Goal: Task Accomplishment & Management: Manage account settings

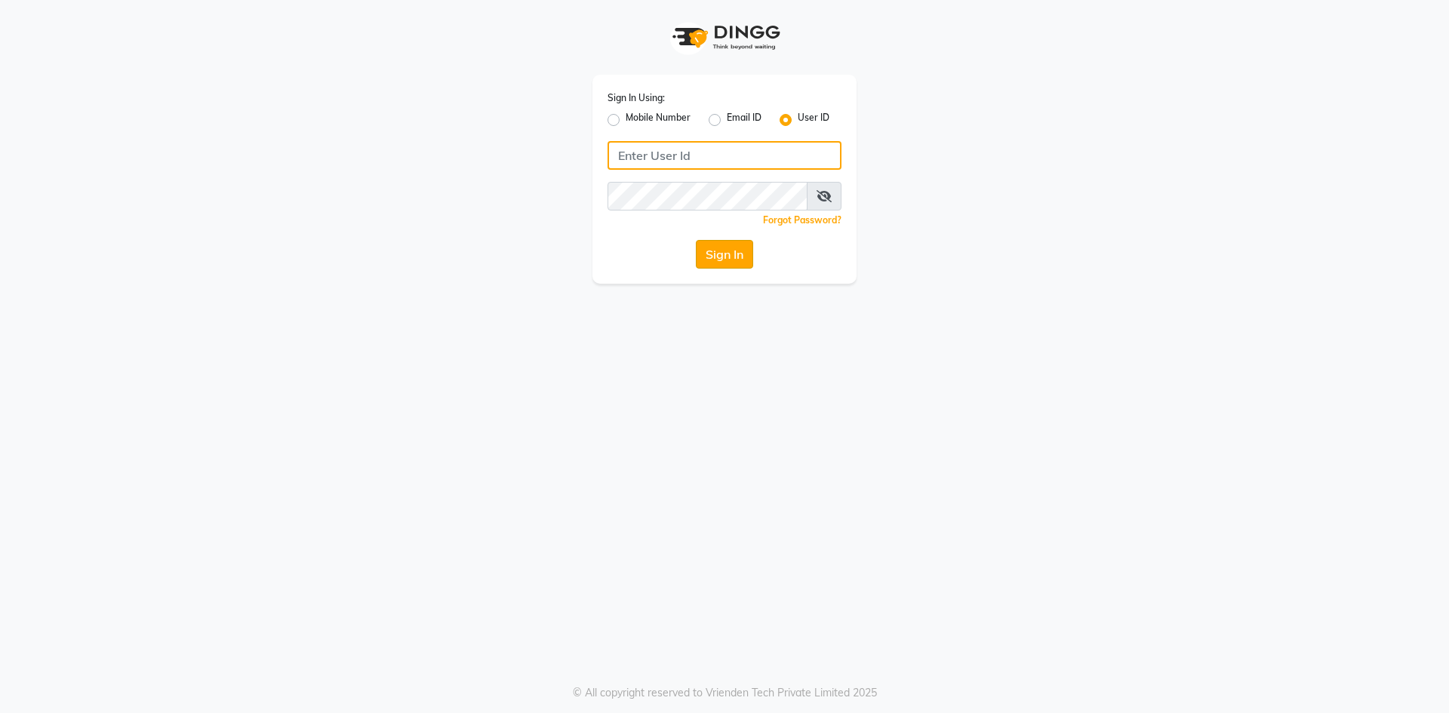
type input "bombay tattoo company"
click at [745, 258] on button "Sign In" at bounding box center [724, 254] width 57 height 29
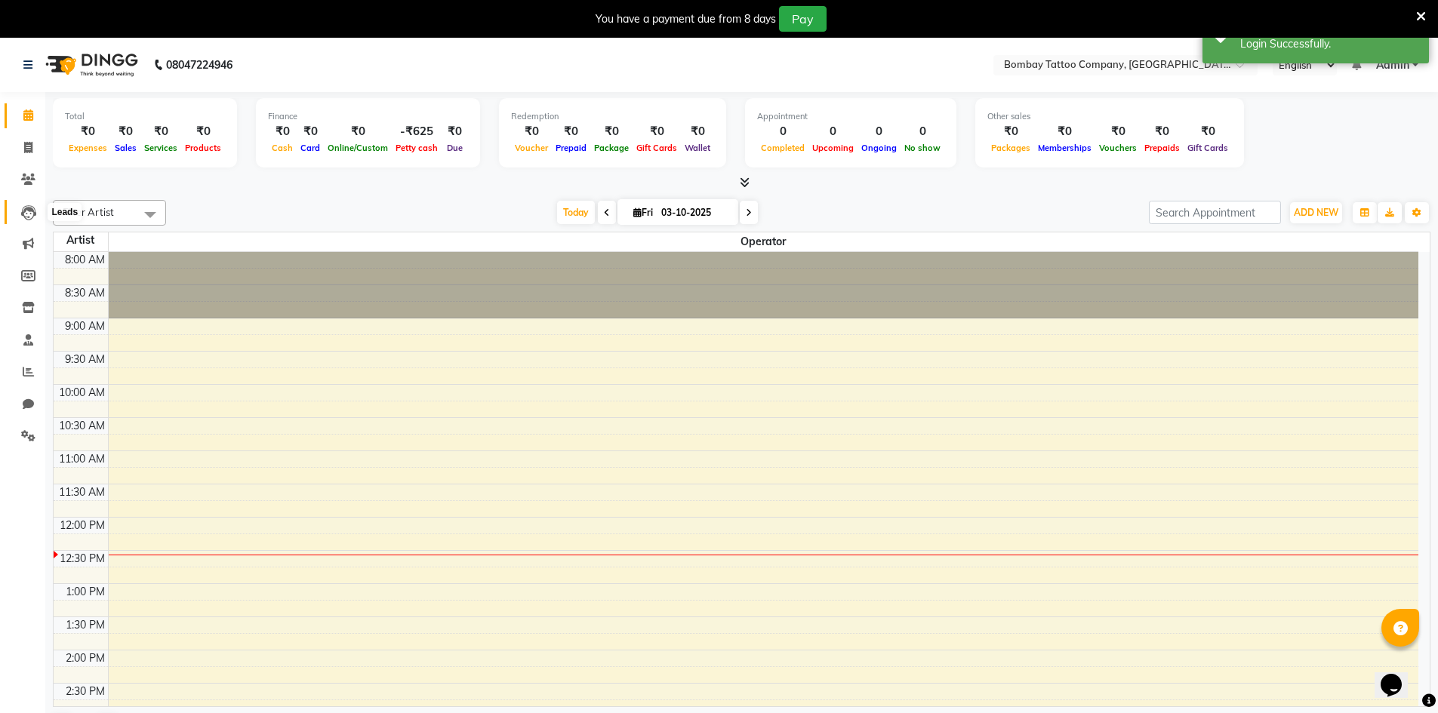
click at [28, 218] on icon at bounding box center [28, 212] width 15 height 15
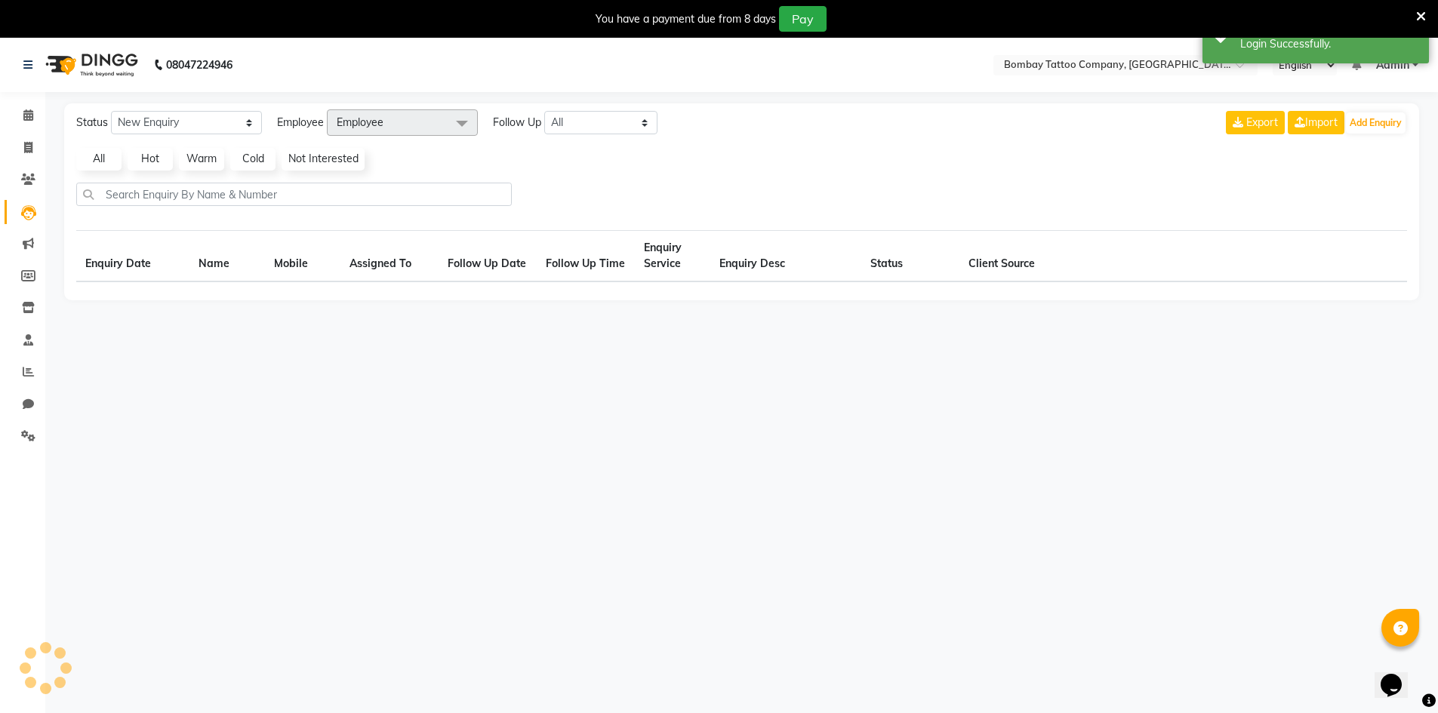
select select "10"
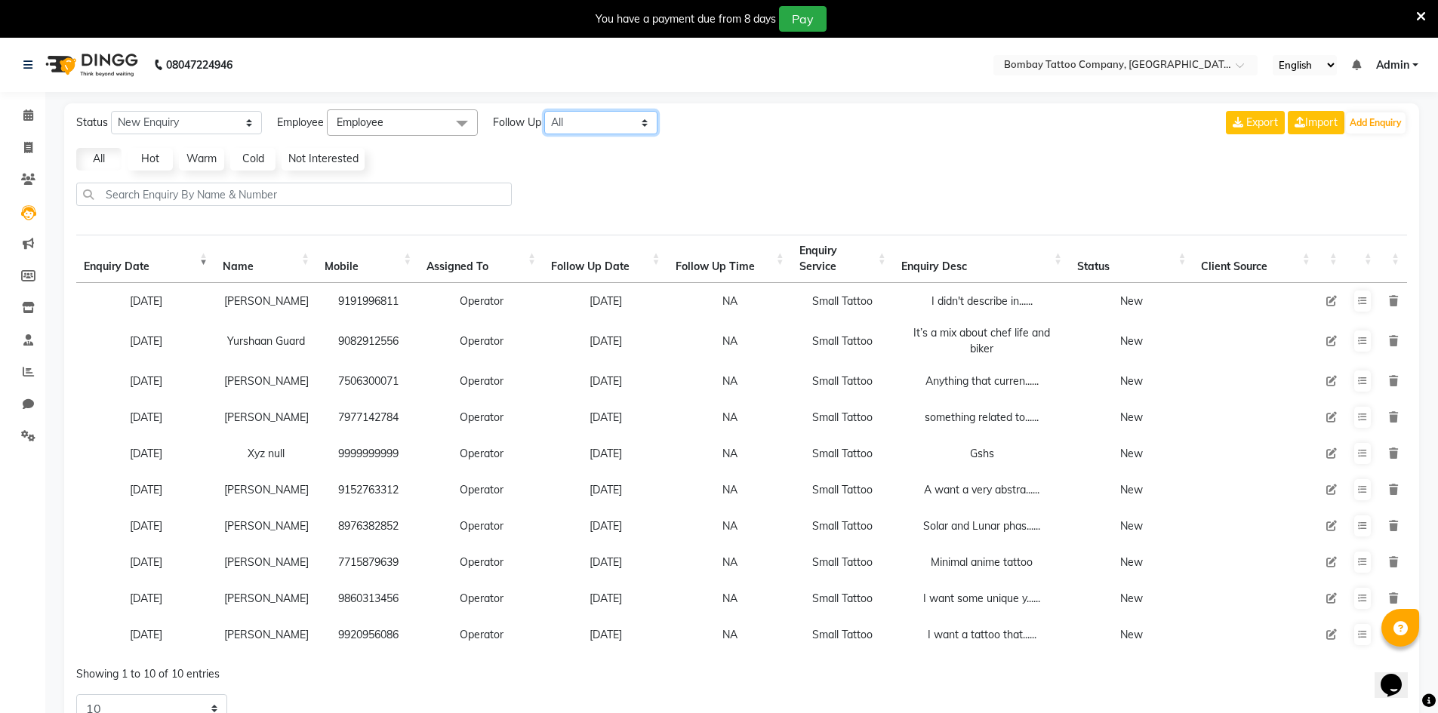
drag, startPoint x: 581, startPoint y: 121, endPoint x: 578, endPoint y: 137, distance: 16.8
click at [581, 121] on select "All [DATE] [DATE] This Week This Month Custom" at bounding box center [600, 122] width 113 height 23
click at [598, 128] on select "All [DATE] [DATE] This Week This Month Custom" at bounding box center [600, 122] width 113 height 23
select select "today"
click at [545, 111] on select "All [DATE] [DATE] This Week This Month Custom" at bounding box center [600, 122] width 113 height 23
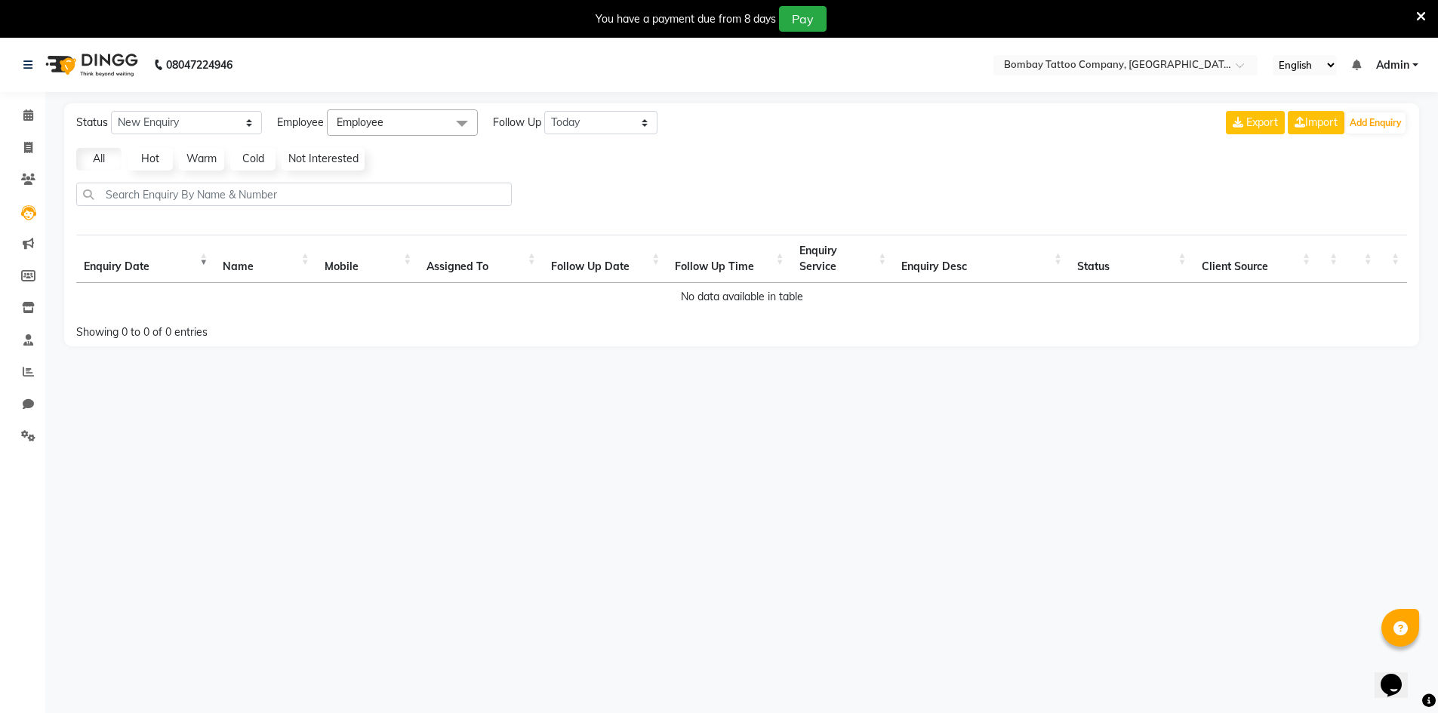
click at [441, 134] on span "Employee" at bounding box center [402, 122] width 151 height 26
click at [394, 223] on div "Operator" at bounding box center [402, 225] width 134 height 16
checkbox input "true"
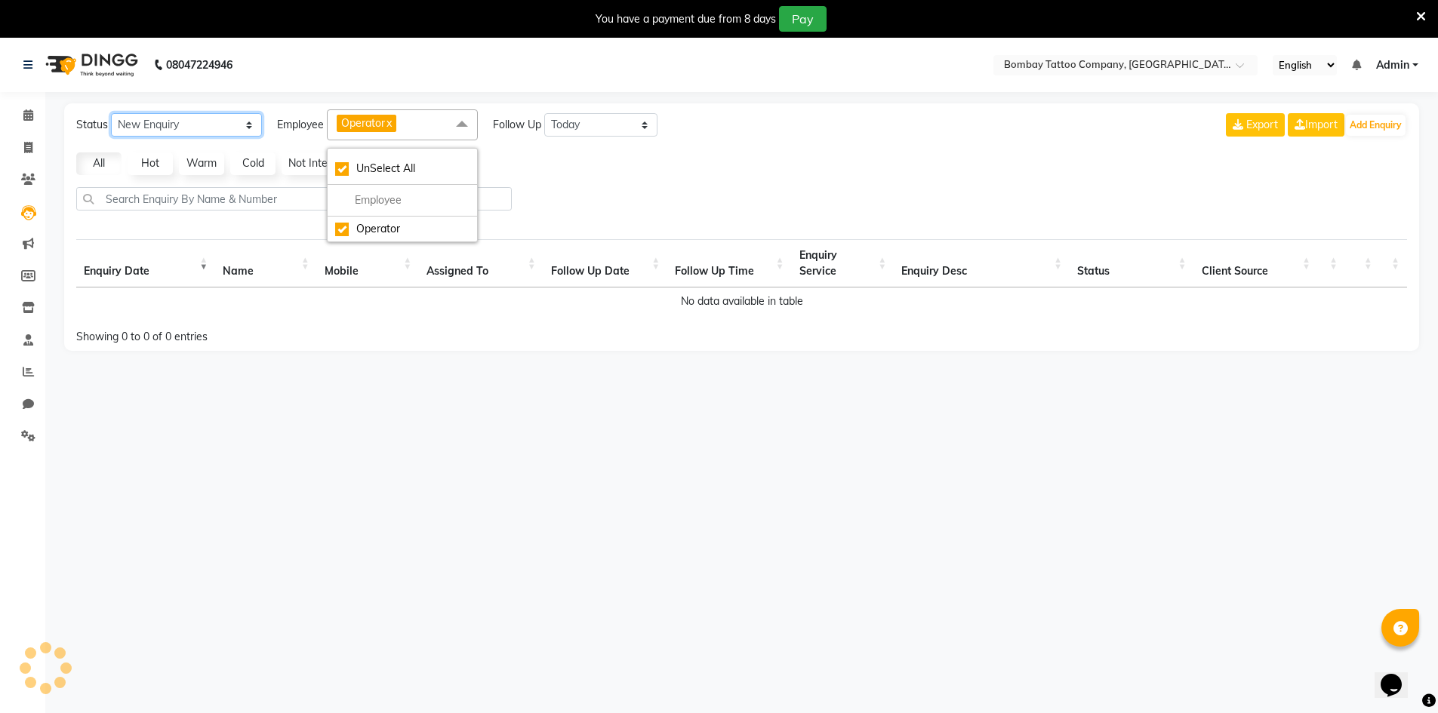
click at [229, 128] on select "New Enquiry Open Enquiry Converted Enquiry All" at bounding box center [186, 124] width 151 height 23
select select "Open"
click at [111, 113] on select "New Enquiry Open Enquiry Converted Enquiry All" at bounding box center [186, 124] width 151 height 23
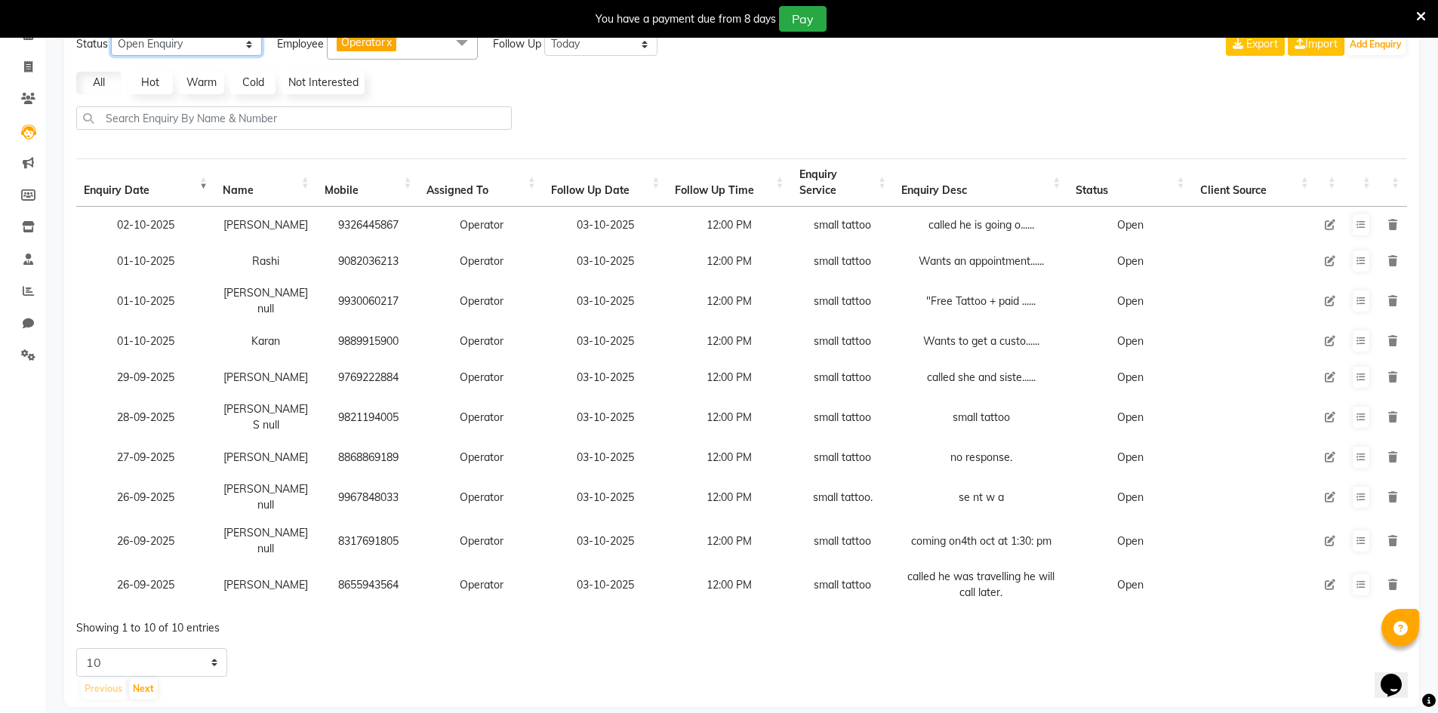
scroll to position [86, 0]
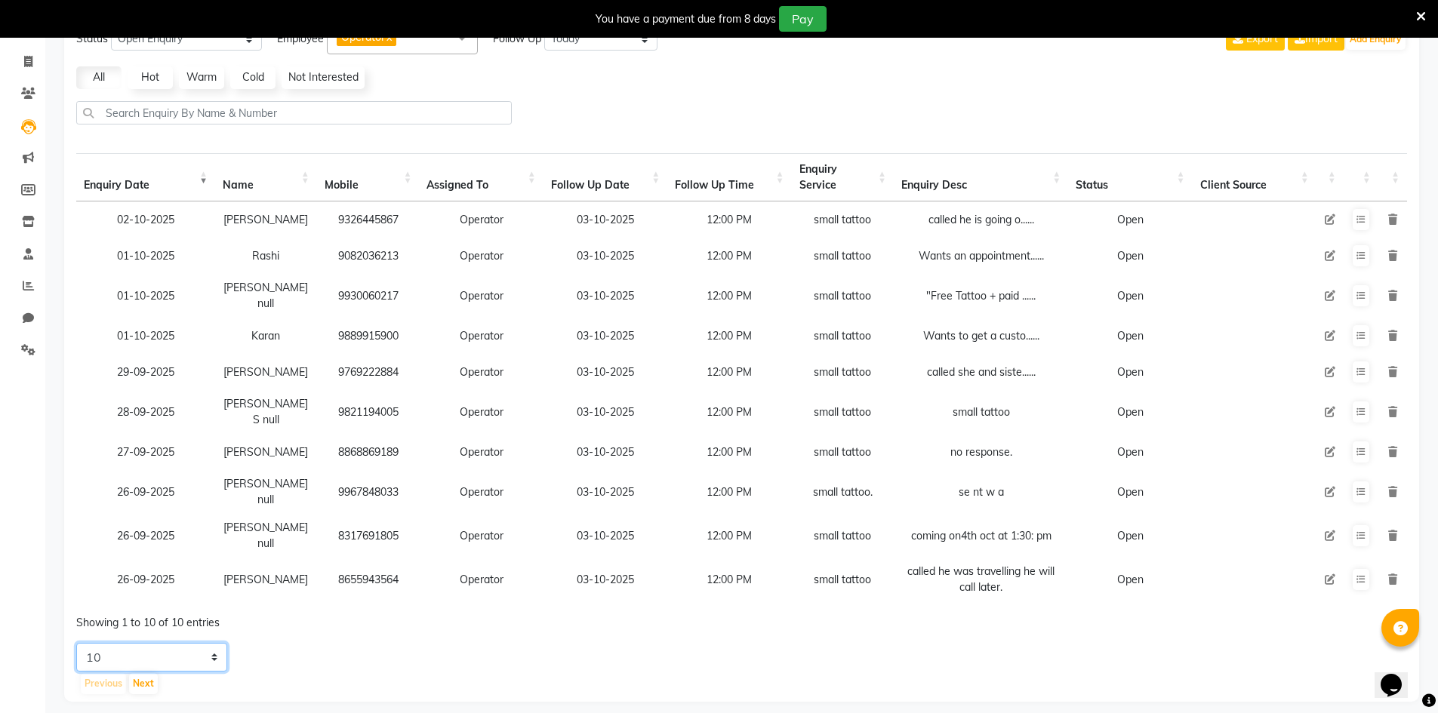
click at [190, 643] on select "5 10 20 50" at bounding box center [151, 657] width 151 height 29
click at [76, 643] on select "5 10 20 50" at bounding box center [151, 657] width 151 height 29
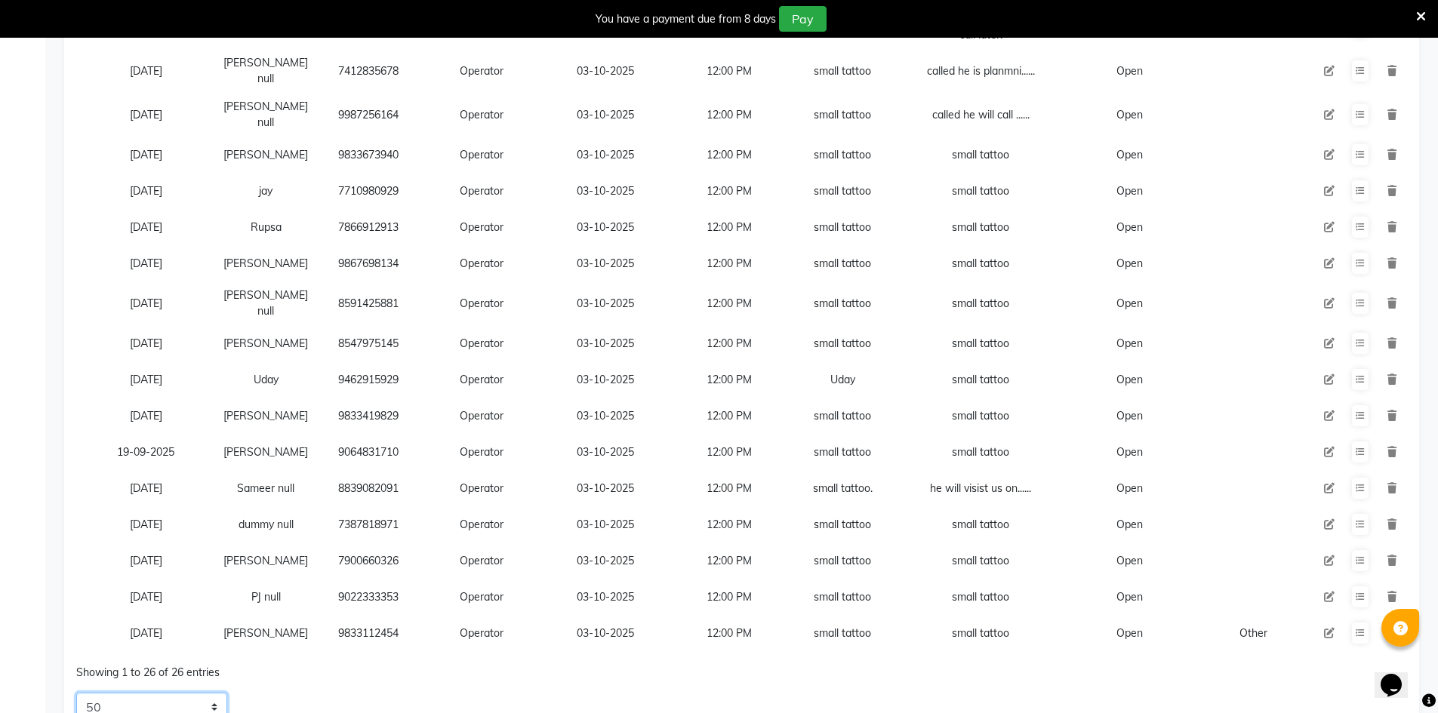
scroll to position [688, 0]
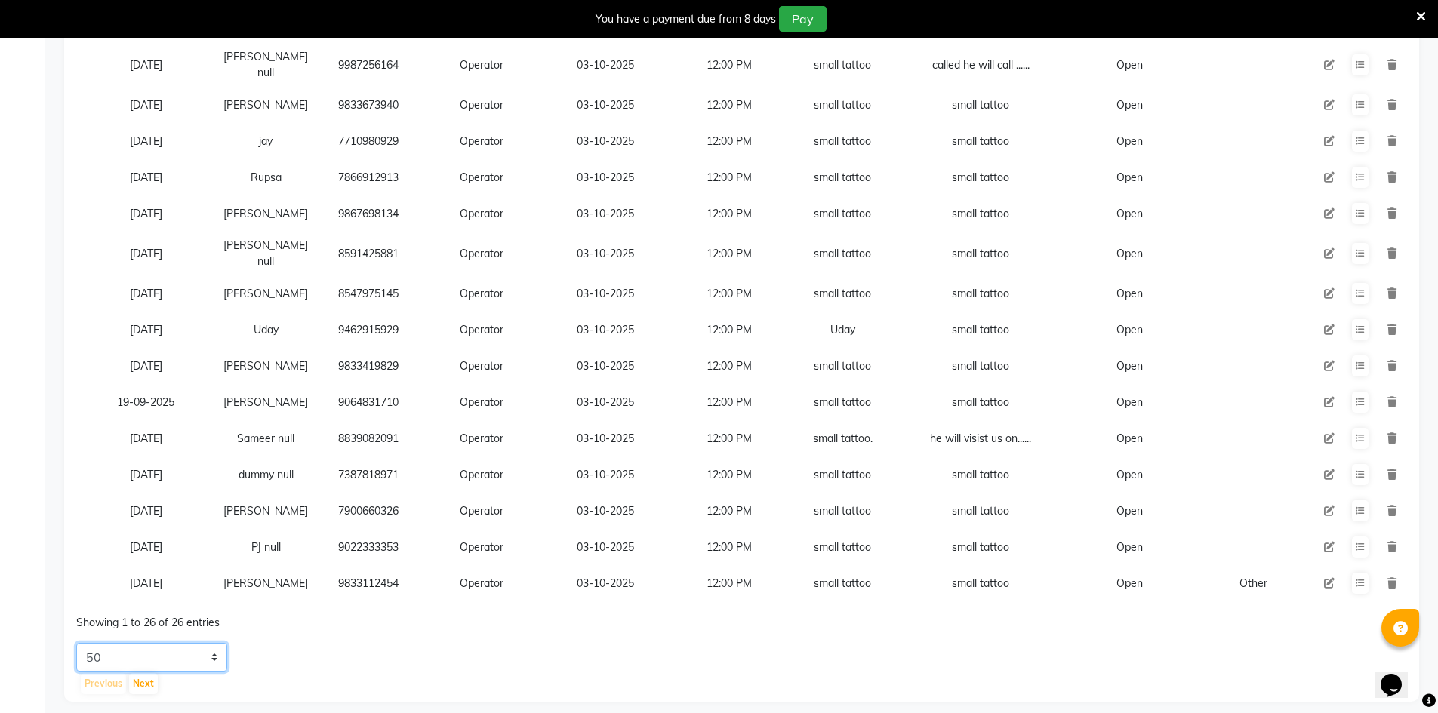
click at [186, 643] on select "5 10 20 50" at bounding box center [151, 657] width 151 height 29
select select "5"
click at [76, 643] on select "5 10 20 50" at bounding box center [151, 657] width 151 height 29
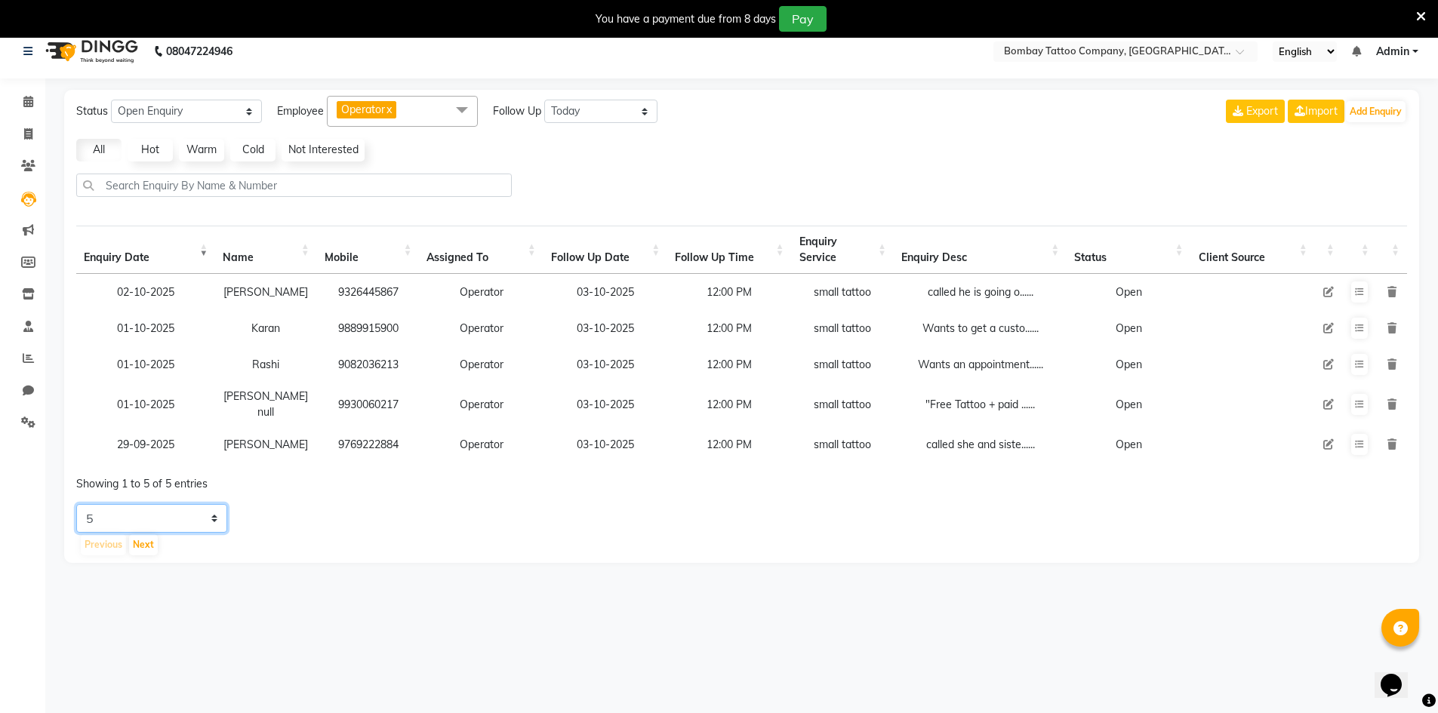
scroll to position [0, 0]
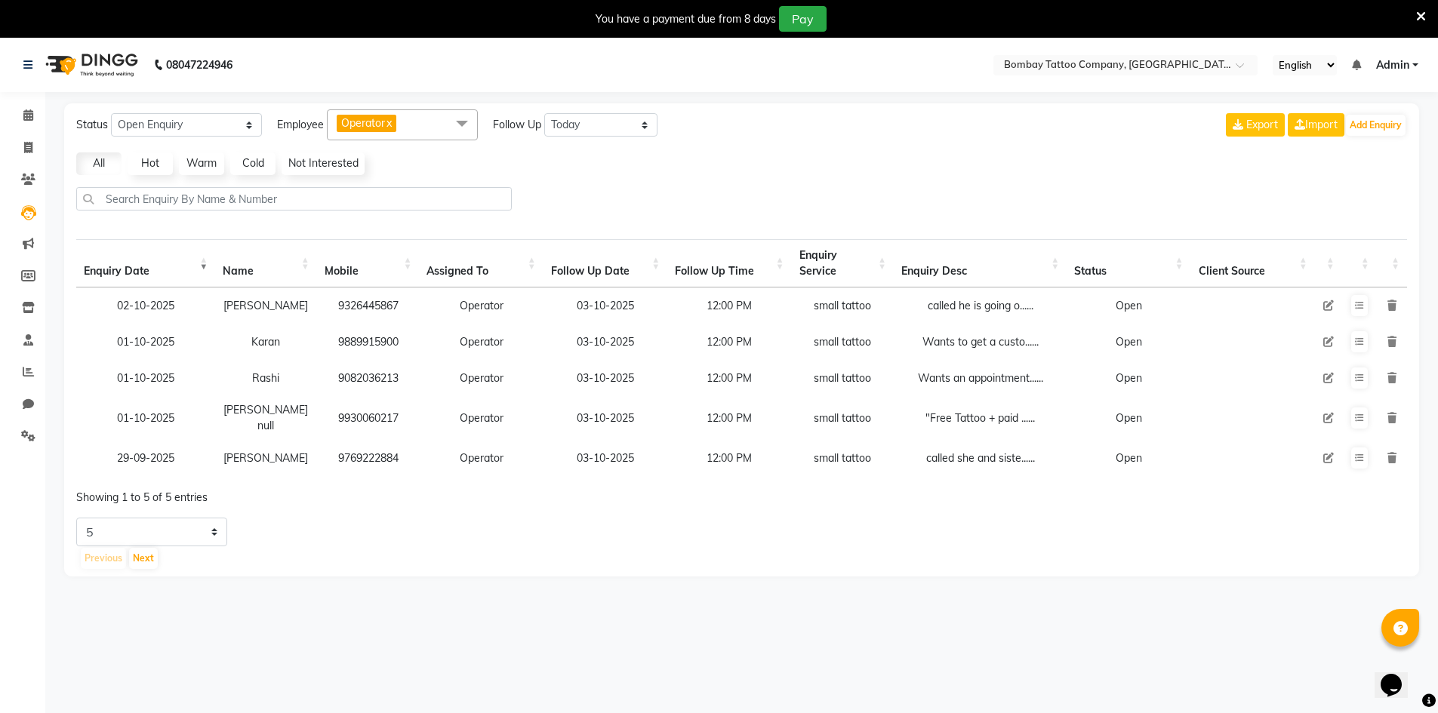
click at [962, 305] on div "called he is going o......" at bounding box center [980, 306] width 158 height 16
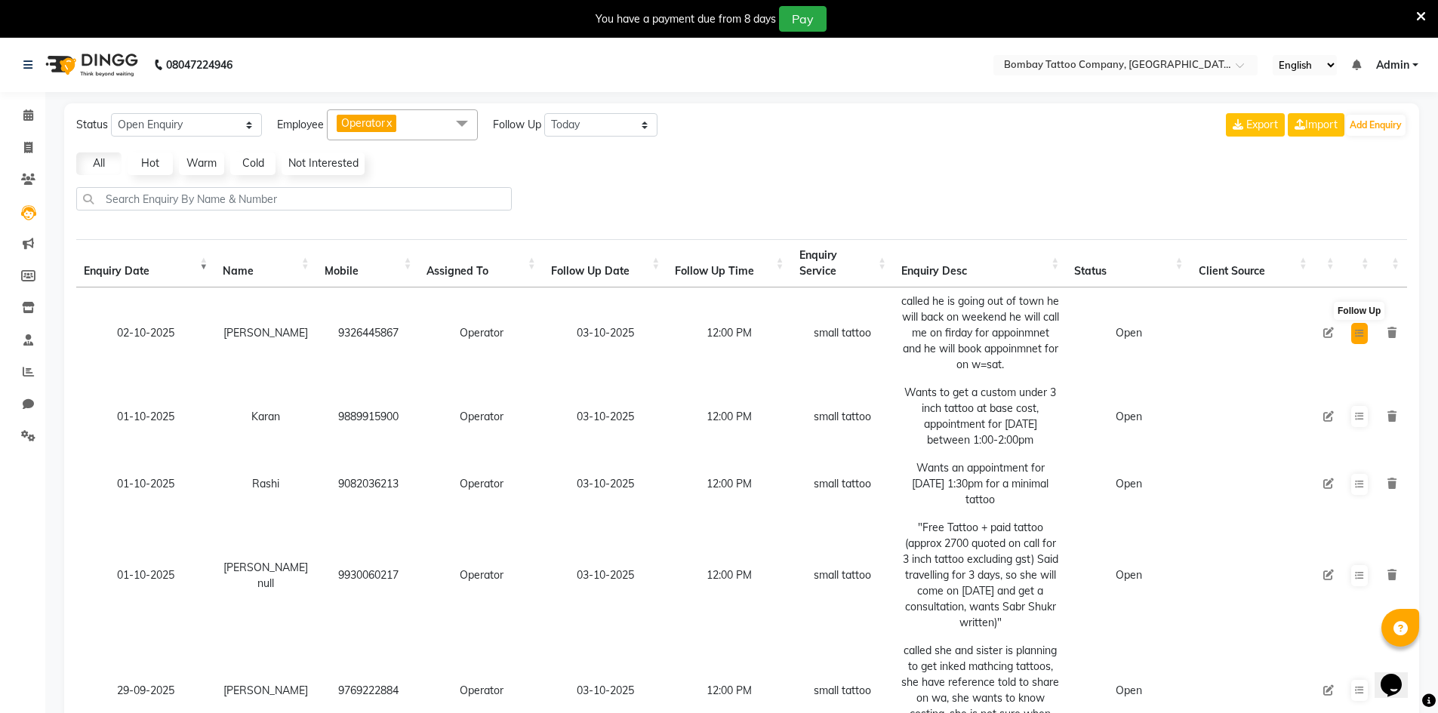
click at [1355, 339] on button at bounding box center [1359, 333] width 17 height 21
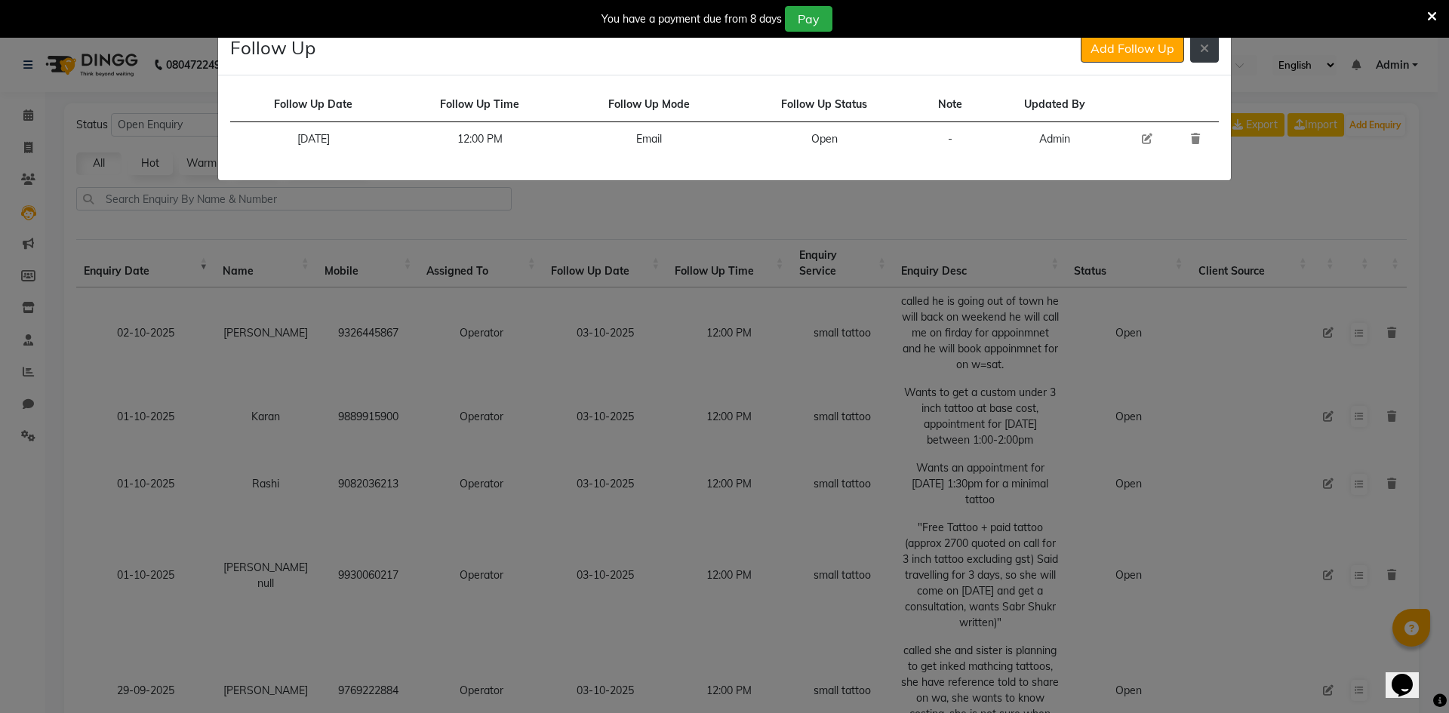
click at [1199, 53] on button at bounding box center [1205, 48] width 29 height 29
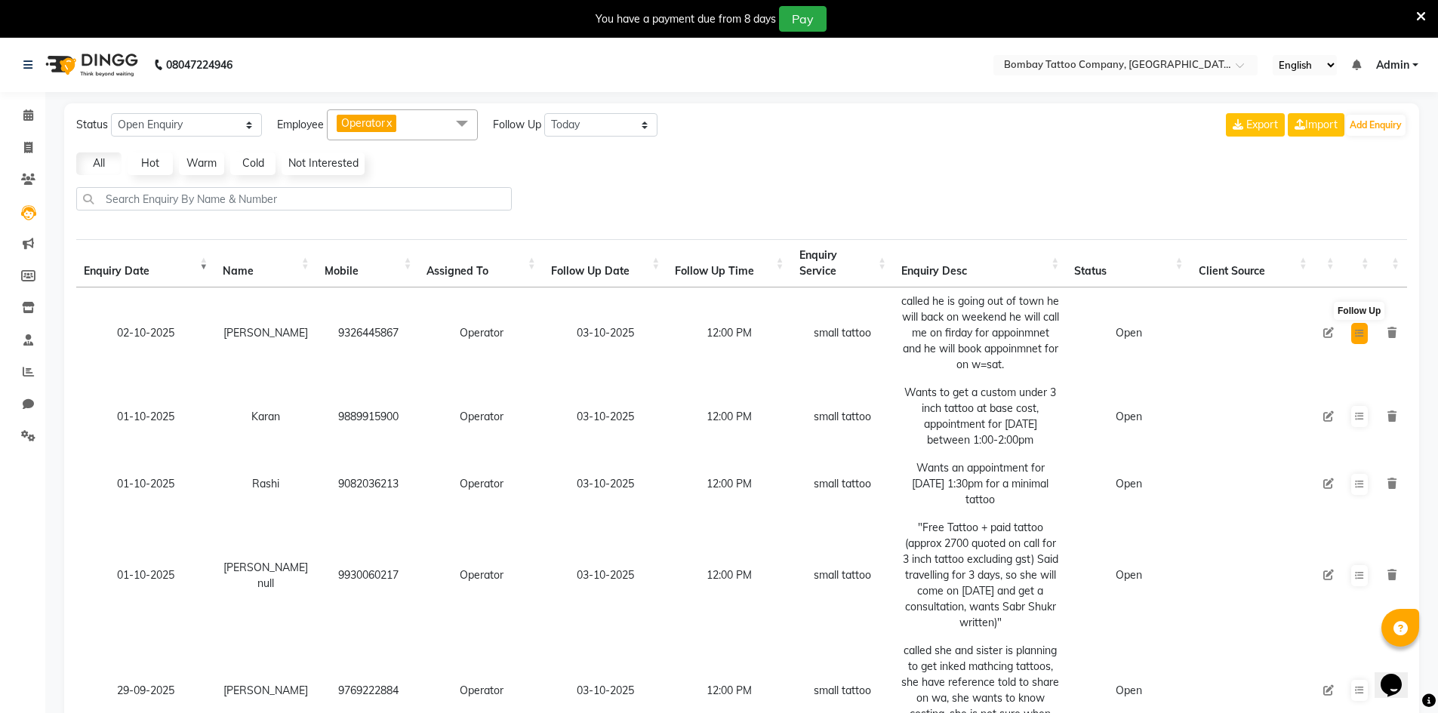
click at [1364, 331] on button at bounding box center [1359, 333] width 17 height 21
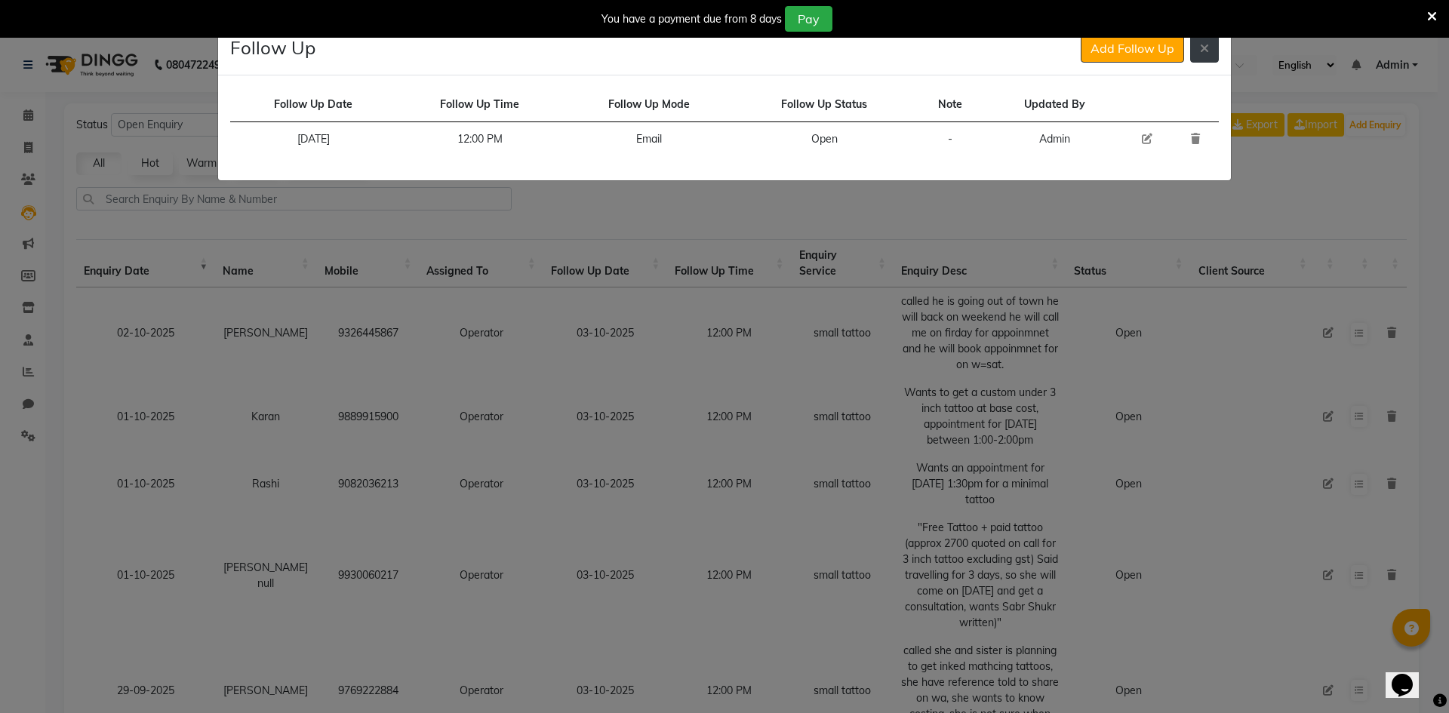
click at [1196, 56] on button at bounding box center [1205, 48] width 29 height 29
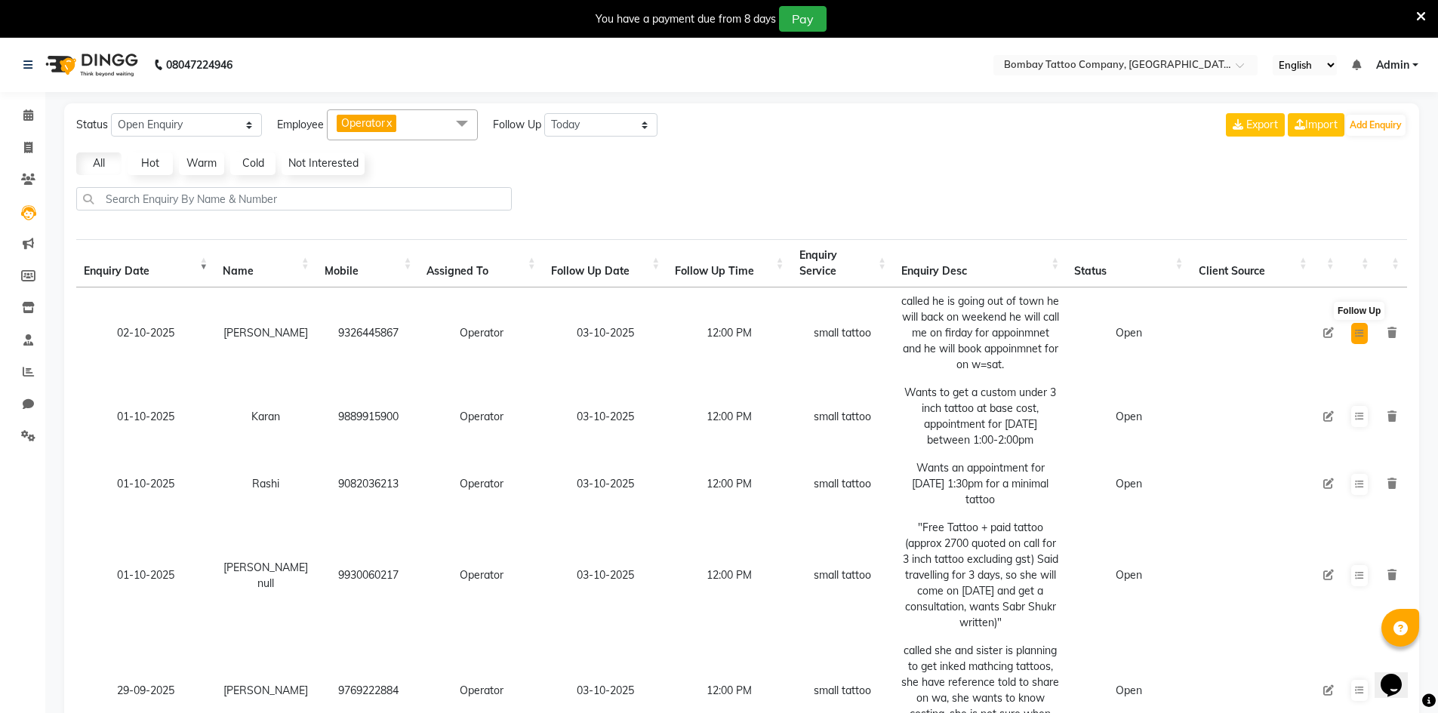
click at [1363, 332] on icon at bounding box center [1359, 333] width 9 height 9
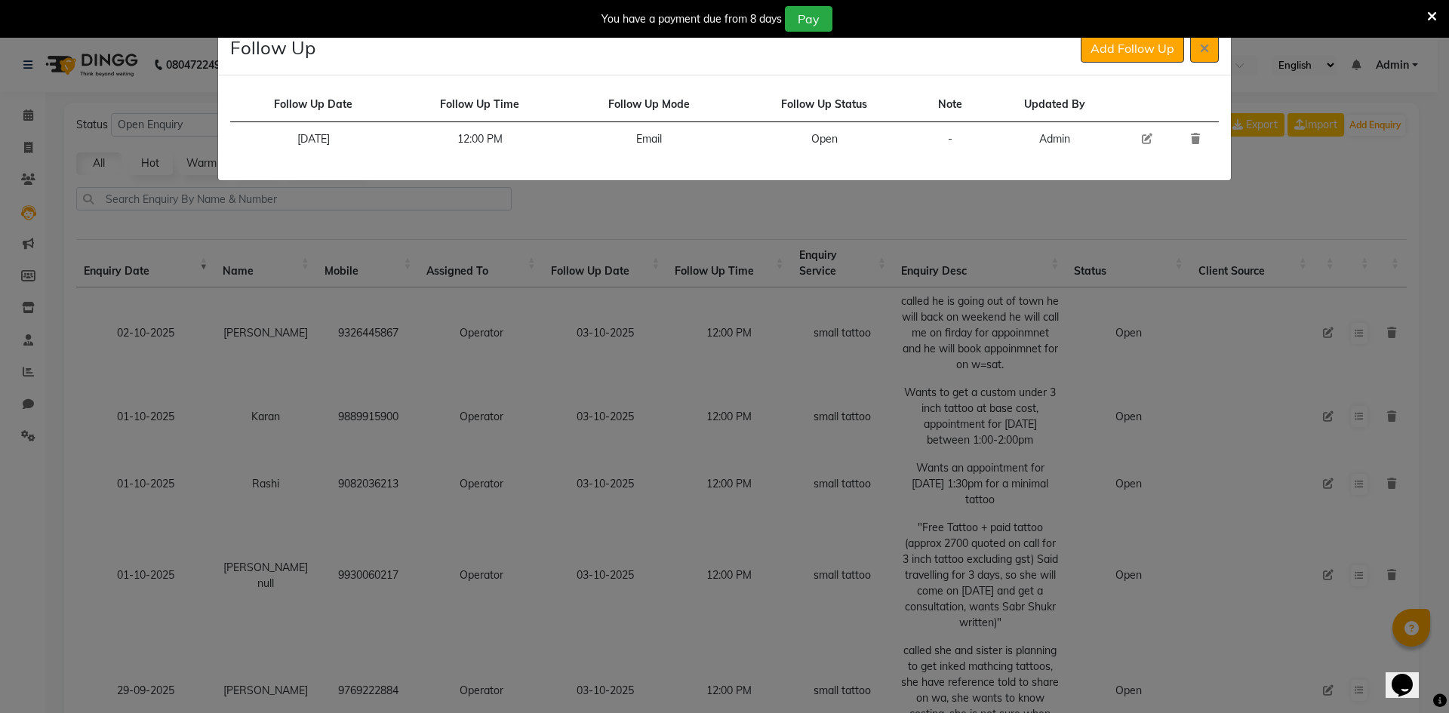
click at [1143, 141] on icon at bounding box center [1147, 139] width 11 height 11
select select "[DATE]"
select select "720"
select select "Open"
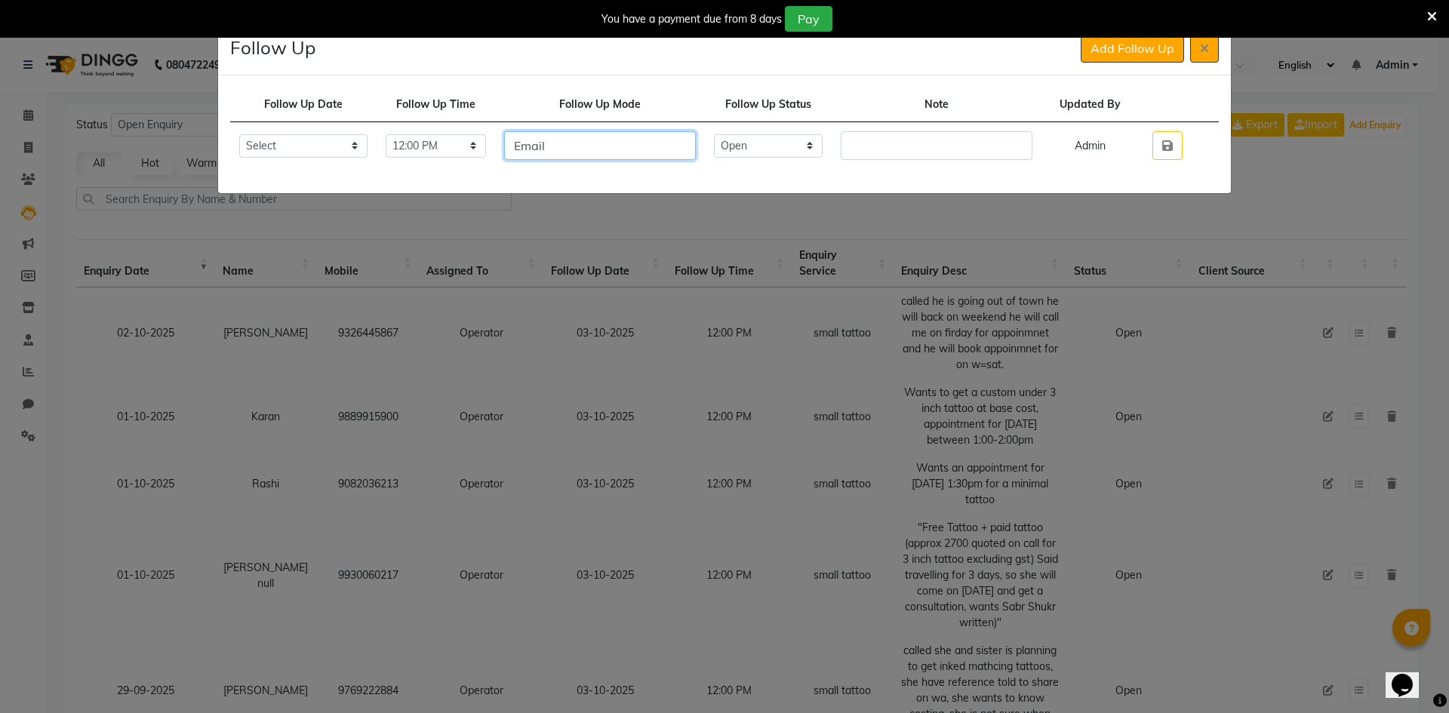
click at [658, 158] on input "Email" at bounding box center [600, 145] width 192 height 29
click at [658, 156] on input "Email" at bounding box center [600, 145] width 192 height 29
type input "call"
click at [776, 151] on select "Select Open Pending Done" at bounding box center [768, 145] width 109 height 23
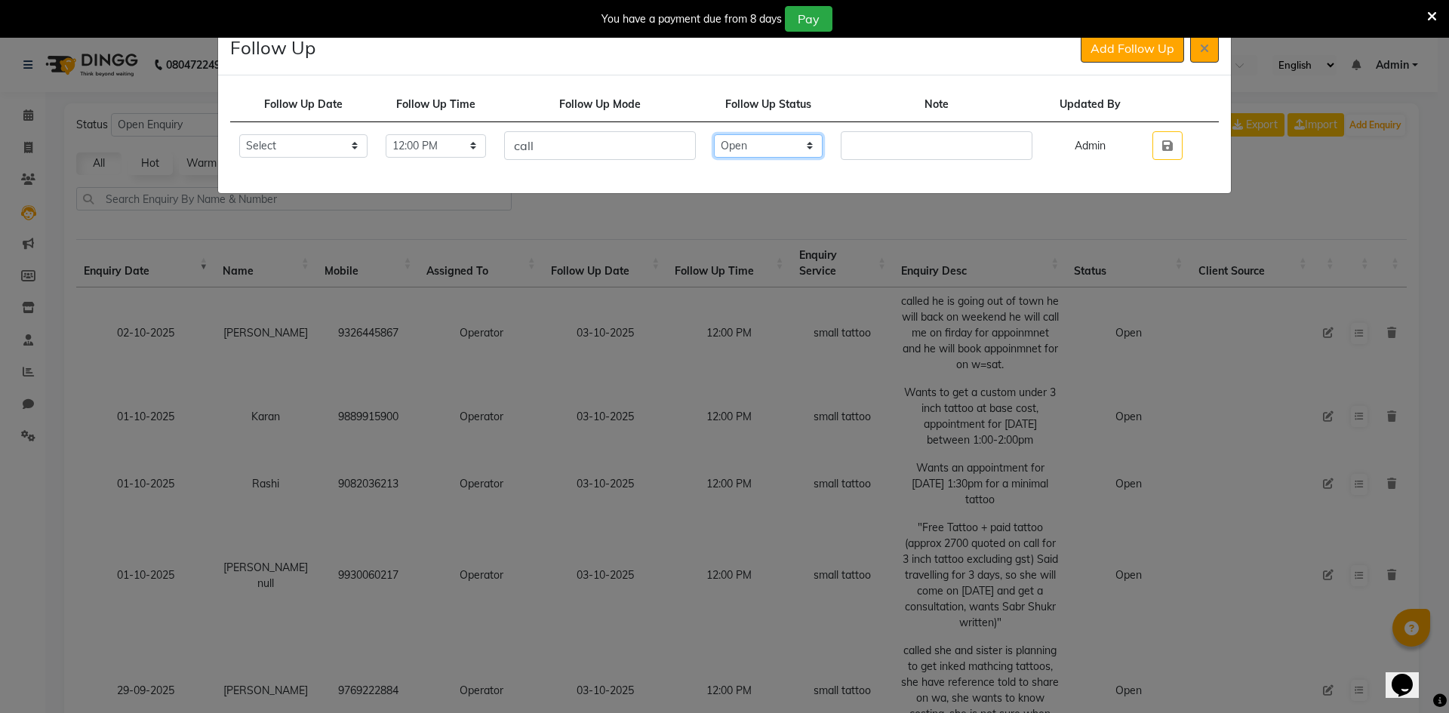
select select "Done"
click at [742, 134] on select "Select Open Pending Done" at bounding box center [768, 145] width 109 height 23
click at [892, 148] on input "text" at bounding box center [937, 145] width 192 height 29
type input "called he will back [PERSON_NAME] he will give a call, he will mostly [DATE]."
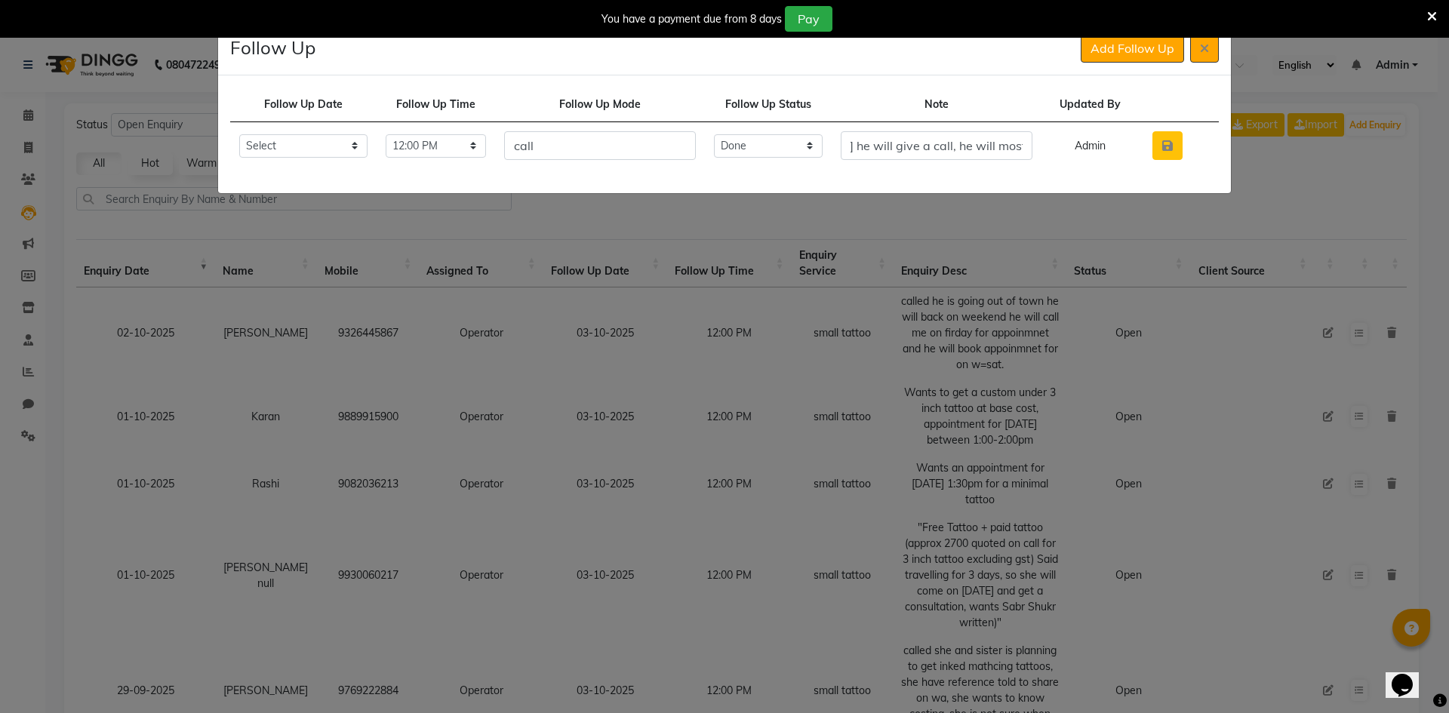
scroll to position [0, 0]
click at [1169, 152] on button "button" at bounding box center [1168, 145] width 30 height 29
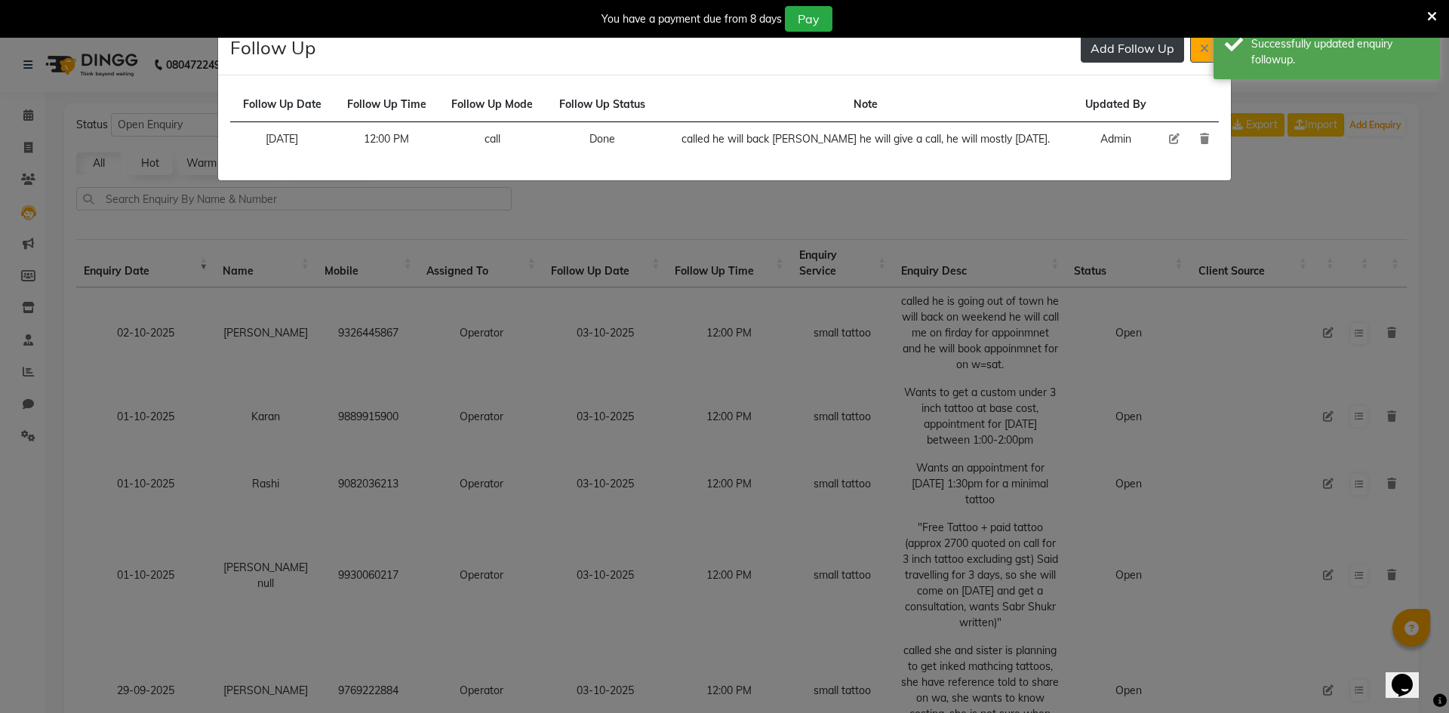
click at [1120, 61] on button "Add Follow Up" at bounding box center [1132, 48] width 103 height 29
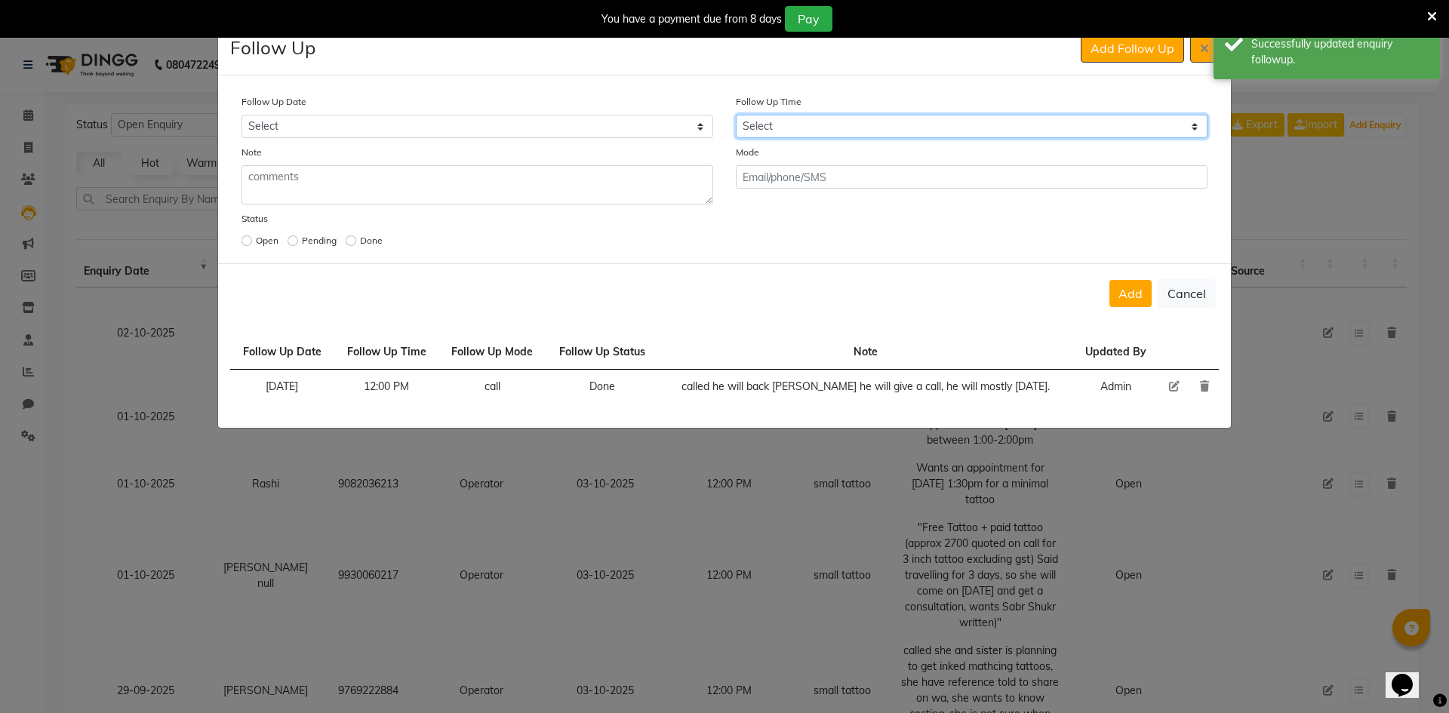
click at [905, 122] on select "Select 07:00 AM 07:15 AM 07:30 AM 07:45 AM 08:00 AM 08:15 AM 08:30 AM 08:45 AM …" at bounding box center [972, 126] width 472 height 23
select select "720"
click at [905, 122] on select "Select 07:00 AM 07:15 AM 07:30 AM 07:45 AM 08:00 AM 08:15 AM 08:30 AM 08:45 AM …" at bounding box center [972, 126] width 472 height 23
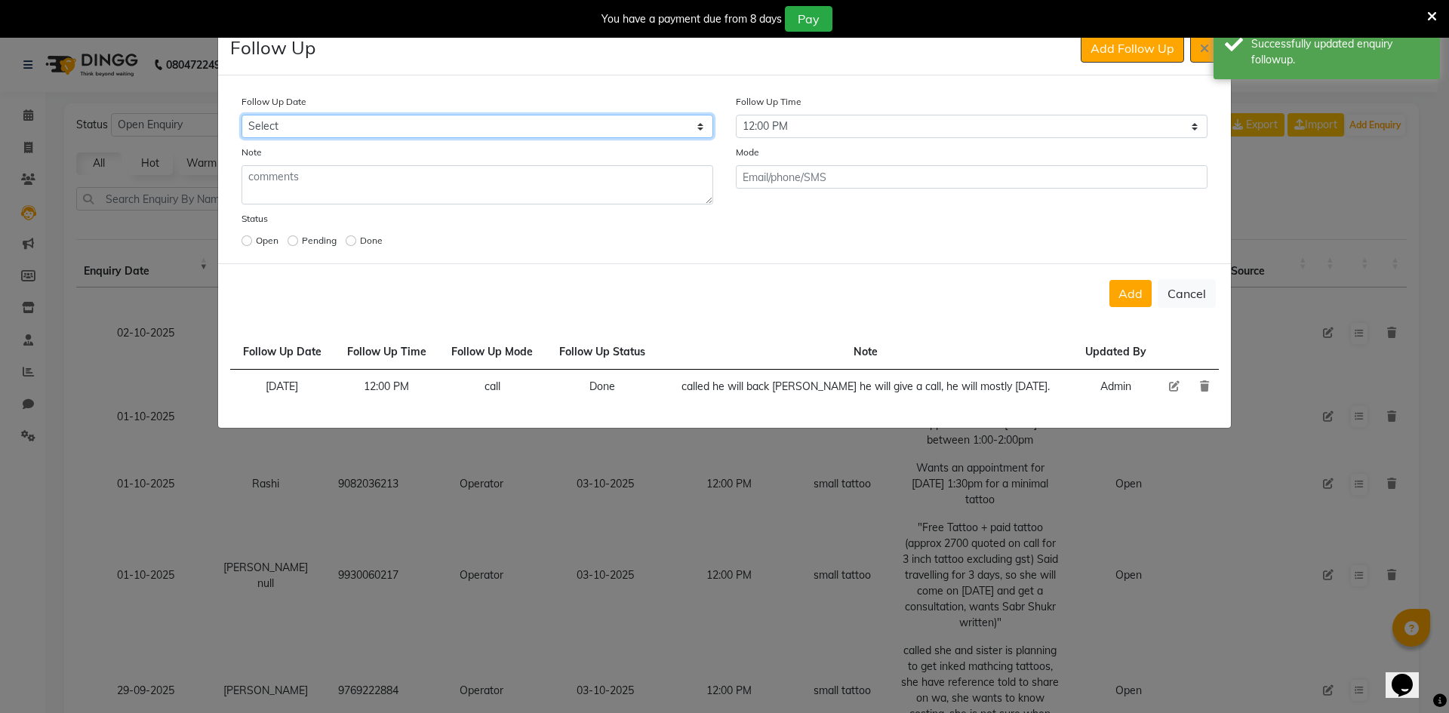
click at [664, 132] on select "Select [DATE] [DATE] [DATE] ([DATE]) [DATE] ([DATE]) [DATE] ([DATE]) [DATE] ([D…" at bounding box center [478, 126] width 472 height 23
select select "[DATE]"
click at [242, 115] on select "Select [DATE] [DATE] [DATE] ([DATE]) [DATE] ([DATE]) [DATE] ([DATE]) [DATE] ([D…" at bounding box center [478, 126] width 472 height 23
drag, startPoint x: 1146, startPoint y: 284, endPoint x: 1126, endPoint y: 310, distance: 32.9
click at [1129, 298] on button "Add" at bounding box center [1131, 293] width 42 height 27
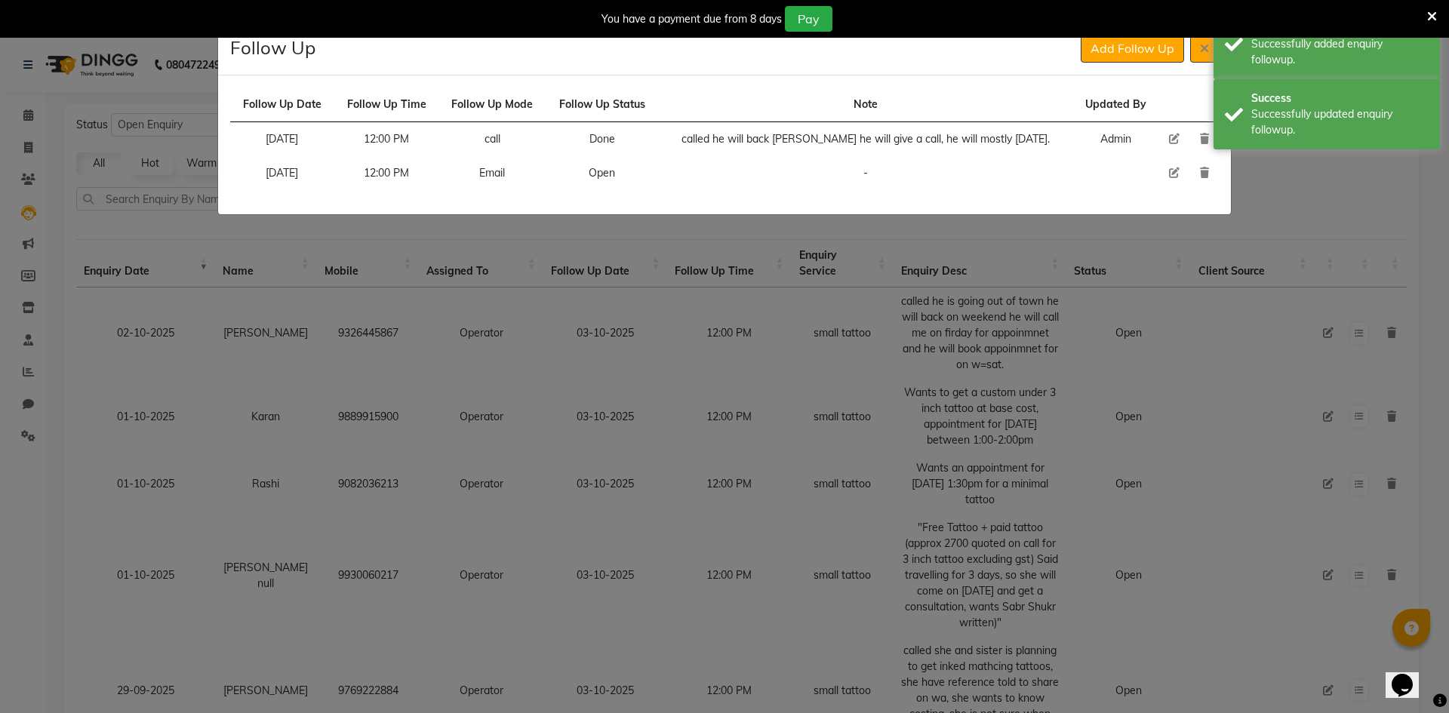
click at [1175, 140] on icon at bounding box center [1174, 139] width 11 height 11
select select "[DATE]"
select select "720"
select select "Done"
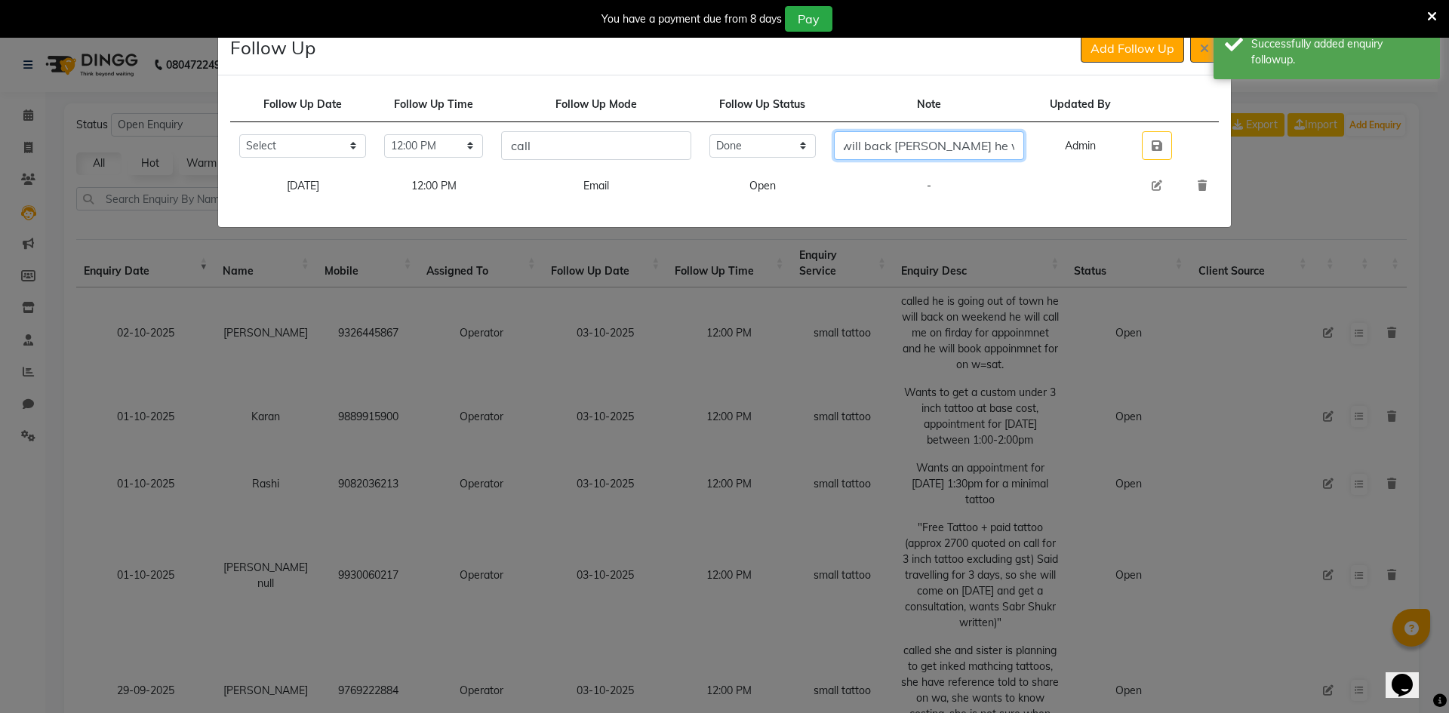
scroll to position [0, 202]
drag, startPoint x: 1009, startPoint y: 147, endPoint x: 1042, endPoint y: 148, distance: 33.2
click at [1033, 148] on td "called he will back [PERSON_NAME] he will give a call, he will mostly [DATE]." at bounding box center [929, 146] width 208 height 48
click at [885, 148] on input "called he will back [PERSON_NAME] he will give a call, he will mostly [DATE]." at bounding box center [928, 145] width 189 height 29
click at [897, 138] on input "called he will back [PERSON_NAME] he will give a call, he will mostly [DATE]." at bounding box center [928, 145] width 189 height 29
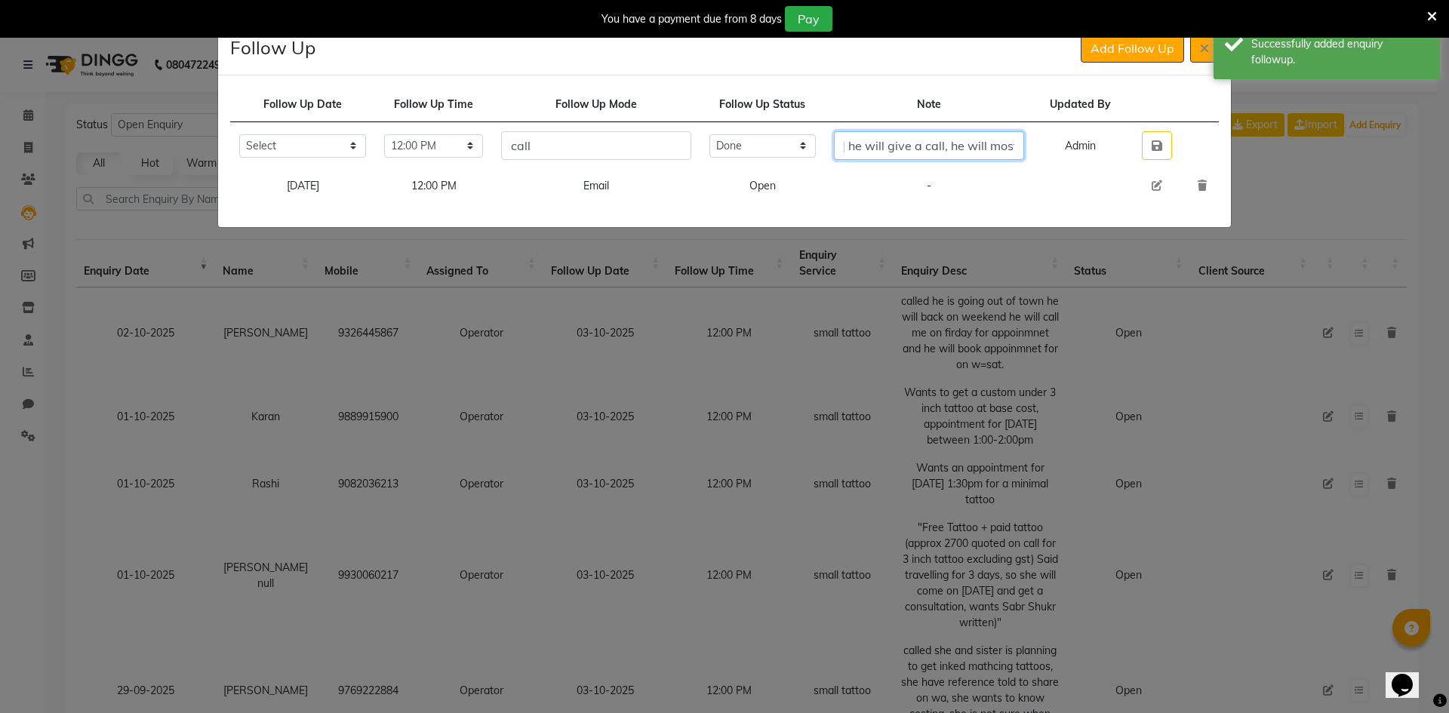
drag, startPoint x: 884, startPoint y: 145, endPoint x: 895, endPoint y: 143, distance: 10.8
click at [886, 145] on input "called he will back [PERSON_NAME] he will give a call, he will mostly [DATE]." at bounding box center [928, 145] width 189 height 29
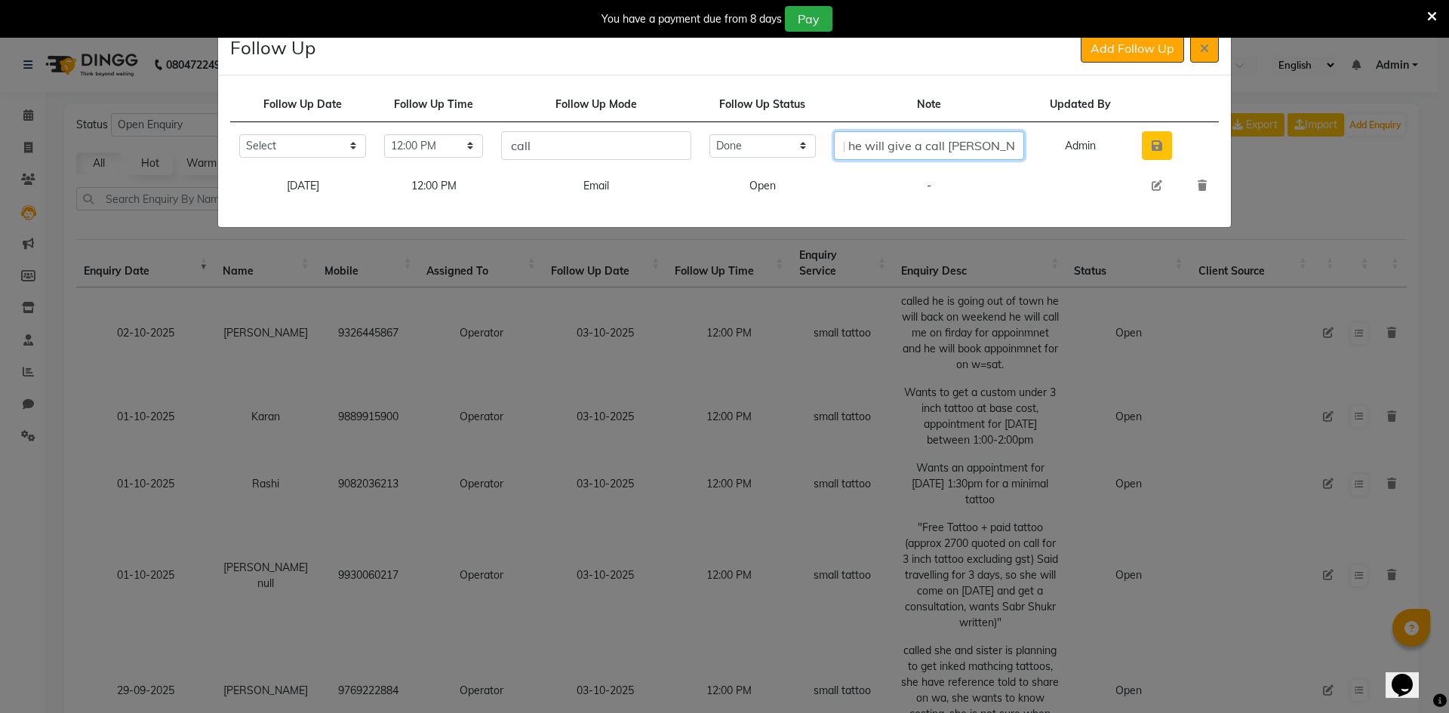
type input "called he will back [PERSON_NAME] he will give a call [PERSON_NAME] in morning,…"
click at [1172, 138] on button "button" at bounding box center [1157, 145] width 30 height 29
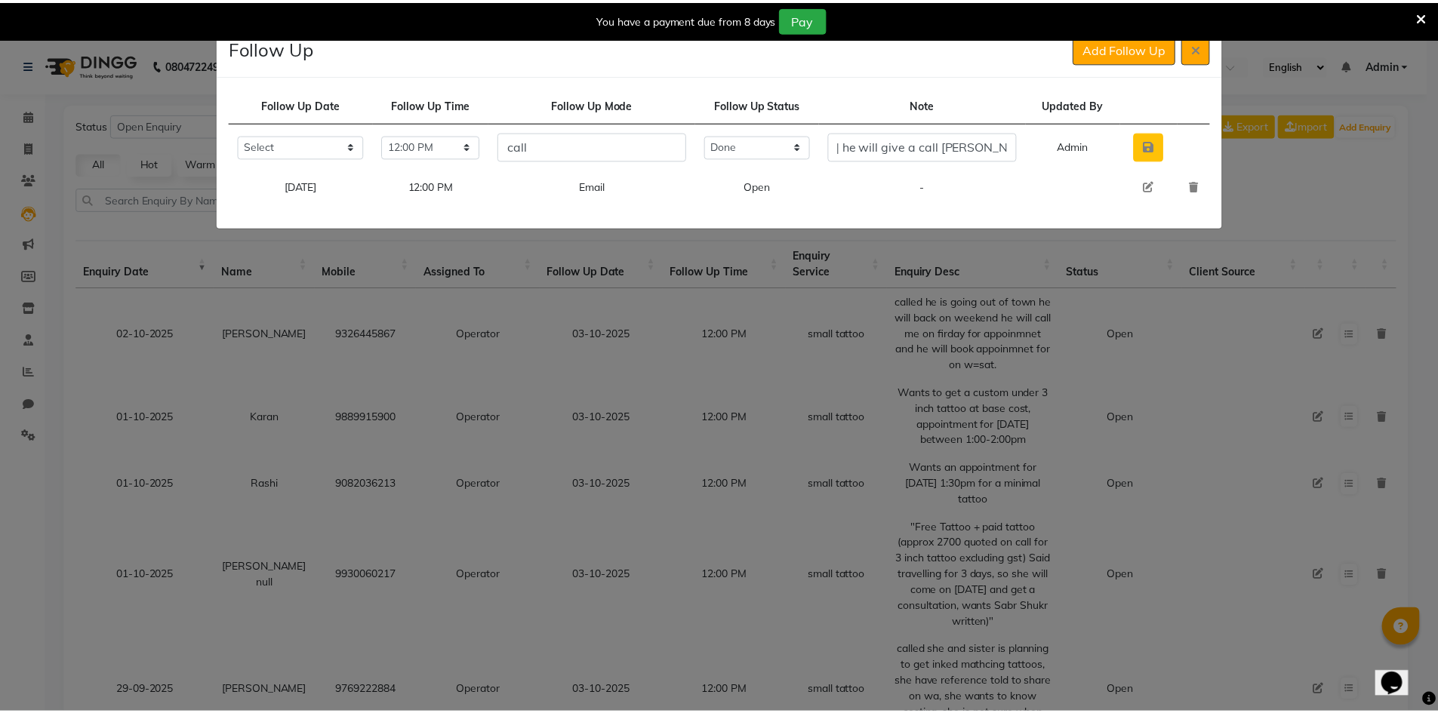
scroll to position [0, 0]
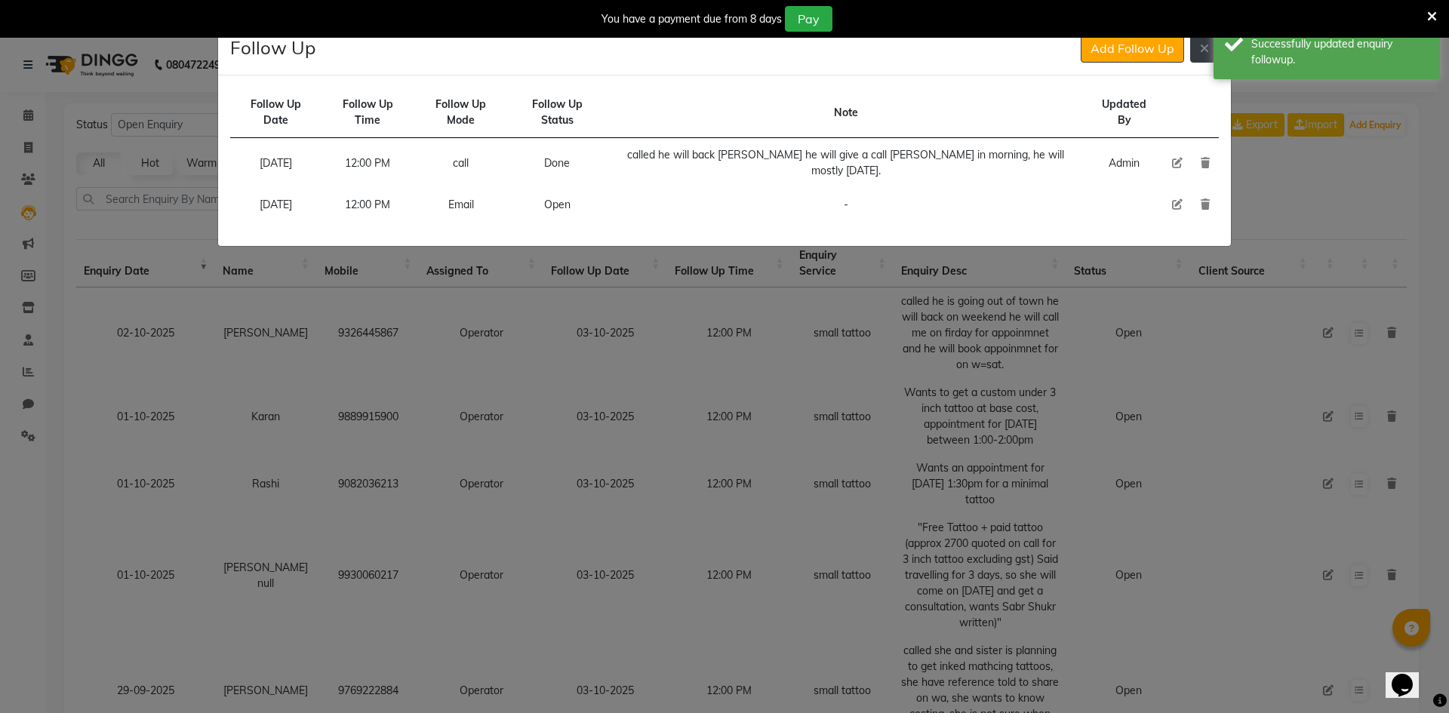
click at [1199, 60] on button at bounding box center [1205, 48] width 29 height 29
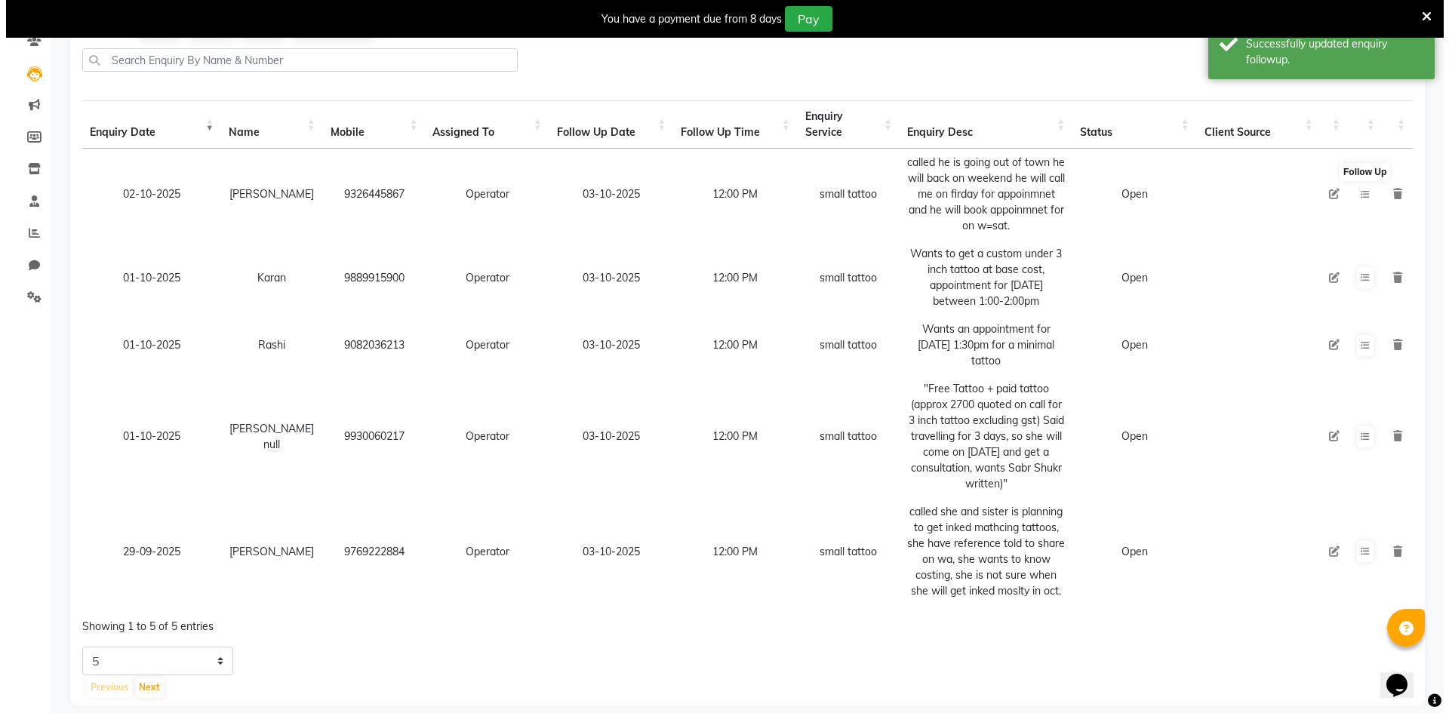
scroll to position [165, 0]
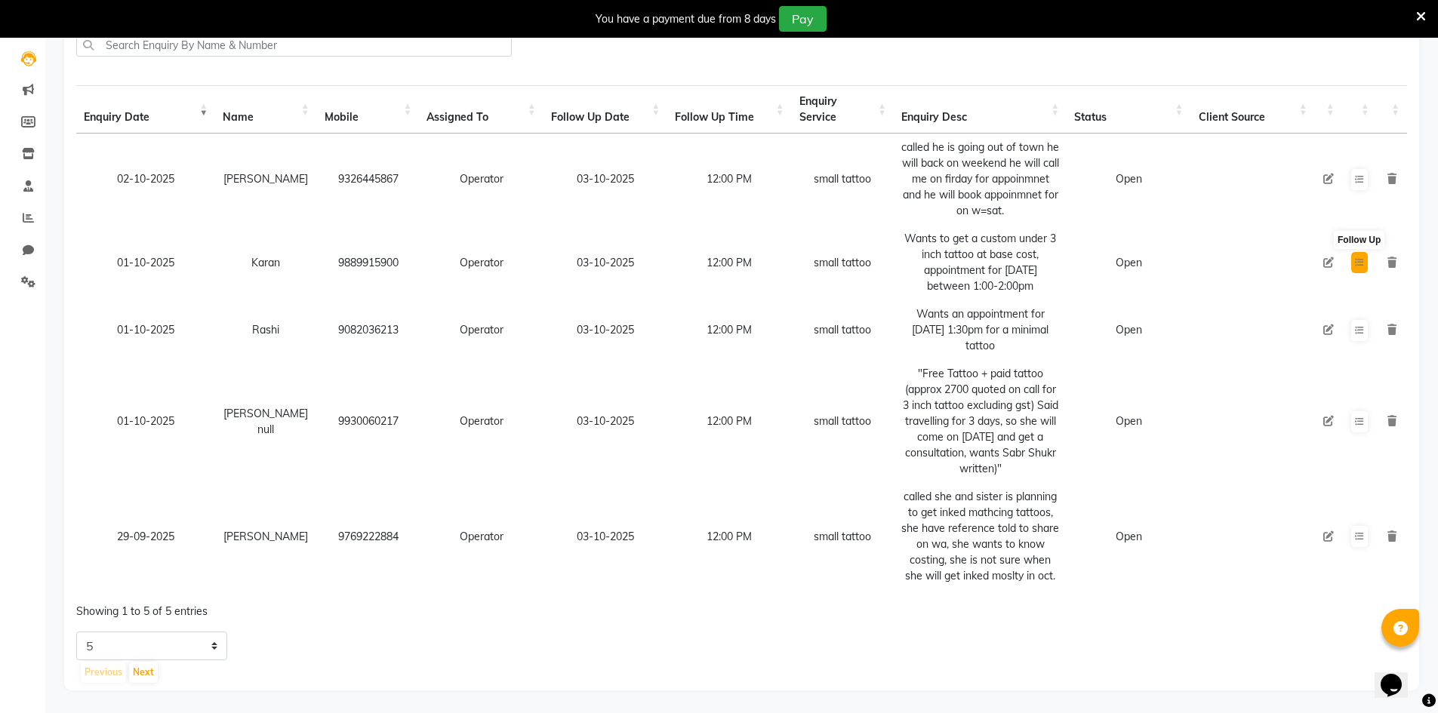
click at [1361, 258] on icon at bounding box center [1359, 262] width 9 height 9
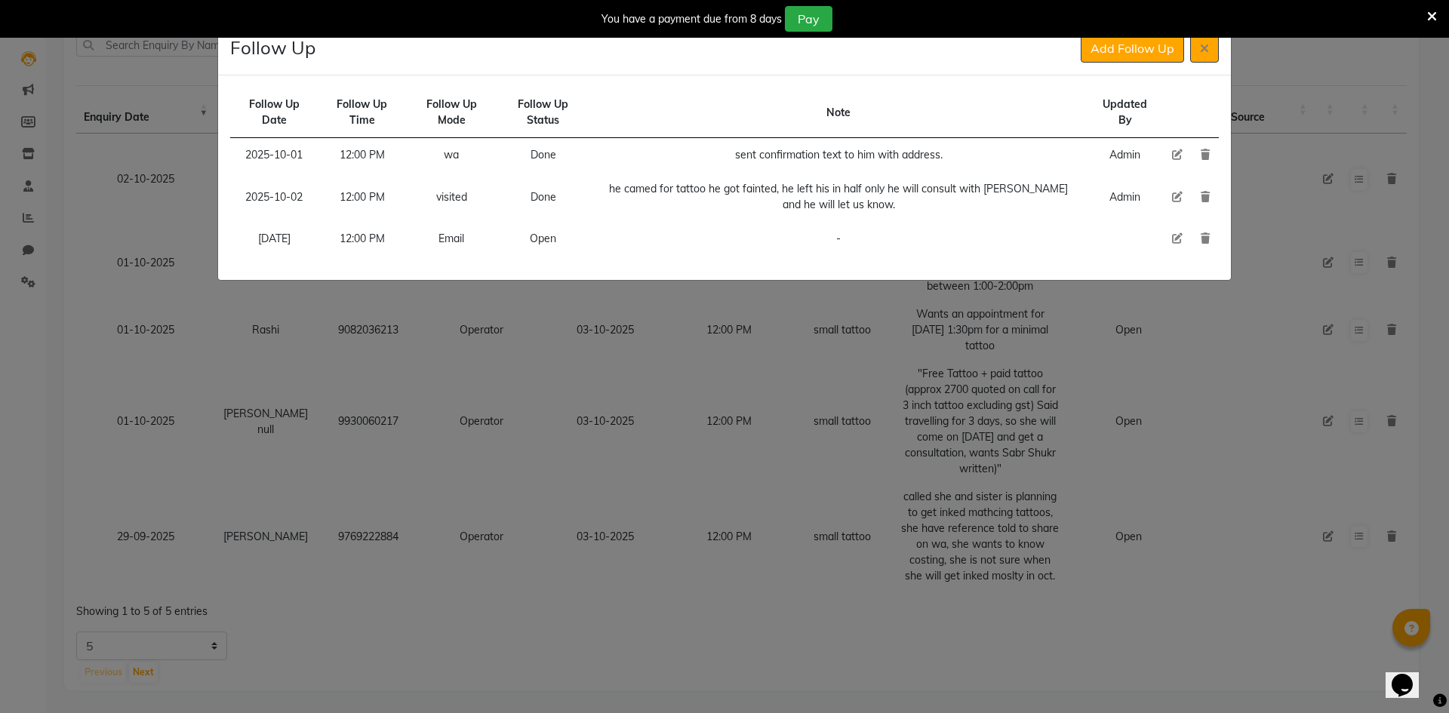
click at [1178, 236] on icon at bounding box center [1177, 238] width 11 height 11
select select "[DATE]"
select select "720"
select select "Open"
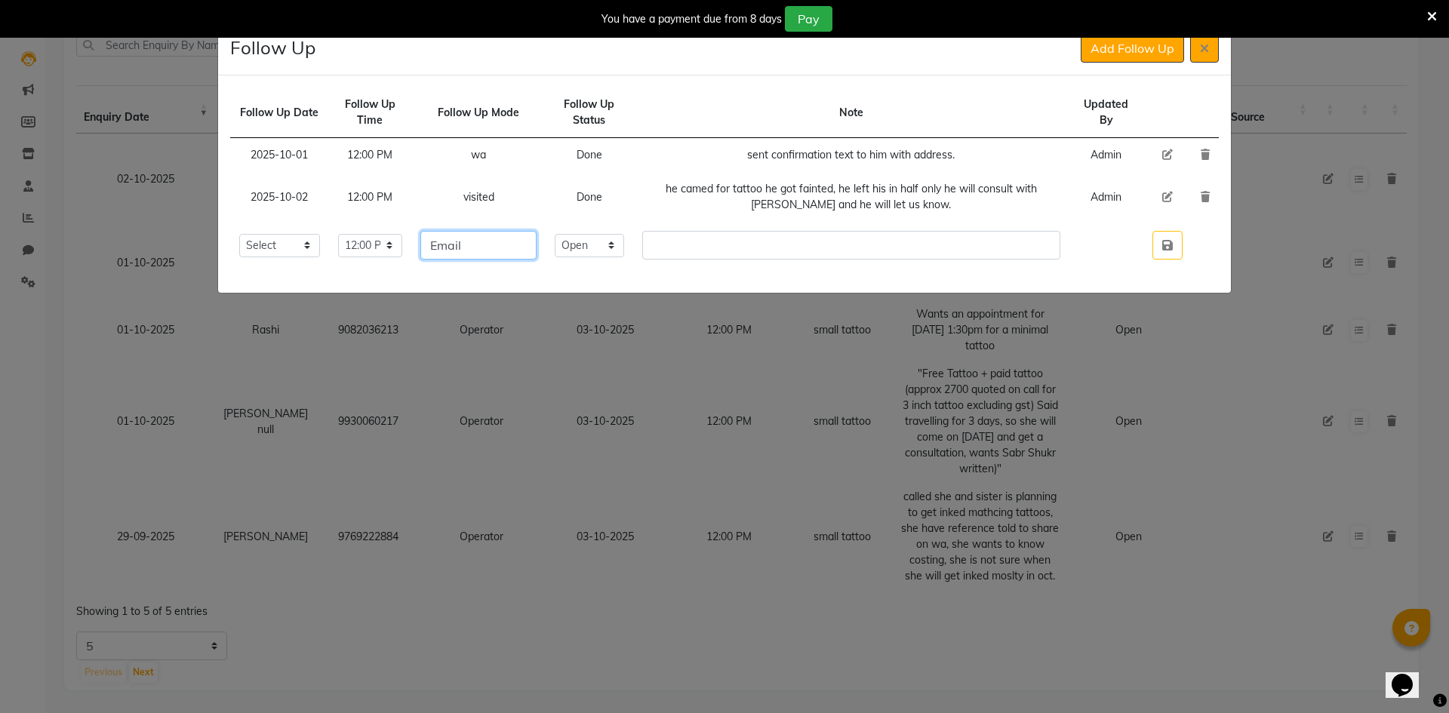
click at [510, 248] on input "Email" at bounding box center [478, 245] width 116 height 29
type input "call/wa"
click at [624, 254] on select "Select Open Pending Done" at bounding box center [589, 245] width 69 height 23
select select "Done"
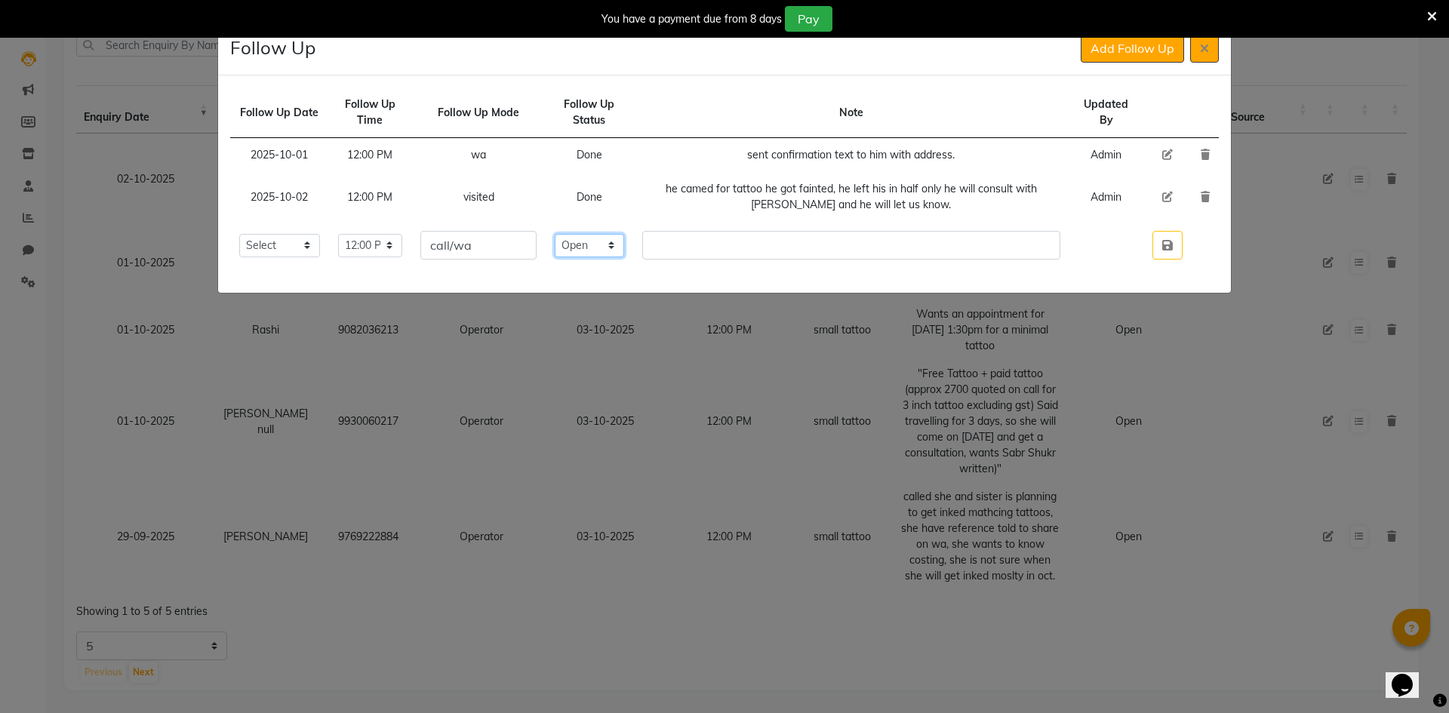
click at [599, 234] on select "Select Open Pending Done" at bounding box center [589, 245] width 69 height 23
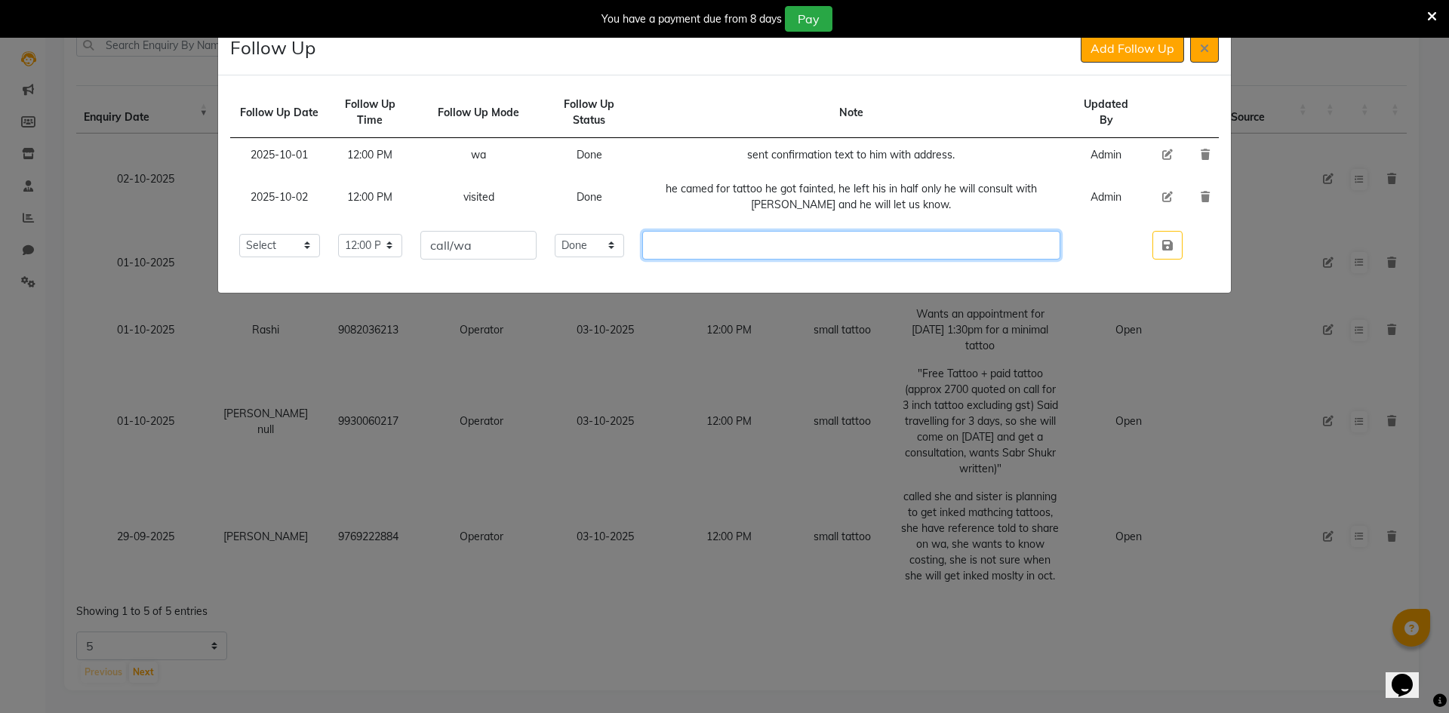
click at [721, 248] on input "text" at bounding box center [851, 245] width 418 height 29
type input "no response, sent wa."
click at [1170, 248] on icon "button" at bounding box center [1168, 245] width 11 height 12
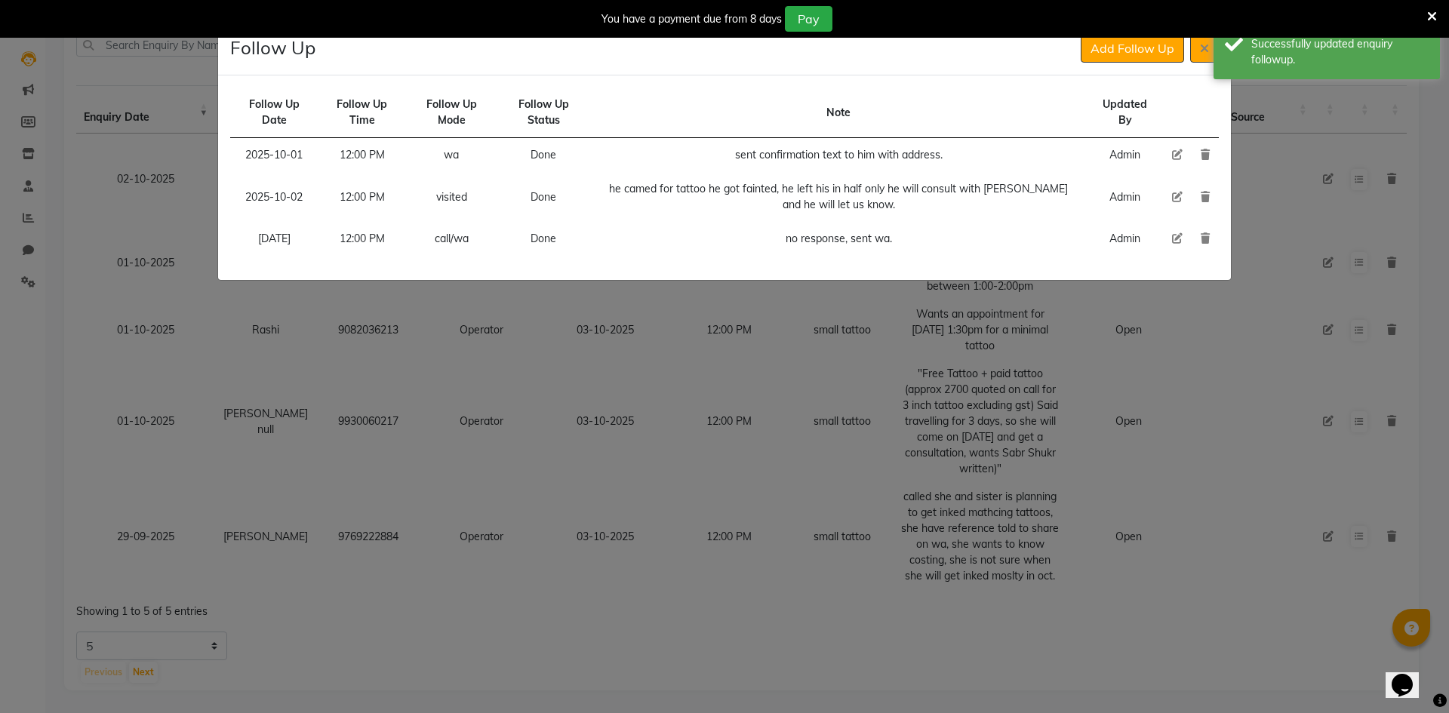
click at [1116, 27] on div "You have a payment due from 8 days Pay" at bounding box center [717, 19] width 1422 height 26
click at [1116, 61] on button "Add Follow Up" at bounding box center [1132, 48] width 103 height 29
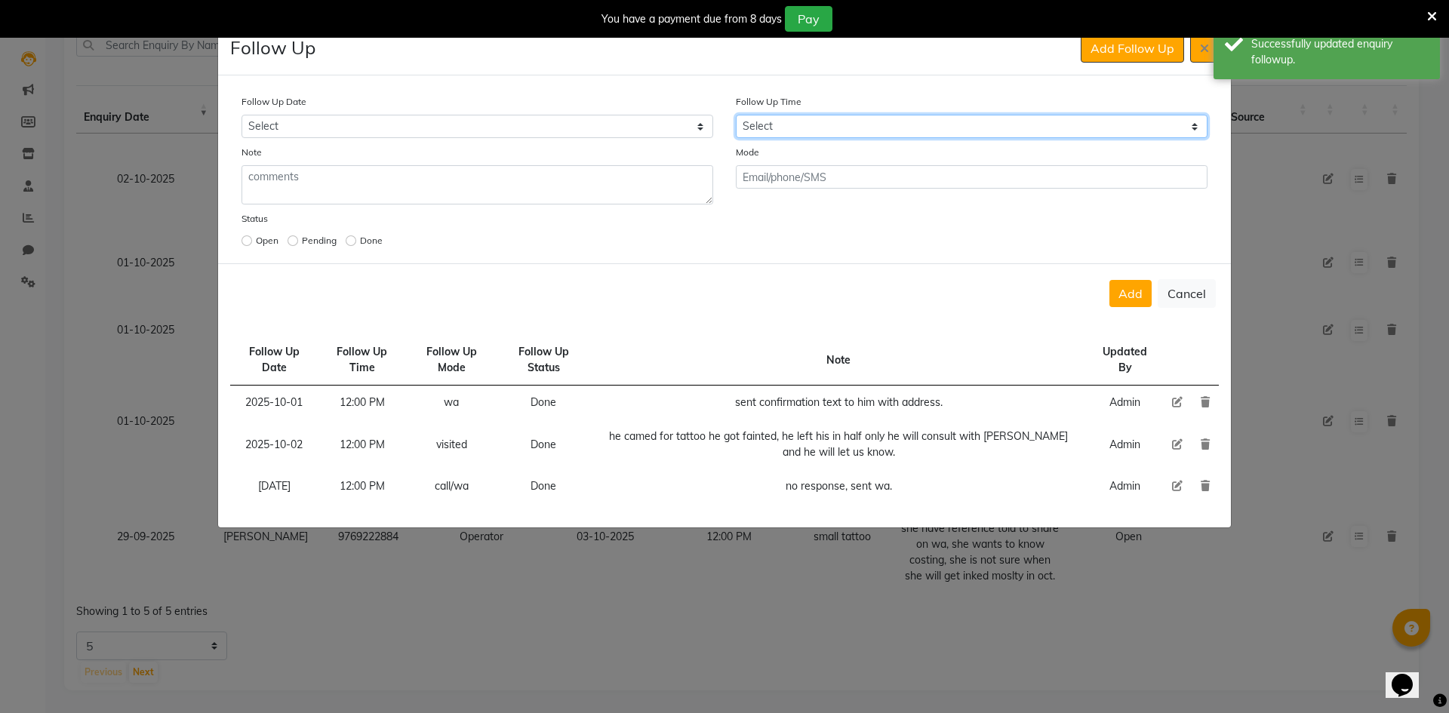
click at [873, 136] on select "Select 07:00 AM 07:15 AM 07:30 AM 07:45 AM 08:00 AM 08:15 AM 08:30 AM 08:45 AM …" at bounding box center [972, 126] width 472 height 23
select select "720"
click at [875, 134] on select "Select 07:00 AM 07:15 AM 07:30 AM 07:45 AM 08:00 AM 08:15 AM 08:30 AM 08:45 AM …" at bounding box center [972, 126] width 472 height 23
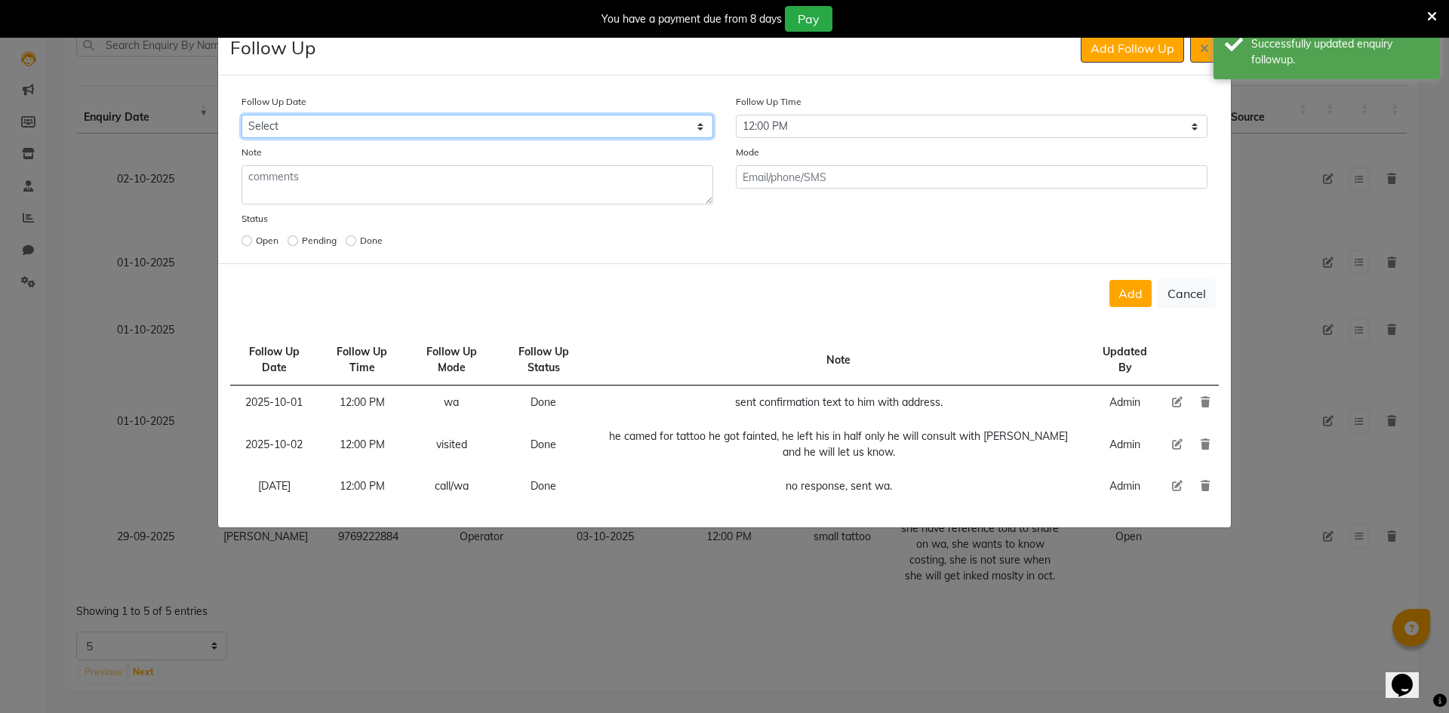
click at [678, 128] on select "Select [DATE] [DATE] [DATE] ([DATE]) [DATE] ([DATE]) [DATE] ([DATE]) [DATE] ([D…" at bounding box center [478, 126] width 472 height 23
select select "custom_date"
click at [242, 115] on select "Select [DATE] [DATE] [DATE] ([DATE]) [DATE] ([DATE]) [DATE] ([DATE]) [DATE] ([D…" at bounding box center [478, 126] width 472 height 23
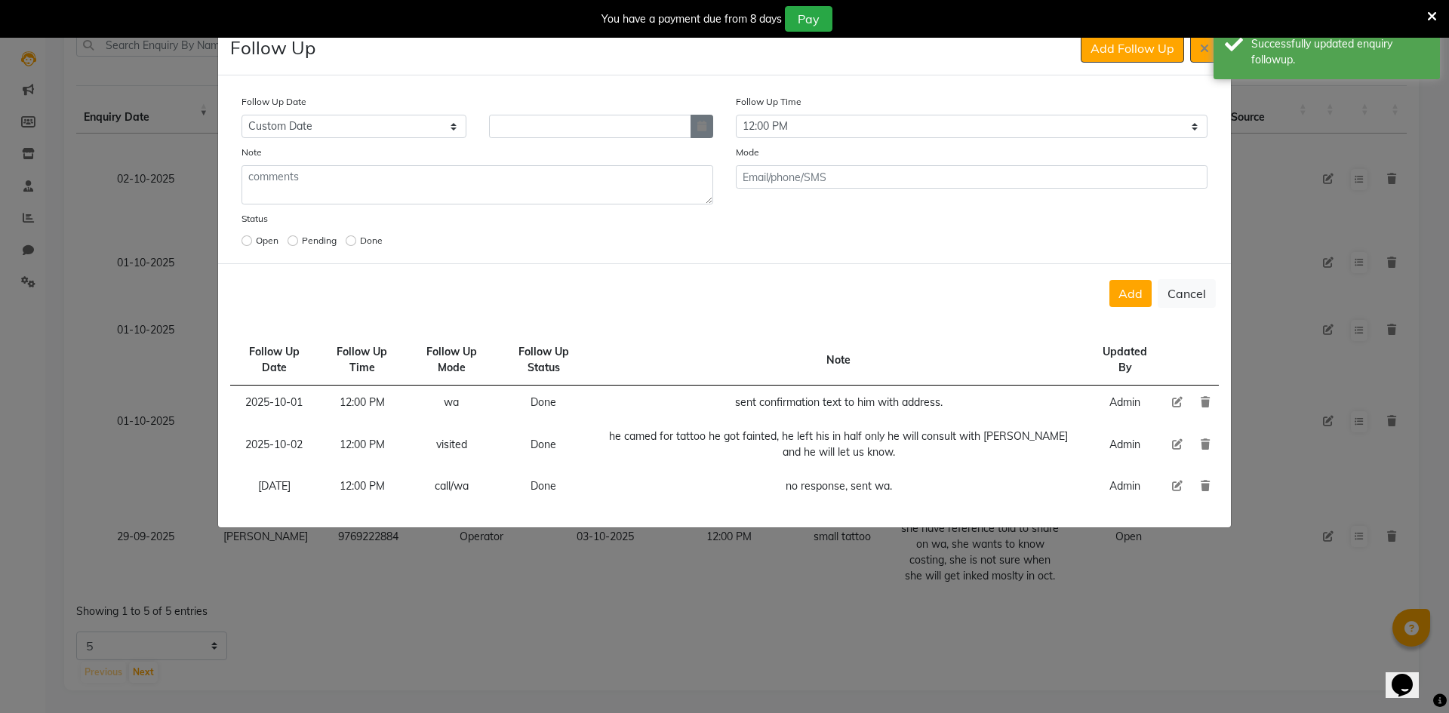
click at [713, 125] on button "button" at bounding box center [702, 126] width 23 height 23
select select "10"
select select "2025"
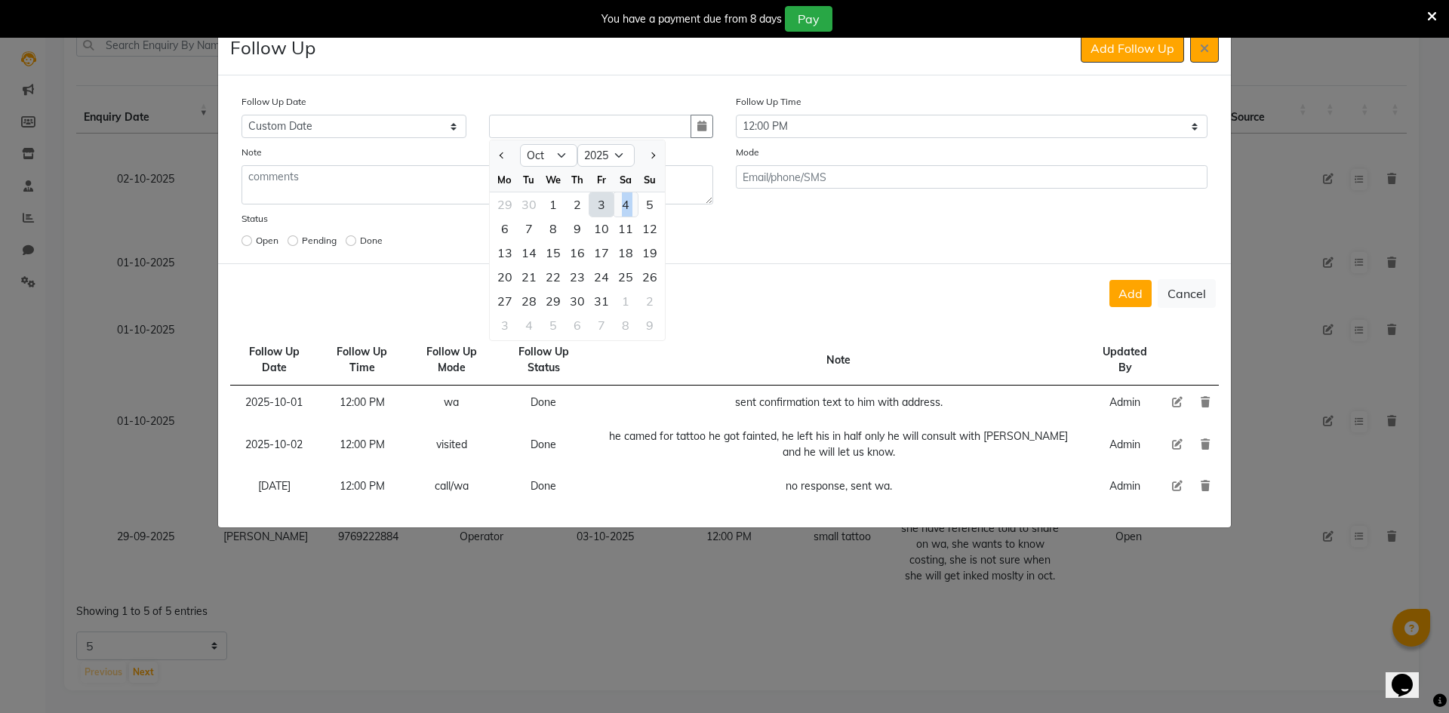
drag, startPoint x: 638, startPoint y: 202, endPoint x: 621, endPoint y: 200, distance: 16.8
click at [621, 200] on div "29 30 1 2 3 4 5" at bounding box center [577, 205] width 175 height 24
click at [621, 200] on div "4" at bounding box center [626, 205] width 24 height 24
type input "04-10-2025"
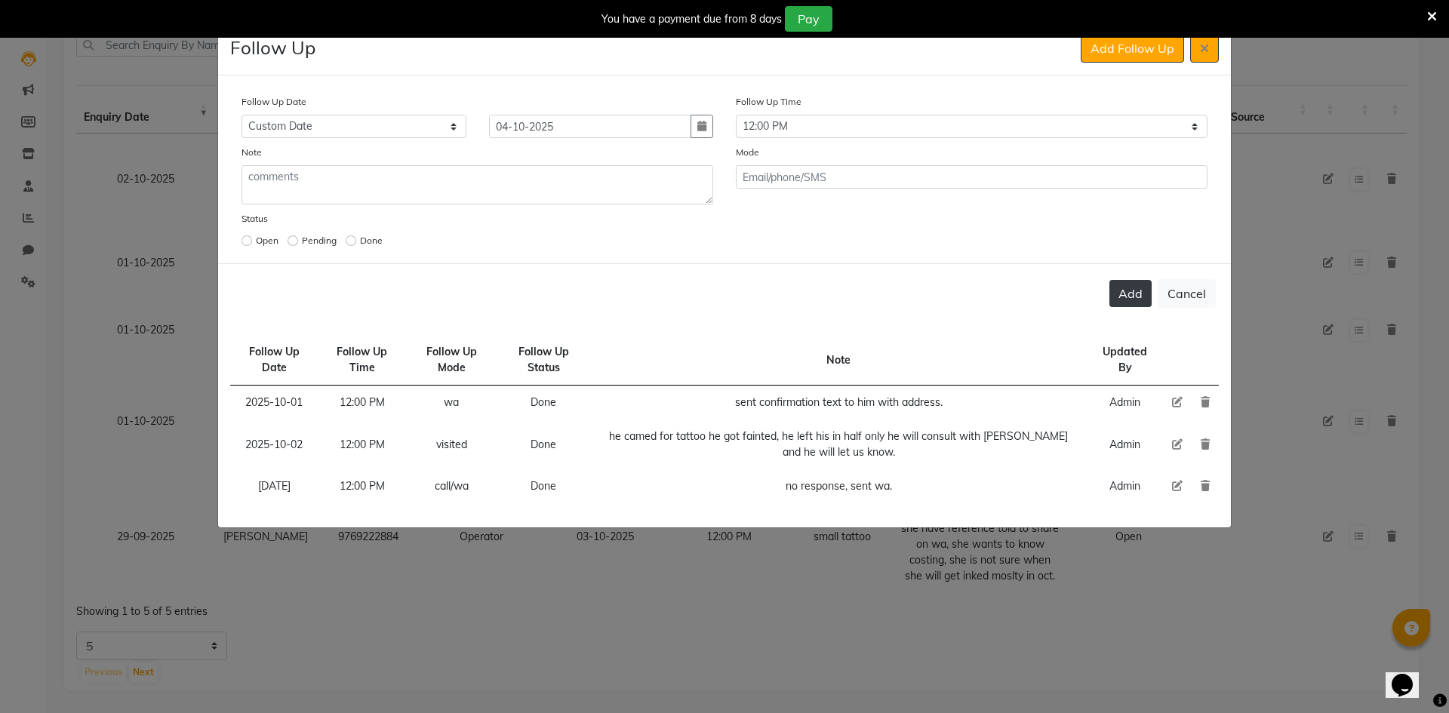
click at [1127, 281] on button "Add" at bounding box center [1131, 293] width 42 height 27
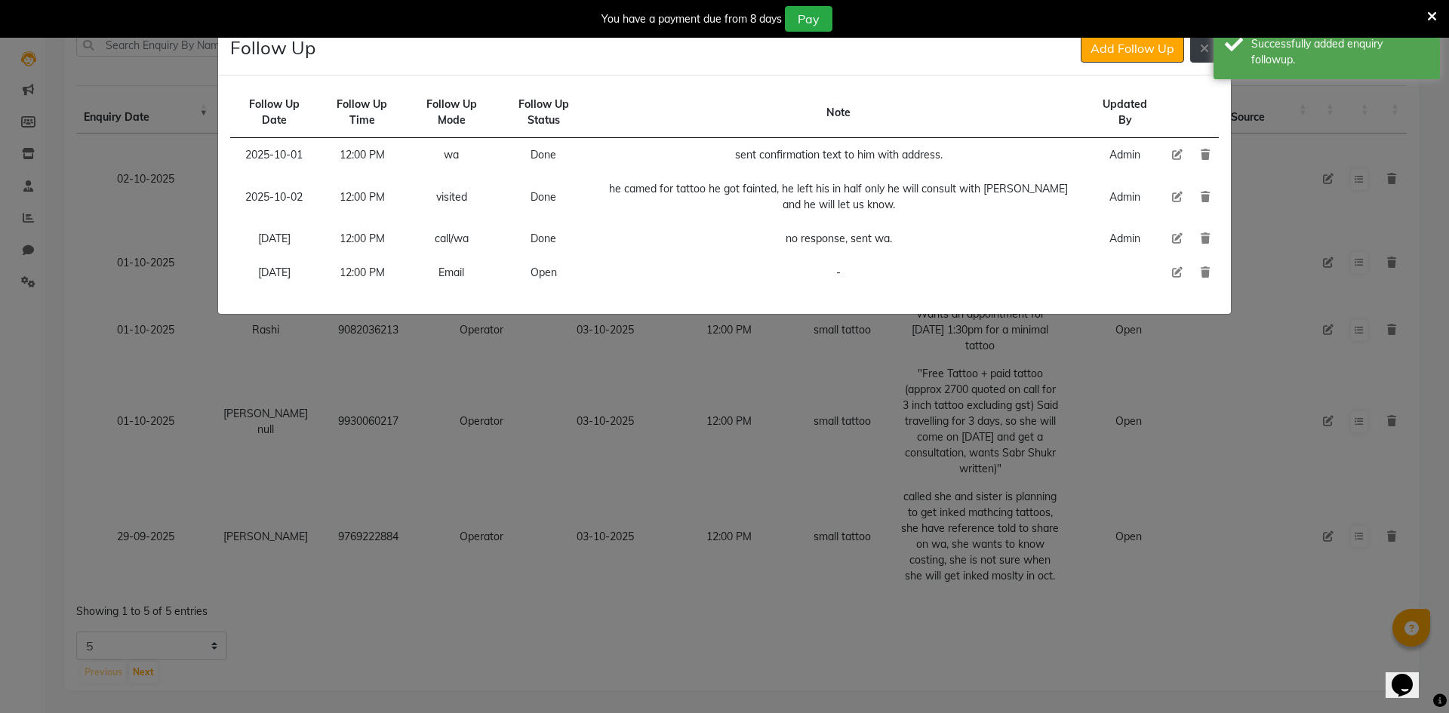
click at [1206, 60] on button at bounding box center [1205, 48] width 29 height 29
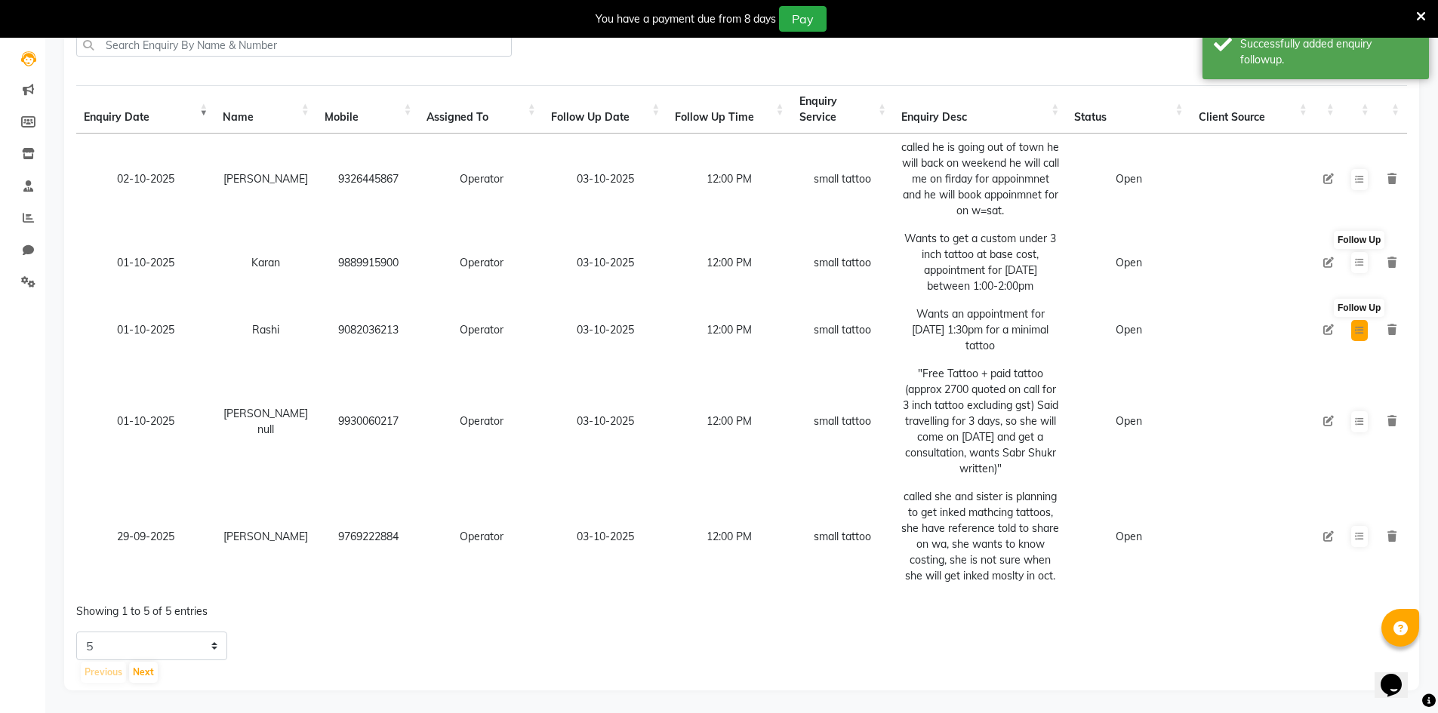
click at [1352, 322] on button at bounding box center [1359, 330] width 17 height 21
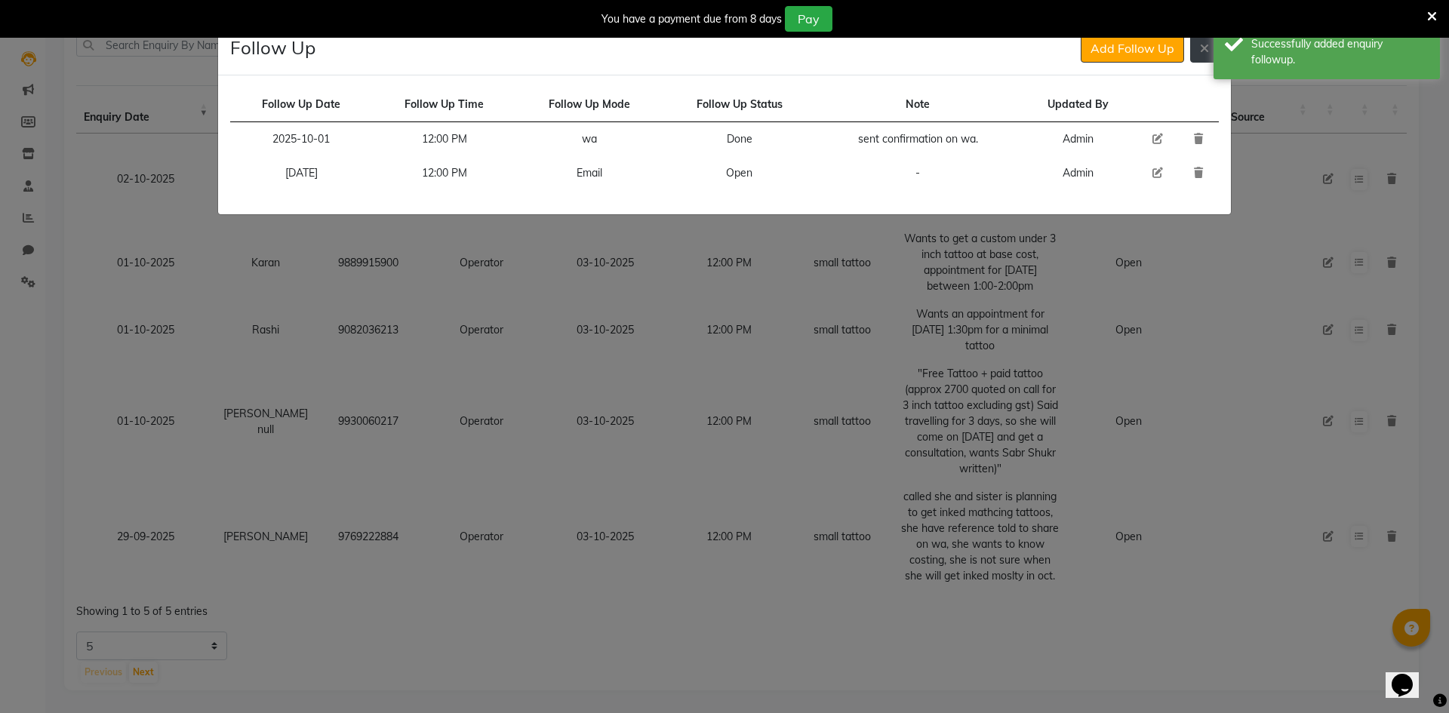
click at [1199, 57] on button at bounding box center [1205, 48] width 29 height 29
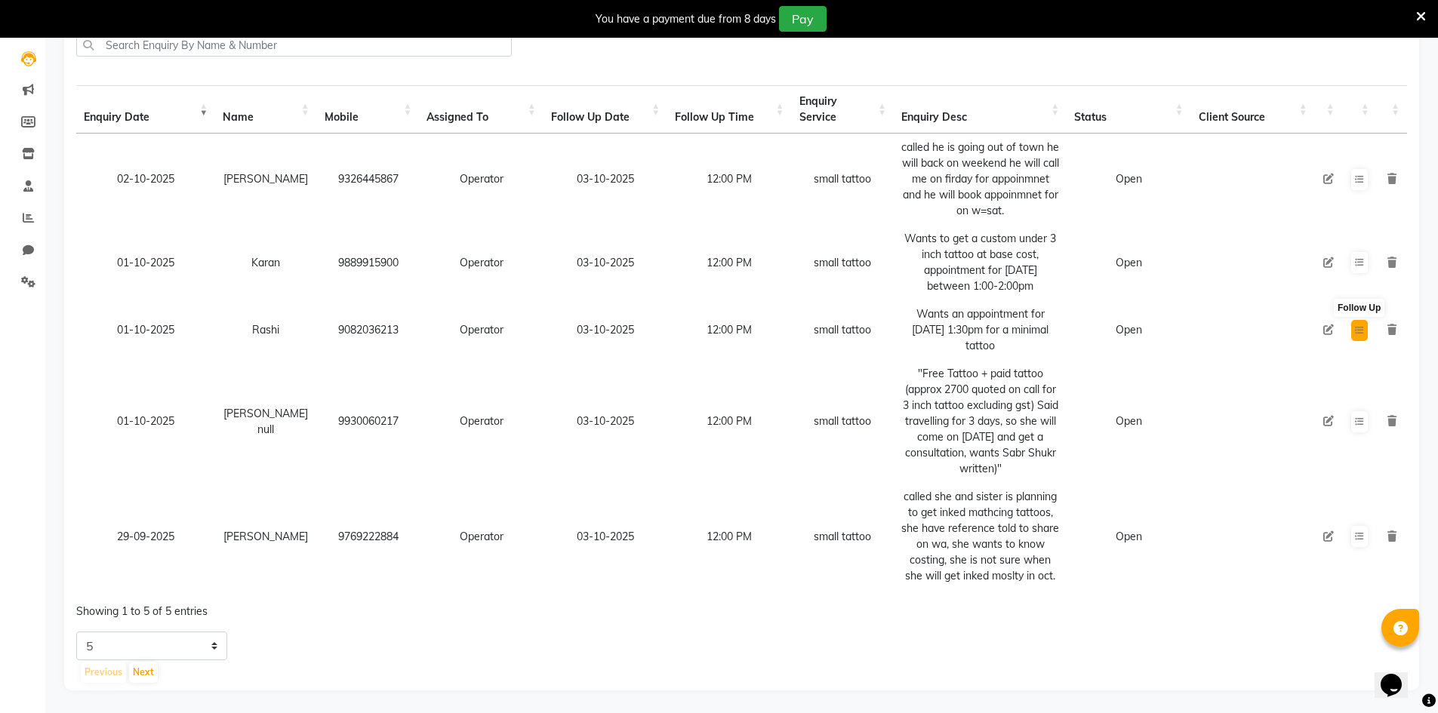
click at [1363, 326] on icon at bounding box center [1359, 330] width 9 height 9
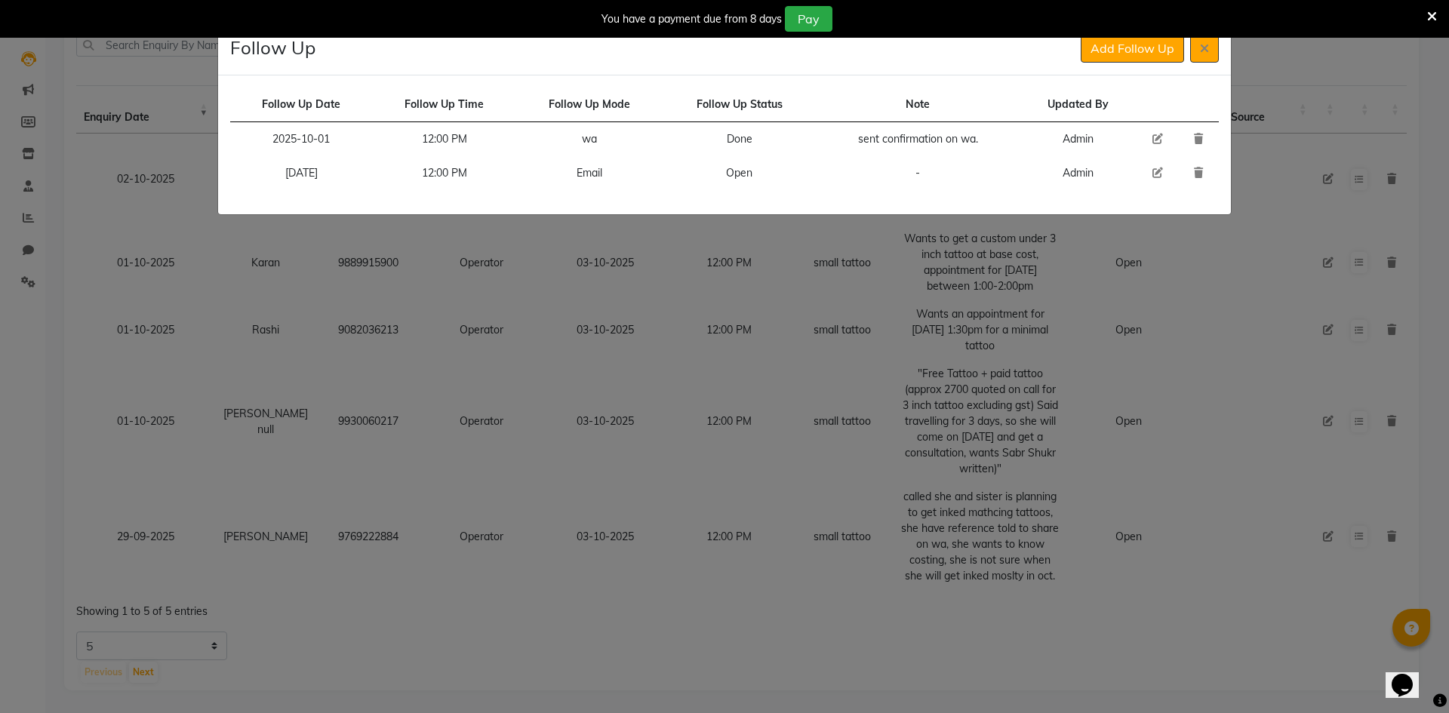
click at [1157, 177] on icon at bounding box center [1158, 173] width 11 height 11
select select "[DATE]"
select select "720"
select select "Open"
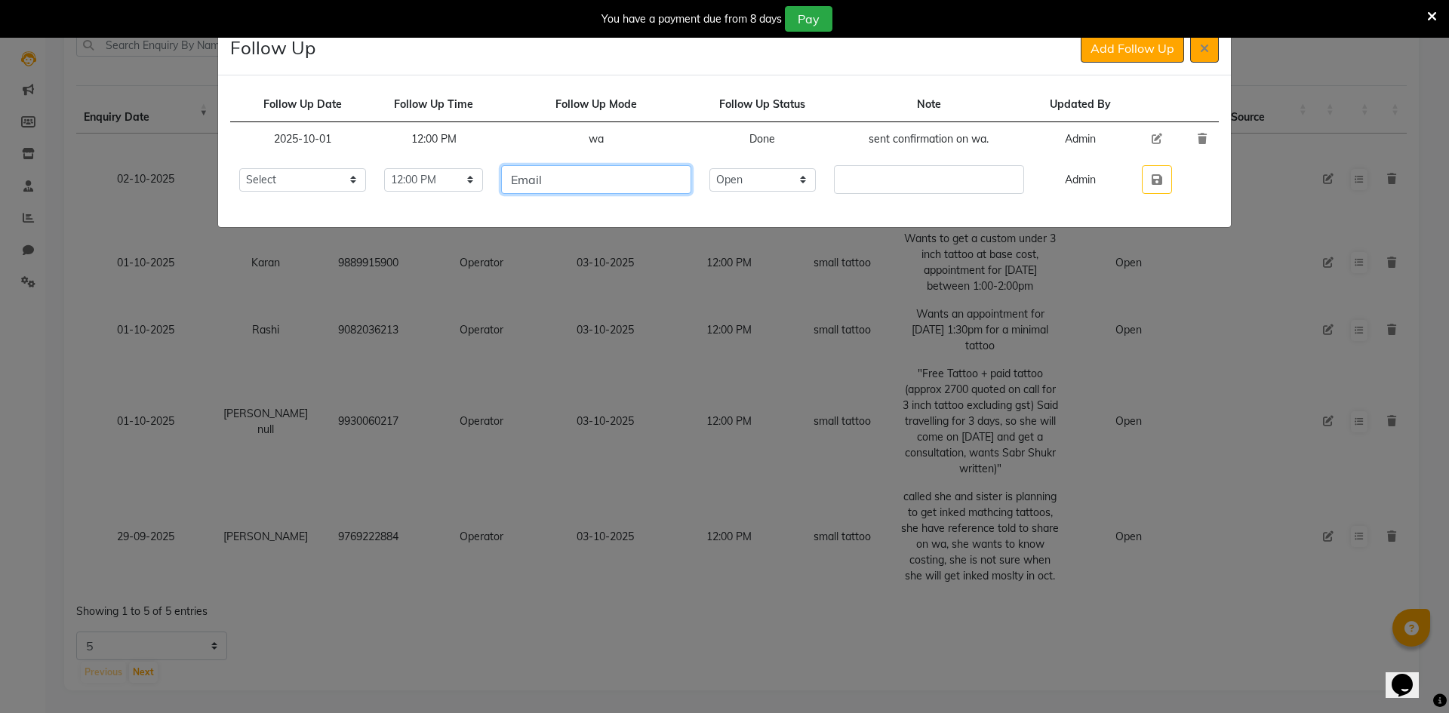
click at [603, 180] on input "Email" at bounding box center [595, 179] width 189 height 29
type input "call"
click at [812, 179] on select "Select Open Pending Done" at bounding box center [763, 179] width 107 height 23
select select "Done"
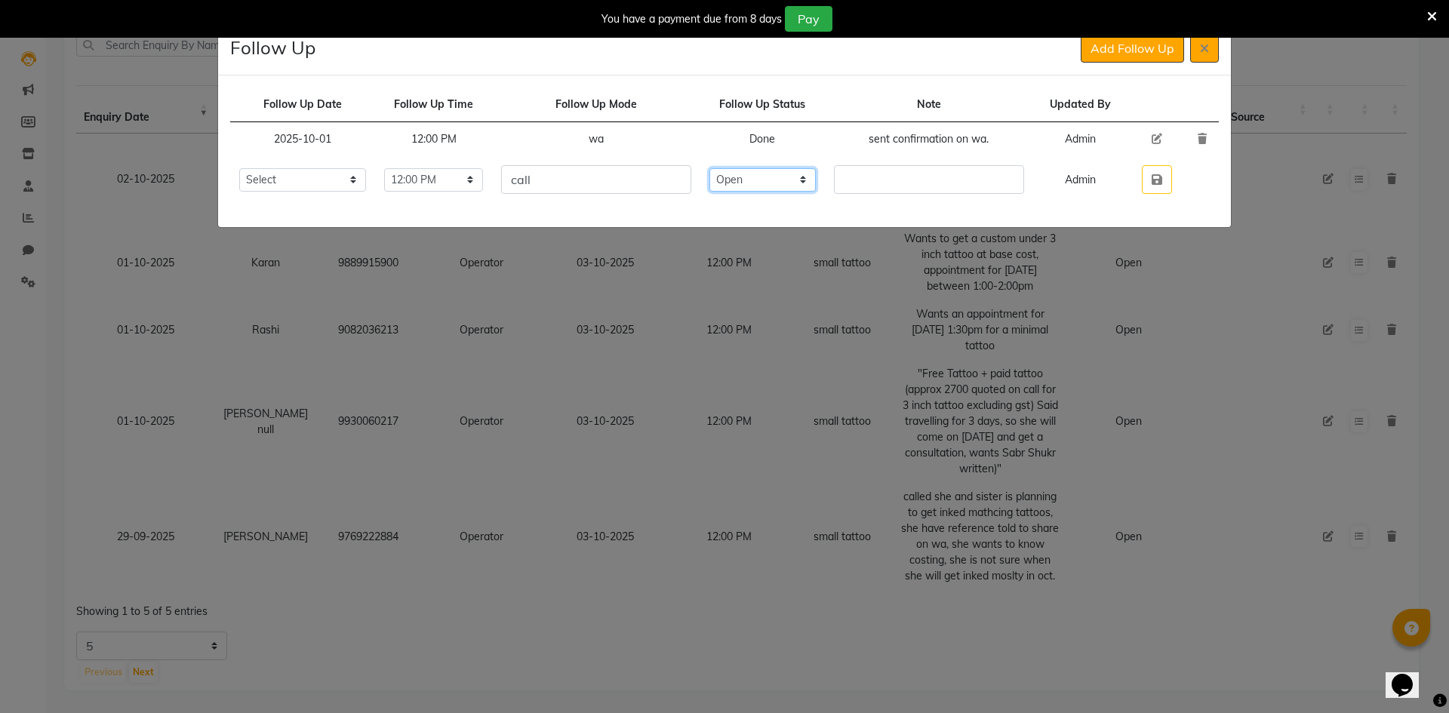
click at [737, 168] on select "Select Open Pending Done" at bounding box center [763, 179] width 107 height 23
click at [886, 194] on td at bounding box center [929, 179] width 208 height 47
click at [892, 189] on input "text" at bounding box center [928, 179] width 189 height 29
type input "called she told it's confrimed."
click at [1159, 186] on button "button" at bounding box center [1157, 179] width 30 height 29
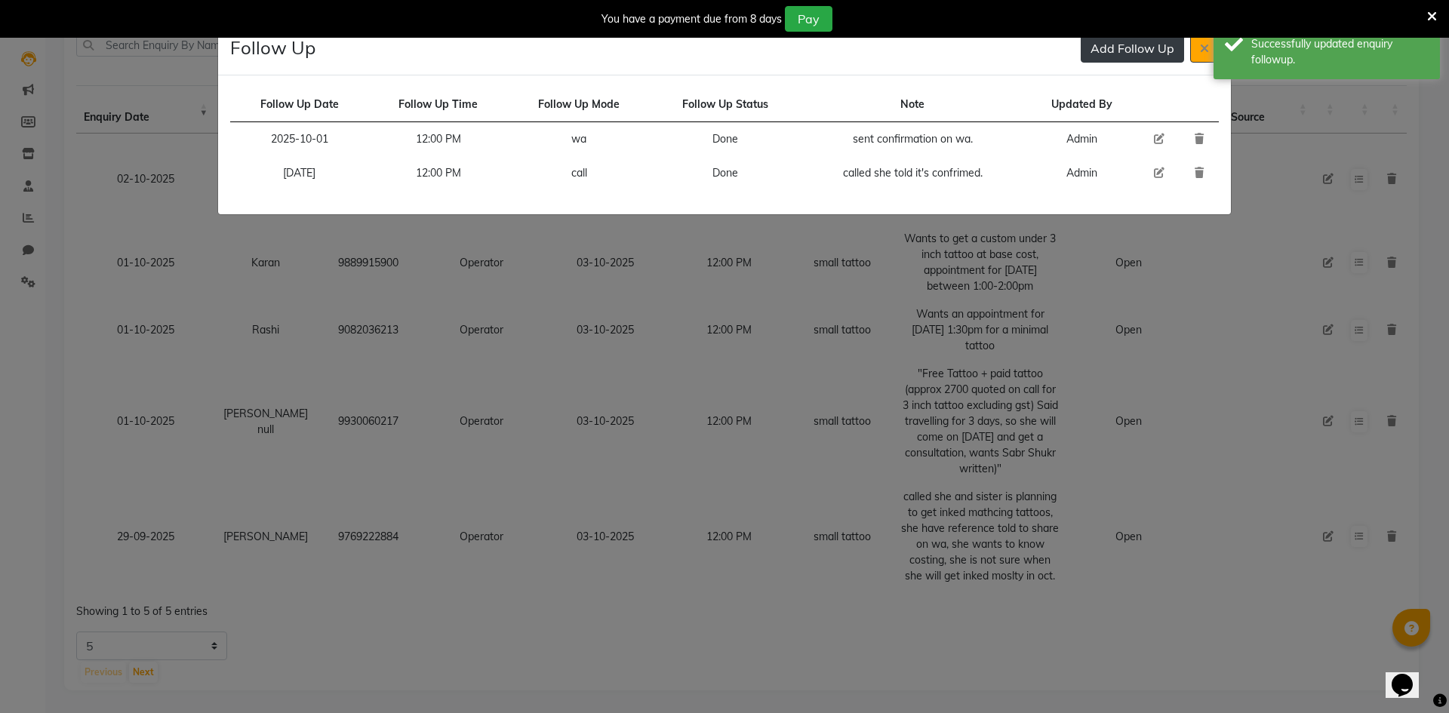
click at [1132, 49] on button "Add Follow Up" at bounding box center [1132, 48] width 103 height 29
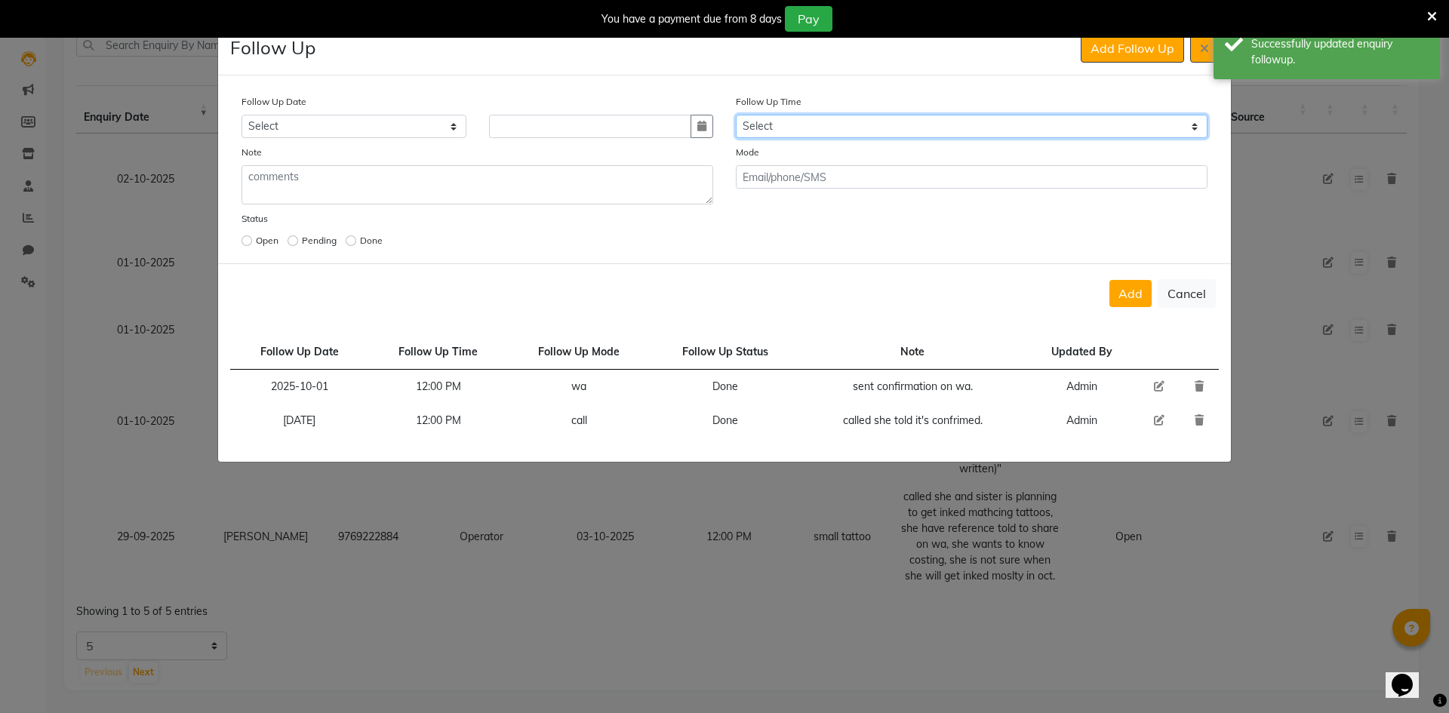
click at [912, 120] on select "Select 07:00 AM 07:15 AM 07:30 AM 07:45 AM 08:00 AM 08:15 AM 08:30 AM 08:45 AM …" at bounding box center [972, 126] width 472 height 23
select select "720"
click at [912, 120] on select "Select 07:00 AM 07:15 AM 07:30 AM 07:45 AM 08:00 AM 08:15 AM 08:30 AM 08:45 AM …" at bounding box center [972, 126] width 472 height 23
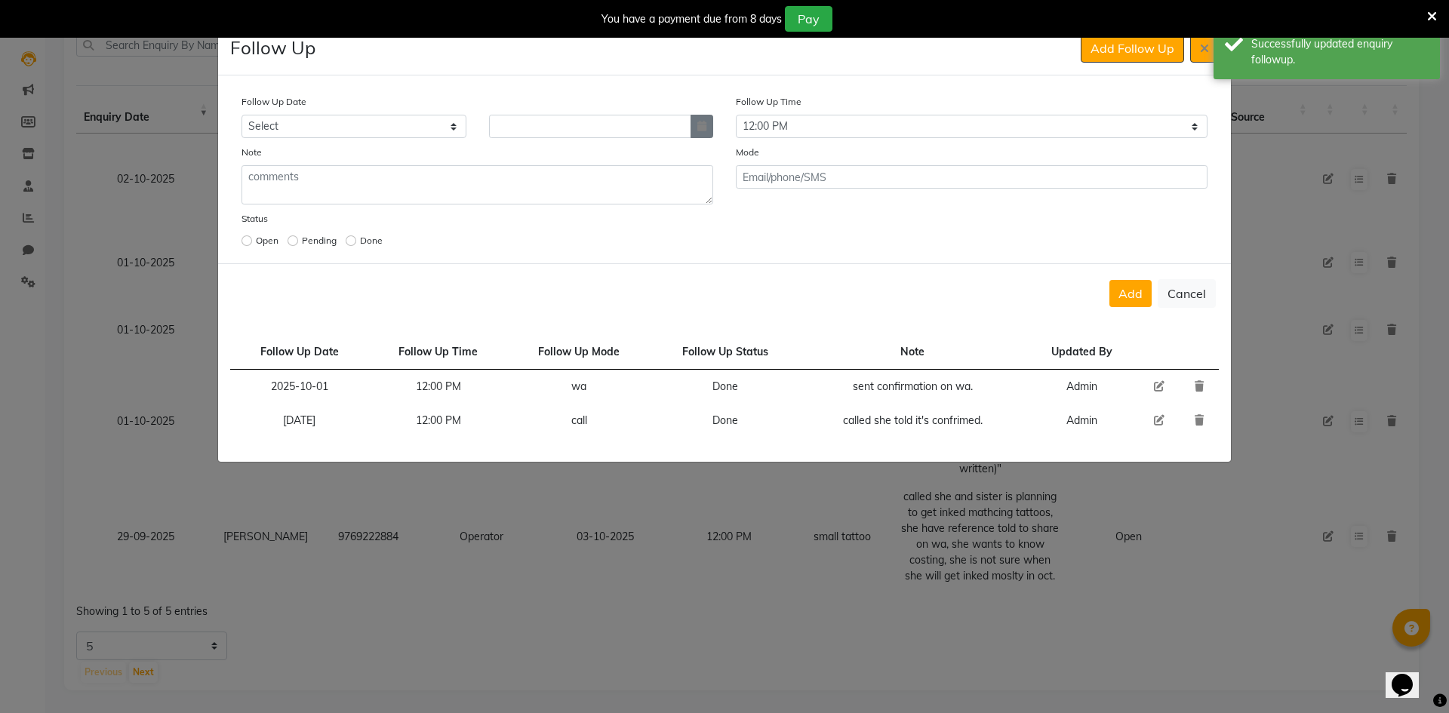
click at [708, 128] on button "button" at bounding box center [702, 126] width 23 height 23
select select "10"
select select "2025"
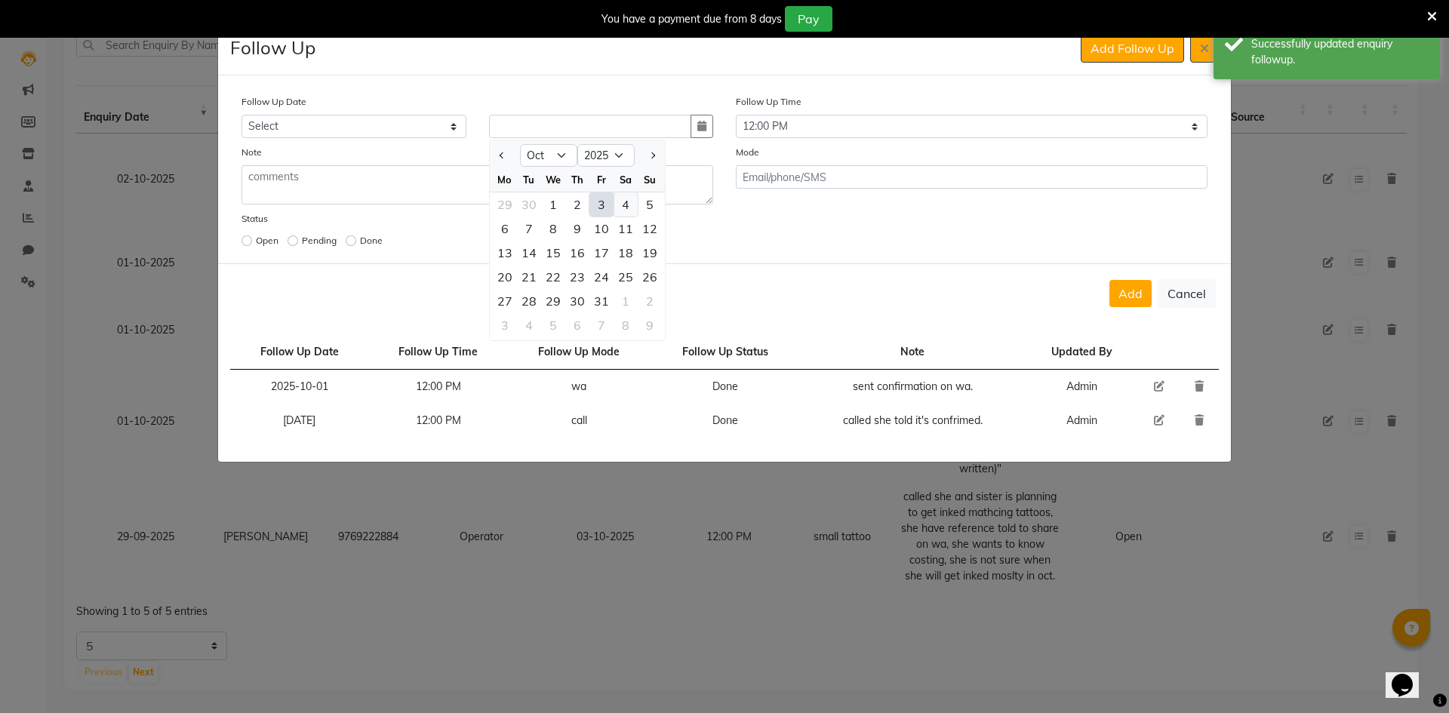
click at [630, 206] on div "4" at bounding box center [626, 205] width 24 height 24
type input "04-10-2025"
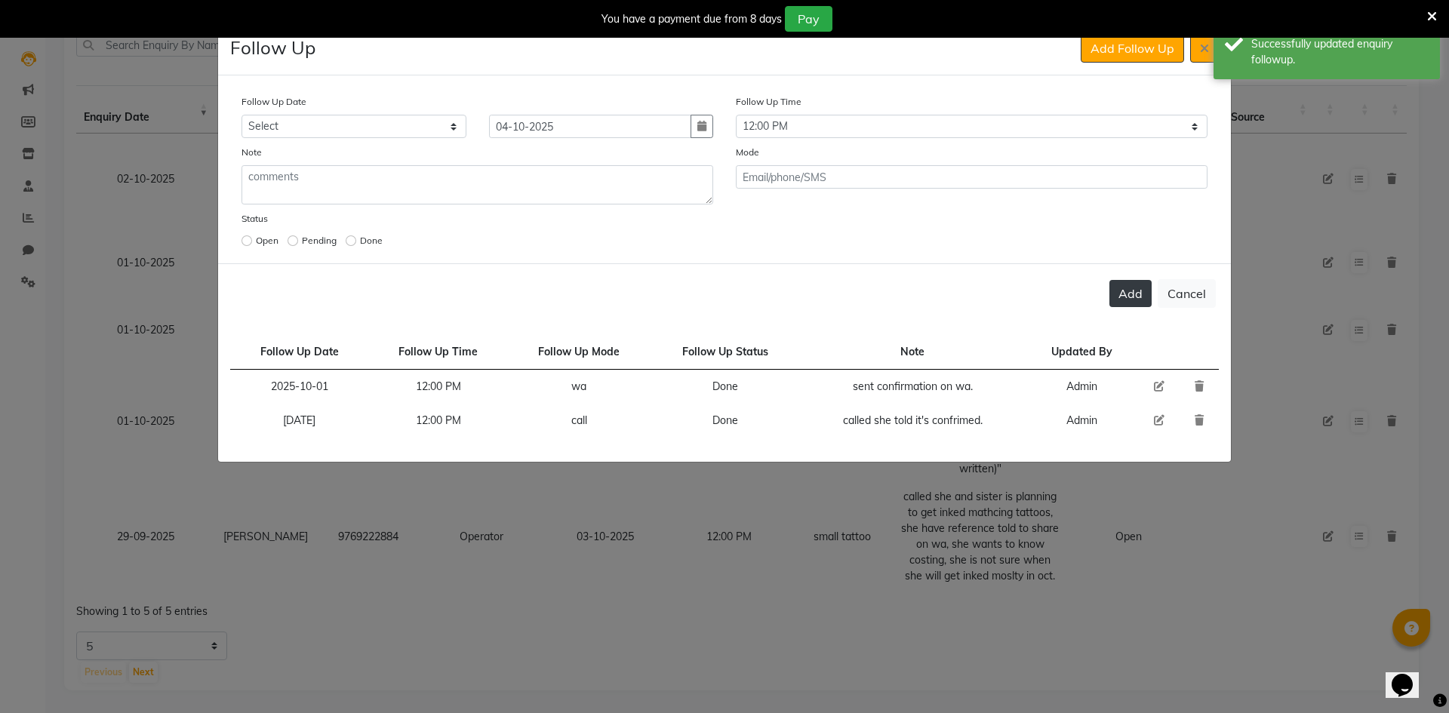
drag, startPoint x: 1122, startPoint y: 282, endPoint x: 1135, endPoint y: 247, distance: 37.3
click at [1123, 281] on button "Add" at bounding box center [1131, 293] width 42 height 27
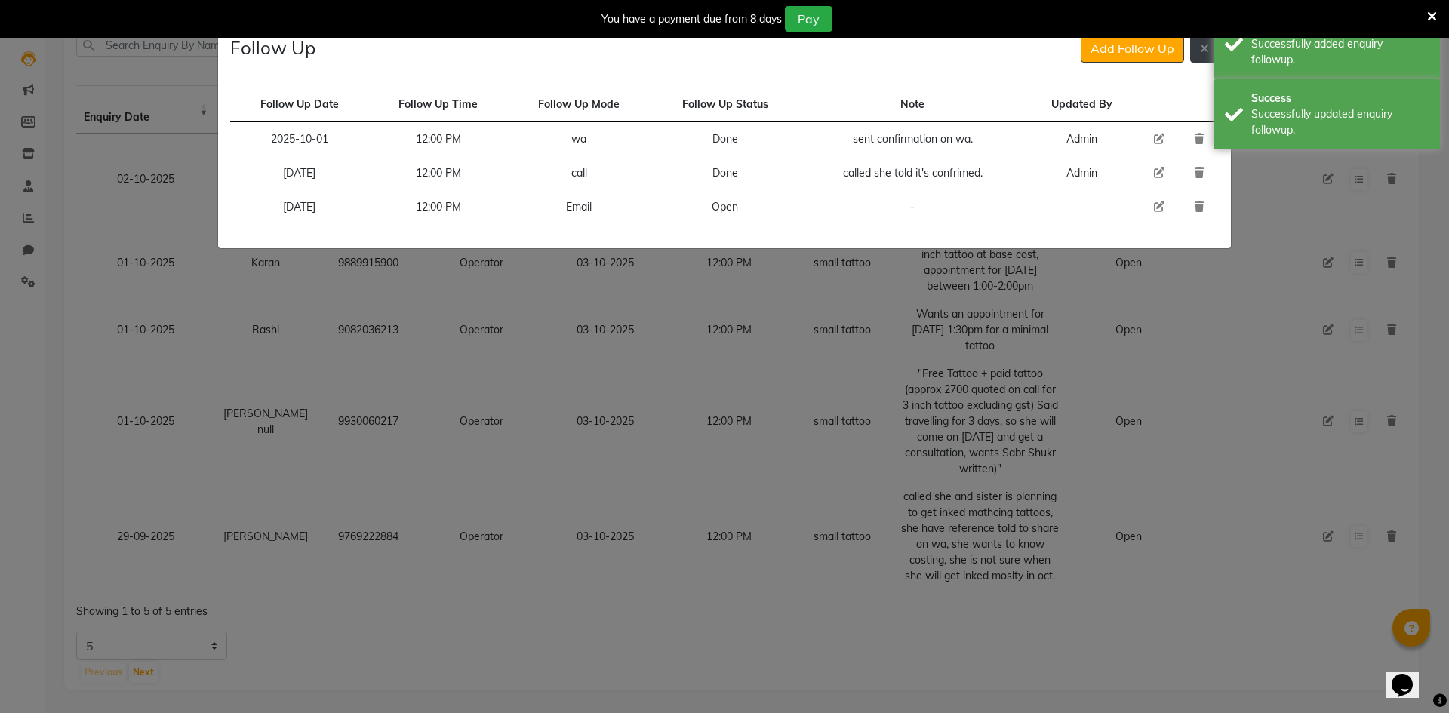
click at [1206, 57] on button at bounding box center [1205, 48] width 29 height 29
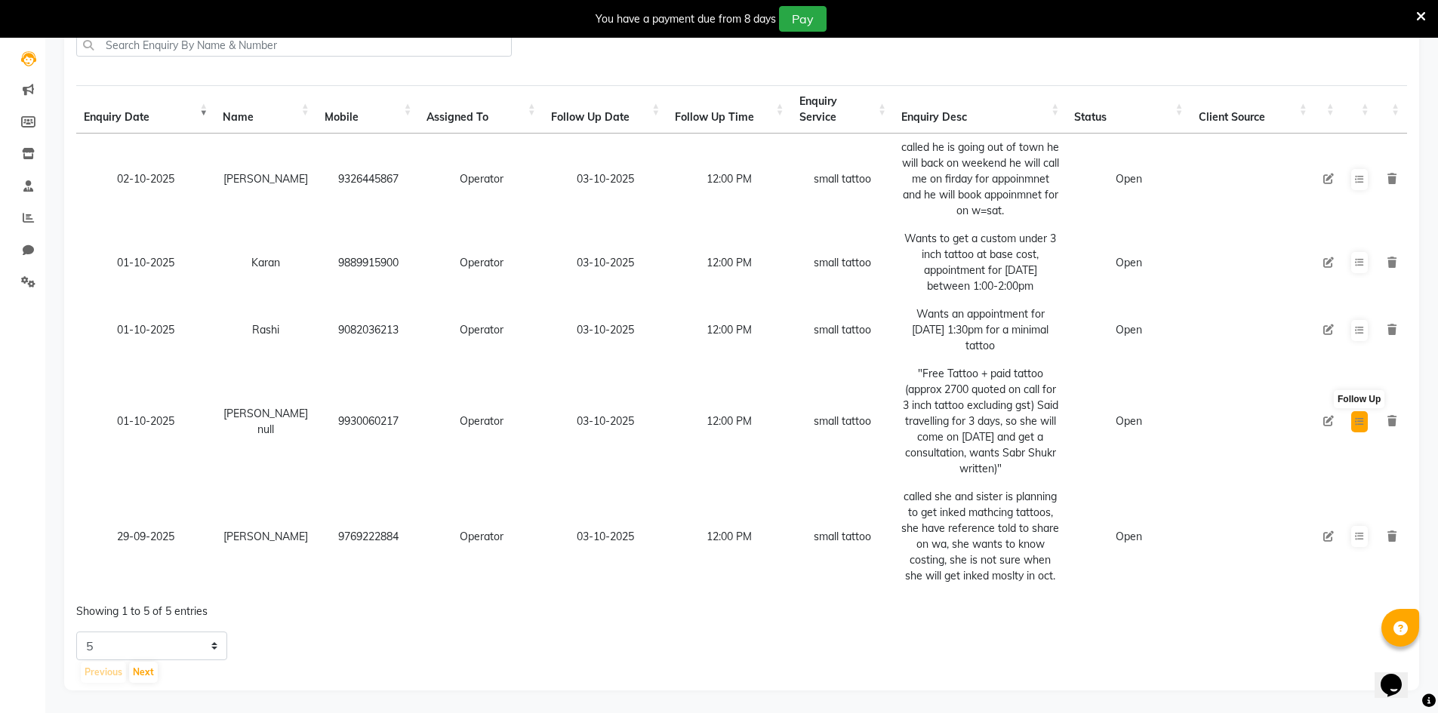
click at [1358, 417] on icon at bounding box center [1359, 421] width 9 height 9
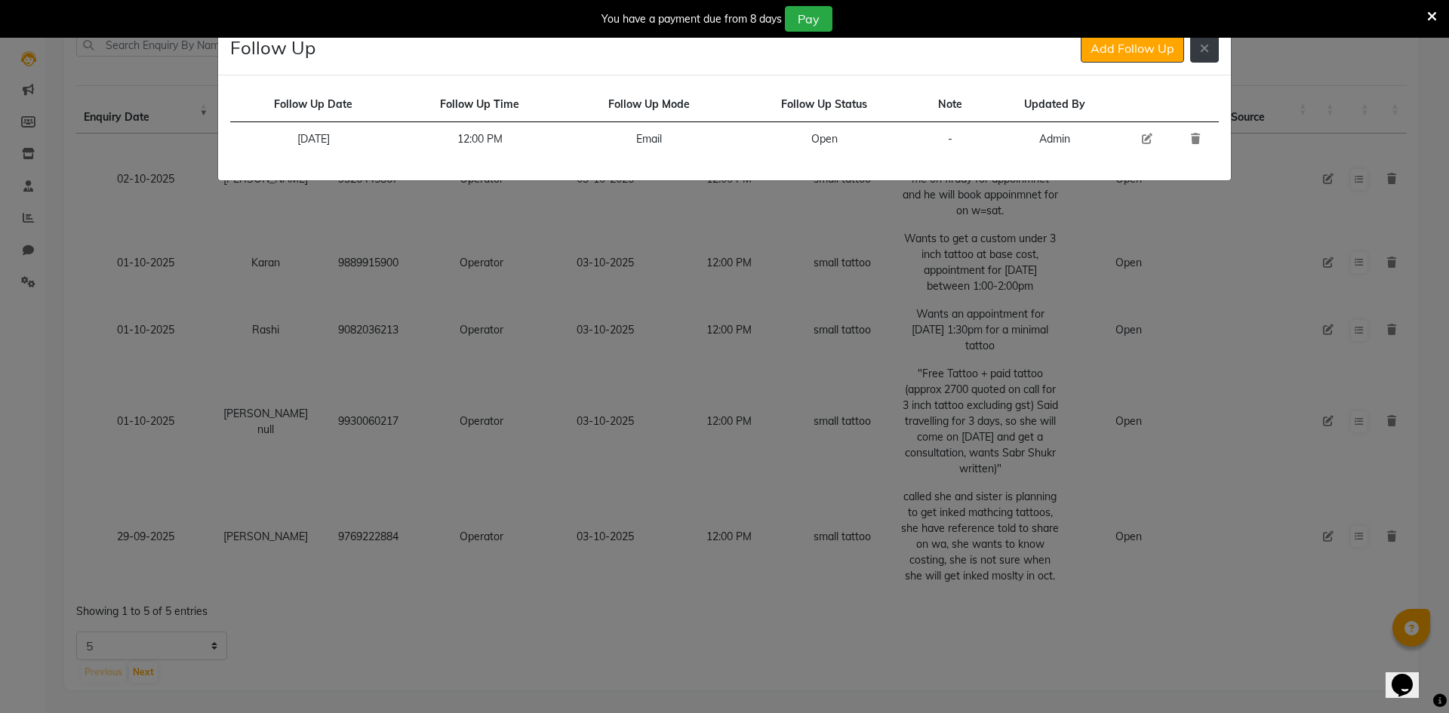
click at [1213, 49] on button at bounding box center [1205, 48] width 29 height 29
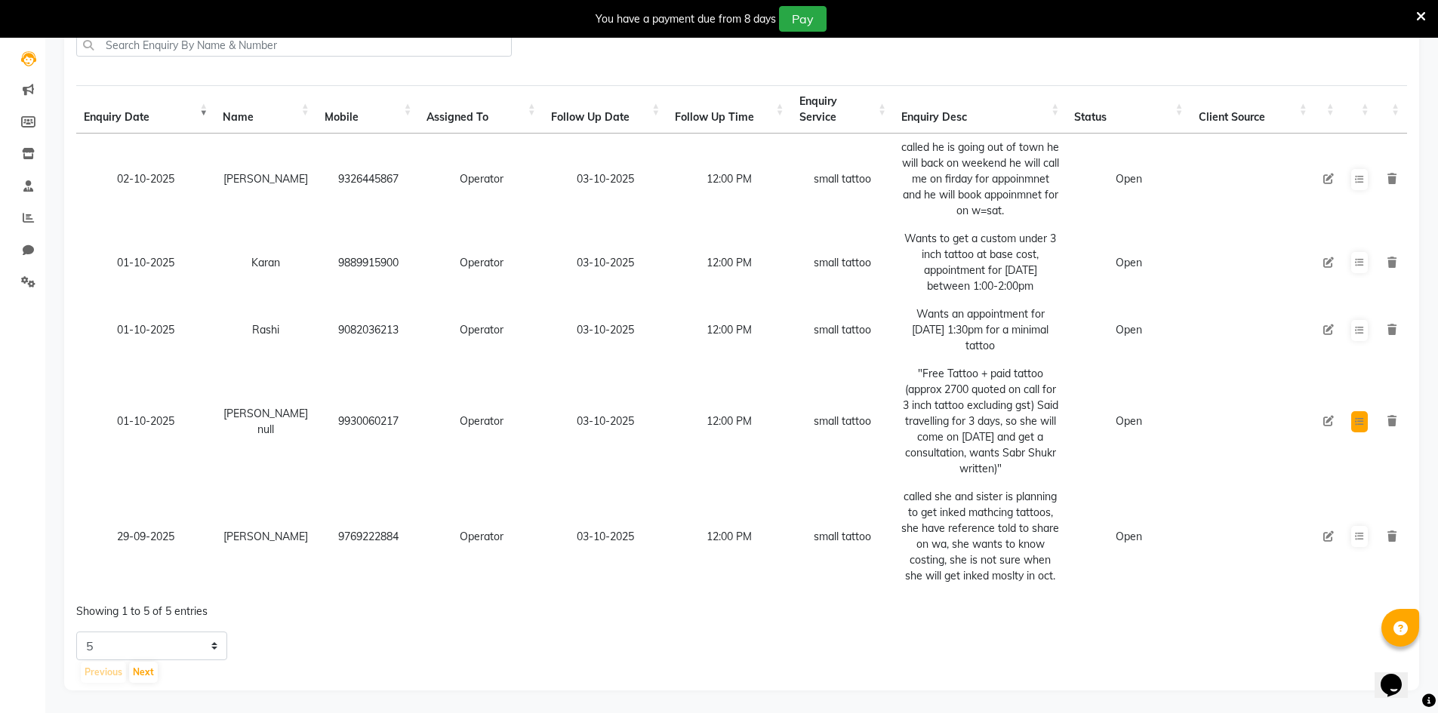
click at [1366, 413] on button at bounding box center [1359, 421] width 17 height 21
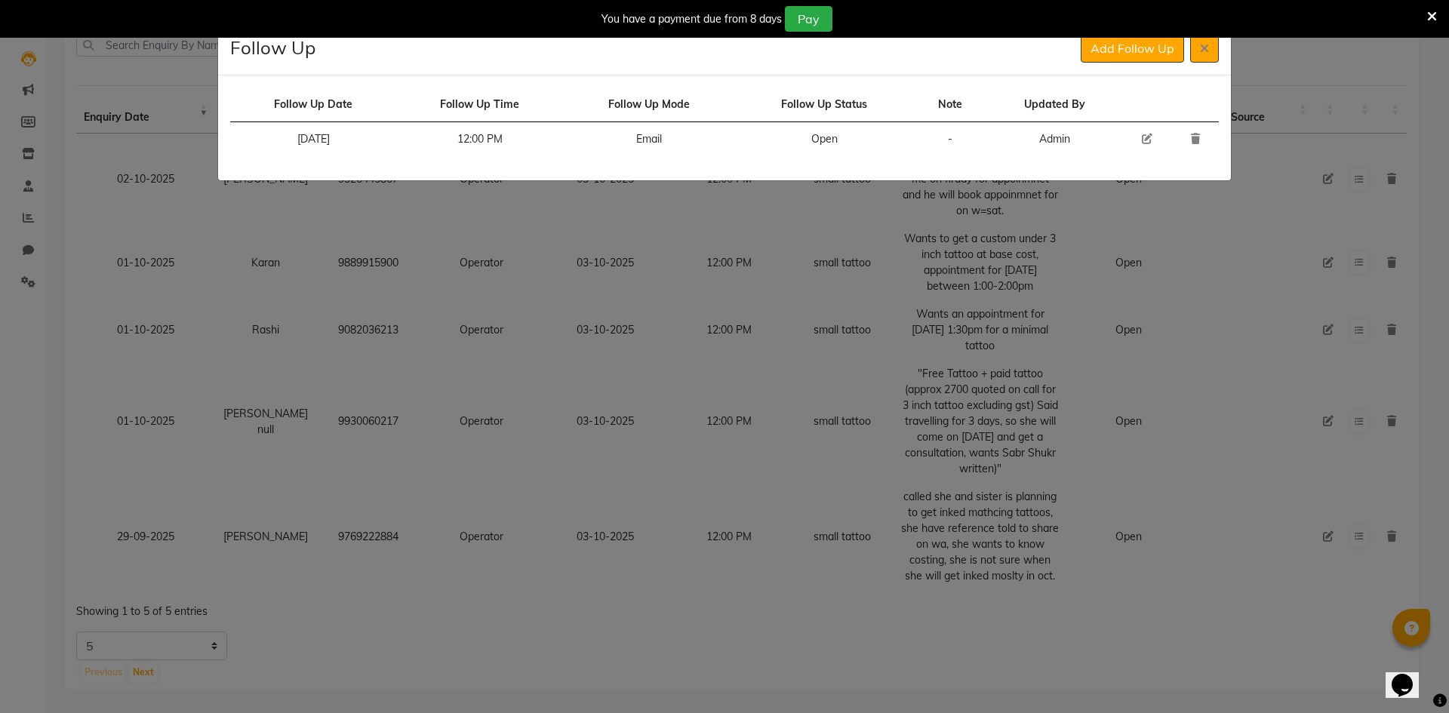
click at [1146, 135] on icon at bounding box center [1147, 139] width 11 height 11
select select "[DATE]"
select select "720"
select select "Open"
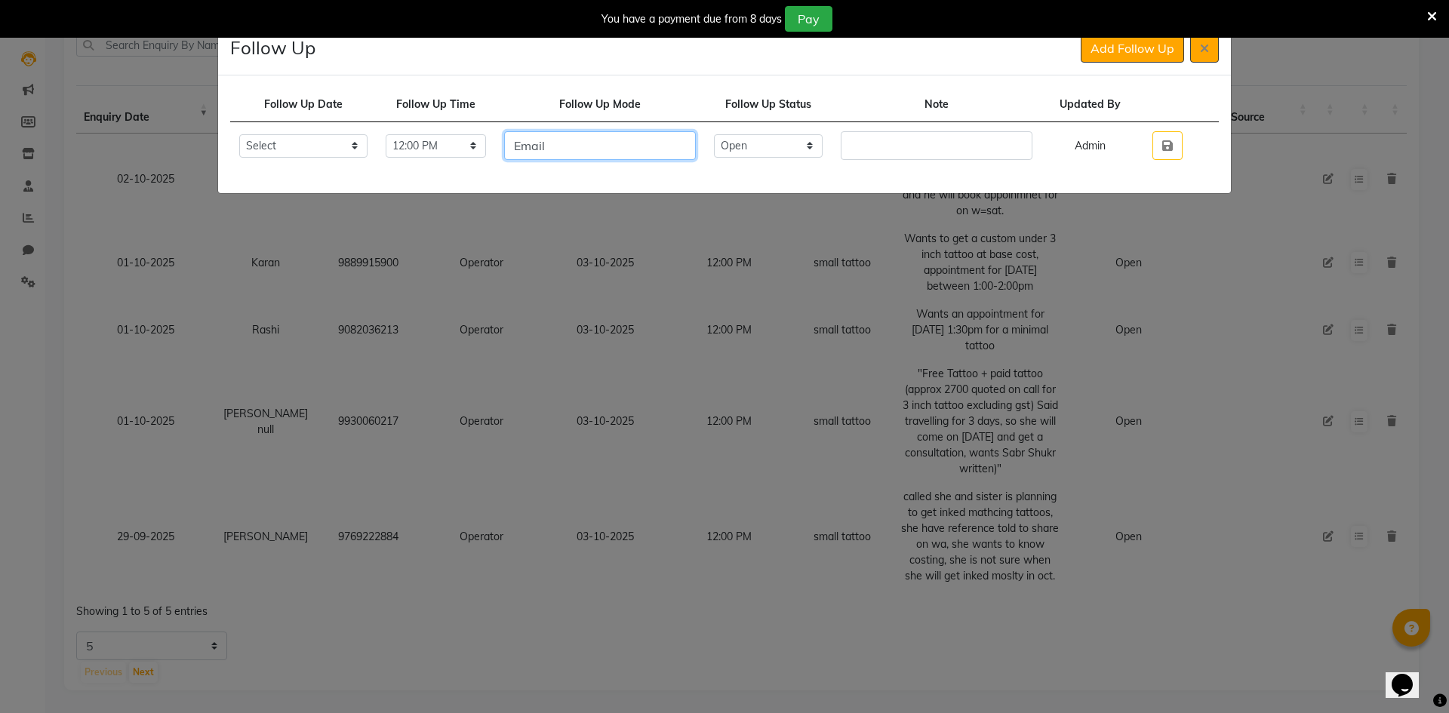
click at [651, 152] on input "Email" at bounding box center [600, 145] width 192 height 29
type input "call/wa"
click at [769, 144] on select "Select Open Pending Done" at bounding box center [768, 145] width 109 height 23
click at [824, 76] on div "Follow Up Date Follow Up Time Follow Up Mode Follow Up Status Note Updated By S…" at bounding box center [724, 134] width 1013 height 118
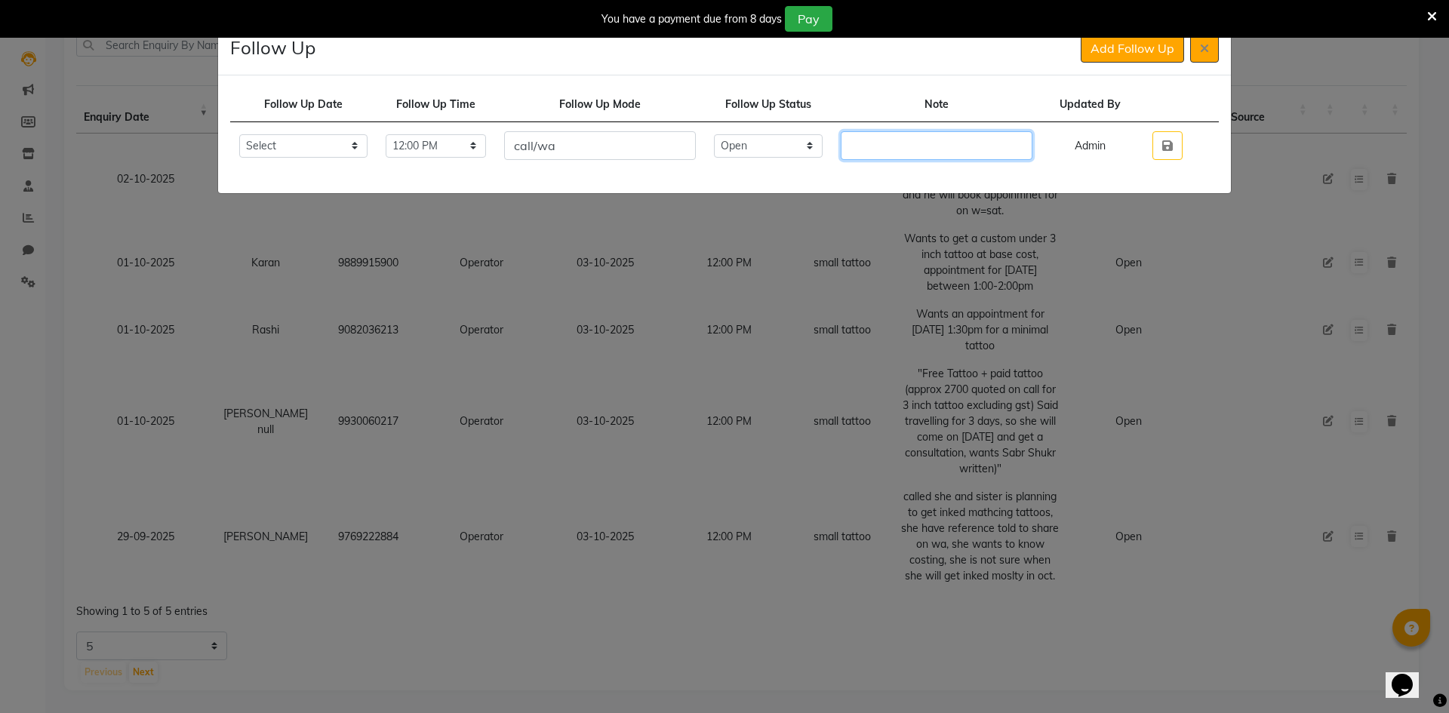
click at [886, 135] on input "text" at bounding box center [937, 145] width 192 height 29
type input "call didn't answer, sent wa."
click at [1169, 149] on icon "button" at bounding box center [1168, 146] width 11 height 12
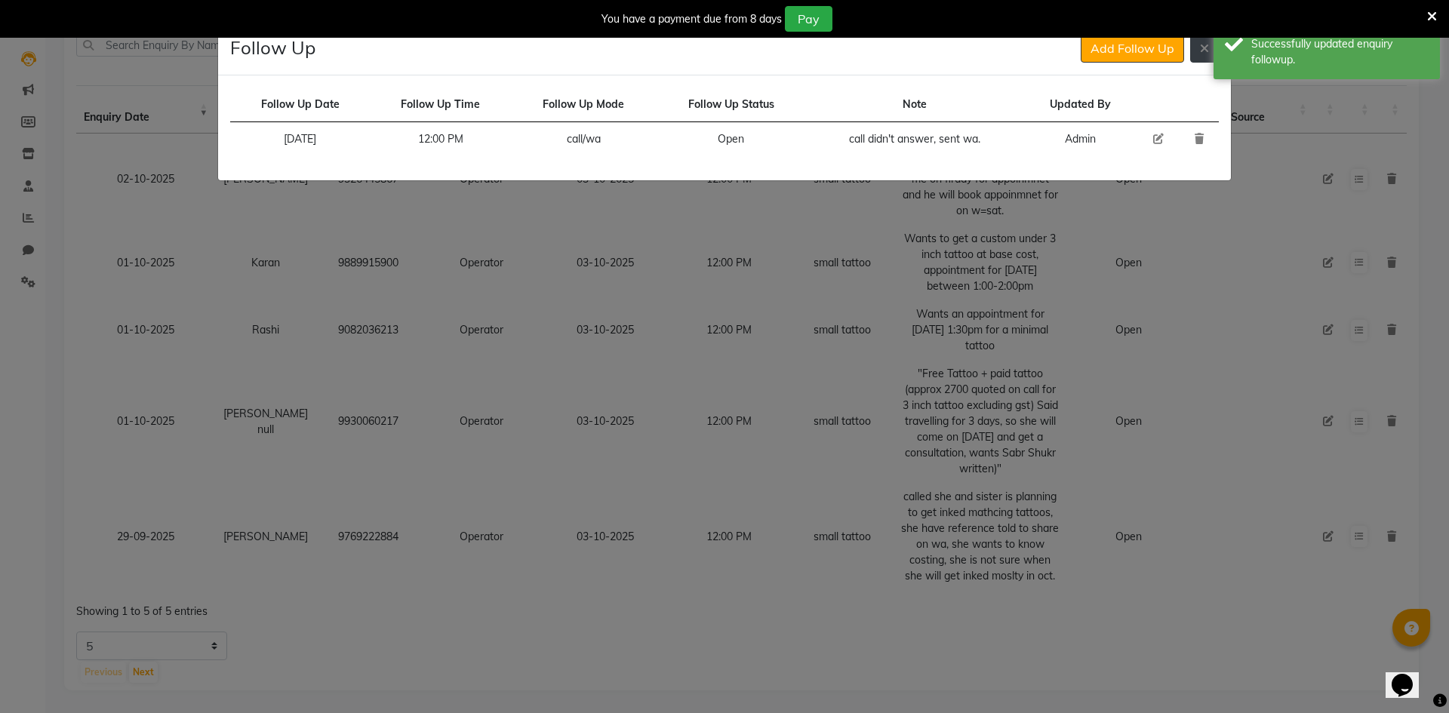
click at [1200, 57] on button at bounding box center [1205, 48] width 29 height 29
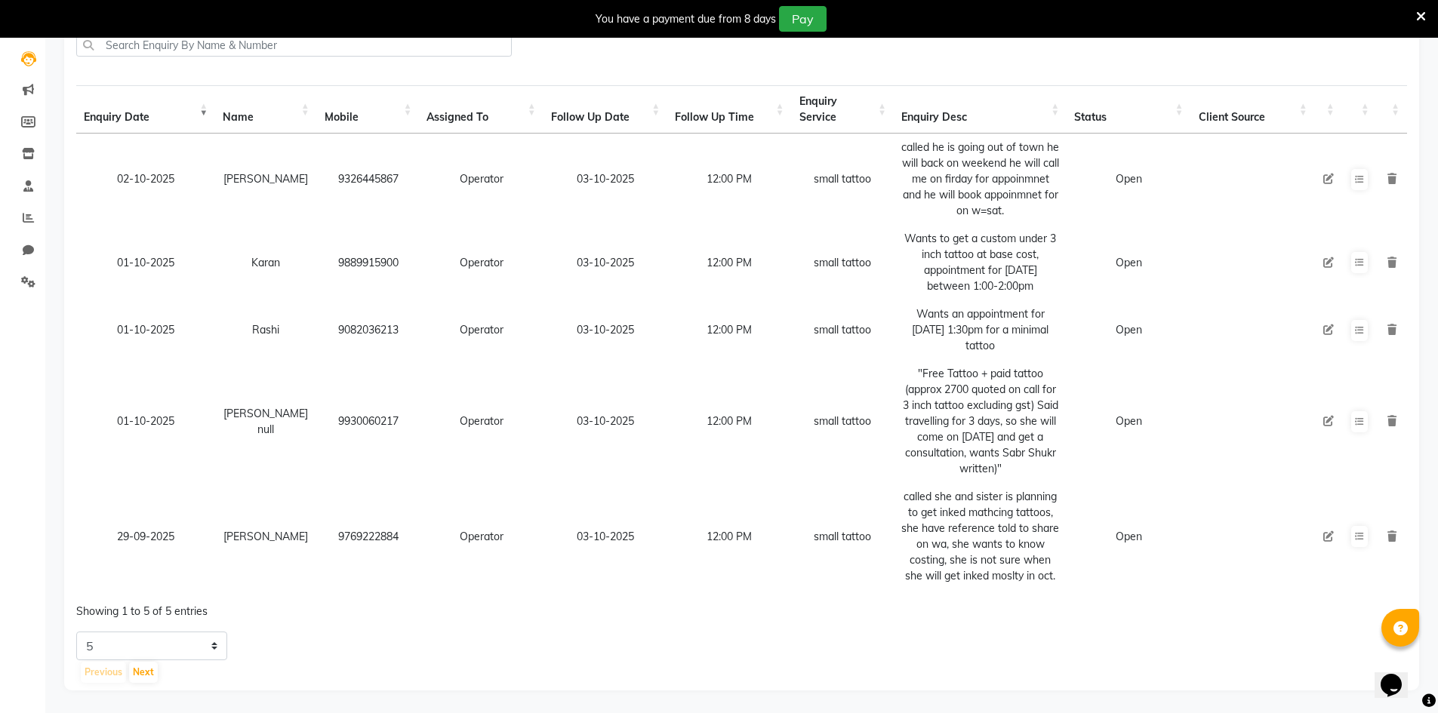
click at [19, 548] on div "Calendar Invoice Clients Leads Marketing Members Inventory Staff Reports Chat S…" at bounding box center [102, 309] width 204 height 764
click at [26, 552] on div "Calendar Invoice Clients Leads Marketing Members Inventory Staff Reports Chat S…" at bounding box center [102, 309] width 204 height 764
click at [1358, 532] on icon at bounding box center [1359, 536] width 9 height 9
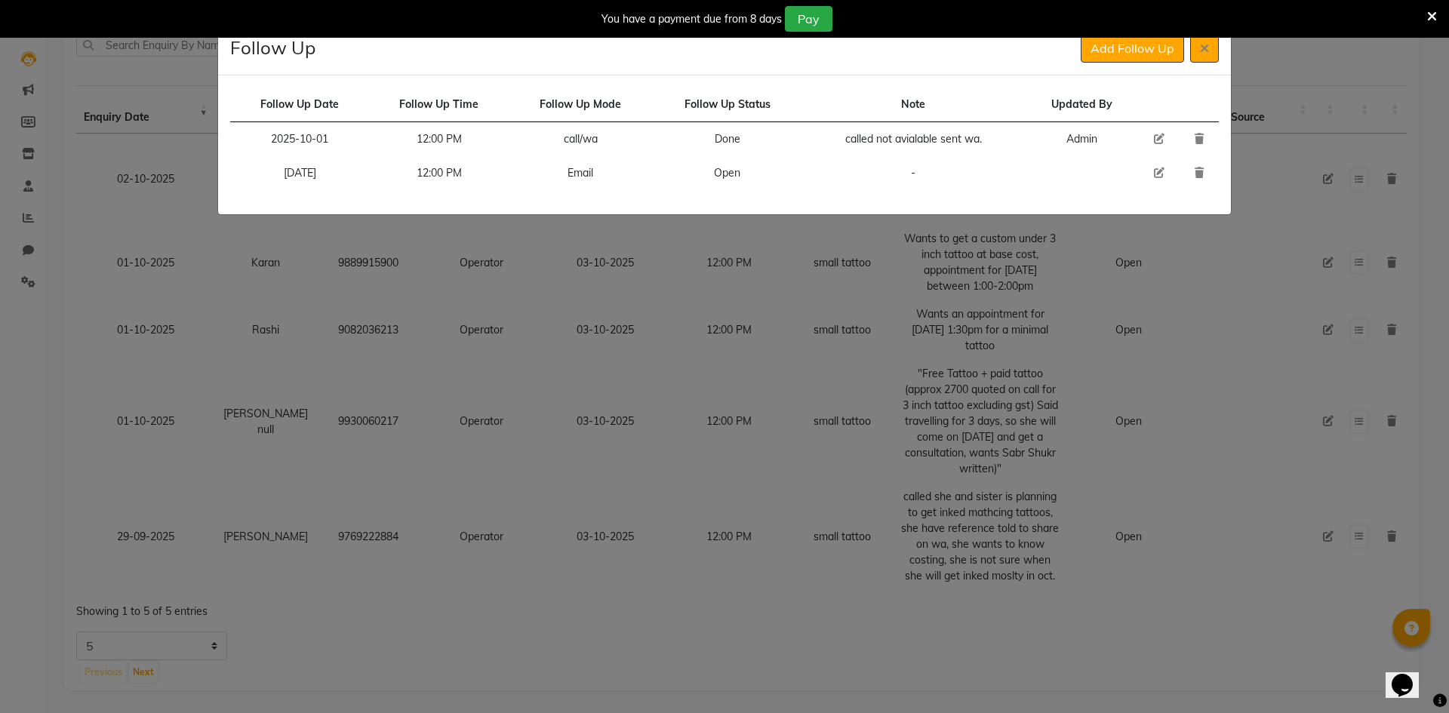
click at [1155, 173] on icon at bounding box center [1159, 173] width 11 height 11
select select "[DATE]"
select select "720"
select select "Open"
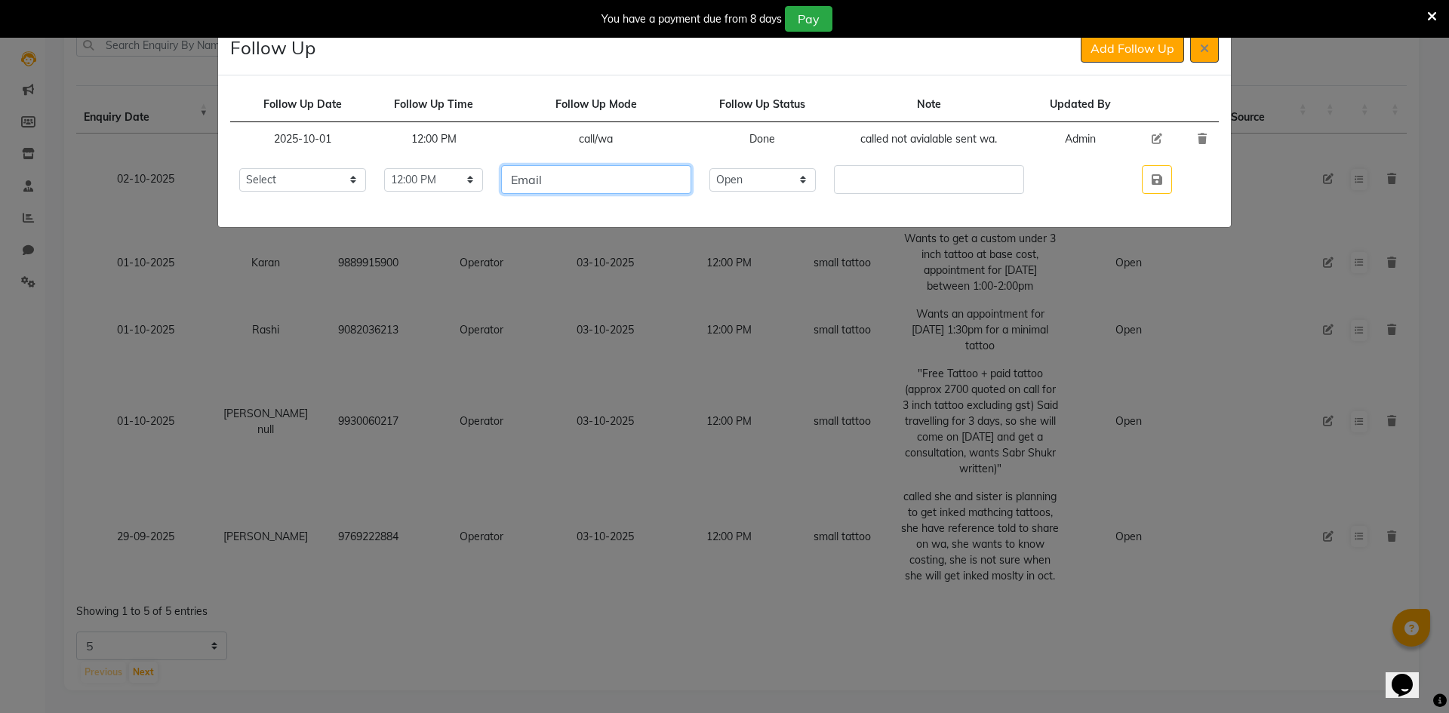
click at [641, 181] on input "Email" at bounding box center [595, 179] width 189 height 29
type input "call"
click at [891, 180] on input "text" at bounding box center [928, 179] width 189 height 29
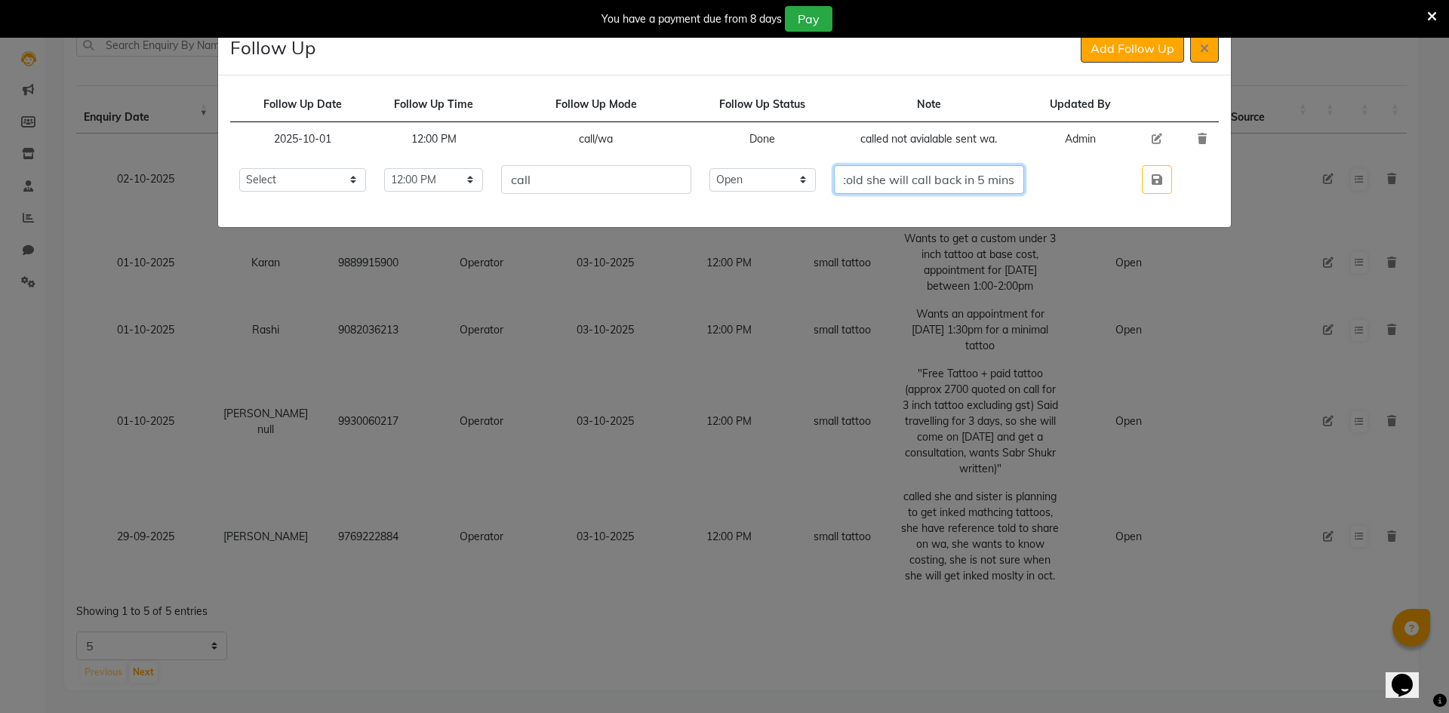
scroll to position [0, 65]
type input "called she told she will call back in 5 mins."
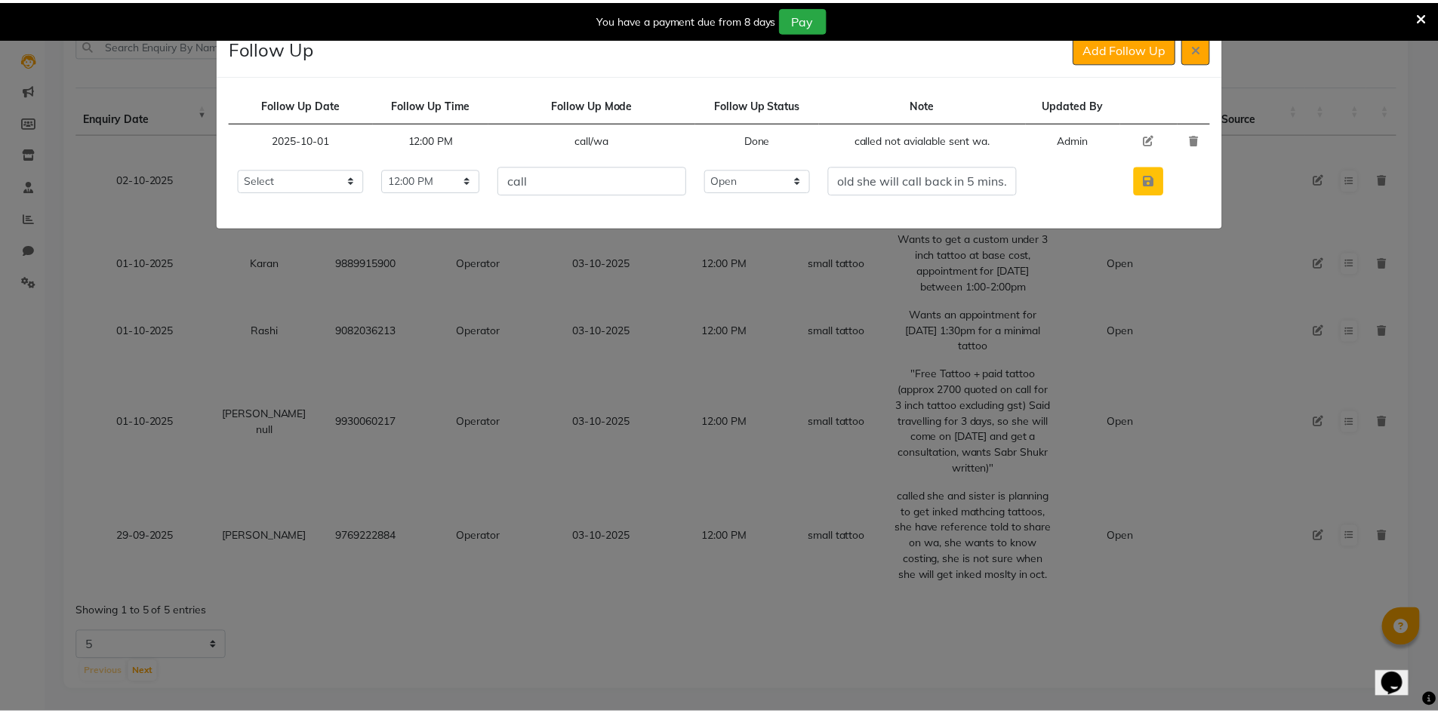
scroll to position [0, 0]
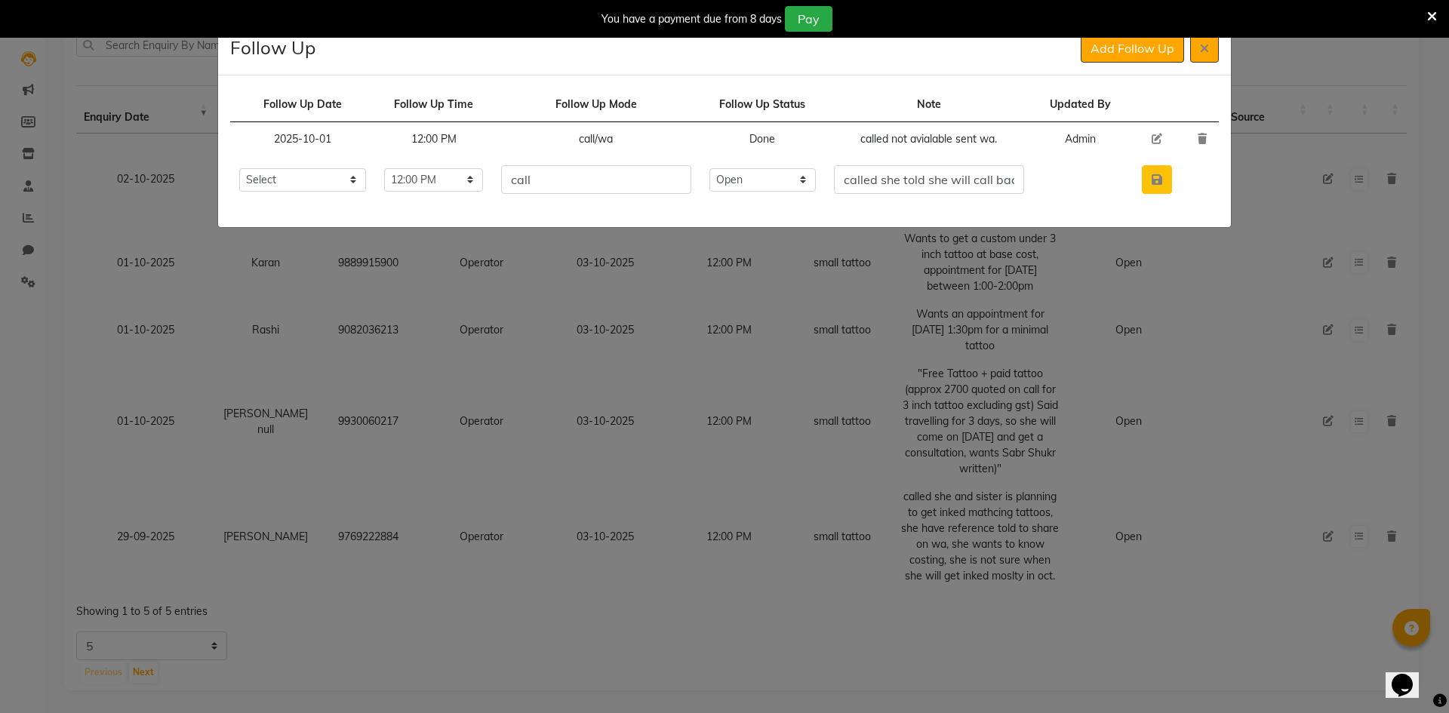
click at [1163, 175] on icon "button" at bounding box center [1157, 180] width 11 height 12
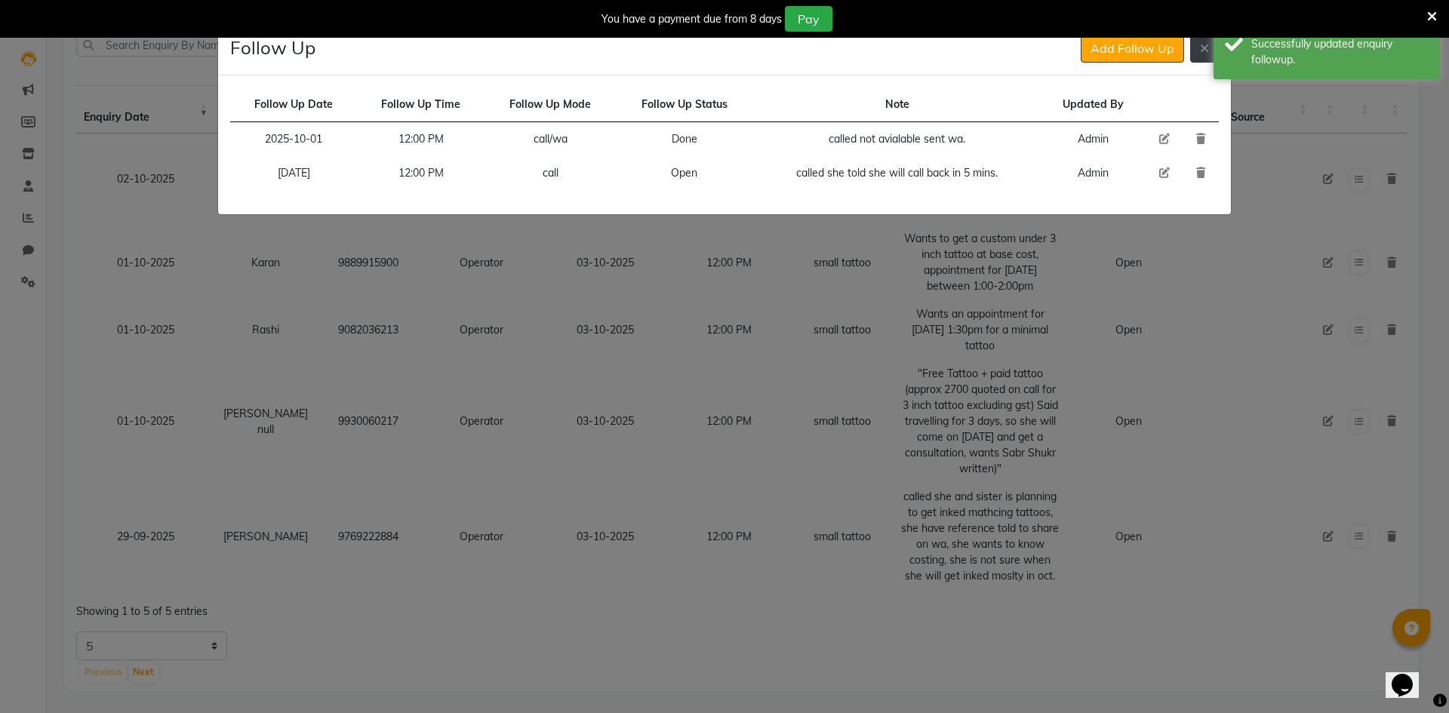
click at [1204, 48] on icon at bounding box center [1204, 48] width 9 height 12
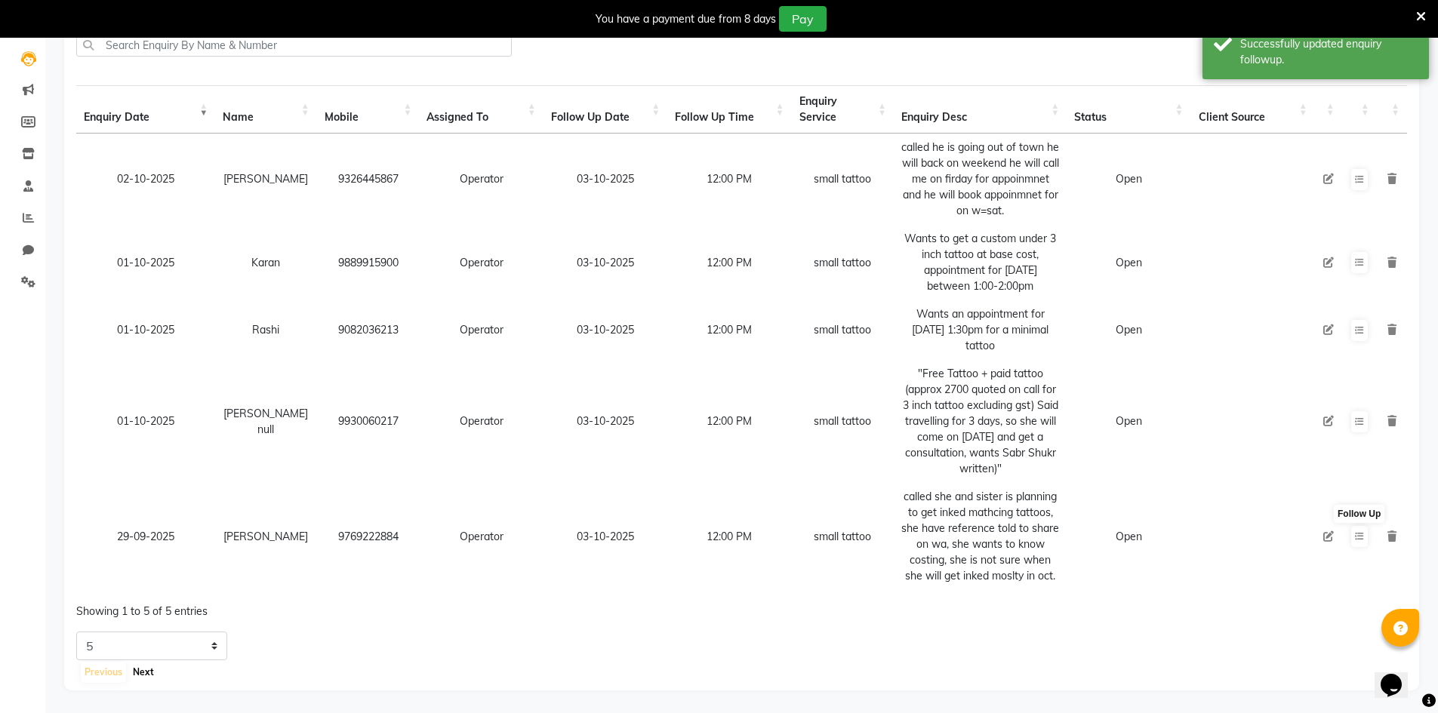
click at [136, 680] on button "Next" at bounding box center [143, 672] width 29 height 21
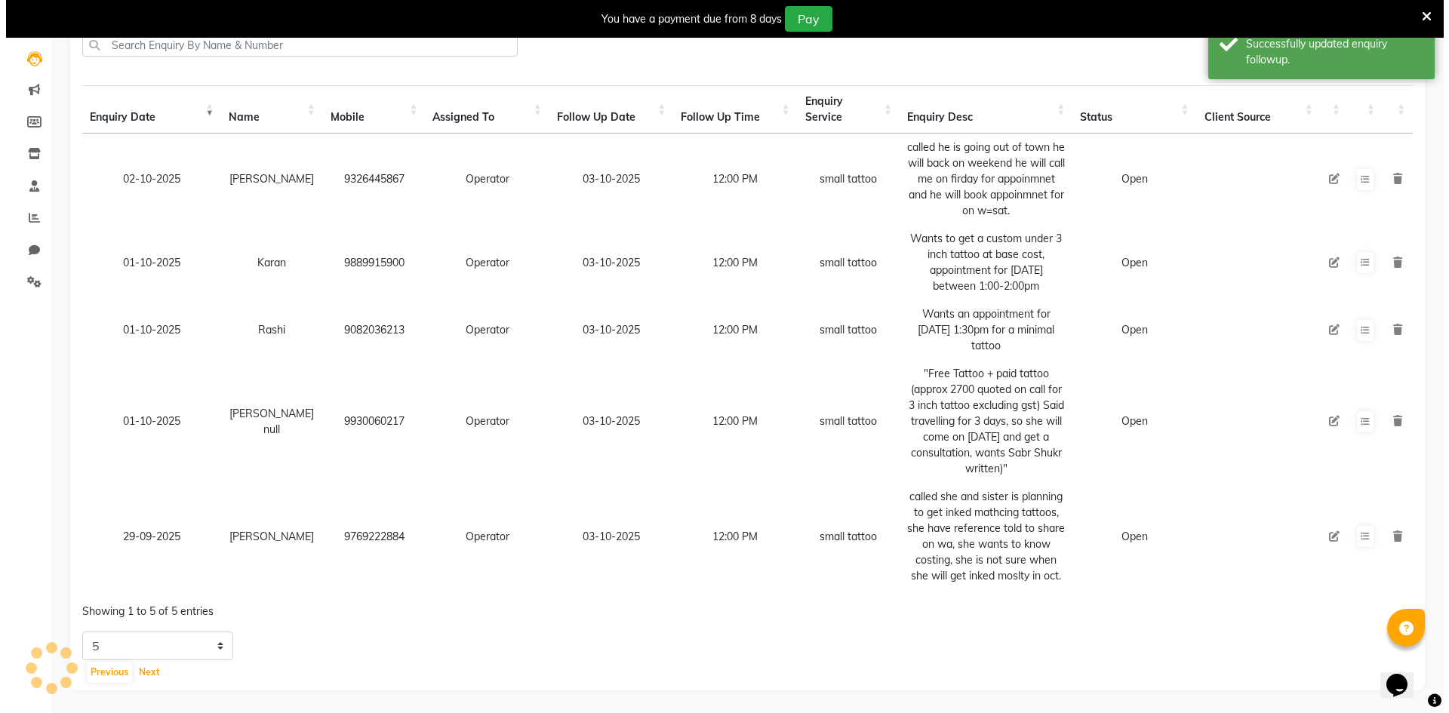
scroll to position [38, 0]
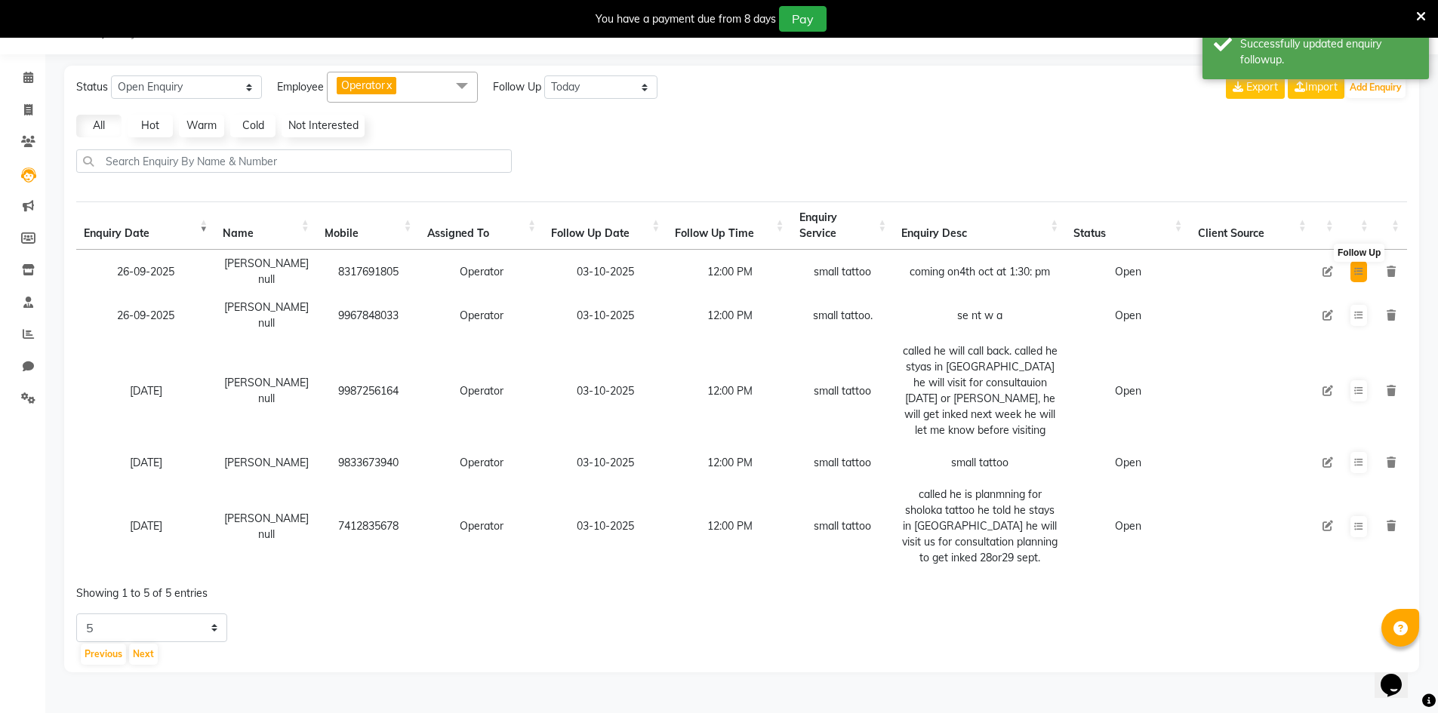
click at [1356, 267] on icon at bounding box center [1358, 271] width 9 height 9
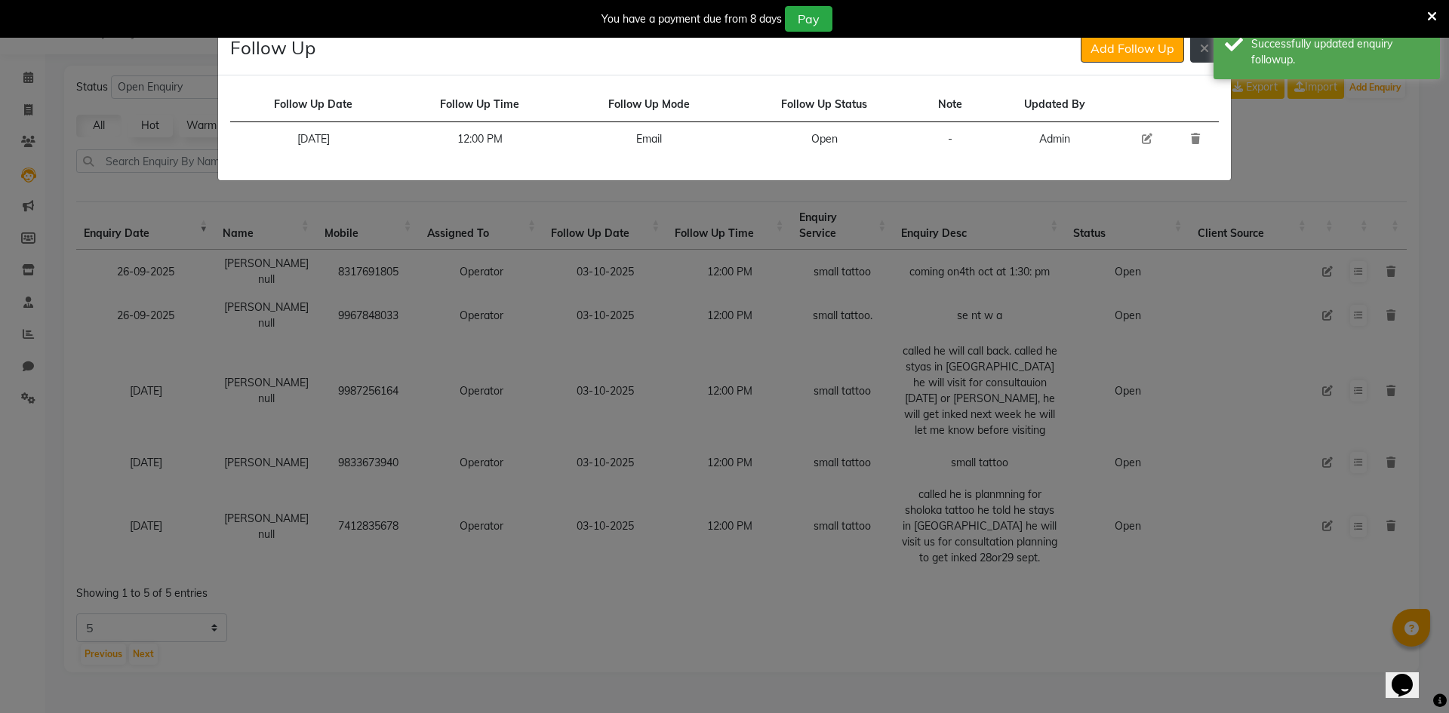
click at [1212, 57] on button at bounding box center [1205, 48] width 29 height 29
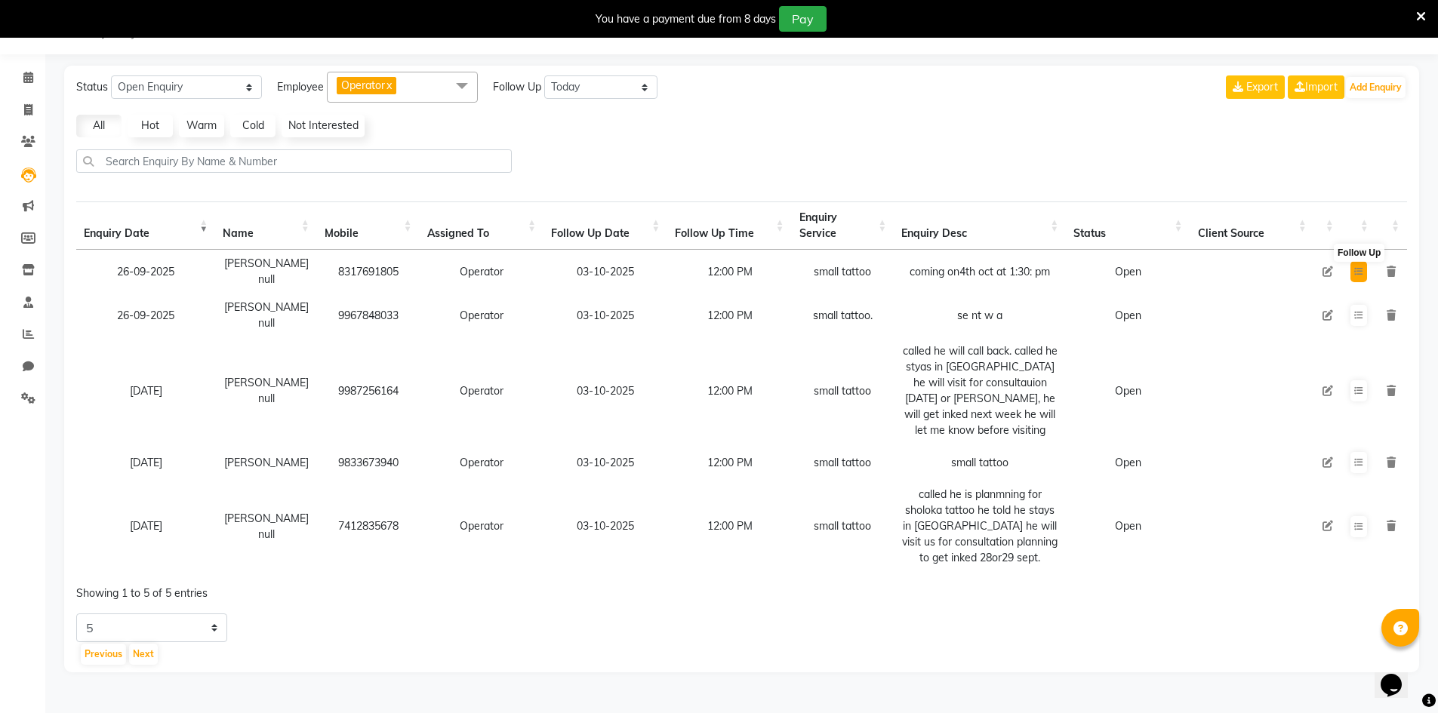
click at [1359, 267] on icon at bounding box center [1358, 271] width 9 height 9
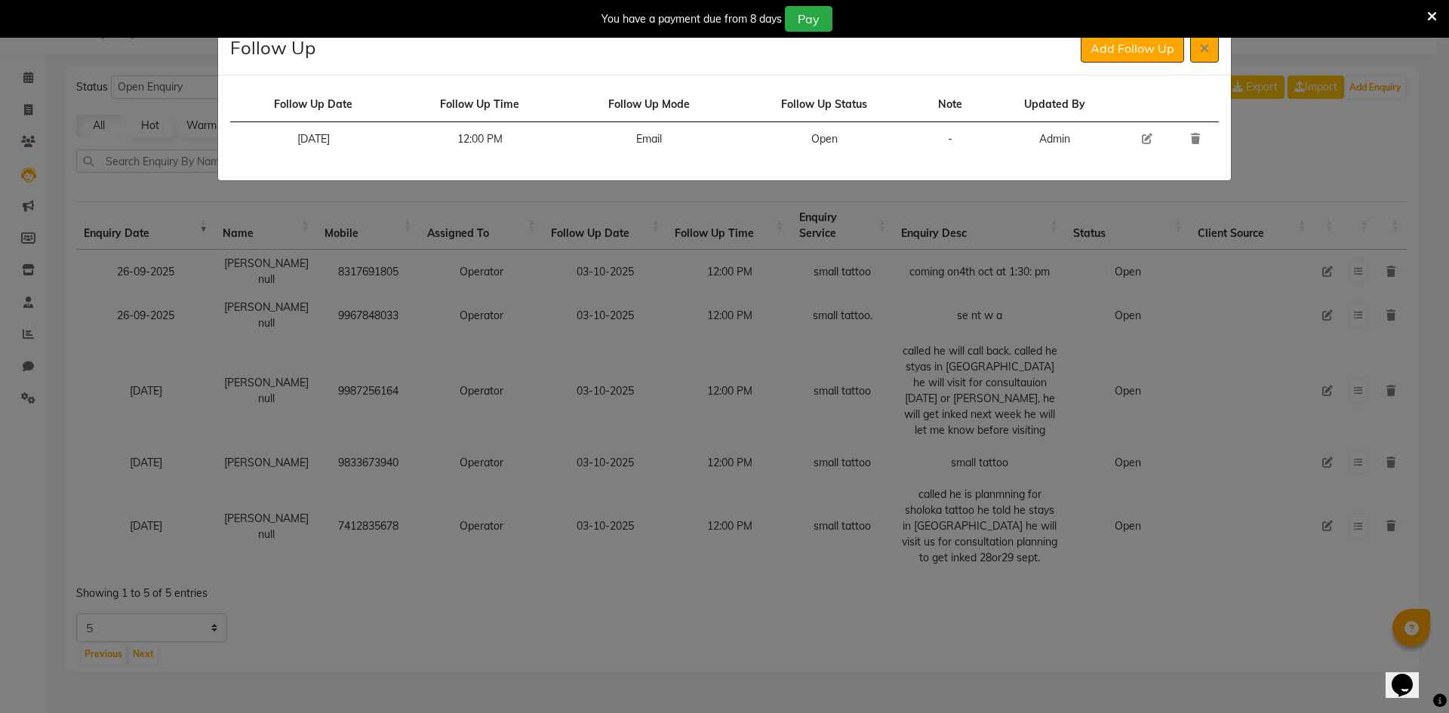
click at [1142, 140] on icon at bounding box center [1147, 139] width 11 height 11
select select "[DATE]"
select select "720"
select select "Open"
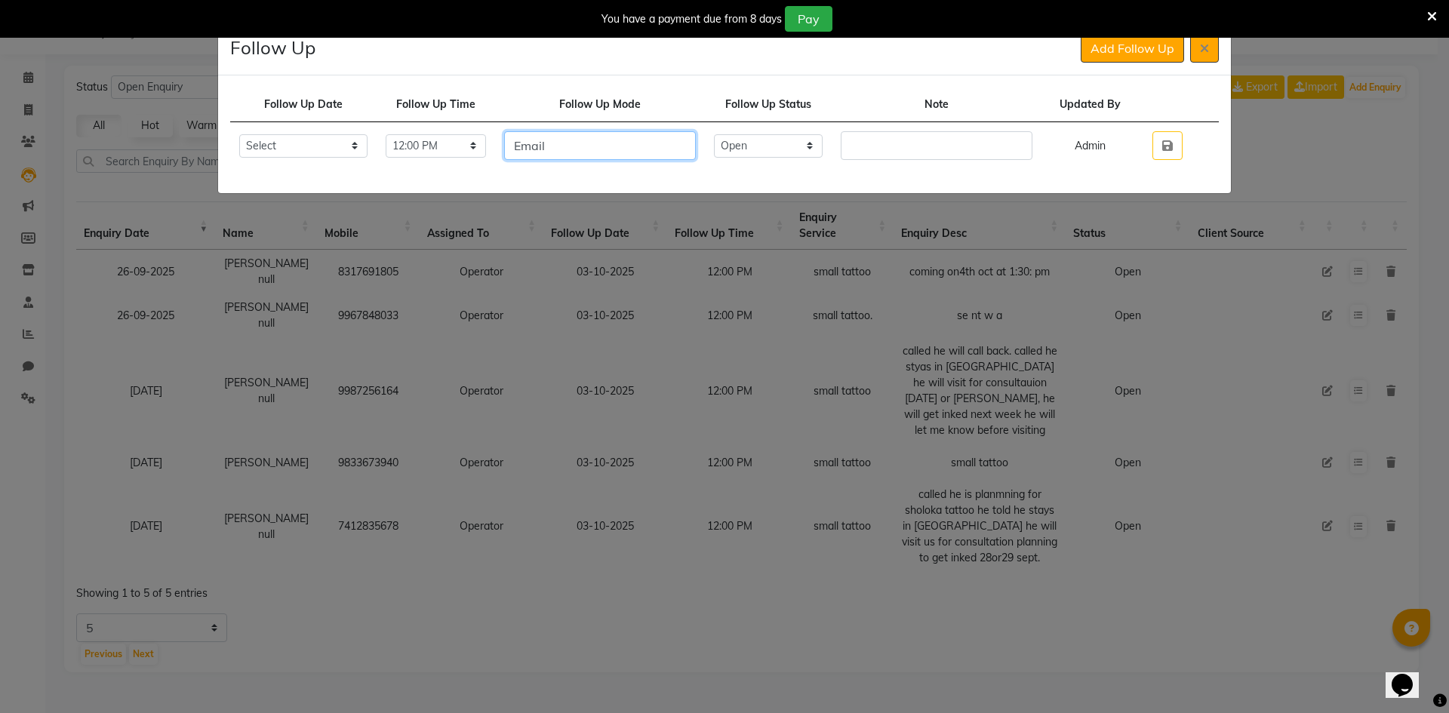
click at [644, 142] on input "Email" at bounding box center [600, 145] width 192 height 29
type input "call"
click at [788, 153] on select "Select Open Pending Done" at bounding box center [768, 145] width 109 height 23
click at [742, 134] on select "Select Open Pending Done" at bounding box center [768, 145] width 109 height 23
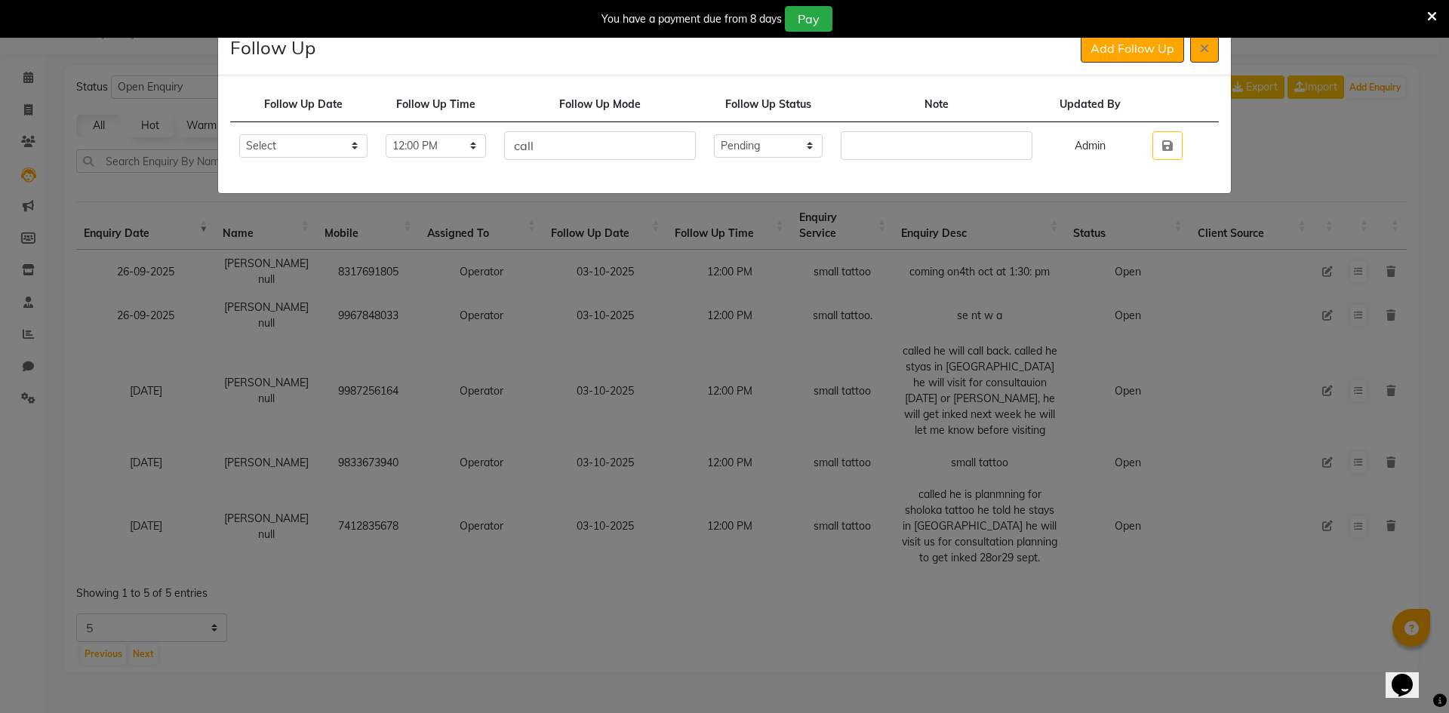
drag, startPoint x: 806, startPoint y: 223, endPoint x: 810, endPoint y: 143, distance: 80.9
click at [806, 223] on ngb-modal-window "Follow Up Add Follow Up Follow Up Date Follow Up Time Follow Up Mode Follow Up …" at bounding box center [724, 356] width 1449 height 713
click at [810, 142] on select "Select Open Pending Done" at bounding box center [768, 145] width 109 height 23
select select "Done"
click at [742, 134] on select "Select Open Pending Done" at bounding box center [768, 145] width 109 height 23
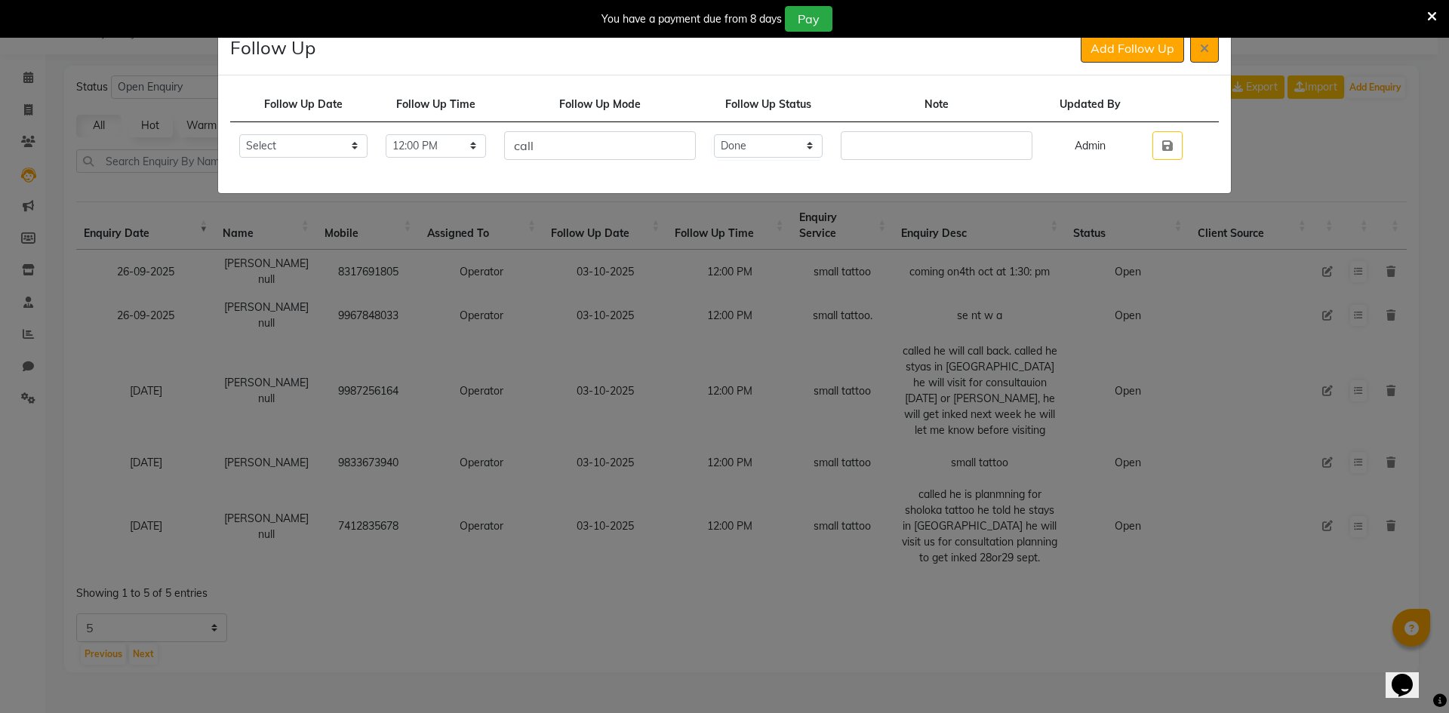
drag, startPoint x: 913, startPoint y: 116, endPoint x: 889, endPoint y: 144, distance: 38.0
click at [913, 117] on td "Note" at bounding box center [937, 105] width 210 height 35
click at [888, 145] on input "text" at bounding box center [937, 145] width 192 height 29
type input "called he is going out of town, he will back within a week, he will call me onc…"
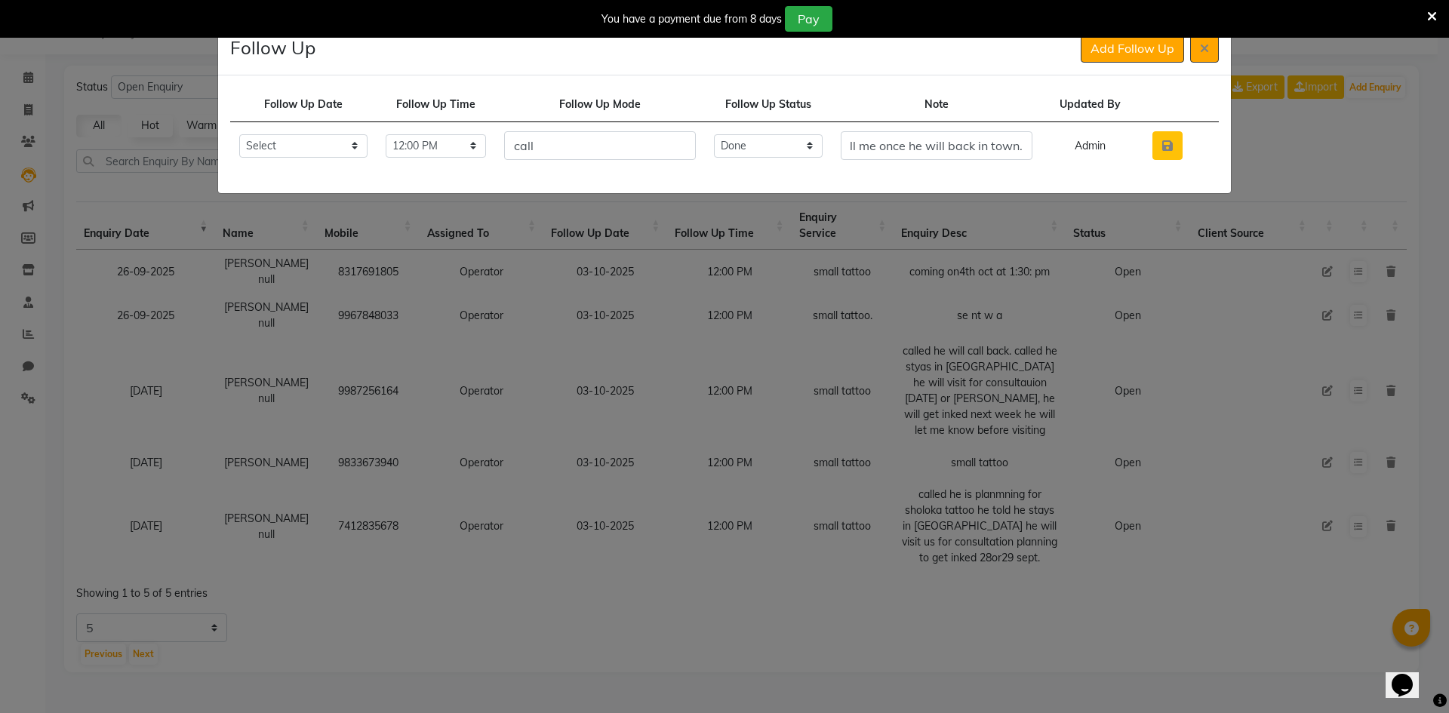
click at [1166, 139] on button "button" at bounding box center [1168, 145] width 30 height 29
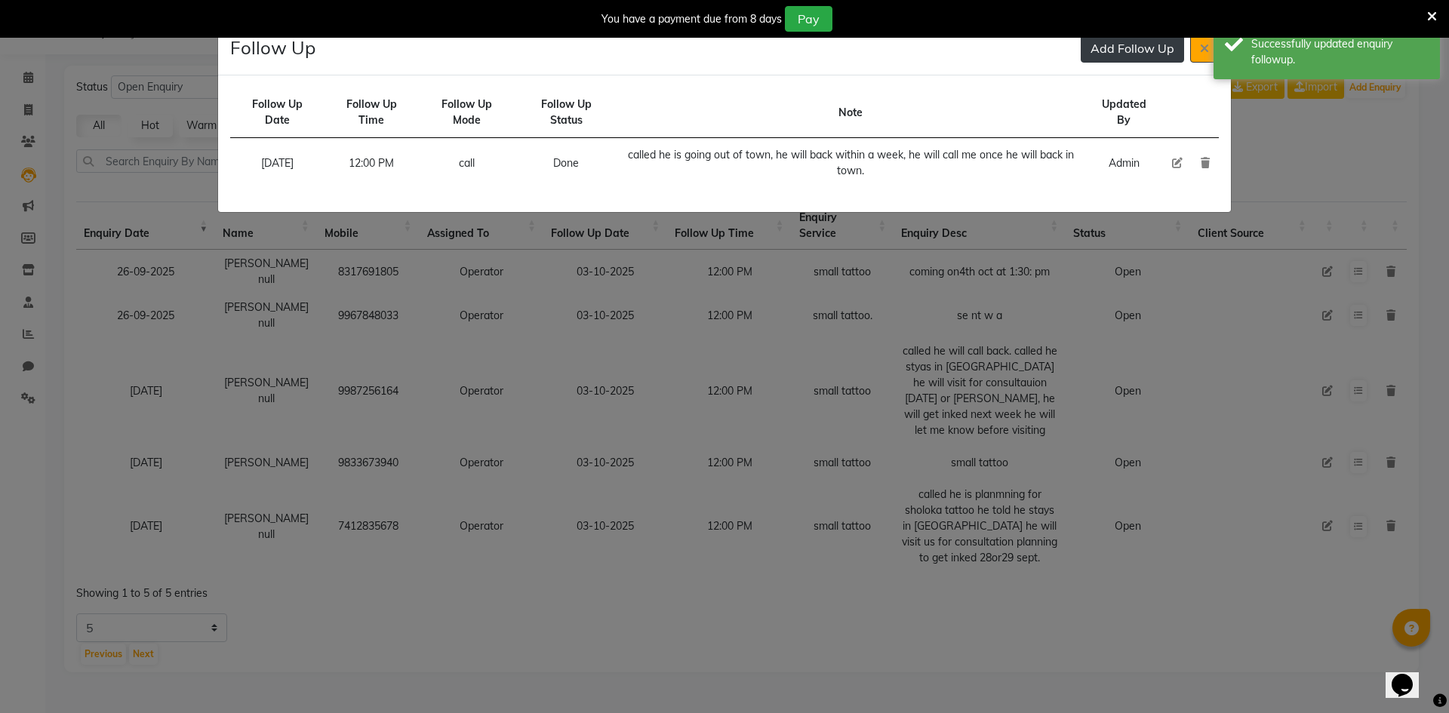
click at [1104, 57] on button "Add Follow Up" at bounding box center [1132, 48] width 103 height 29
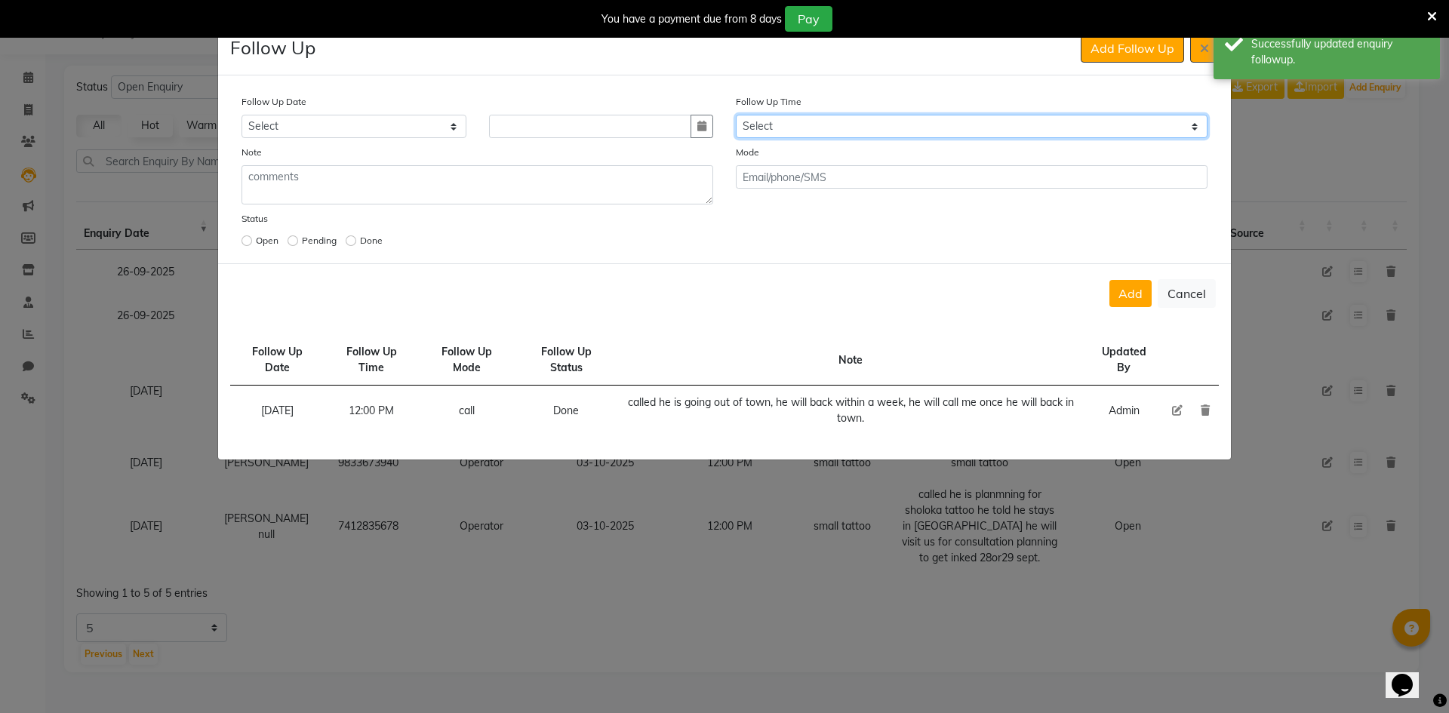
click at [870, 137] on select "Select 07:00 AM 07:15 AM 07:30 AM 07:45 AM 08:00 AM 08:15 AM 08:30 AM 08:45 AM …" at bounding box center [972, 126] width 472 height 23
select select "720"
click at [869, 137] on select "Select 07:00 AM 07:15 AM 07:30 AM 07:45 AM 08:00 AM 08:15 AM 08:30 AM 08:45 AM …" at bounding box center [972, 126] width 472 height 23
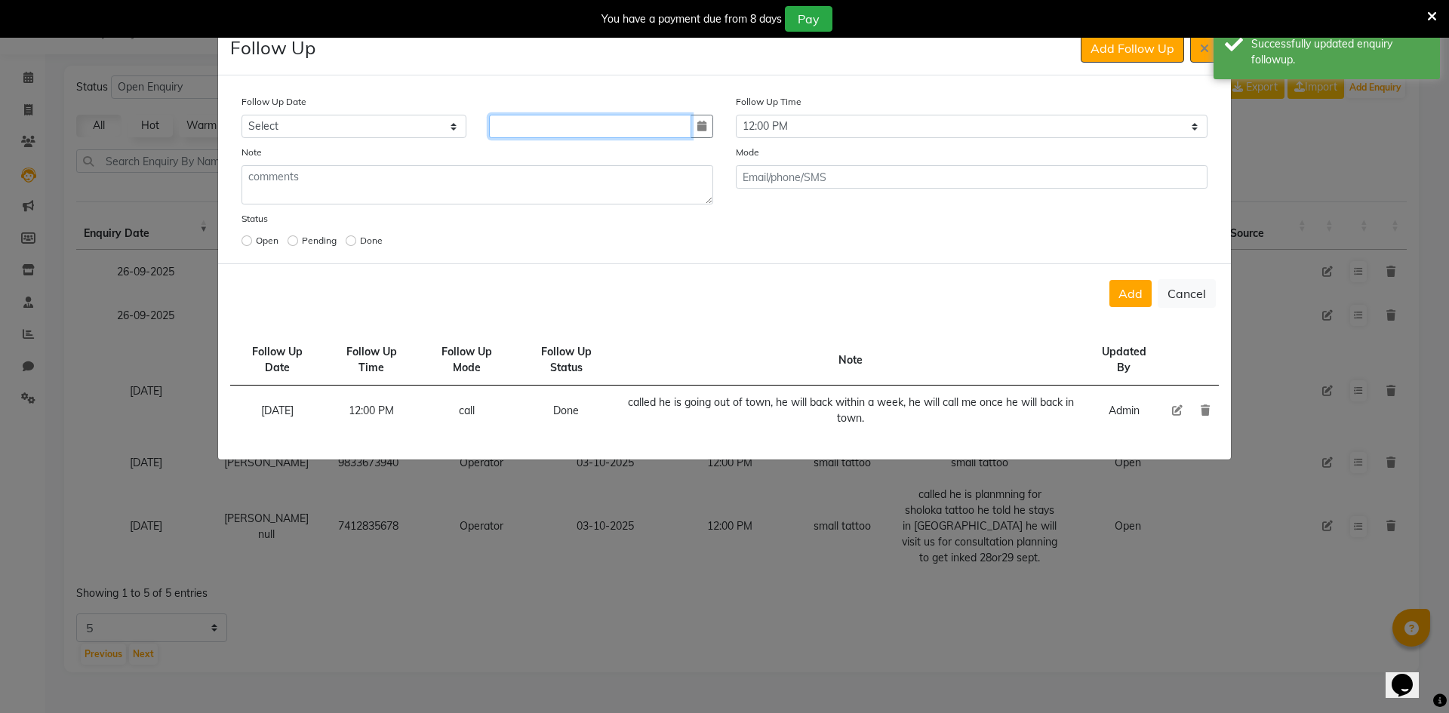
click at [689, 126] on input at bounding box center [590, 126] width 203 height 23
click at [713, 129] on div at bounding box center [602, 126] width 248 height 23
click at [707, 130] on button "button" at bounding box center [702, 126] width 23 height 23
select select "10"
select select "2025"
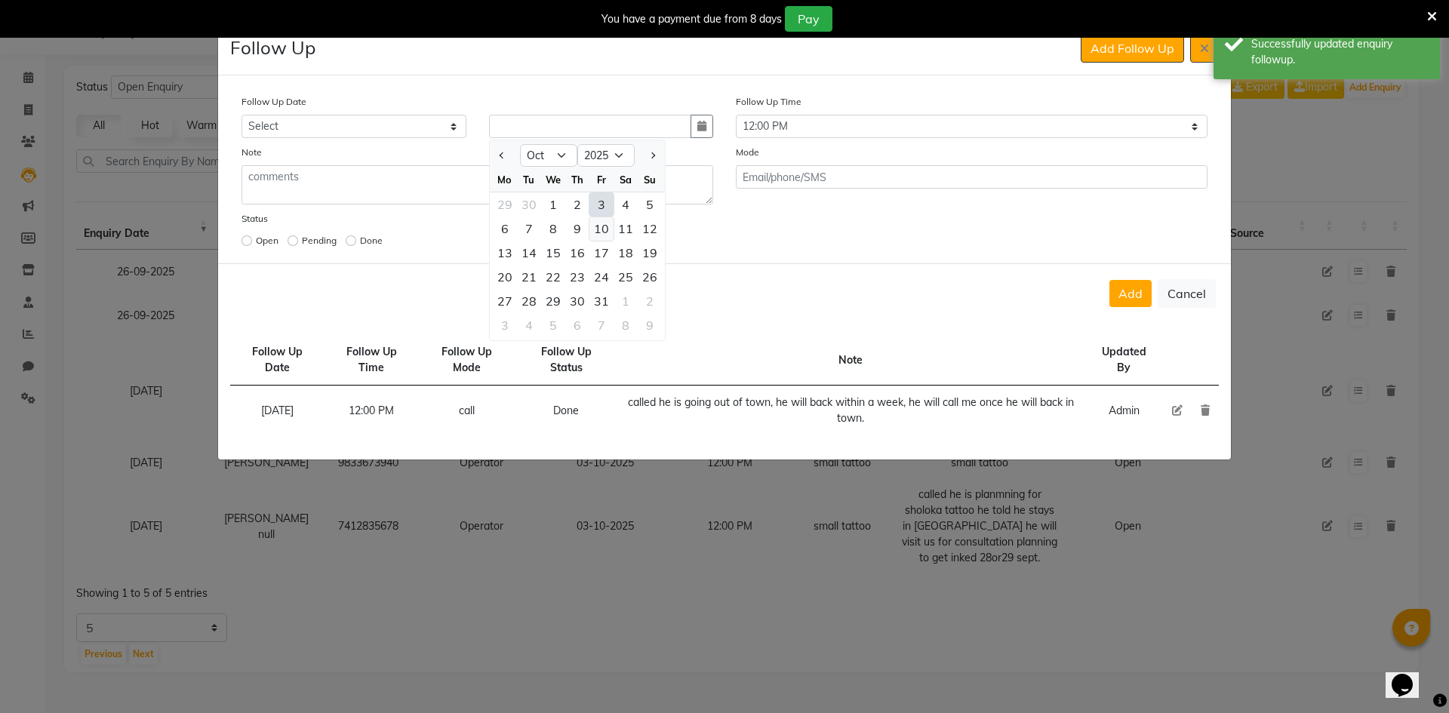
click at [606, 231] on div "10" at bounding box center [602, 229] width 24 height 24
type input "[DATE]"
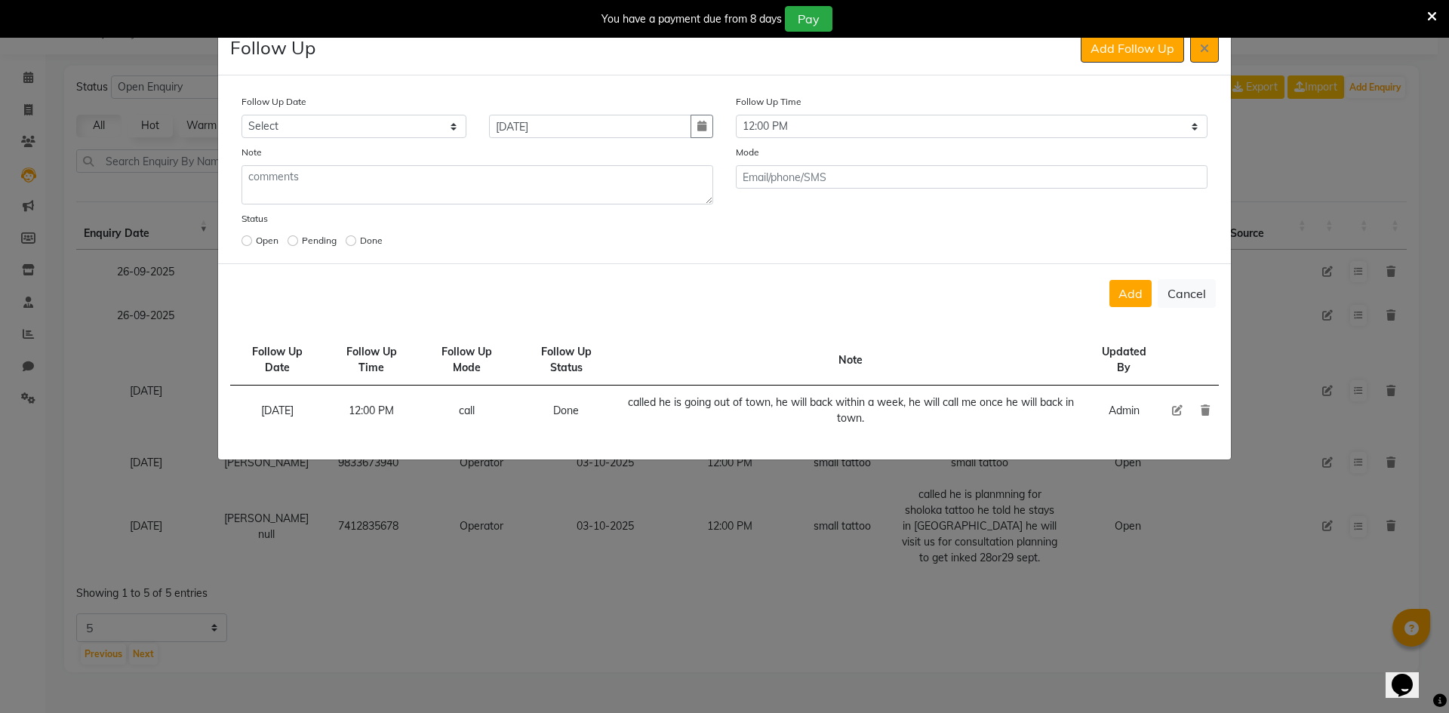
drag, startPoint x: 1172, startPoint y: 305, endPoint x: 1132, endPoint y: 300, distance: 41.0
click at [1171, 306] on button "Cancel" at bounding box center [1187, 293] width 58 height 29
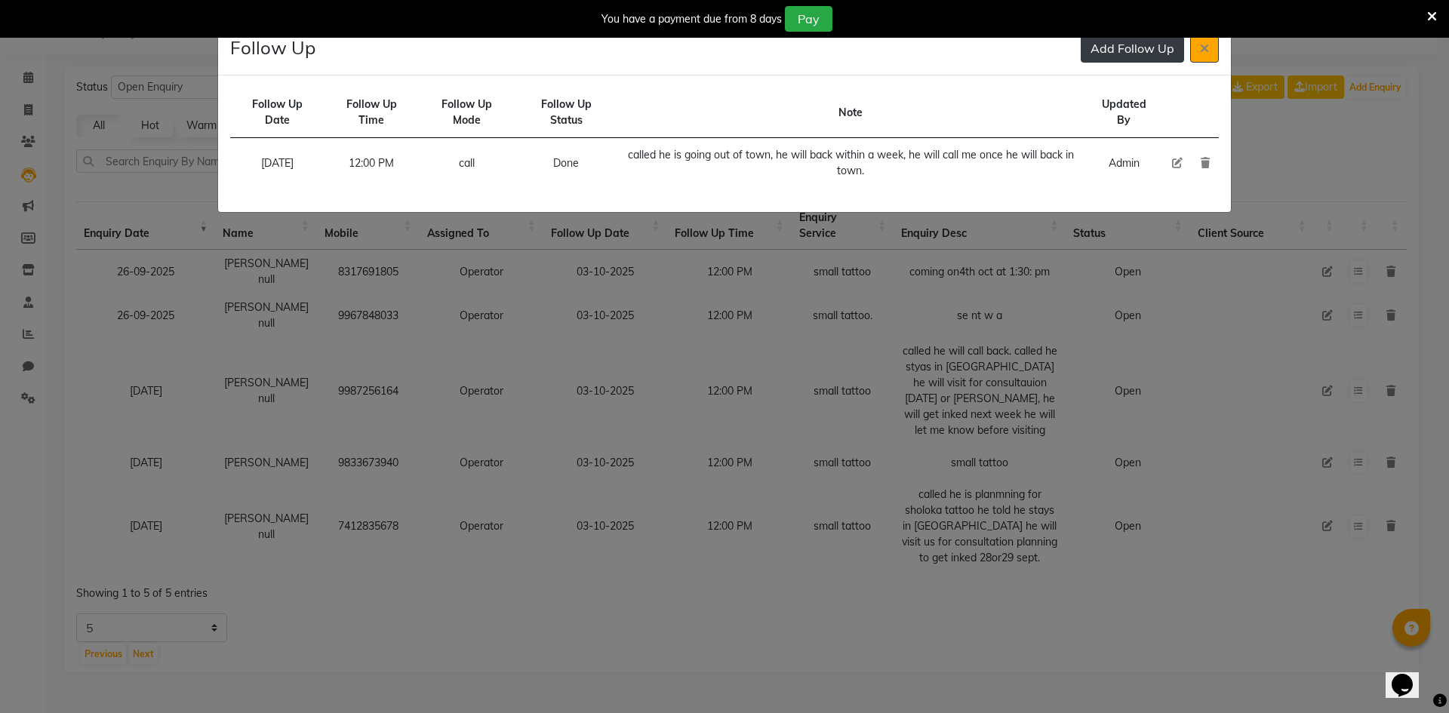
click at [1129, 57] on button "Add Follow Up" at bounding box center [1132, 48] width 103 height 29
select select "720"
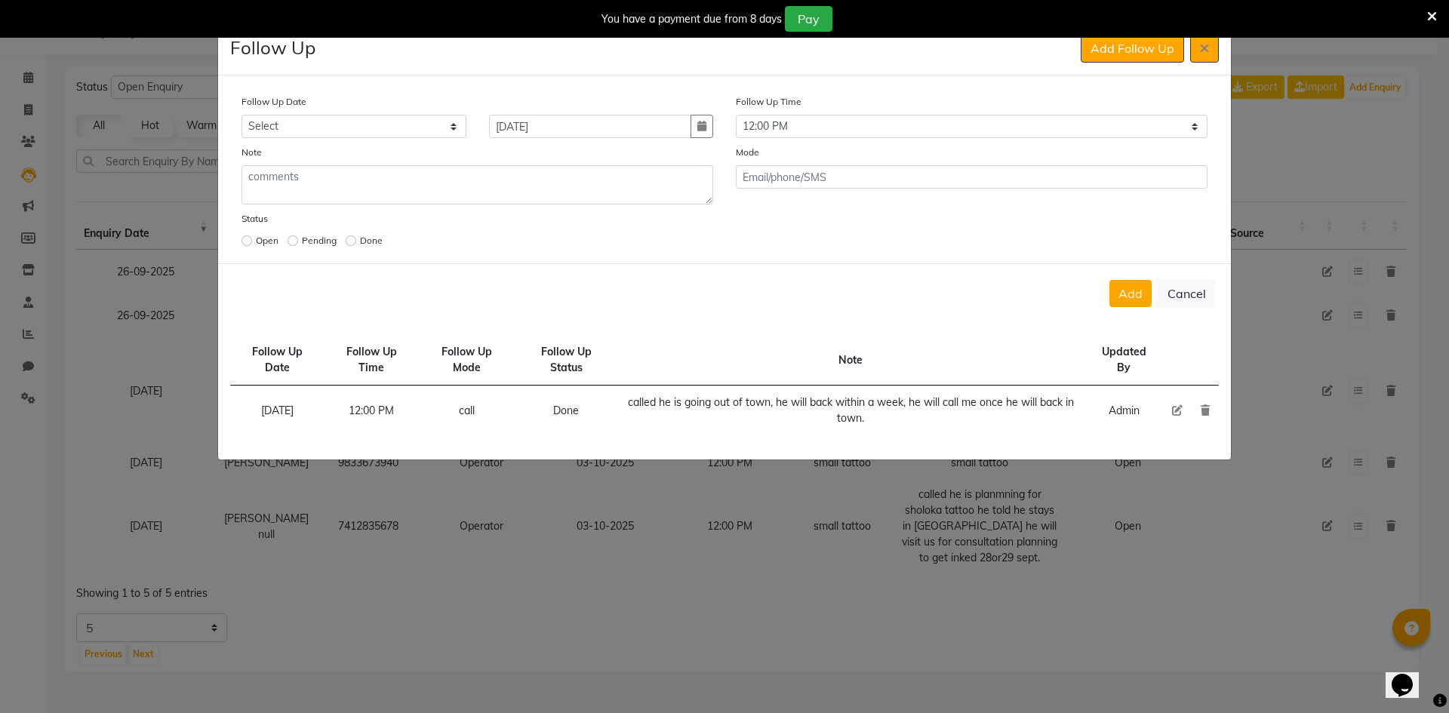
click at [831, 138] on div "Follow Up Date Select [DATE] [DATE] [DATE] ([DATE]) [DATE] ([DATE]) [DATE] ([DA…" at bounding box center [724, 173] width 989 height 158
click at [706, 126] on icon "button" at bounding box center [702, 126] width 9 height 11
select select "10"
select select "2025"
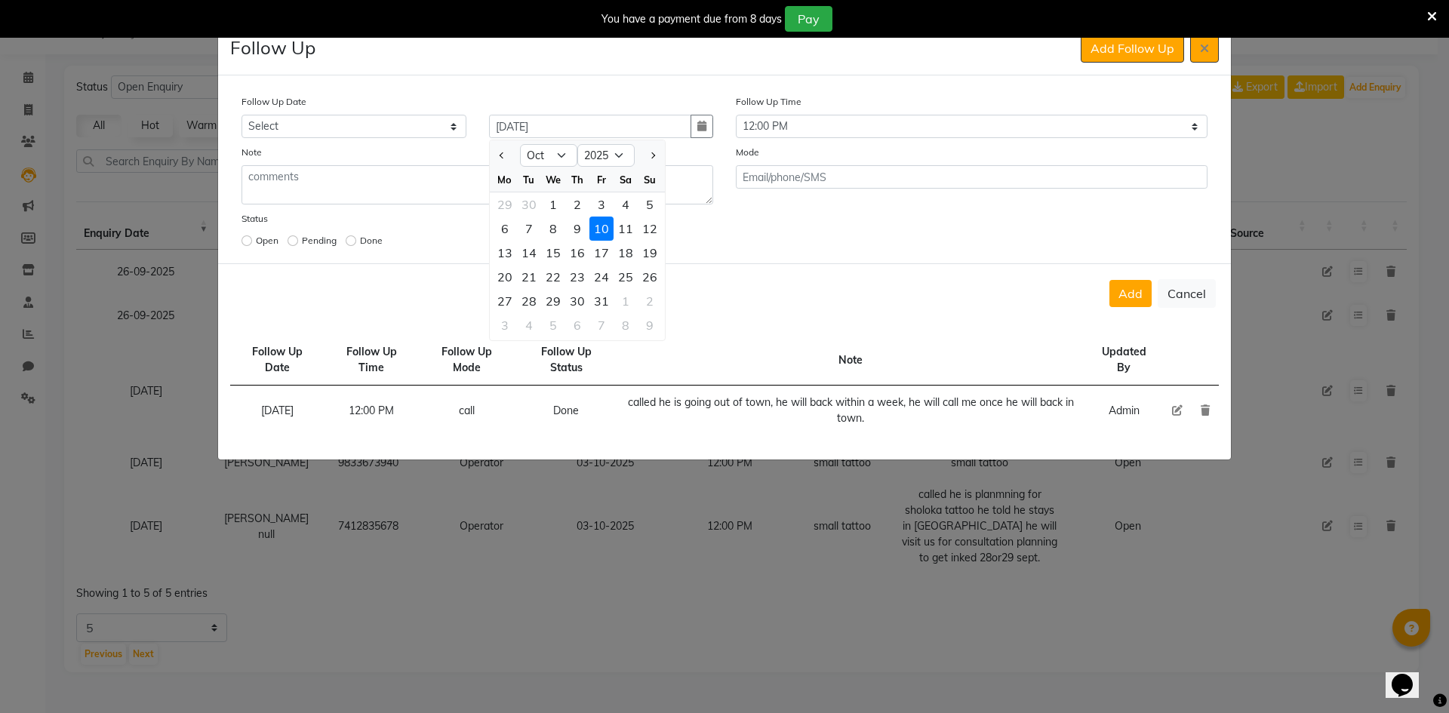
click at [599, 232] on div "10" at bounding box center [602, 229] width 24 height 24
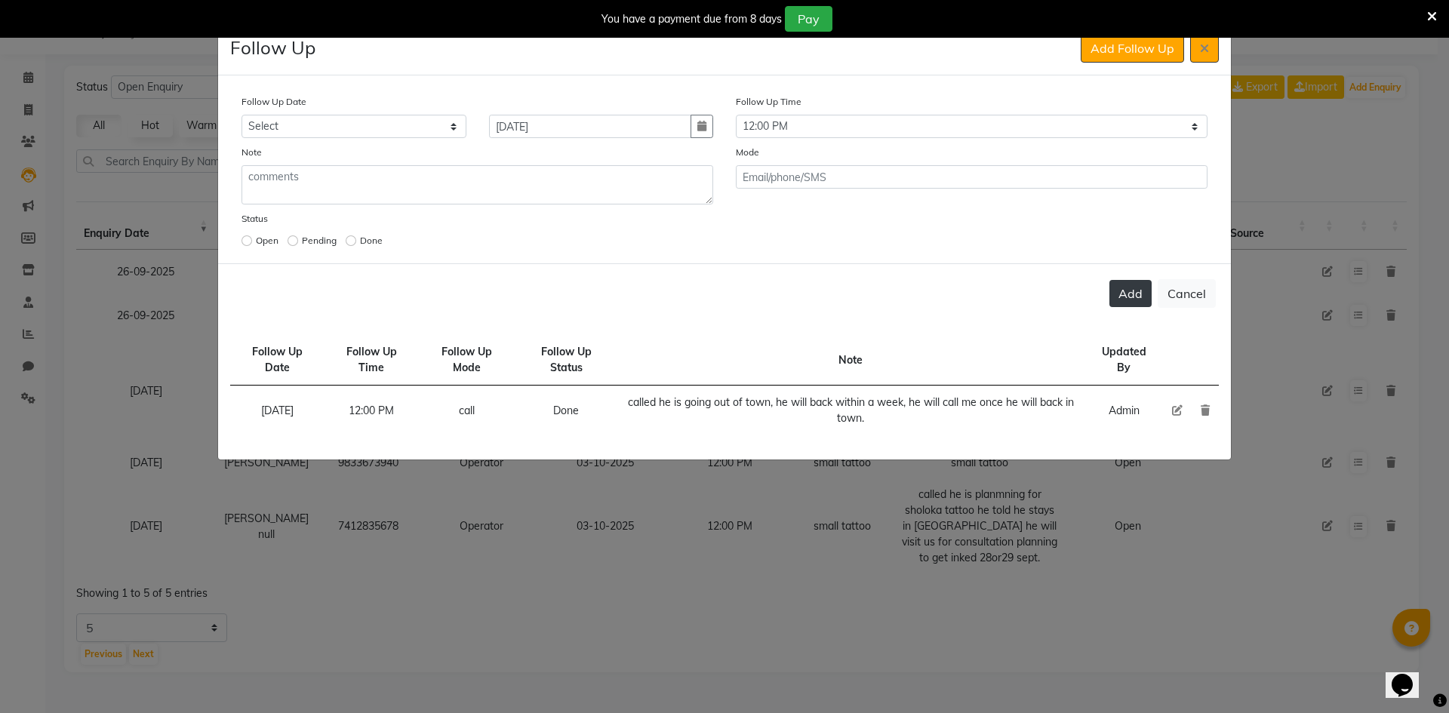
click at [1117, 294] on button "Add" at bounding box center [1131, 293] width 42 height 27
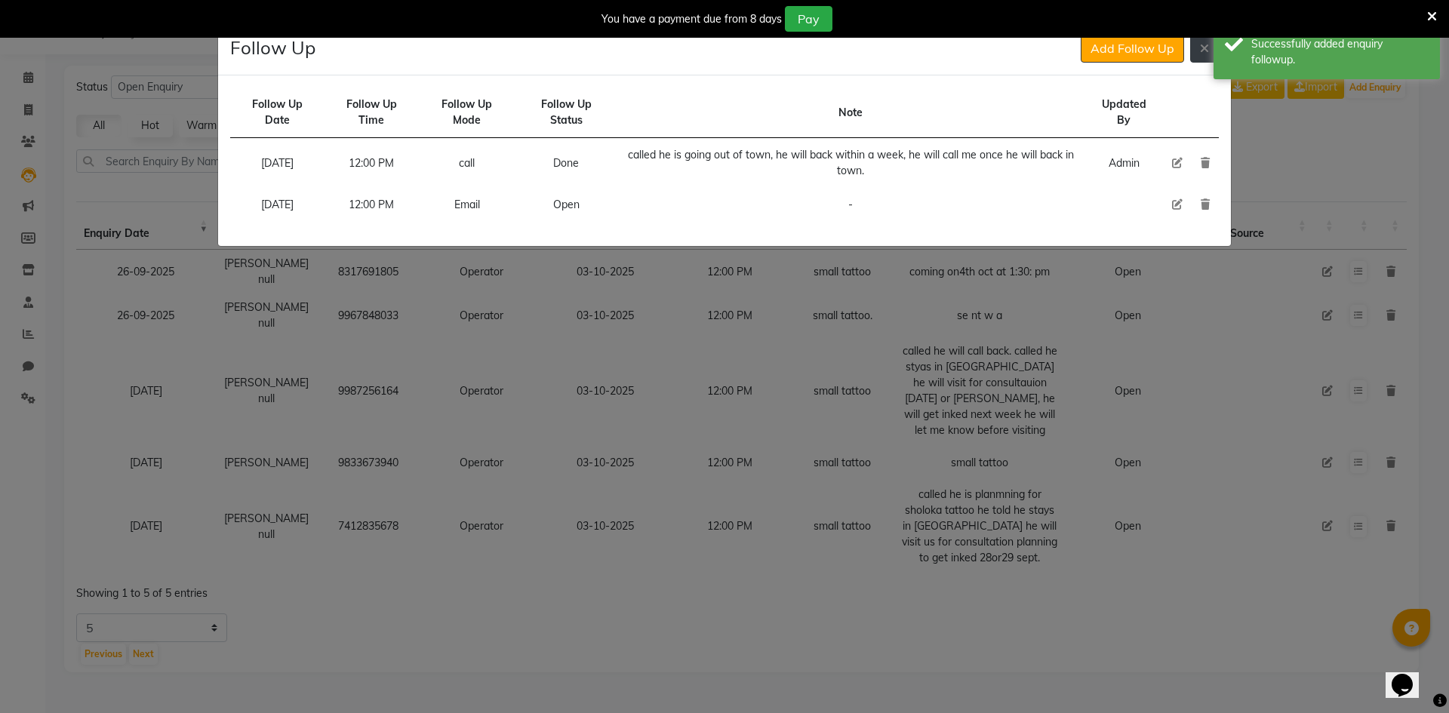
click at [1200, 50] on icon at bounding box center [1204, 48] width 9 height 12
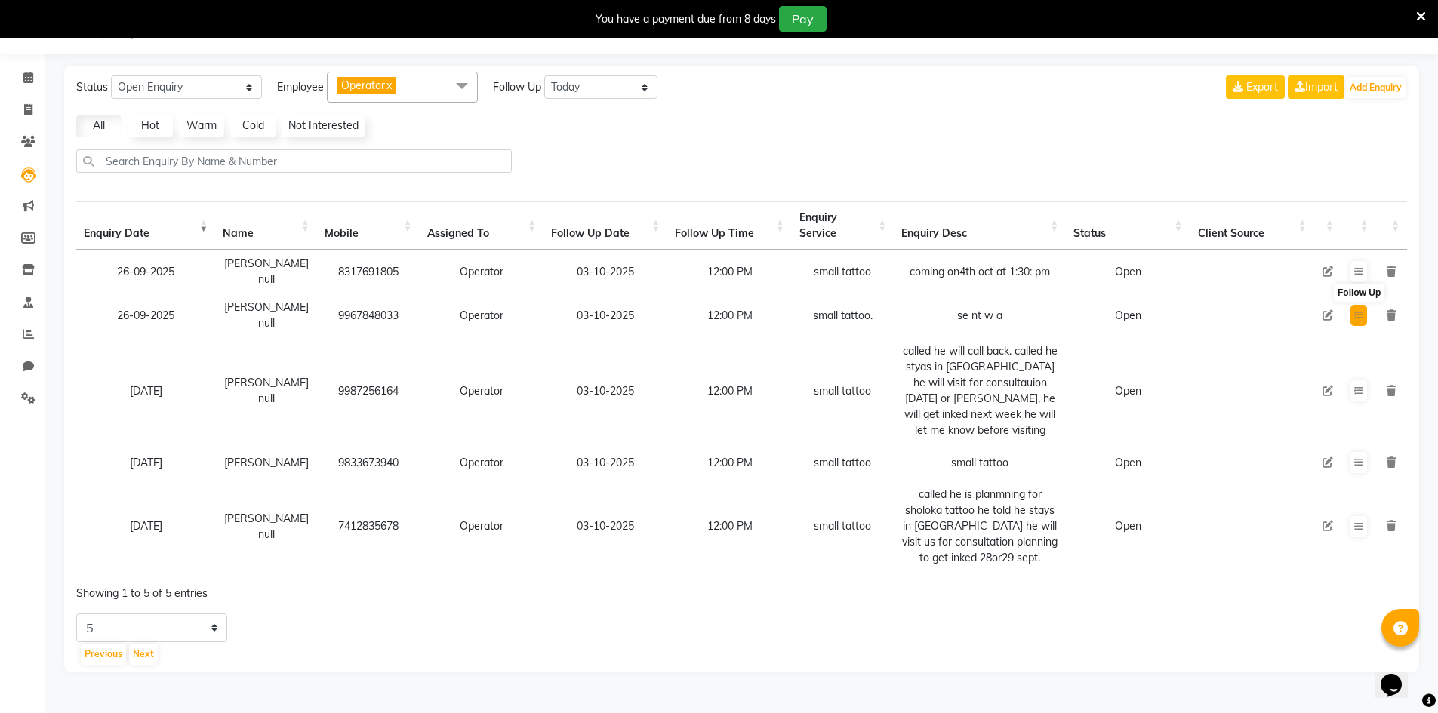
click at [1355, 311] on icon at bounding box center [1358, 315] width 9 height 9
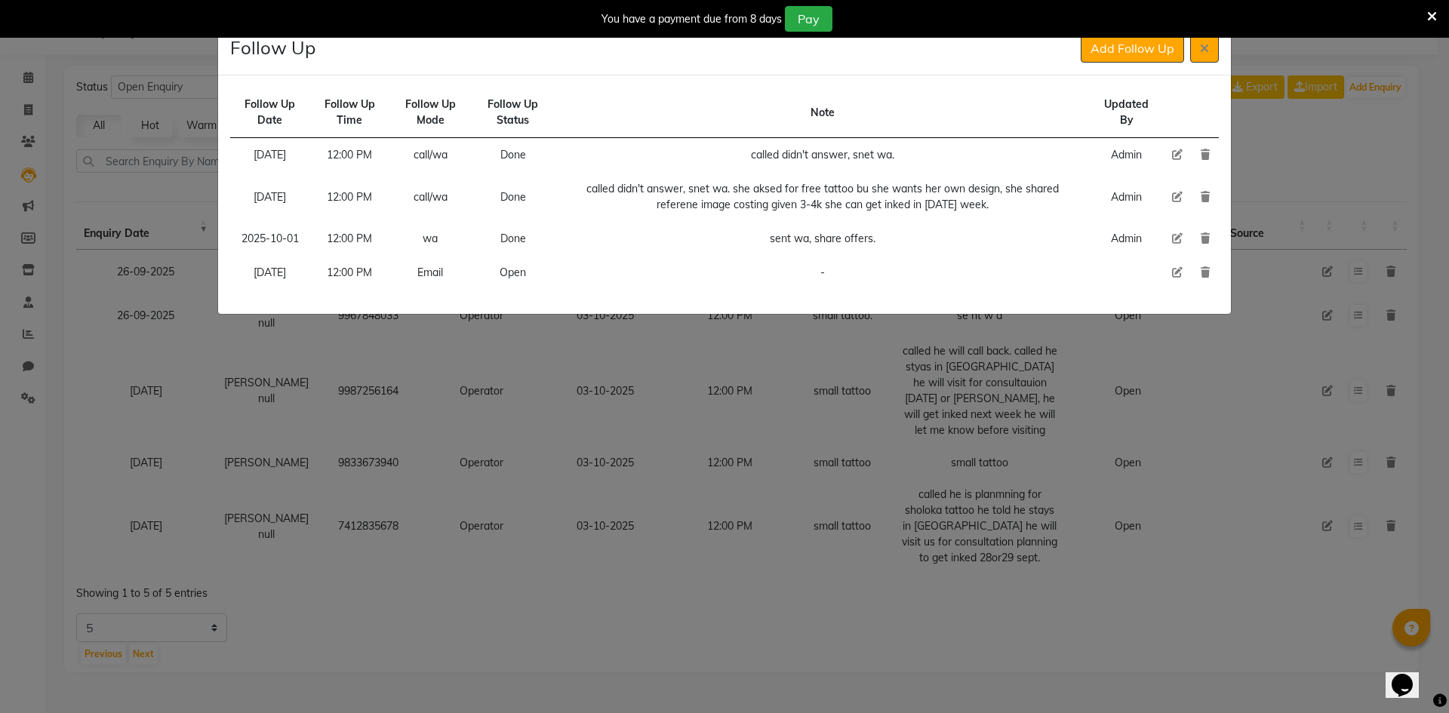
click at [1173, 272] on icon at bounding box center [1177, 272] width 11 height 11
select select "[DATE]"
select select "720"
select select "Open"
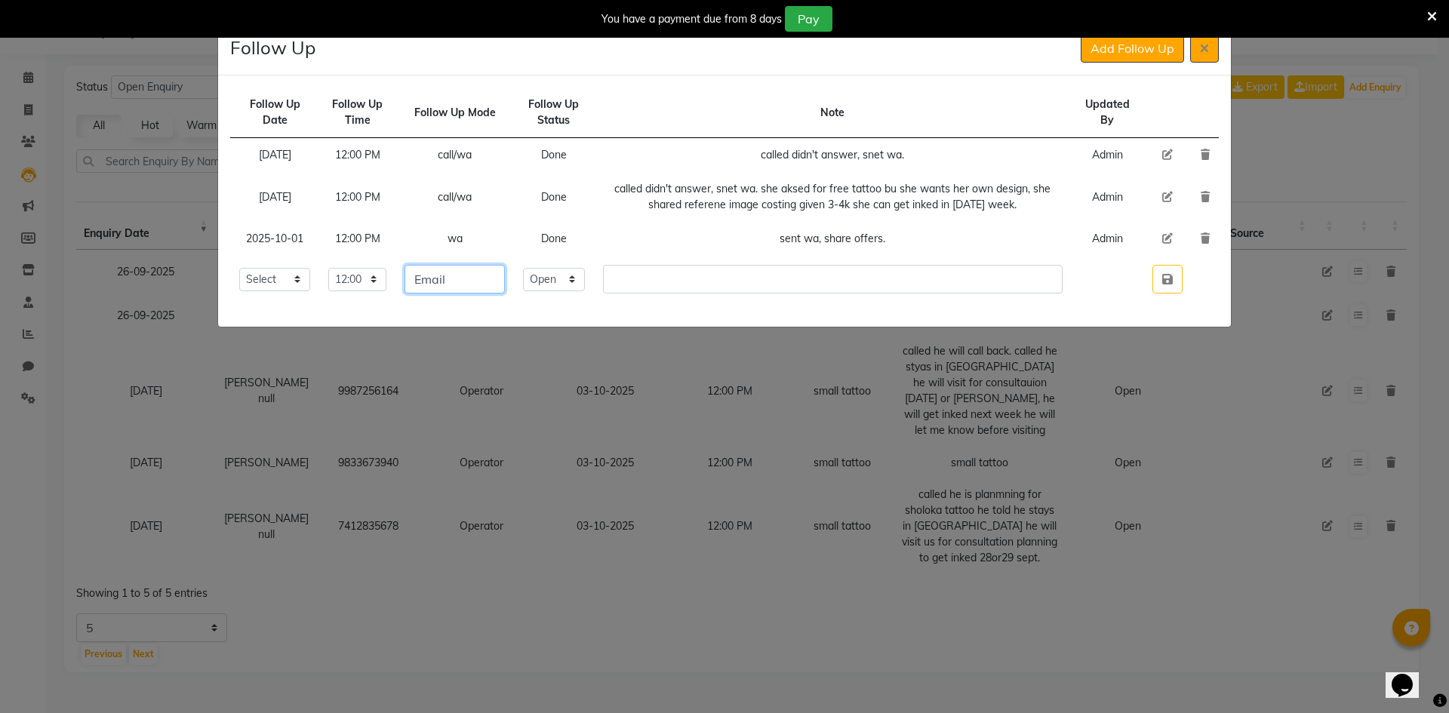
click at [484, 272] on input "Email" at bounding box center [455, 279] width 100 height 29
type input "call"
click at [1198, 42] on button at bounding box center [1205, 48] width 29 height 29
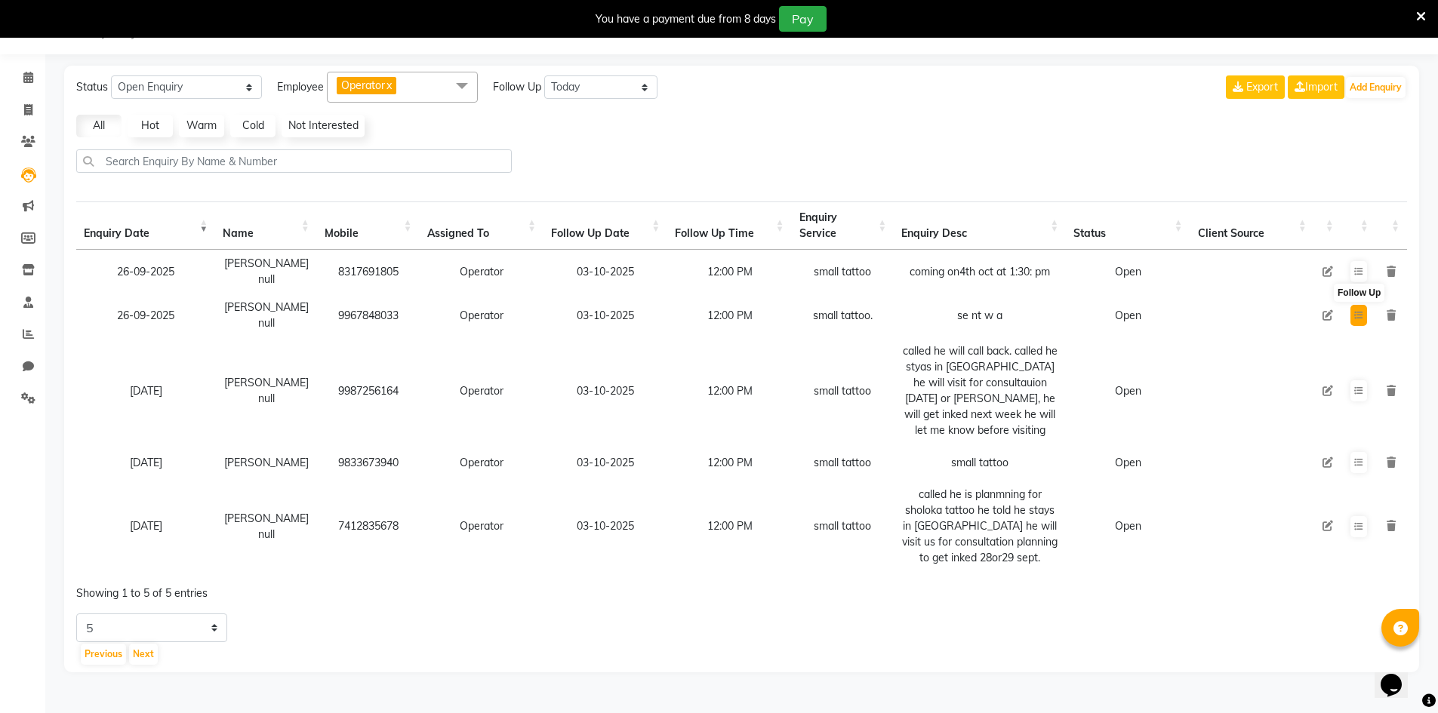
click at [1355, 313] on button at bounding box center [1359, 315] width 17 height 21
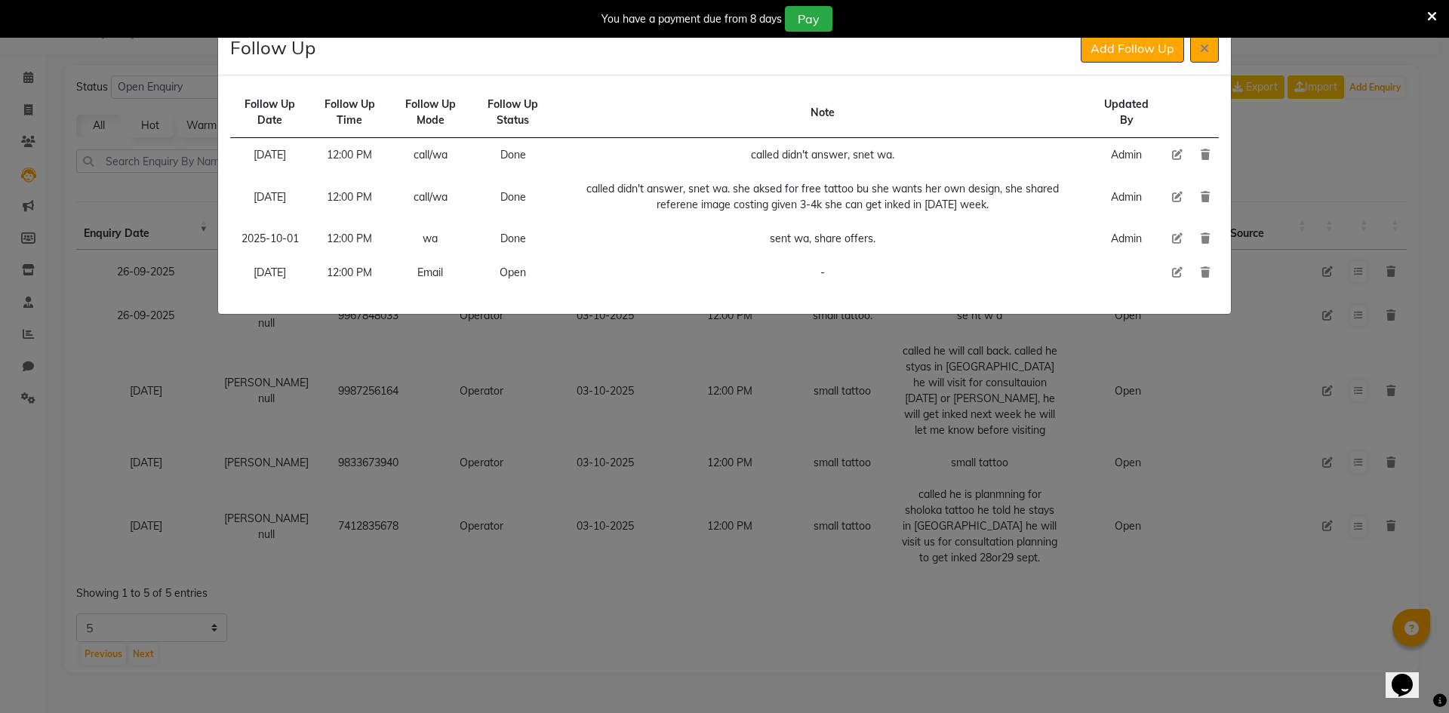
click at [1183, 278] on td at bounding box center [1177, 273] width 29 height 34
click at [1179, 274] on icon at bounding box center [1177, 272] width 11 height 11
select select "[DATE]"
select select "720"
select select "Open"
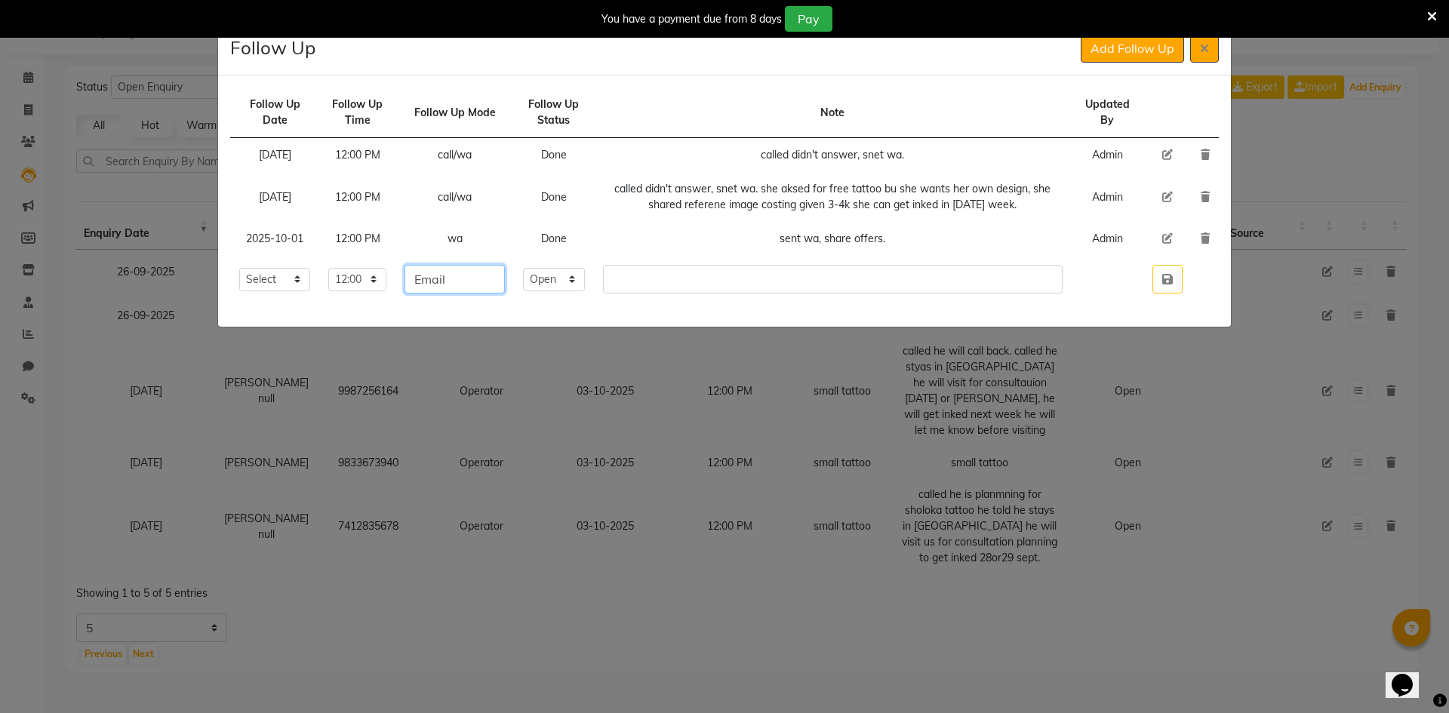
click at [489, 276] on input "Email" at bounding box center [455, 279] width 100 height 29
type input "call"
click at [577, 288] on select "Select Open Pending Done" at bounding box center [554, 279] width 62 height 23
select select "Done"
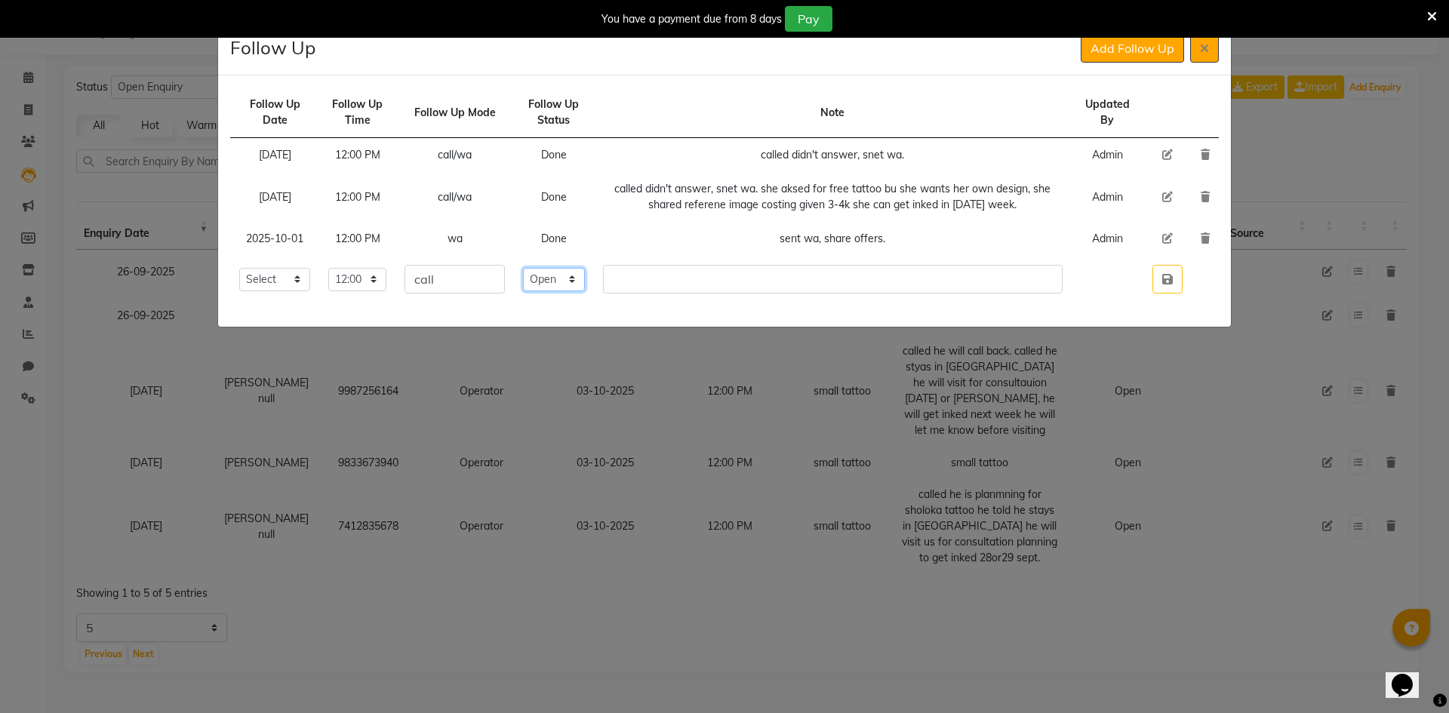
click at [547, 268] on select "Select Open Pending Done" at bounding box center [554, 279] width 62 height 23
click at [664, 294] on td at bounding box center [833, 279] width 478 height 47
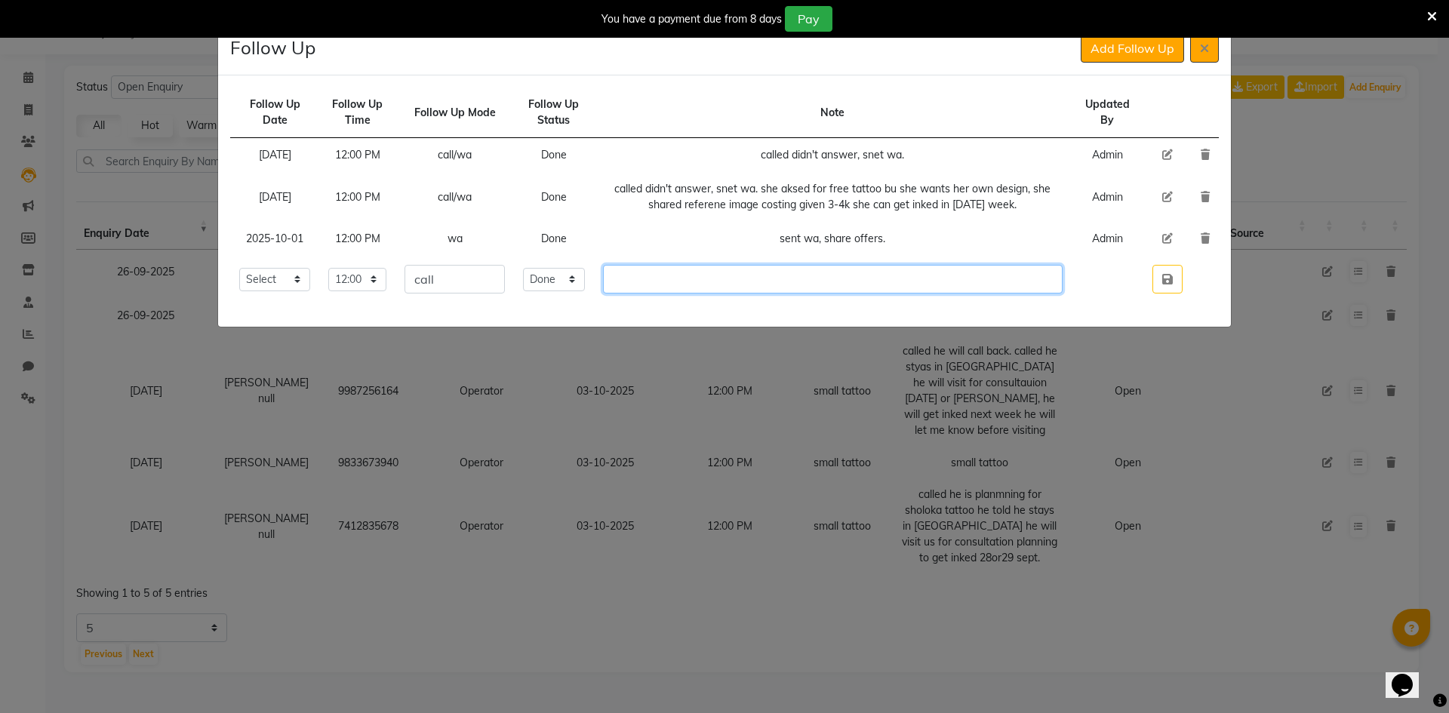
click at [667, 287] on input "text" at bounding box center [833, 279] width 460 height 29
click at [674, 276] on input "text" at bounding box center [833, 279] width 460 height 29
drag, startPoint x: 717, startPoint y: 279, endPoint x: 812, endPoint y: 293, distance: 95.3
click at [812, 293] on input "called she can mpstly get inked" at bounding box center [833, 279] width 460 height 29
type input "called she can get inked mostly [DATE] or [DATE]."
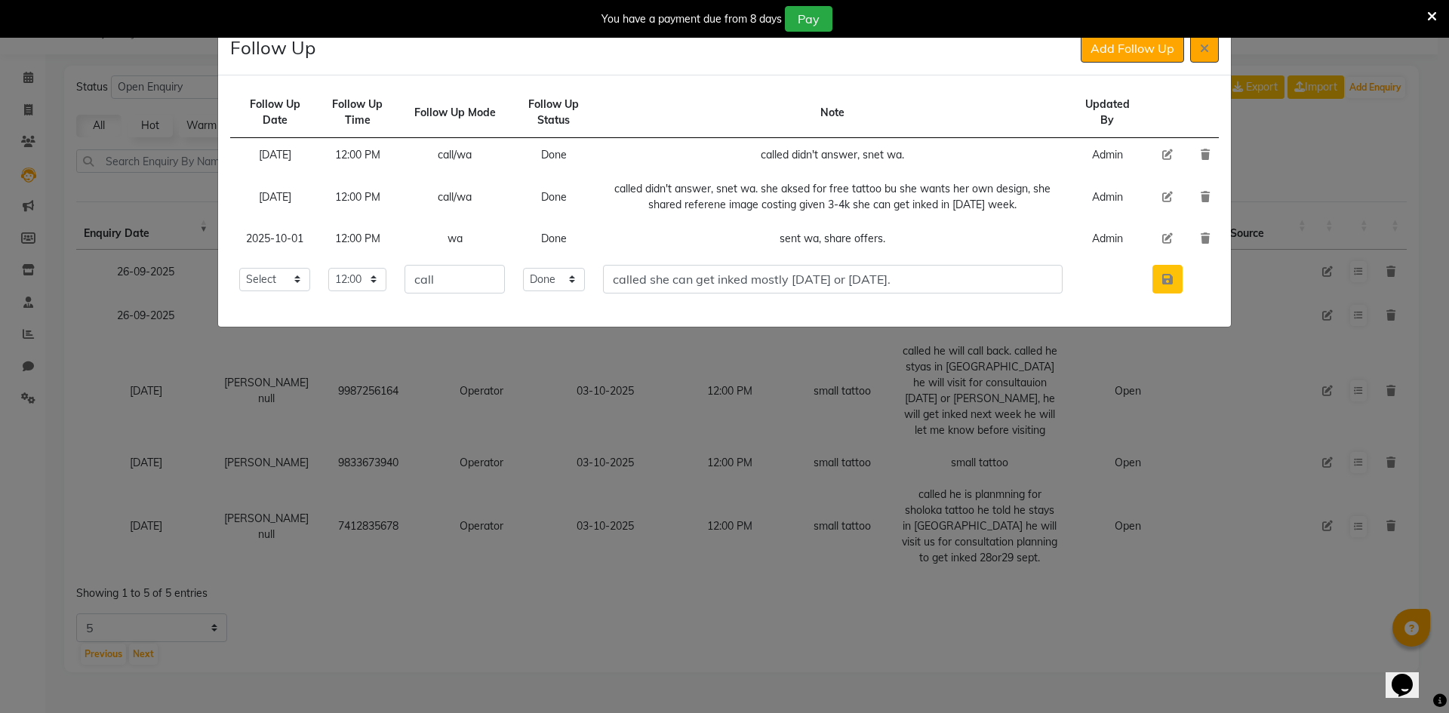
click at [1166, 282] on icon "button" at bounding box center [1168, 279] width 11 height 12
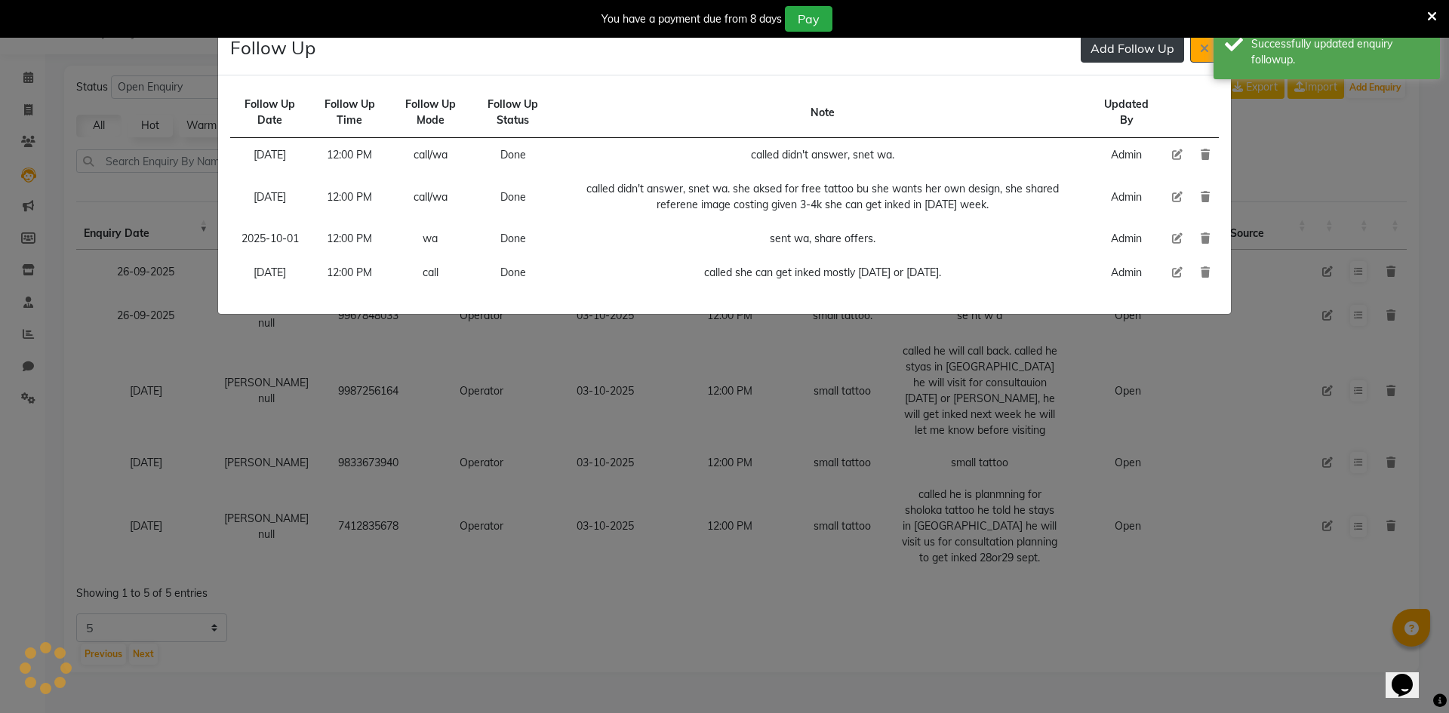
click at [1117, 44] on button "Add Follow Up" at bounding box center [1132, 48] width 103 height 29
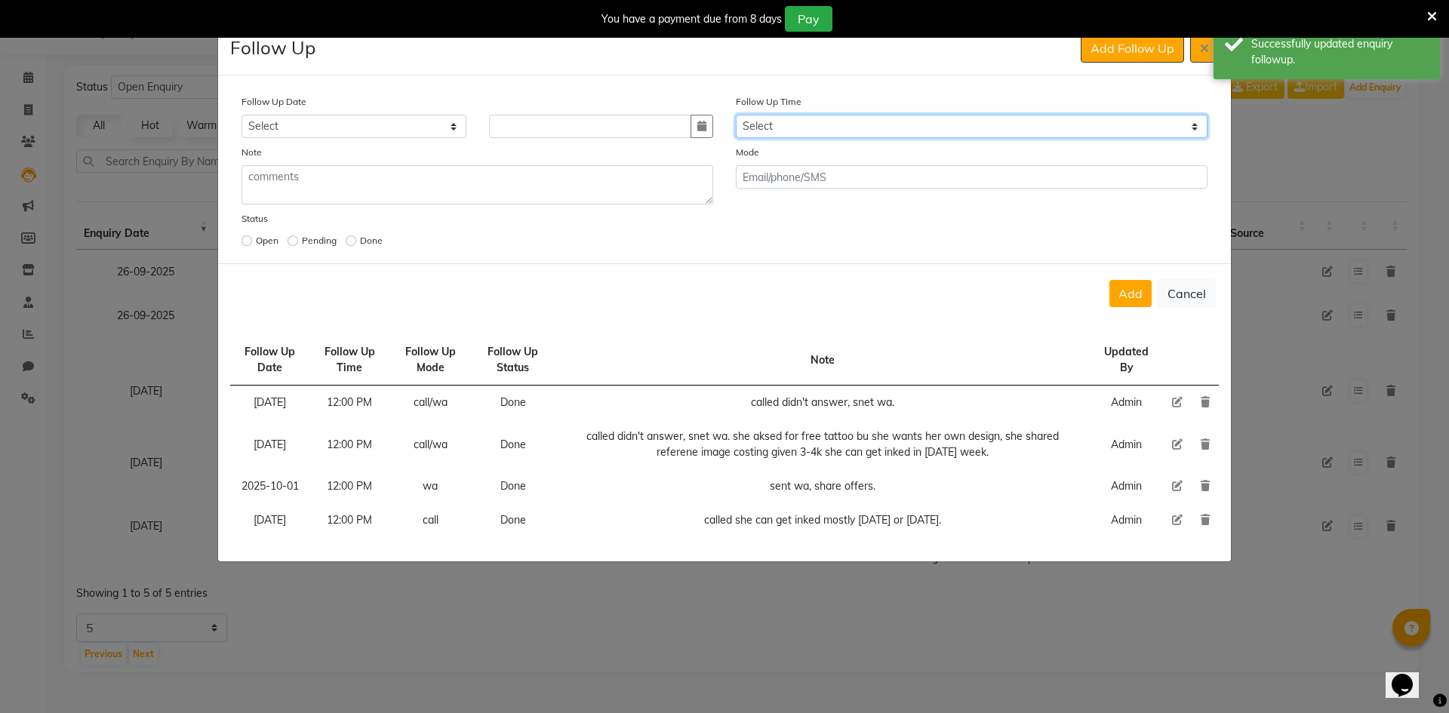
click at [849, 118] on select "Select 07:00 AM 07:15 AM 07:30 AM 07:45 AM 08:00 AM 08:15 AM 08:30 AM 08:45 AM …" at bounding box center [972, 126] width 472 height 23
select select "720"
click at [849, 118] on select "Select 07:00 AM 07:15 AM 07:30 AM 07:45 AM 08:00 AM 08:15 AM 08:30 AM 08:45 AM …" at bounding box center [972, 126] width 472 height 23
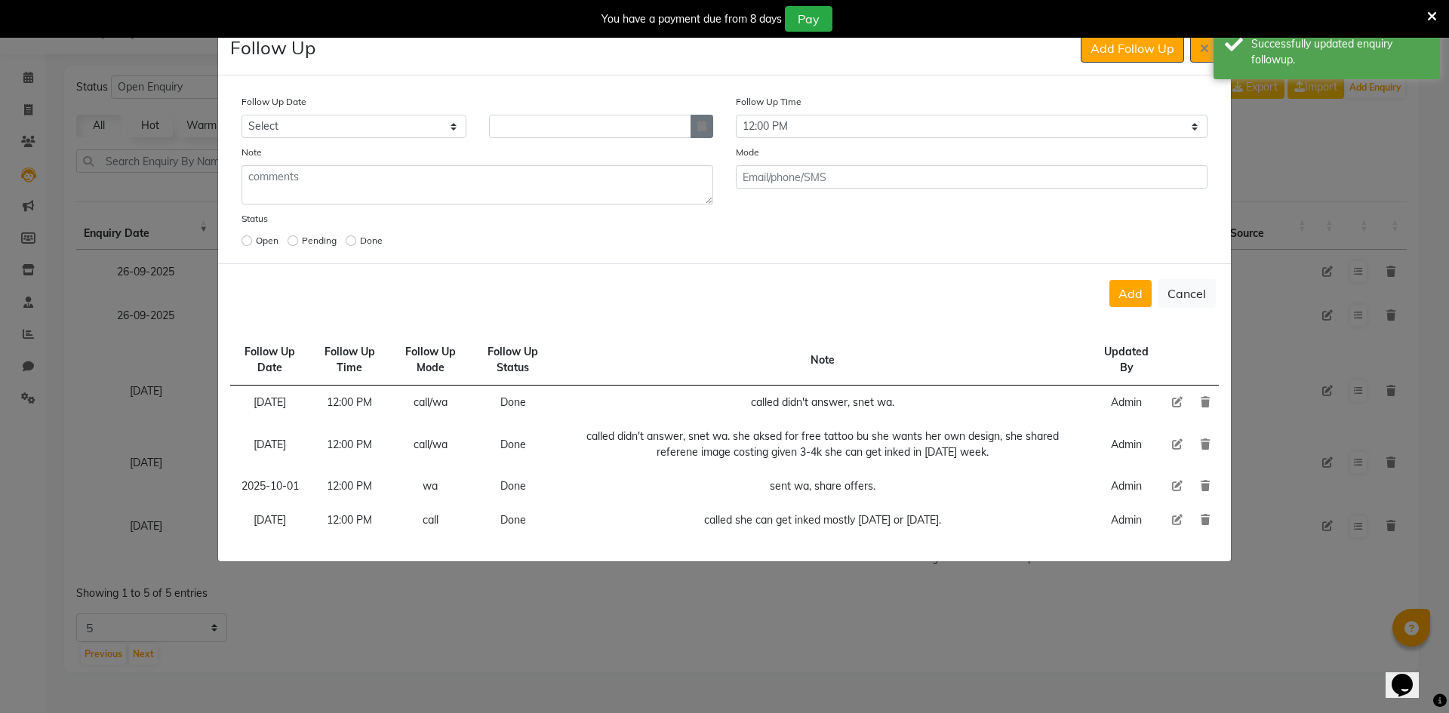
click at [704, 117] on button "button" at bounding box center [702, 126] width 23 height 23
select select "10"
select select "2025"
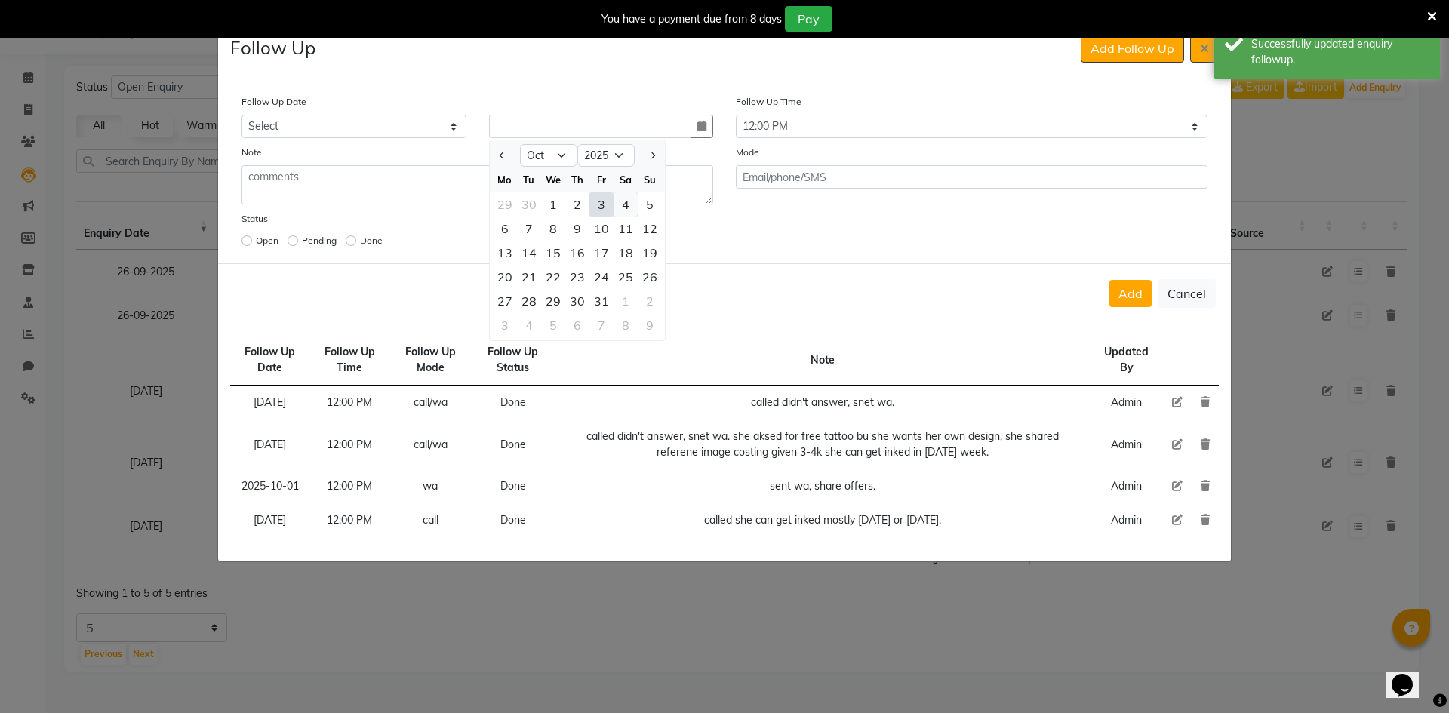
click at [622, 199] on div "4" at bounding box center [626, 205] width 24 height 24
type input "04-10-2025"
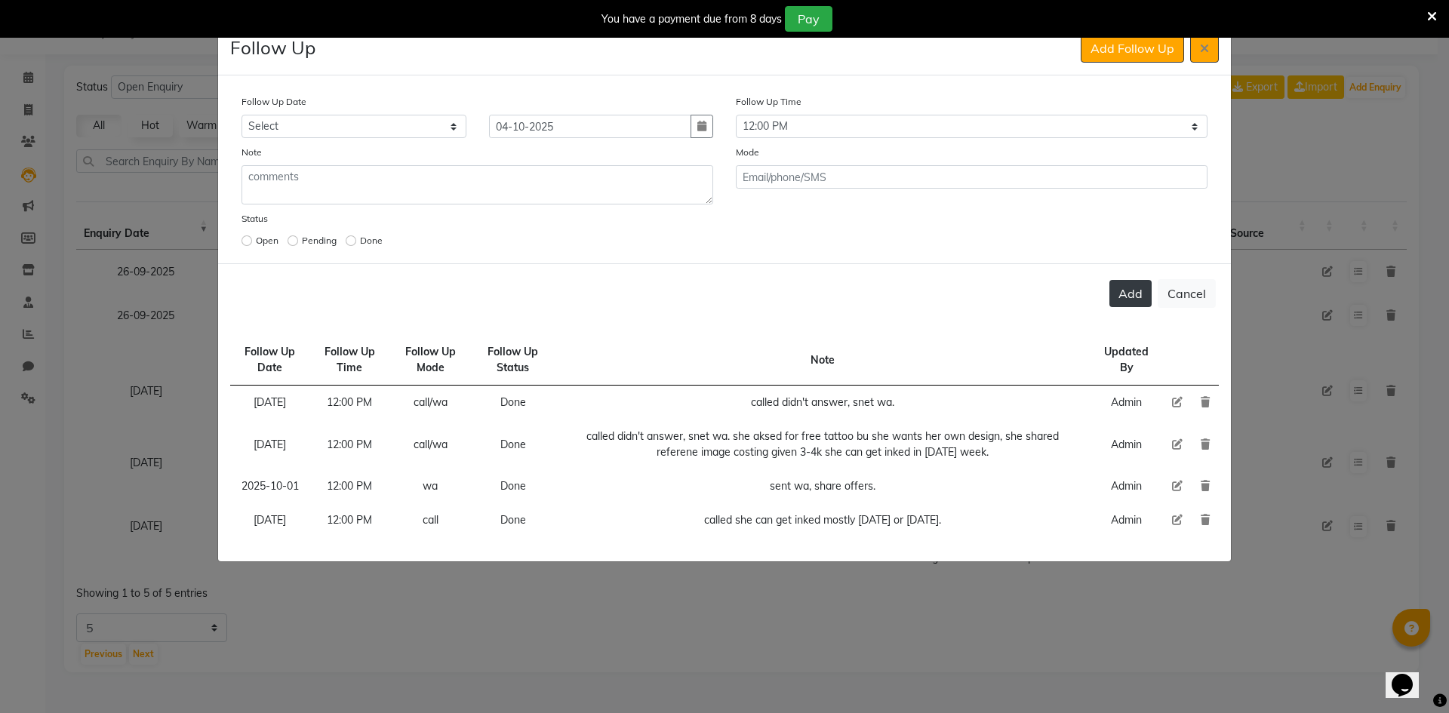
click at [1141, 291] on button "Add" at bounding box center [1131, 293] width 42 height 27
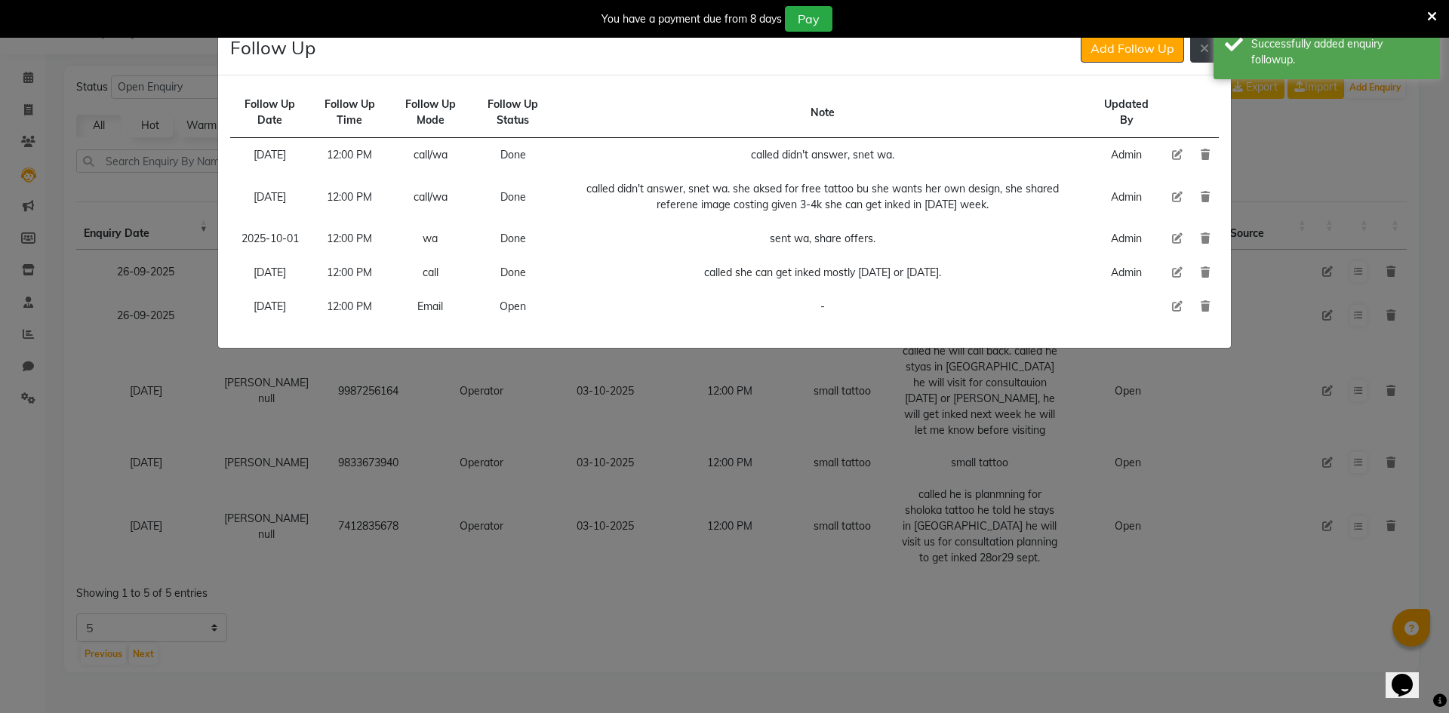
click at [1206, 47] on icon at bounding box center [1204, 48] width 9 height 12
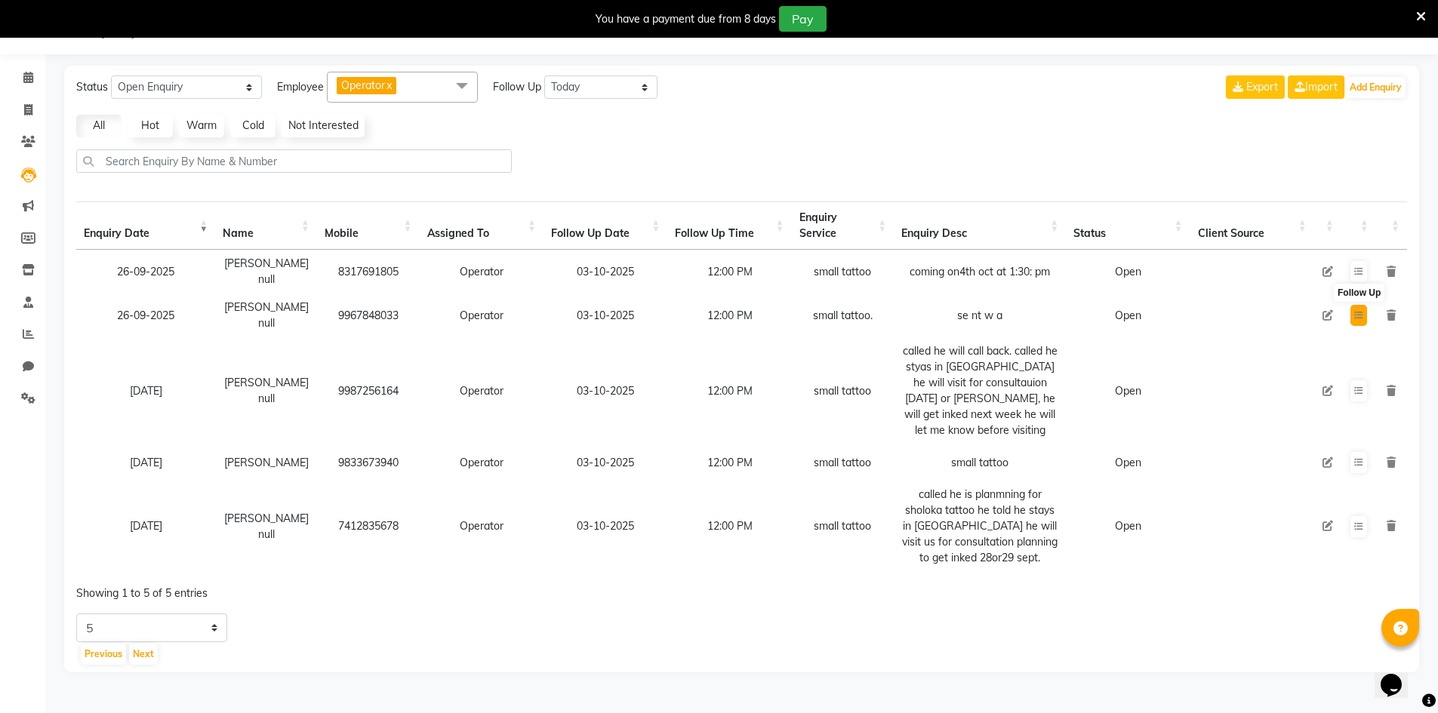
click at [1360, 311] on icon at bounding box center [1358, 315] width 9 height 9
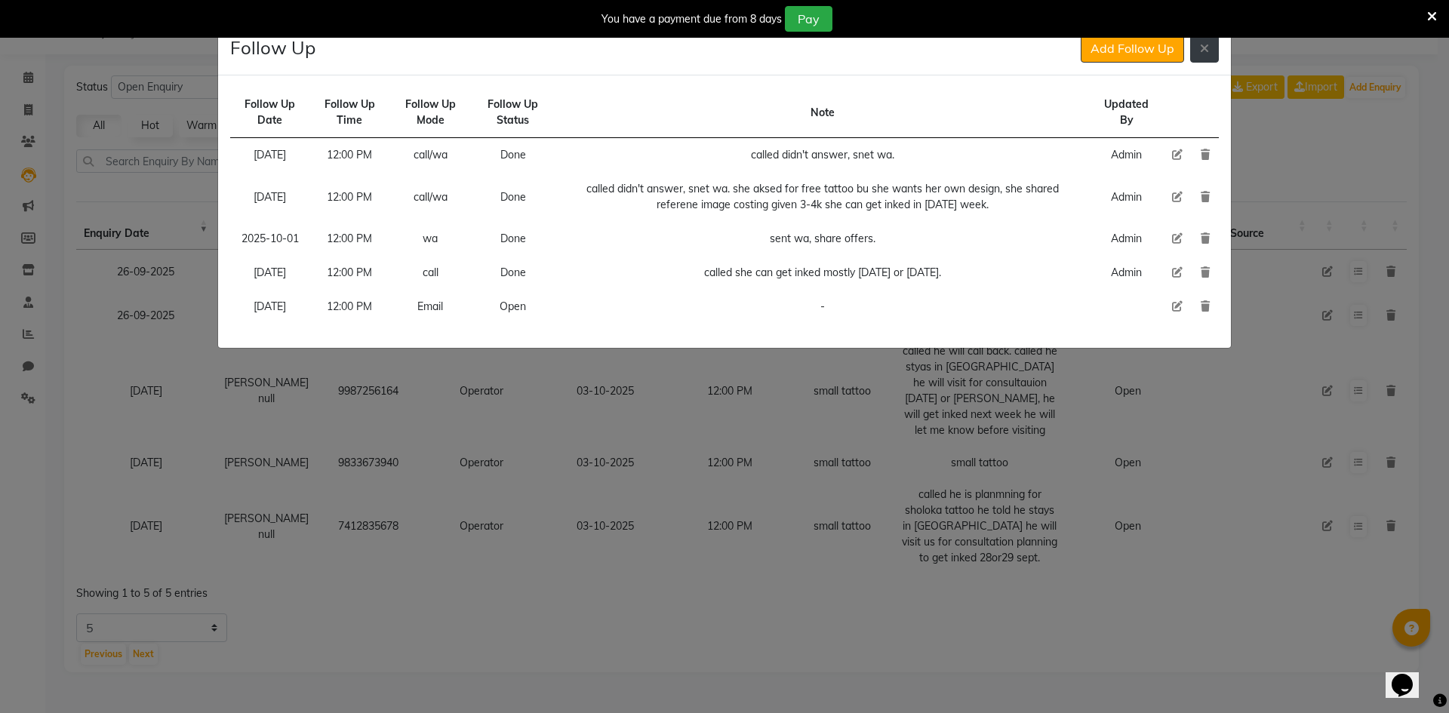
click at [1209, 52] on icon at bounding box center [1204, 48] width 9 height 12
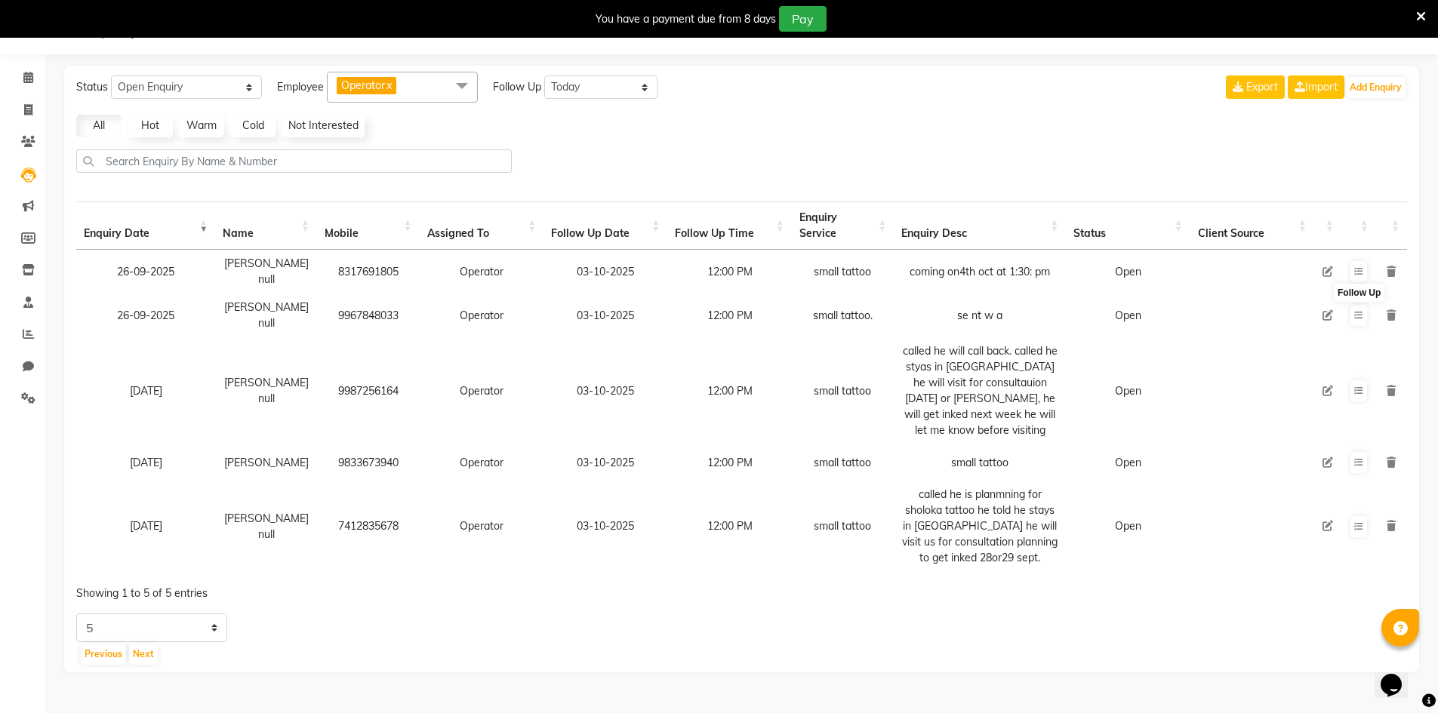
click at [363, 409] on td "9987256164" at bounding box center [368, 390] width 103 height 107
click at [1357, 387] on icon at bounding box center [1358, 391] width 9 height 9
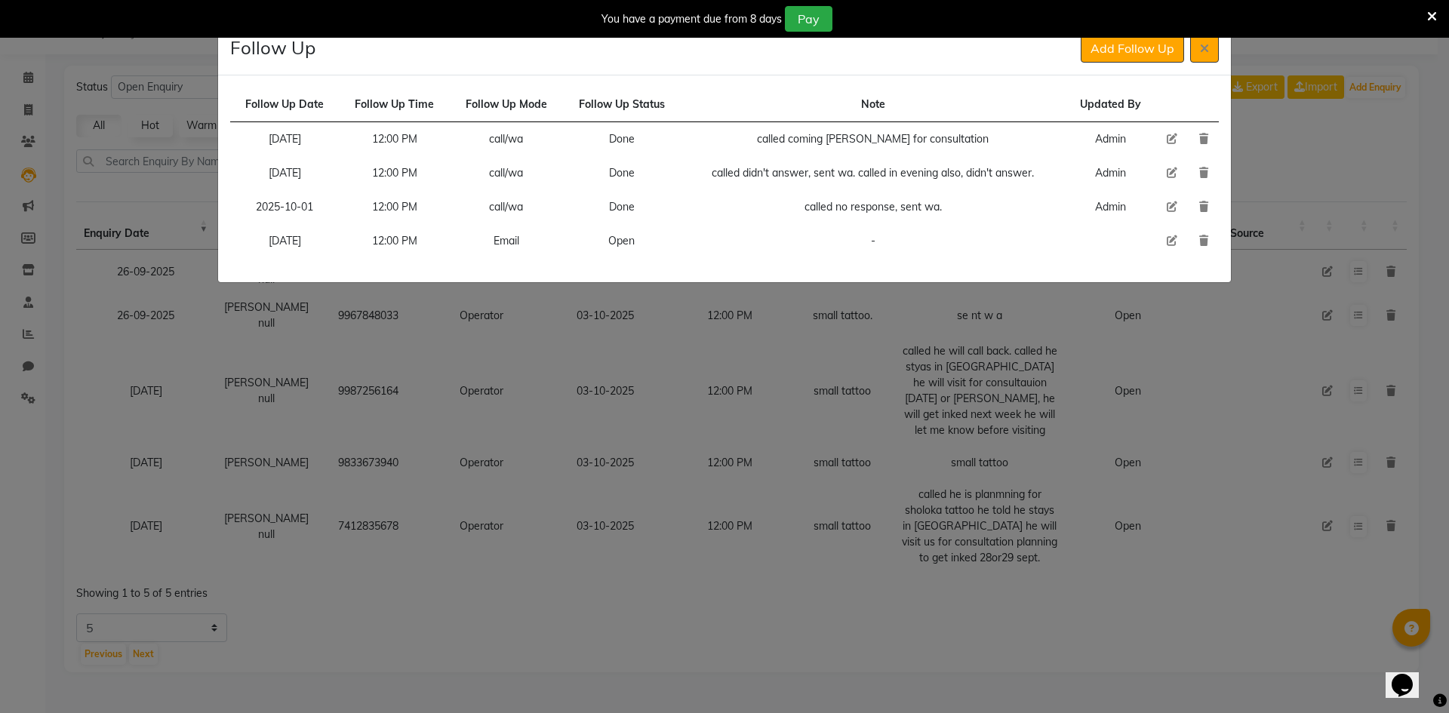
click at [1169, 242] on icon at bounding box center [1172, 241] width 11 height 11
select select "[DATE]"
select select "720"
select select "Open"
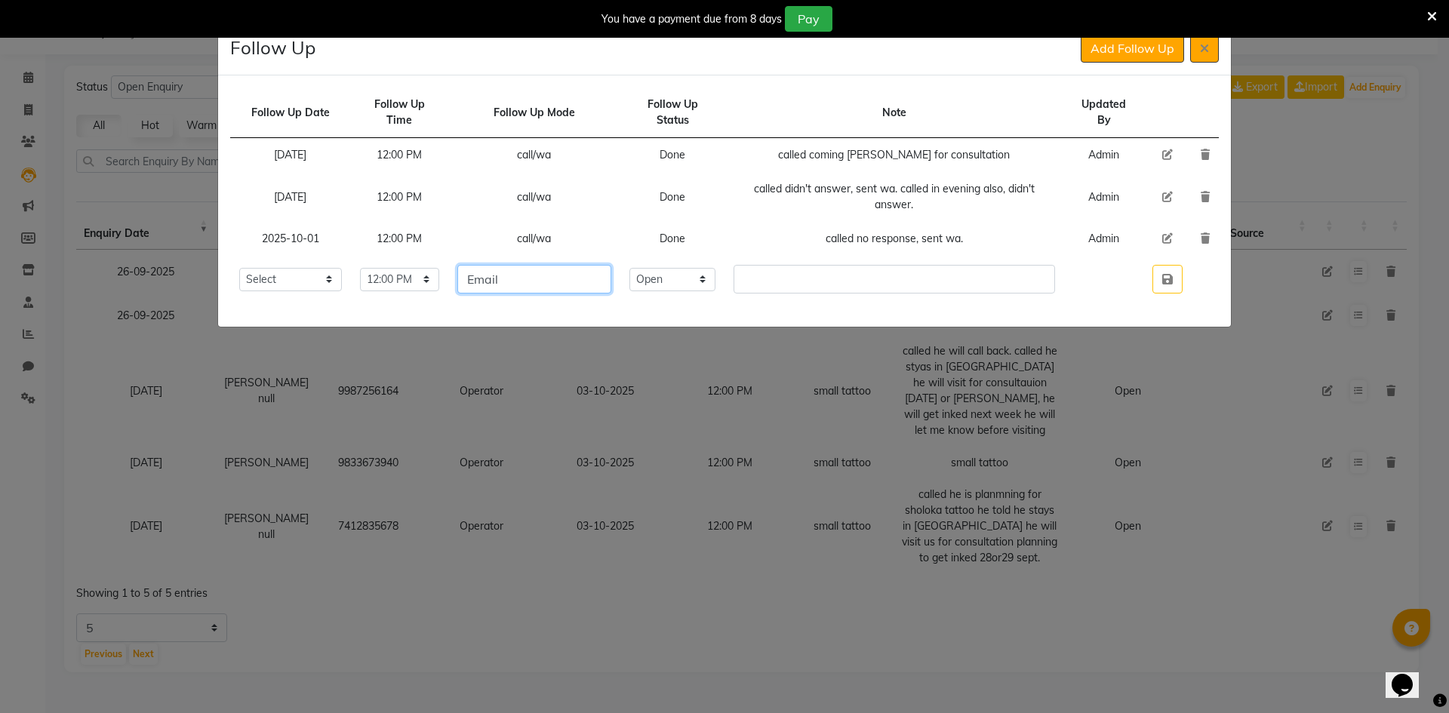
click at [552, 282] on input "Email" at bounding box center [534, 279] width 155 height 29
type input "wa"
click at [698, 282] on select "Select Open Pending Done" at bounding box center [673, 279] width 86 height 23
select select "Done"
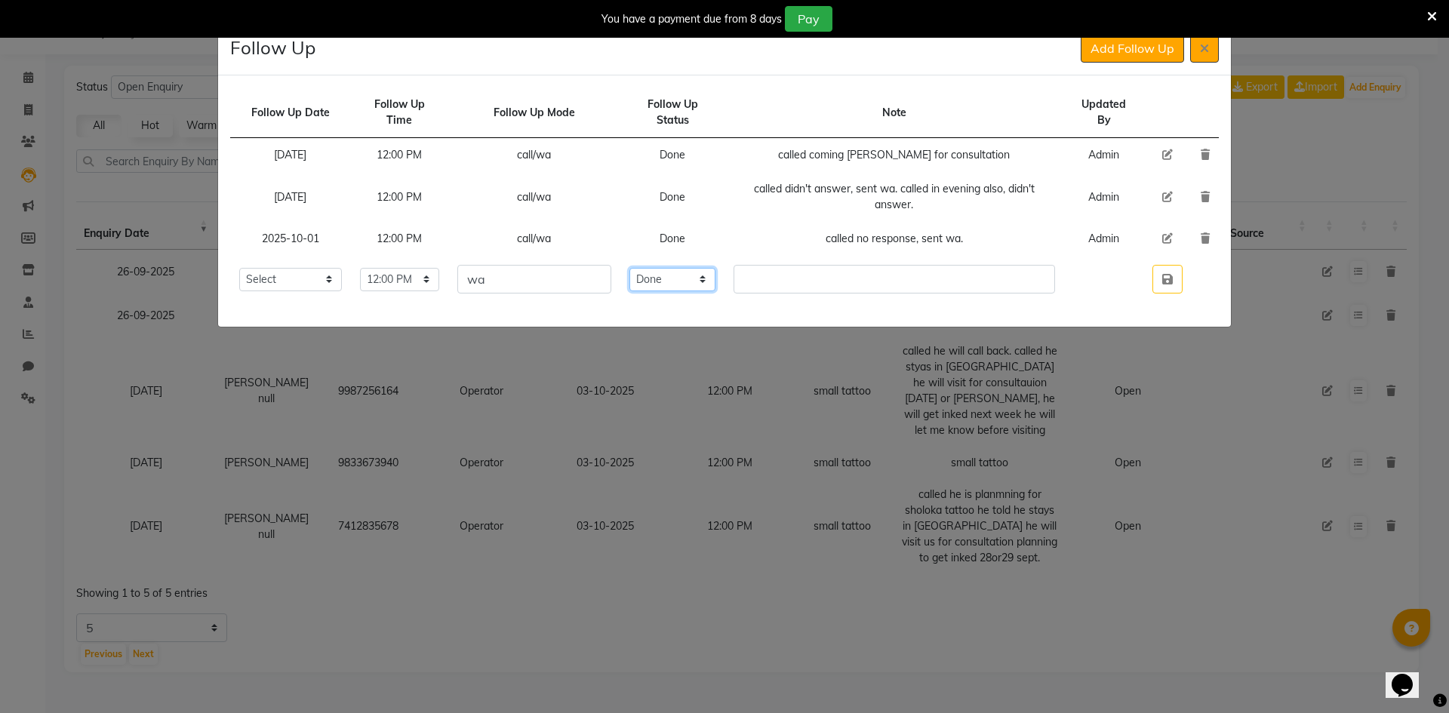
click at [660, 268] on select "Select Open Pending Done" at bounding box center [673, 279] width 86 height 23
click at [791, 279] on input "text" at bounding box center [895, 279] width 322 height 29
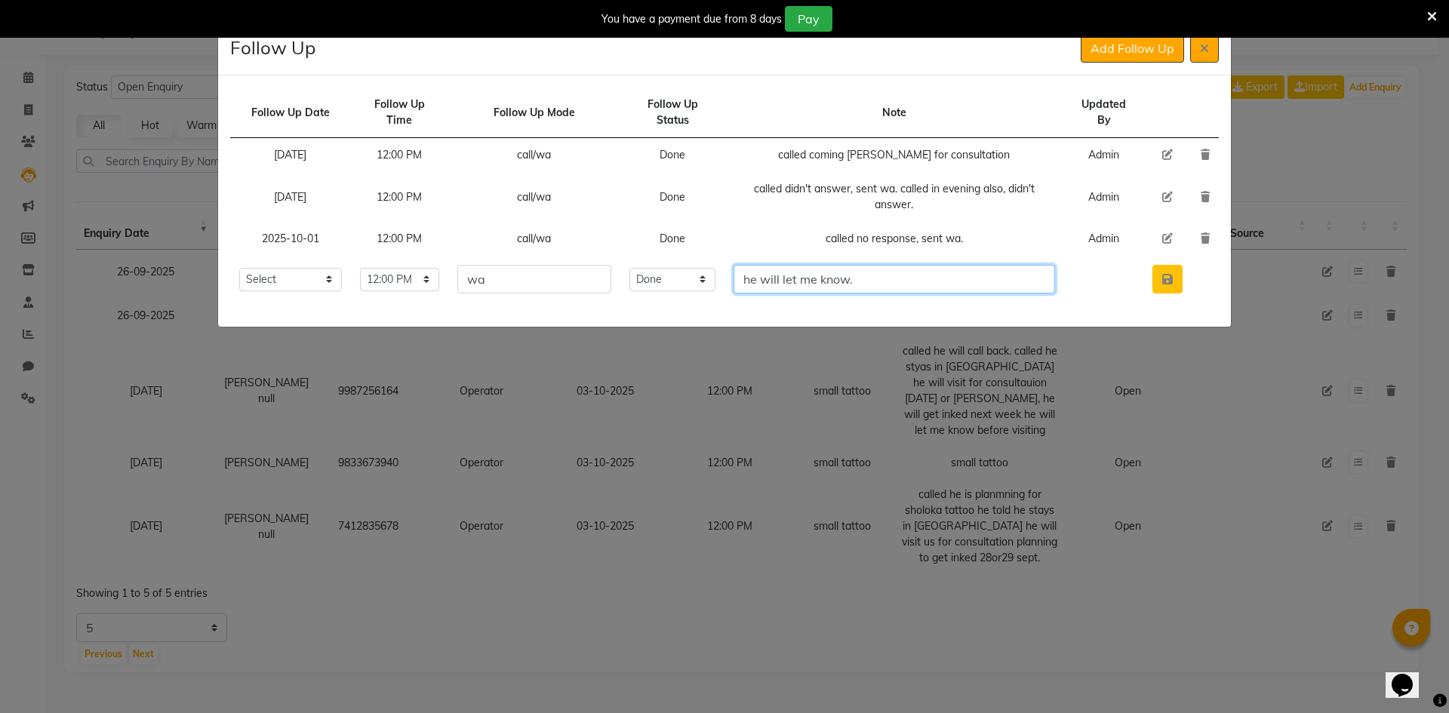
type input "he will let me know."
click at [1175, 276] on button "button" at bounding box center [1168, 279] width 30 height 29
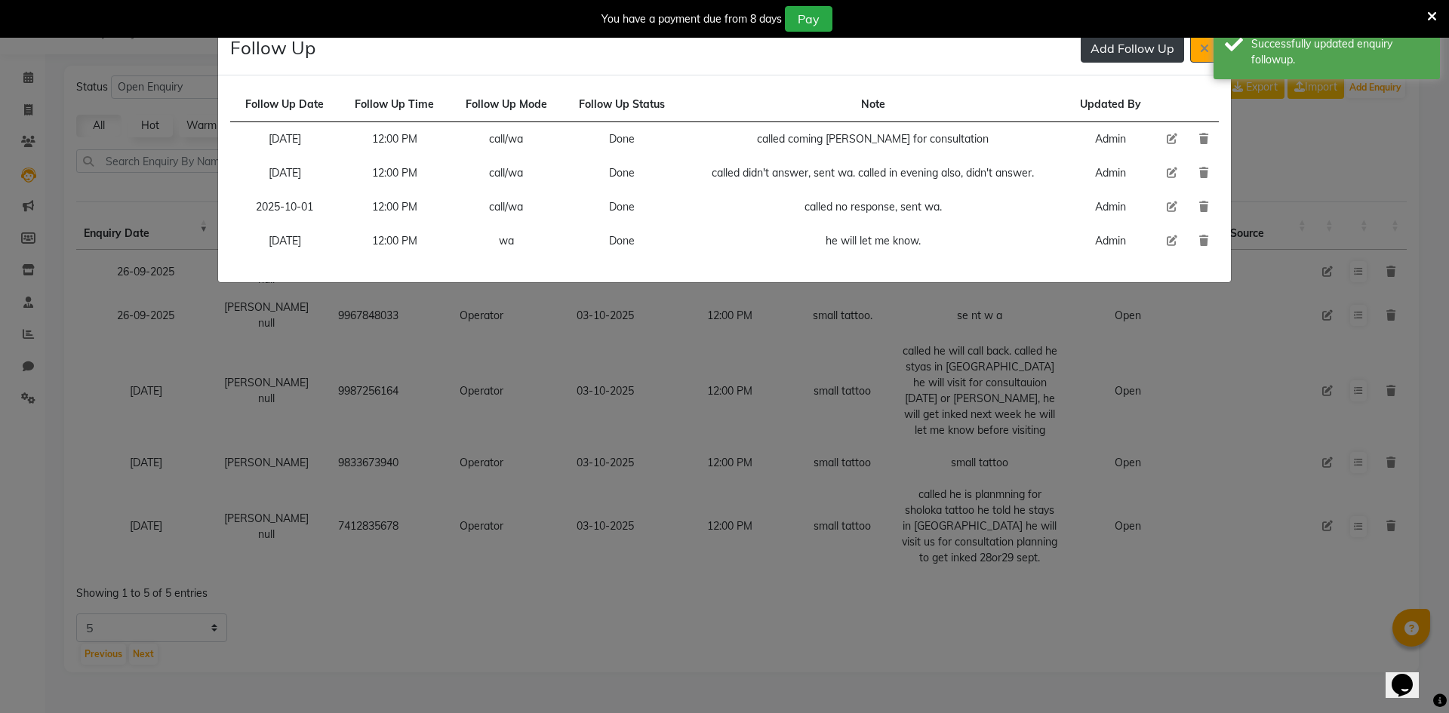
click at [1126, 59] on button "Add Follow Up" at bounding box center [1132, 48] width 103 height 29
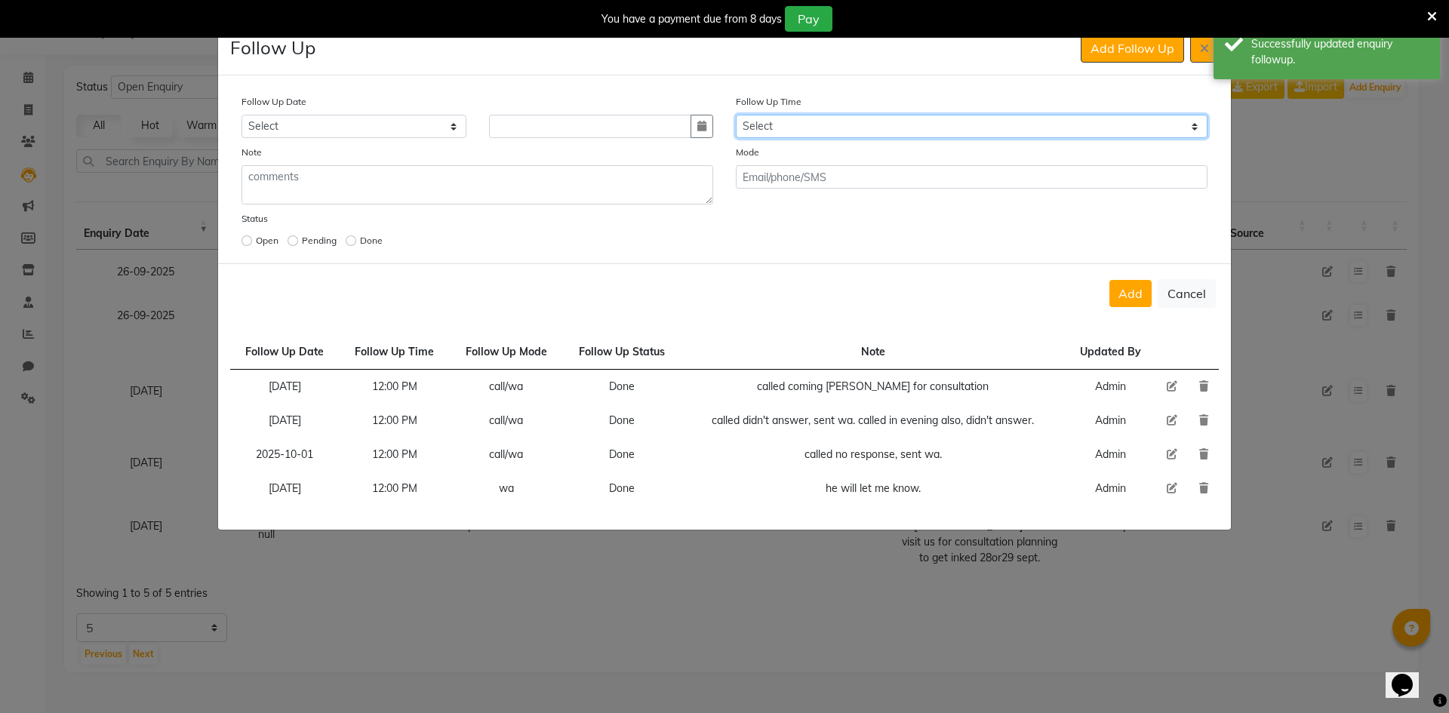
click at [1012, 116] on select "Select 07:00 AM 07:15 AM 07:30 AM 07:45 AM 08:00 AM 08:15 AM 08:30 AM 08:45 AM …" at bounding box center [972, 126] width 472 height 23
select select "720"
drag, startPoint x: 1012, startPoint y: 116, endPoint x: 985, endPoint y: 125, distance: 27.7
click at [1011, 117] on select "Select 07:00 AM 07:15 AM 07:30 AM 07:45 AM 08:00 AM 08:15 AM 08:30 AM 08:45 AM …" at bounding box center [972, 126] width 472 height 23
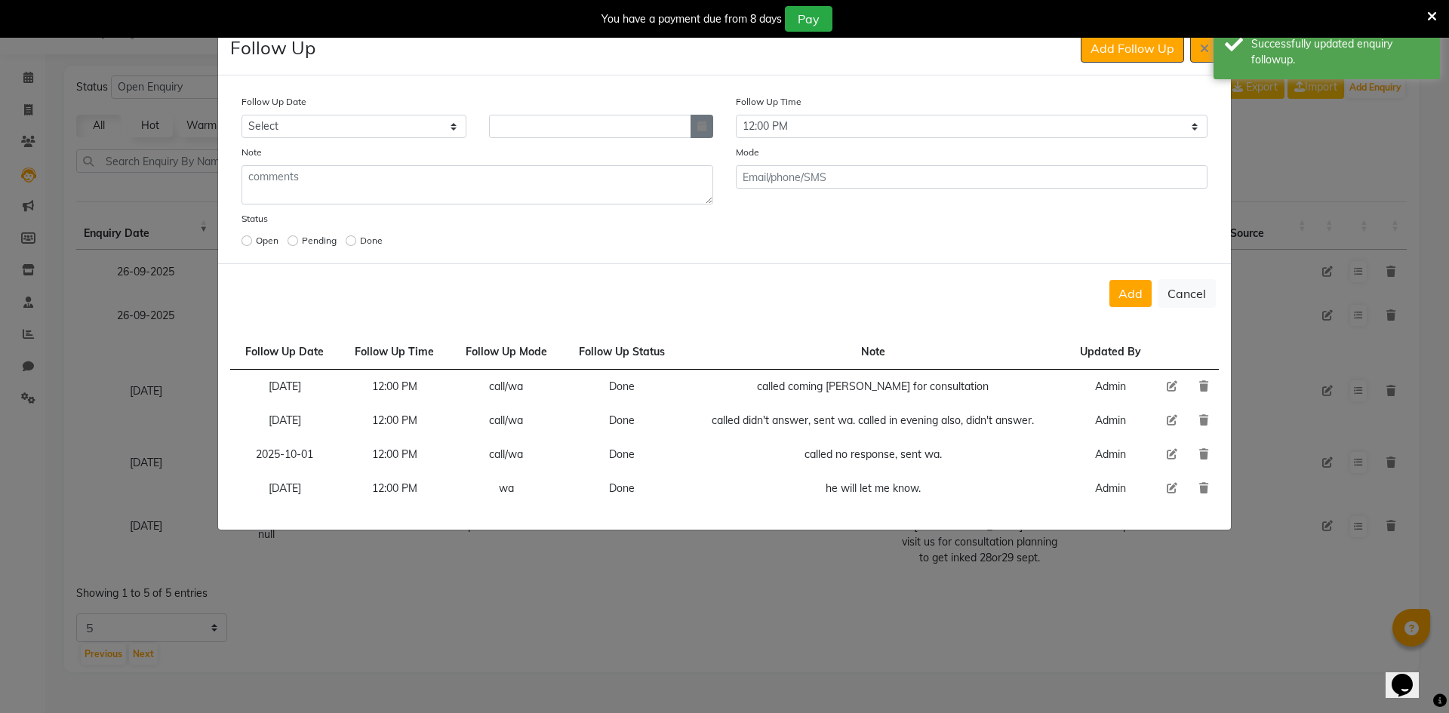
click at [694, 125] on button "button" at bounding box center [702, 126] width 23 height 23
select select "10"
select select "2025"
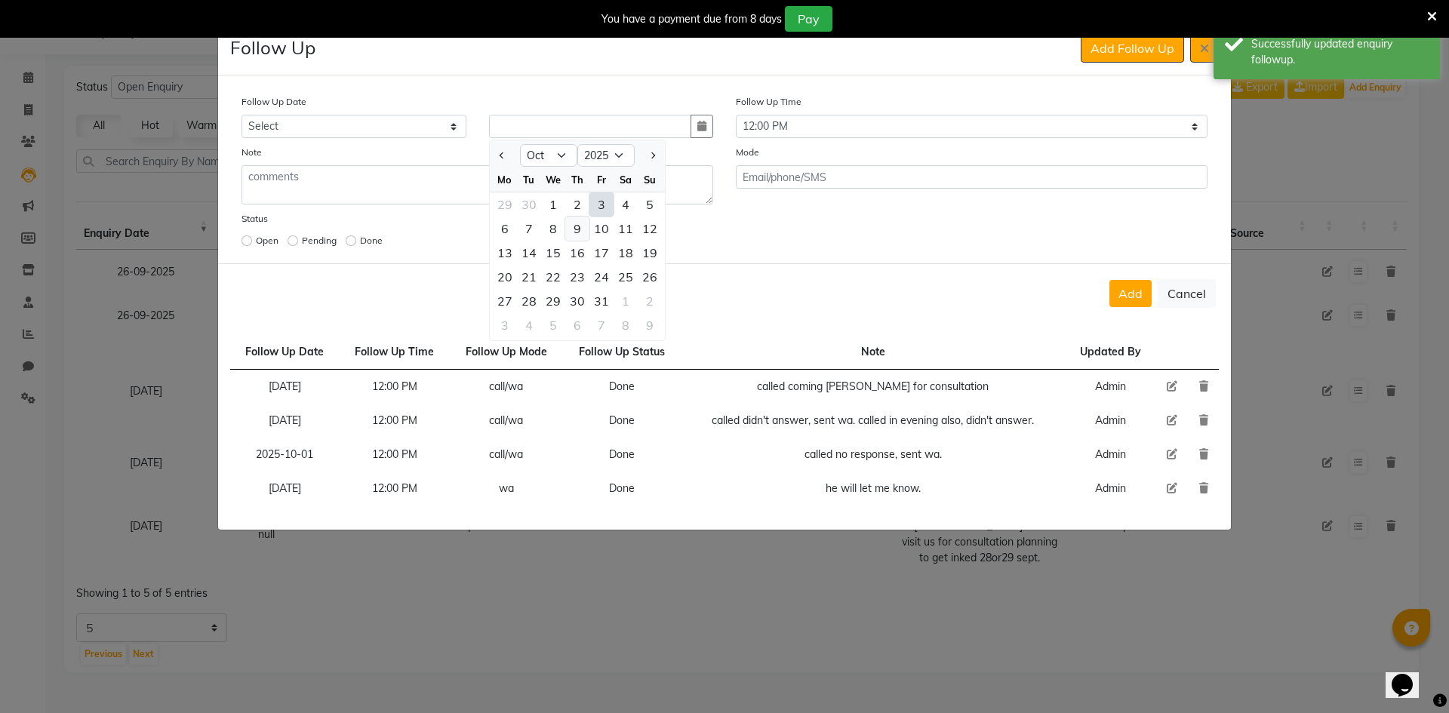
click at [577, 233] on div "9" at bounding box center [577, 229] width 24 height 24
type input "[DATE]"
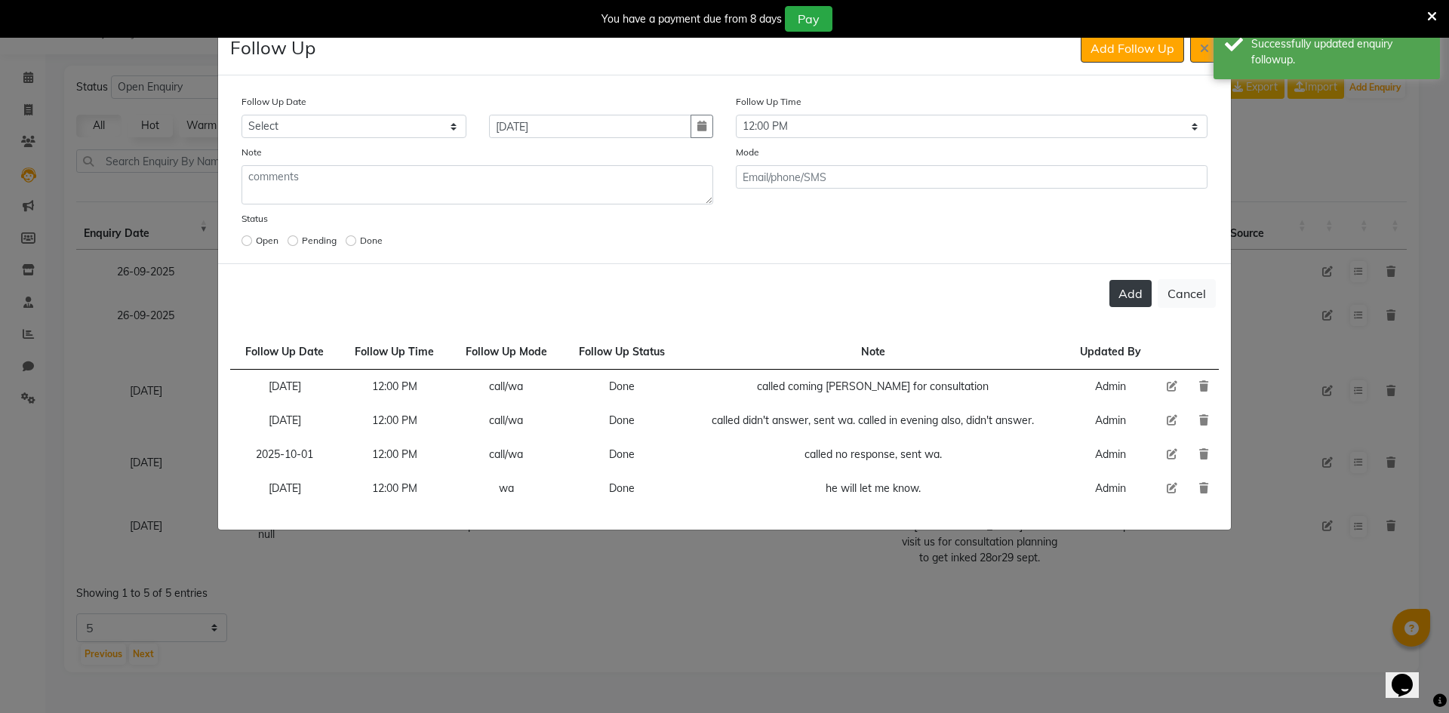
click at [1141, 299] on button "Add" at bounding box center [1131, 293] width 42 height 27
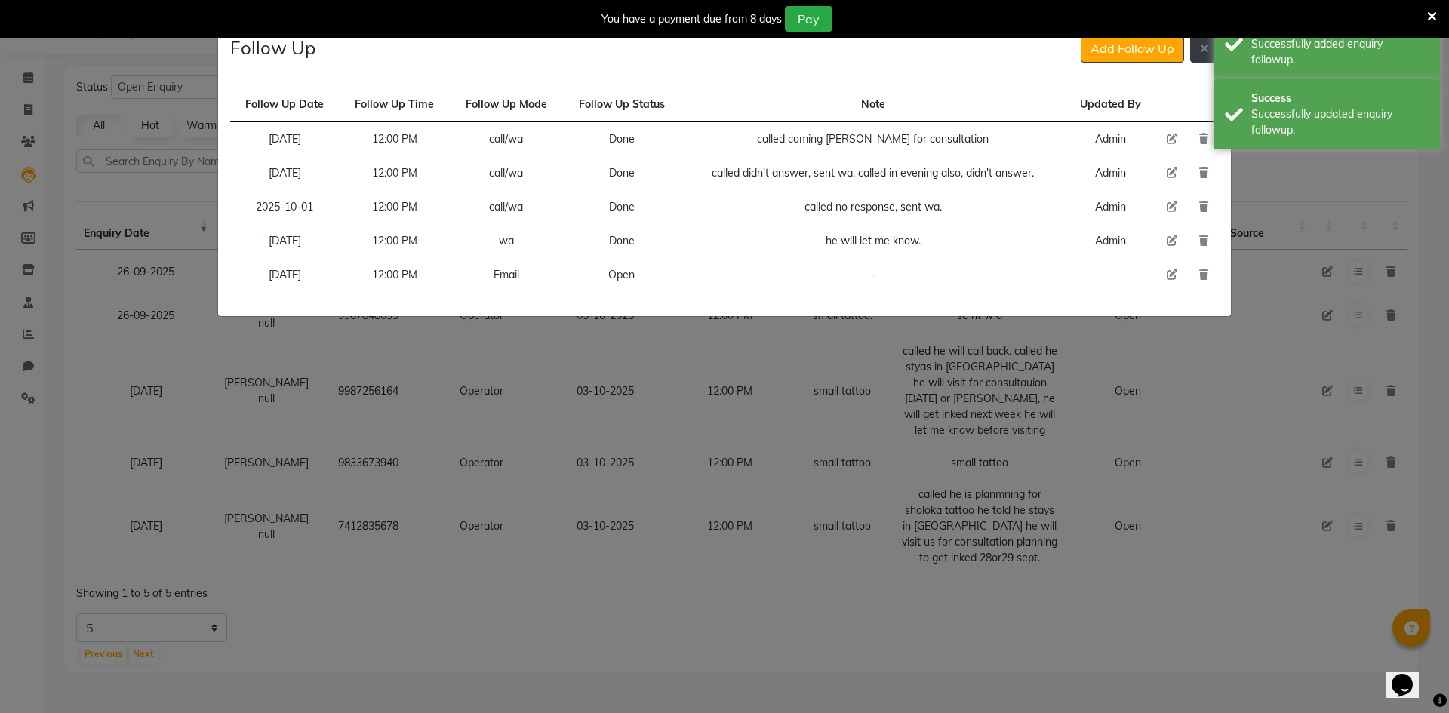
click at [1195, 54] on button at bounding box center [1205, 48] width 29 height 29
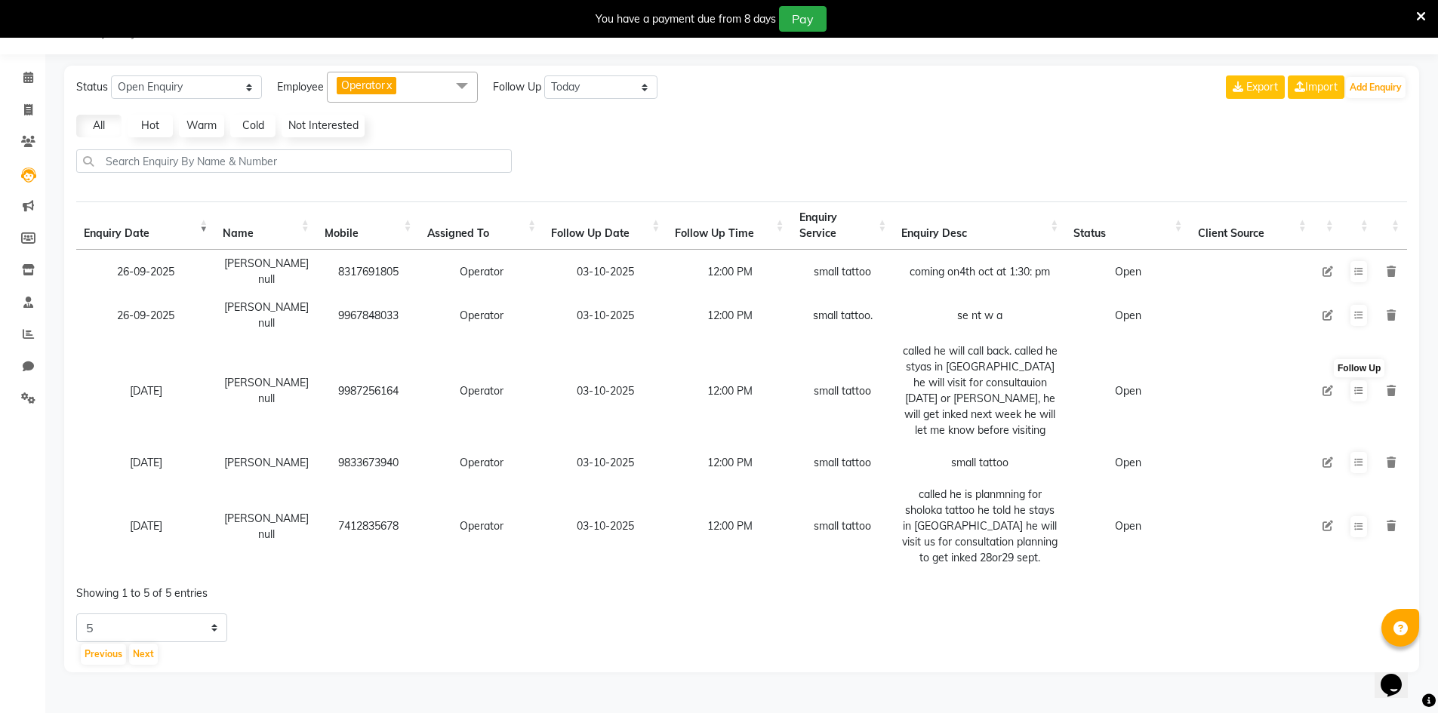
click at [1347, 457] on td at bounding box center [1359, 463] width 35 height 36
click at [1357, 458] on icon at bounding box center [1358, 462] width 9 height 9
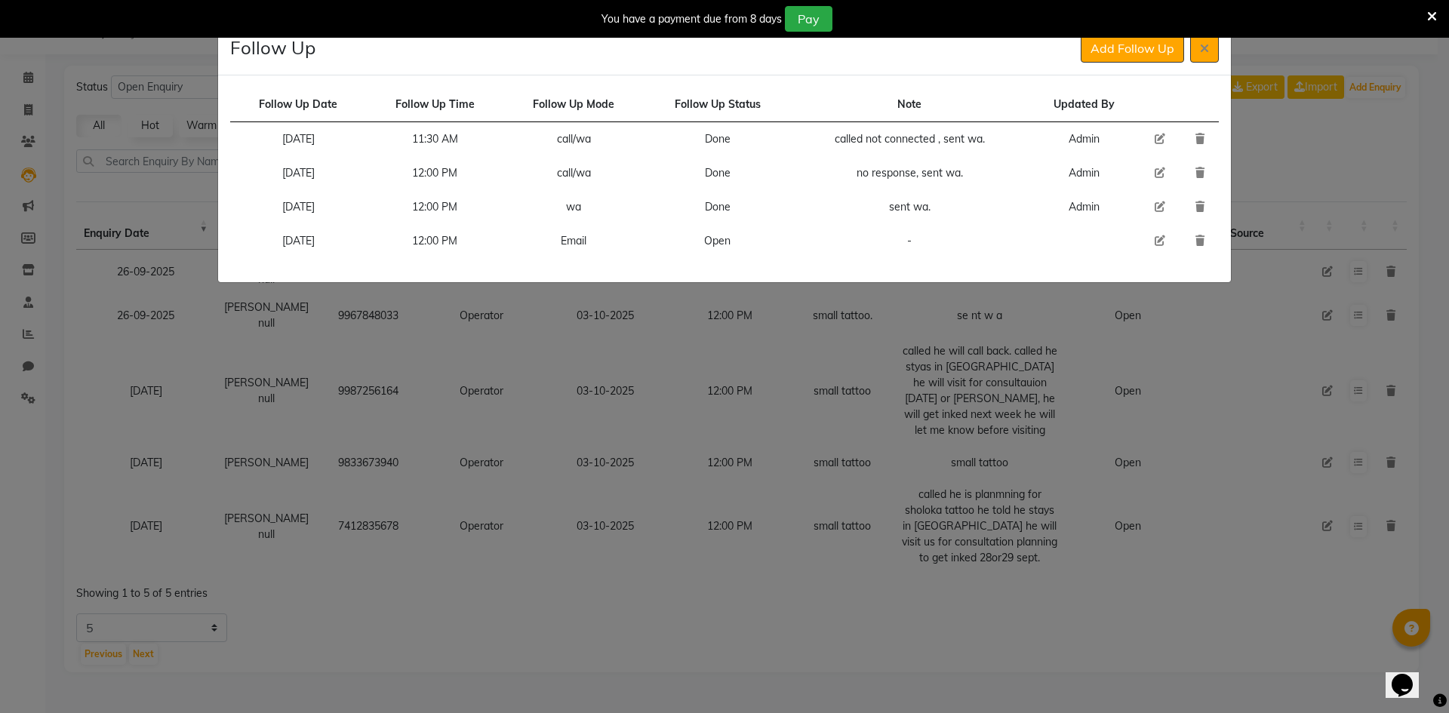
click at [1157, 241] on icon at bounding box center [1160, 241] width 11 height 11
select select "[DATE]"
select select "720"
select select "Open"
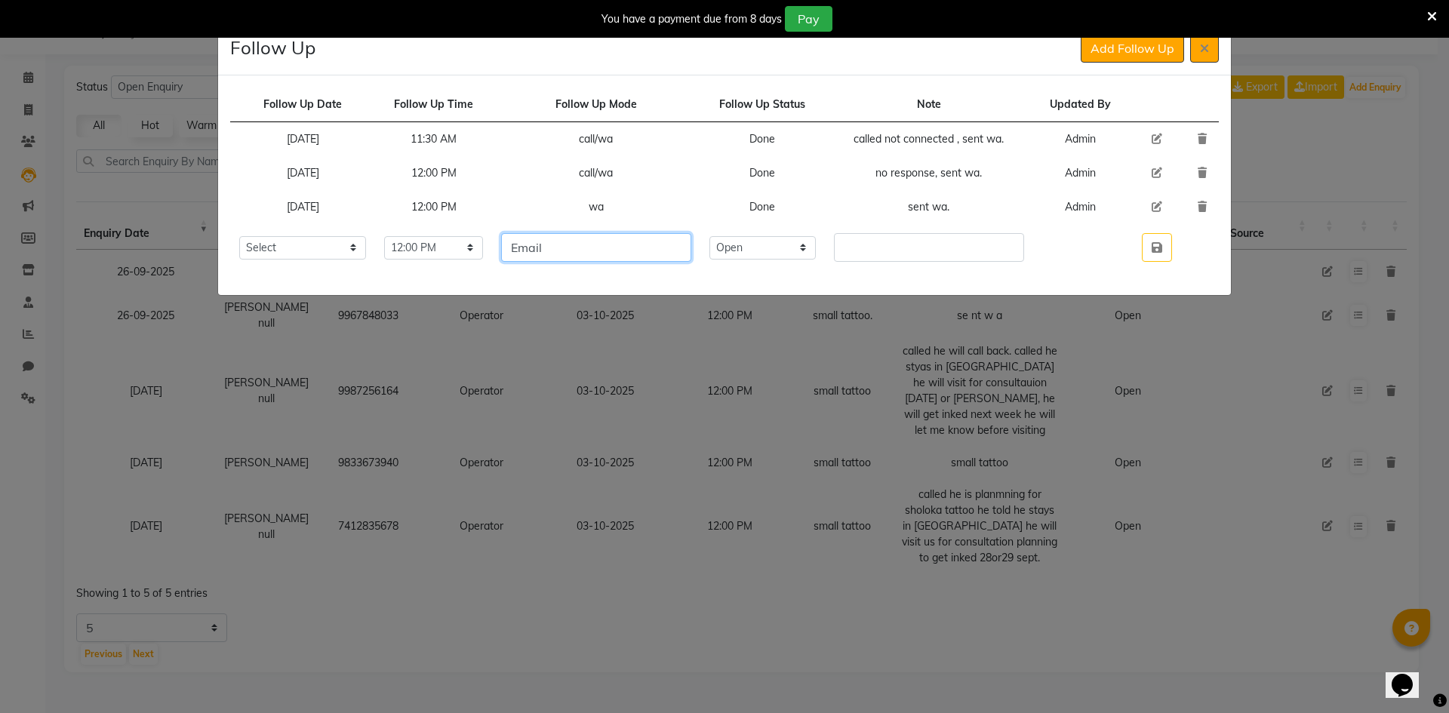
click at [677, 251] on input "Email" at bounding box center [595, 247] width 189 height 29
type input "wa"
click at [800, 253] on select "Select Open Pending Done" at bounding box center [763, 247] width 107 height 23
select select "Done"
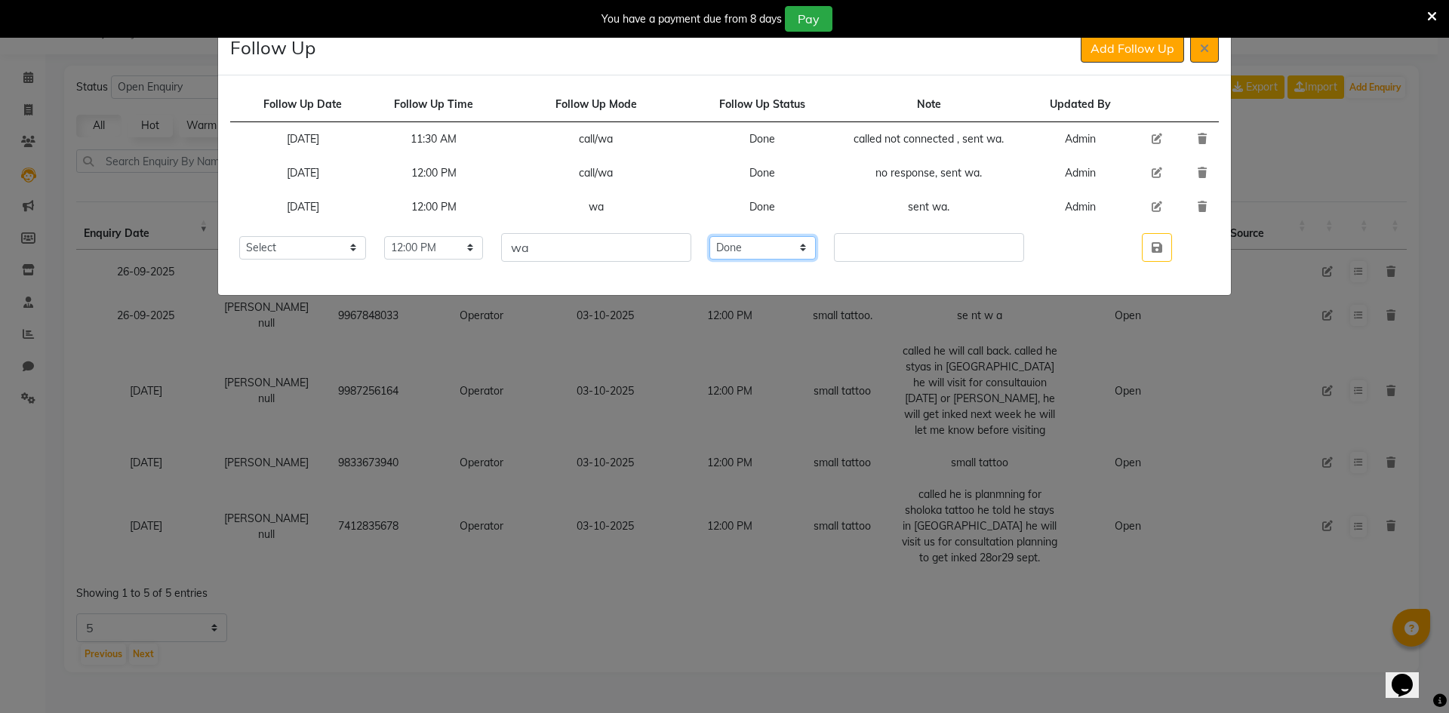
click at [737, 236] on select "Select Open Pending Done" at bounding box center [763, 247] width 107 height 23
click at [872, 239] on input "text" at bounding box center [928, 247] width 189 height 29
type input "share offers."
drag, startPoint x: 1157, startPoint y: 236, endPoint x: 1165, endPoint y: 239, distance: 8.1
click at [1159, 238] on button "button" at bounding box center [1157, 247] width 30 height 29
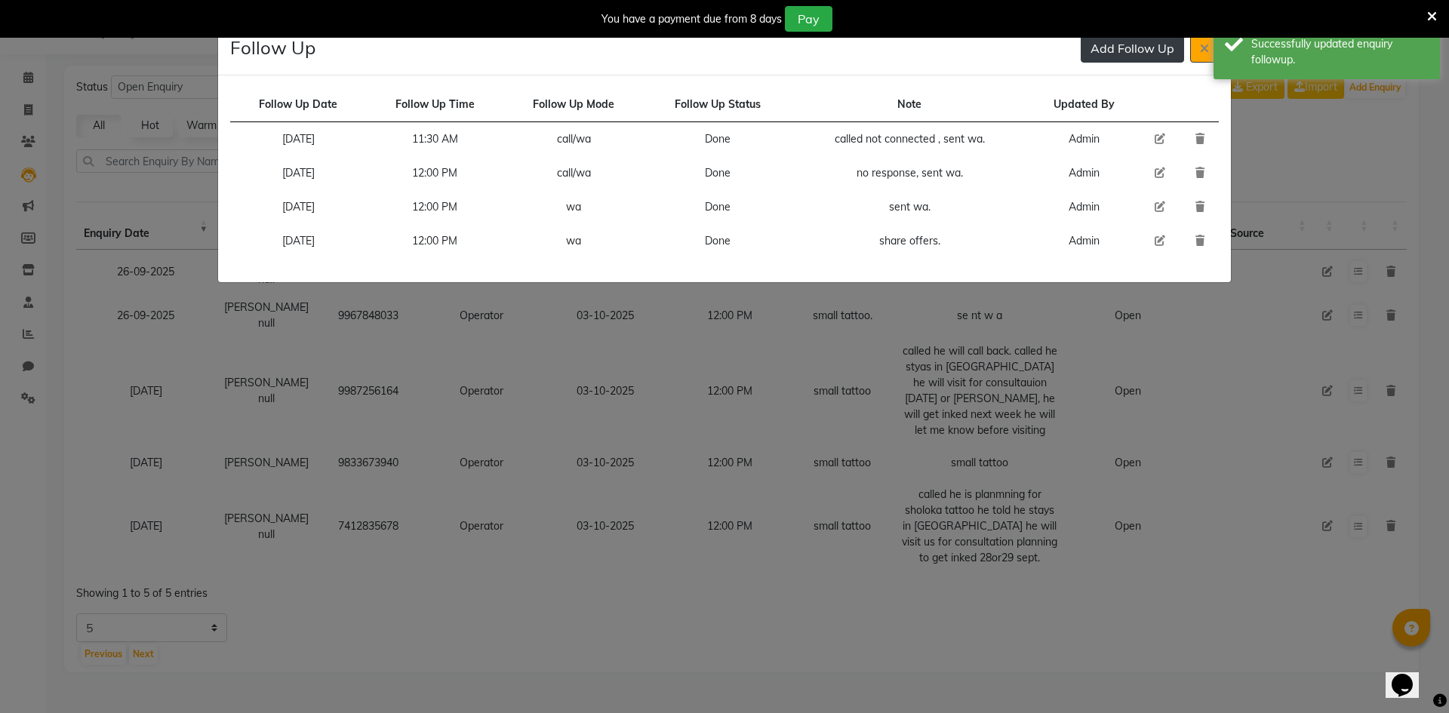
click at [1117, 54] on button "Add Follow Up" at bounding box center [1132, 48] width 103 height 29
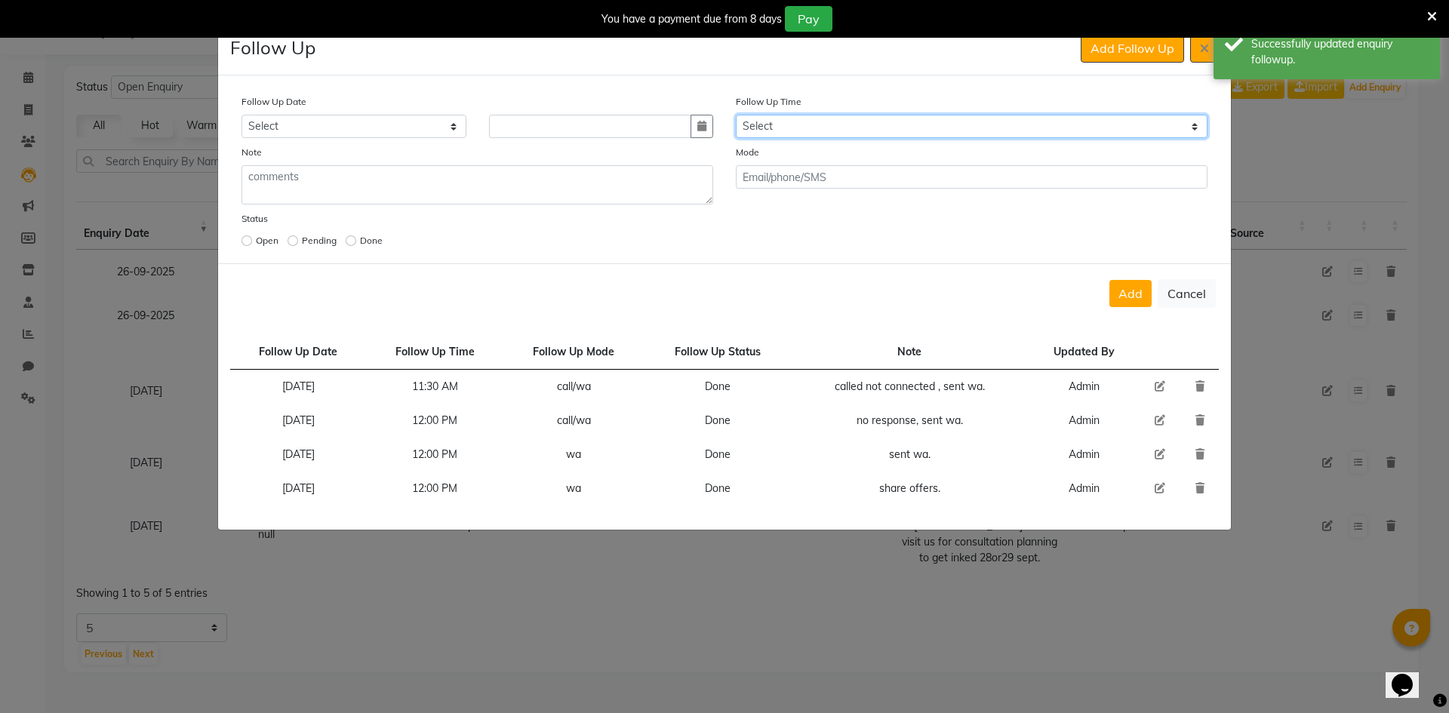
click at [922, 121] on select "Select 07:00 AM 07:15 AM 07:30 AM 07:45 AM 08:00 AM 08:15 AM 08:30 AM 08:45 AM …" at bounding box center [972, 126] width 472 height 23
select select "720"
click at [922, 121] on select "Select 07:00 AM 07:15 AM 07:30 AM 07:45 AM 08:00 AM 08:15 AM 08:30 AM 08:45 AM …" at bounding box center [972, 126] width 472 height 23
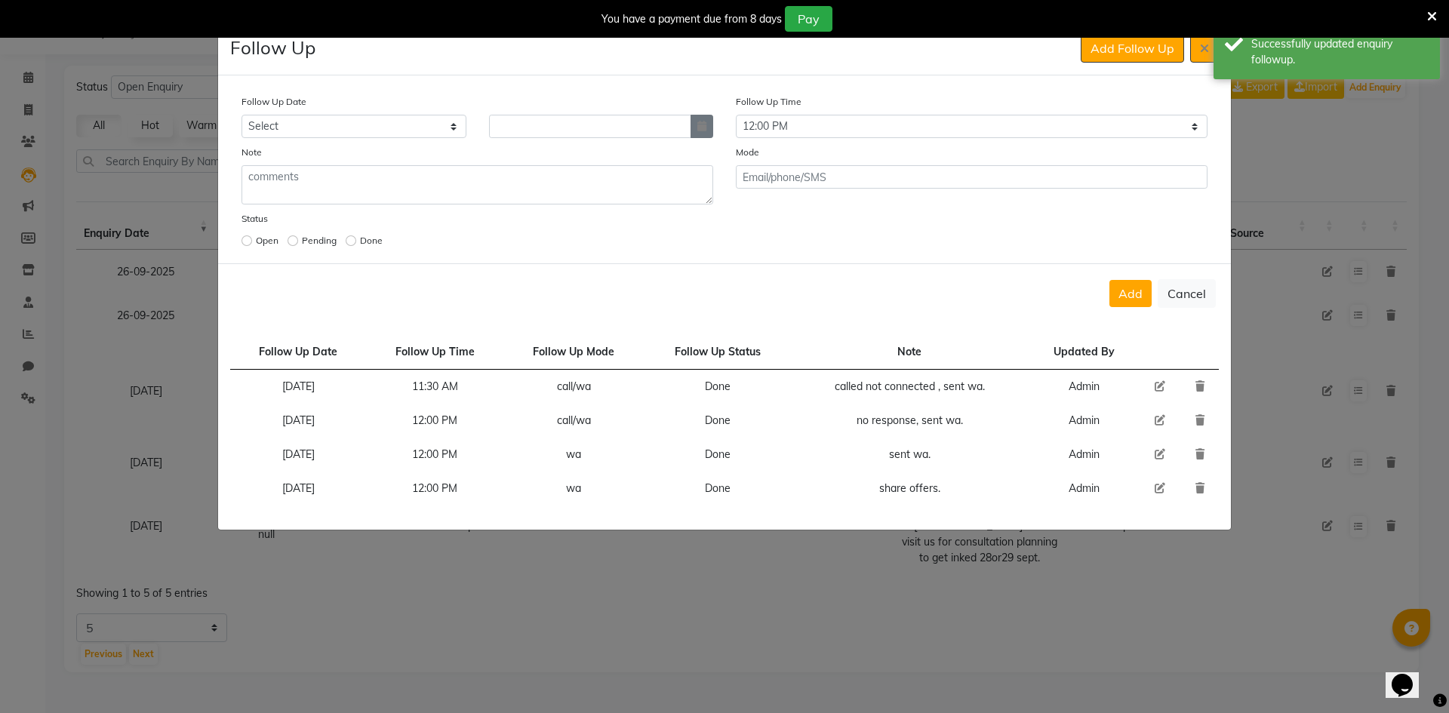
click at [701, 127] on icon "button" at bounding box center [702, 126] width 9 height 11
select select "10"
select select "2025"
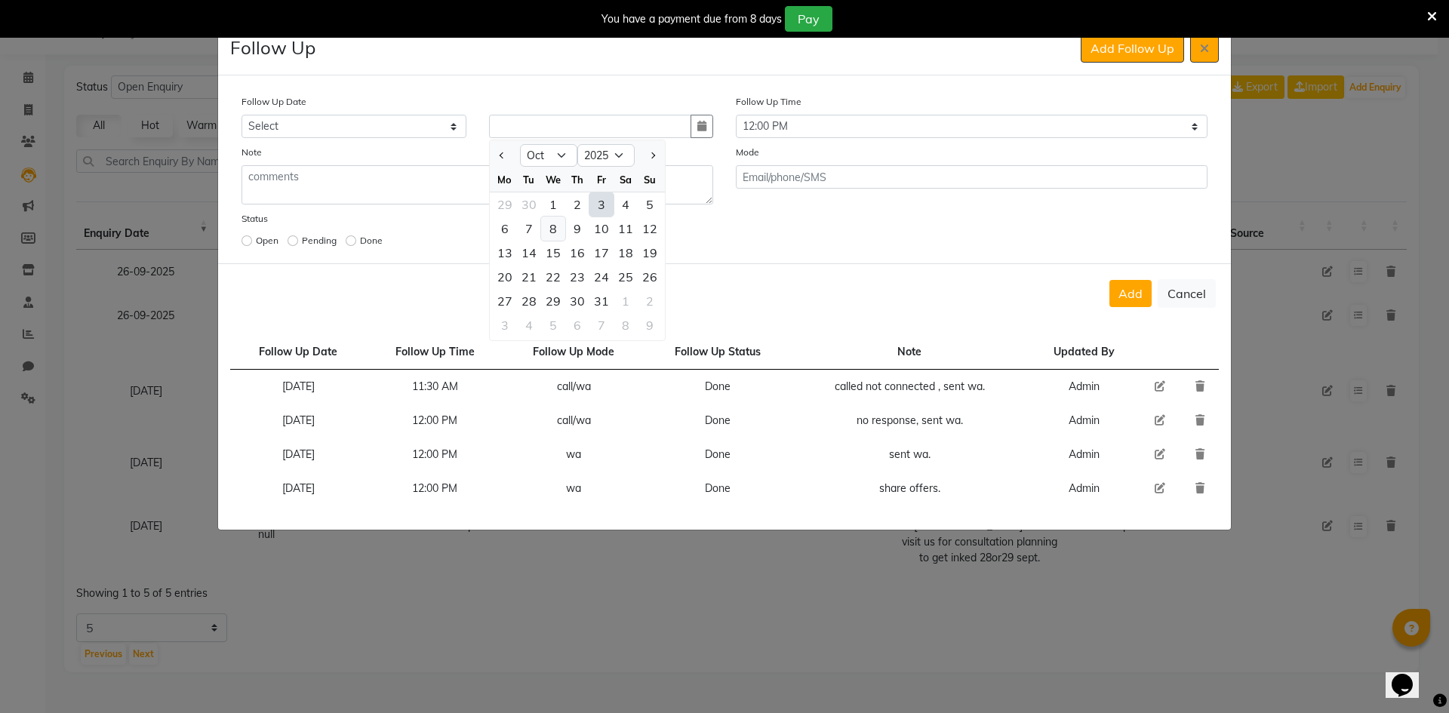
click at [562, 233] on div "8" at bounding box center [553, 229] width 24 height 24
type input "[DATE]"
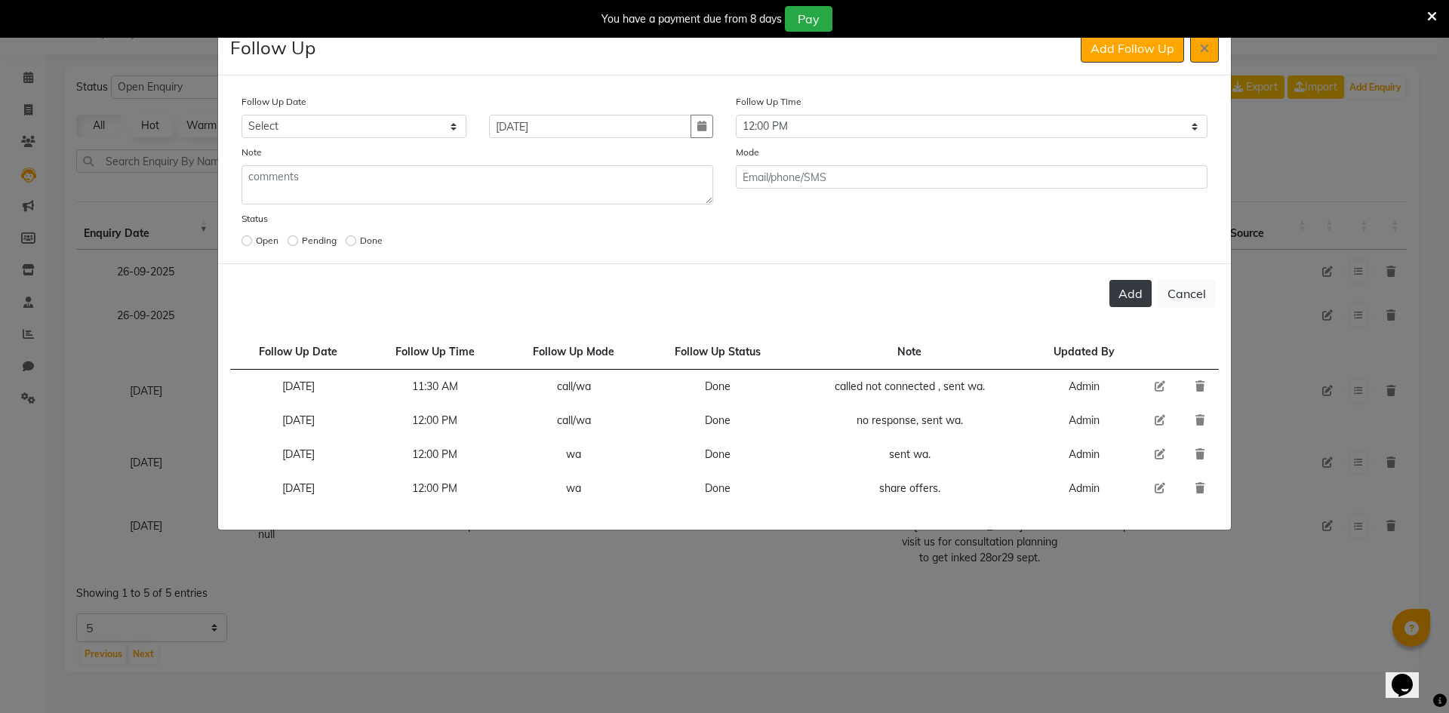
click at [1135, 286] on button "Add" at bounding box center [1131, 293] width 42 height 27
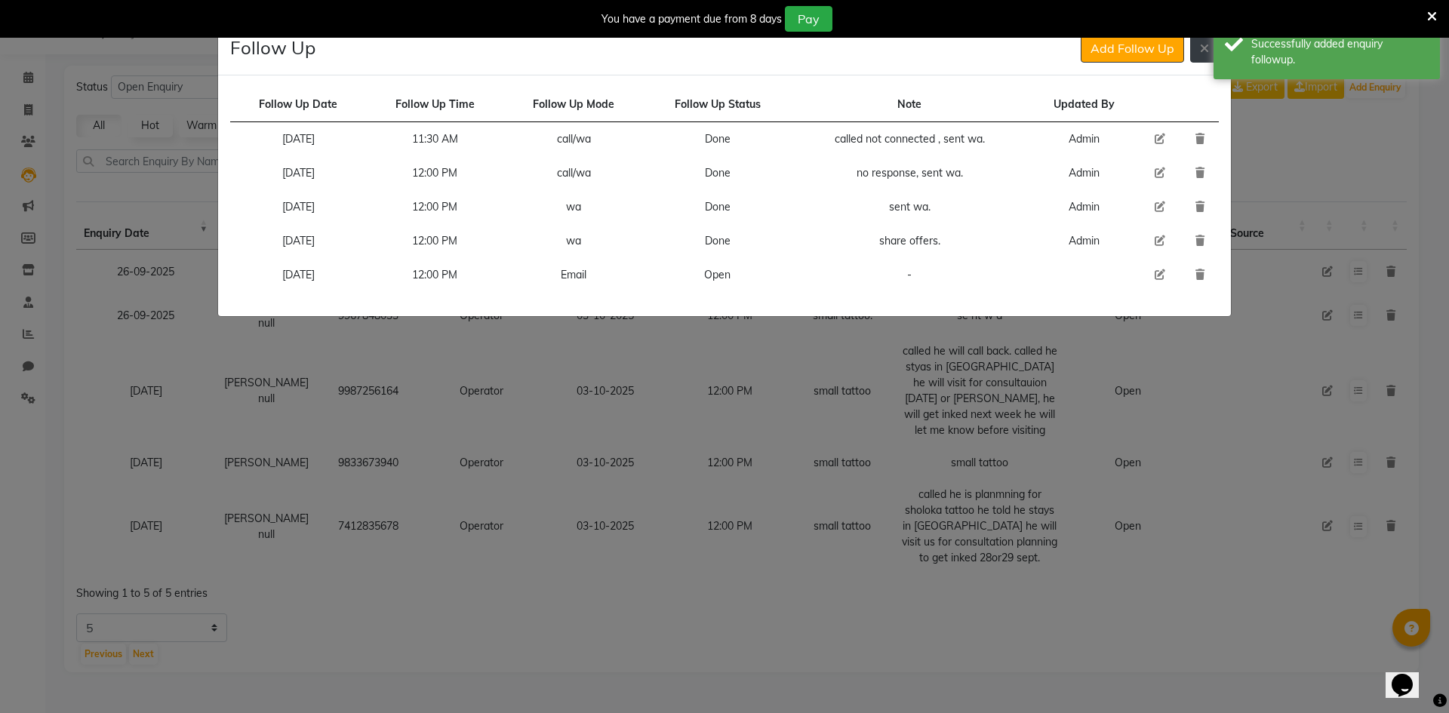
click at [1209, 60] on button at bounding box center [1205, 48] width 29 height 29
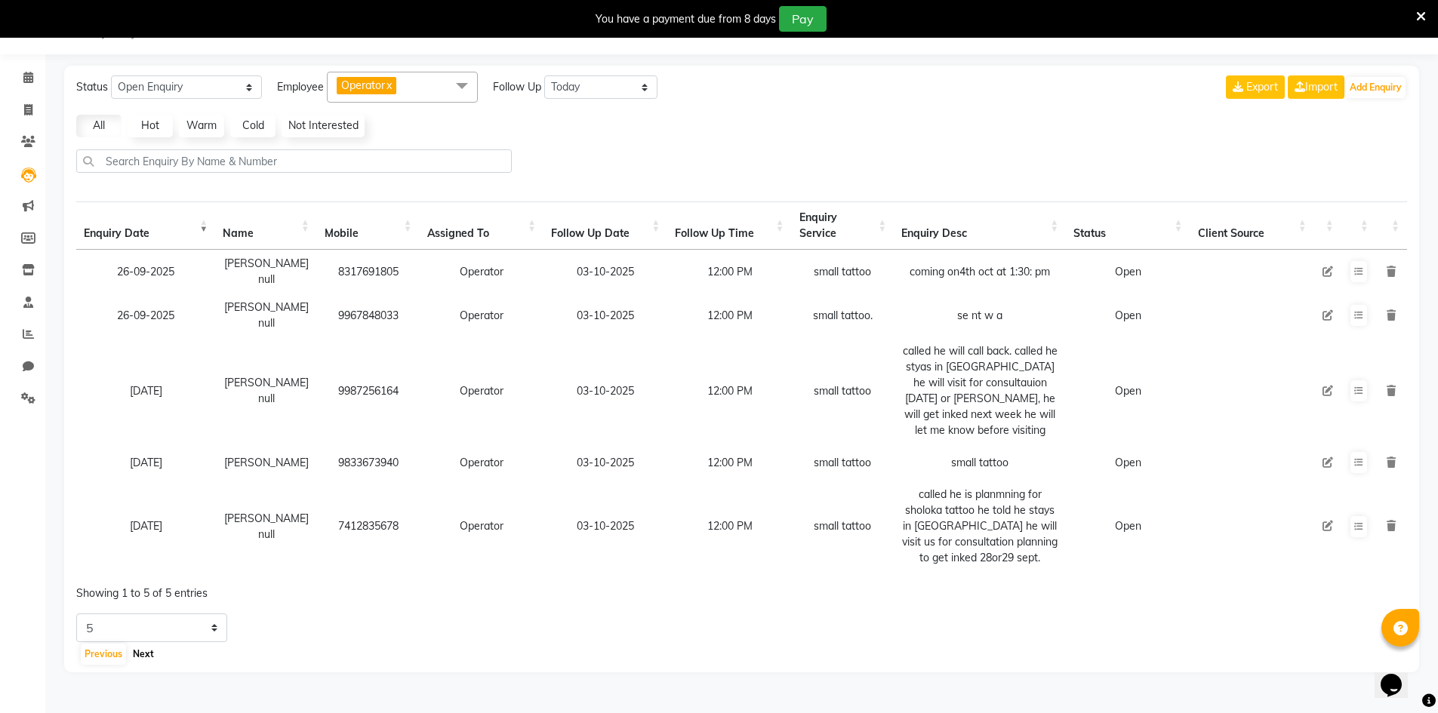
click at [149, 660] on button "Next" at bounding box center [143, 654] width 29 height 21
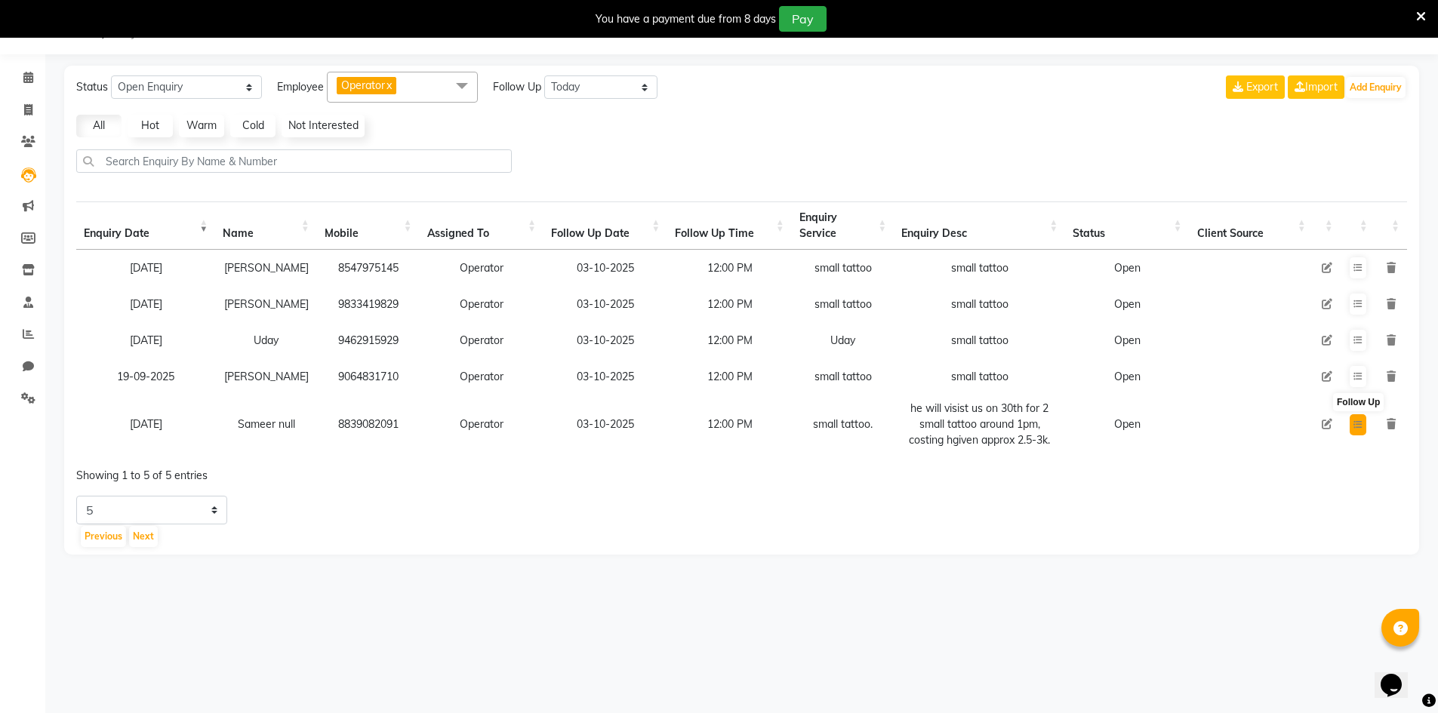
click at [1360, 429] on button at bounding box center [1358, 424] width 17 height 21
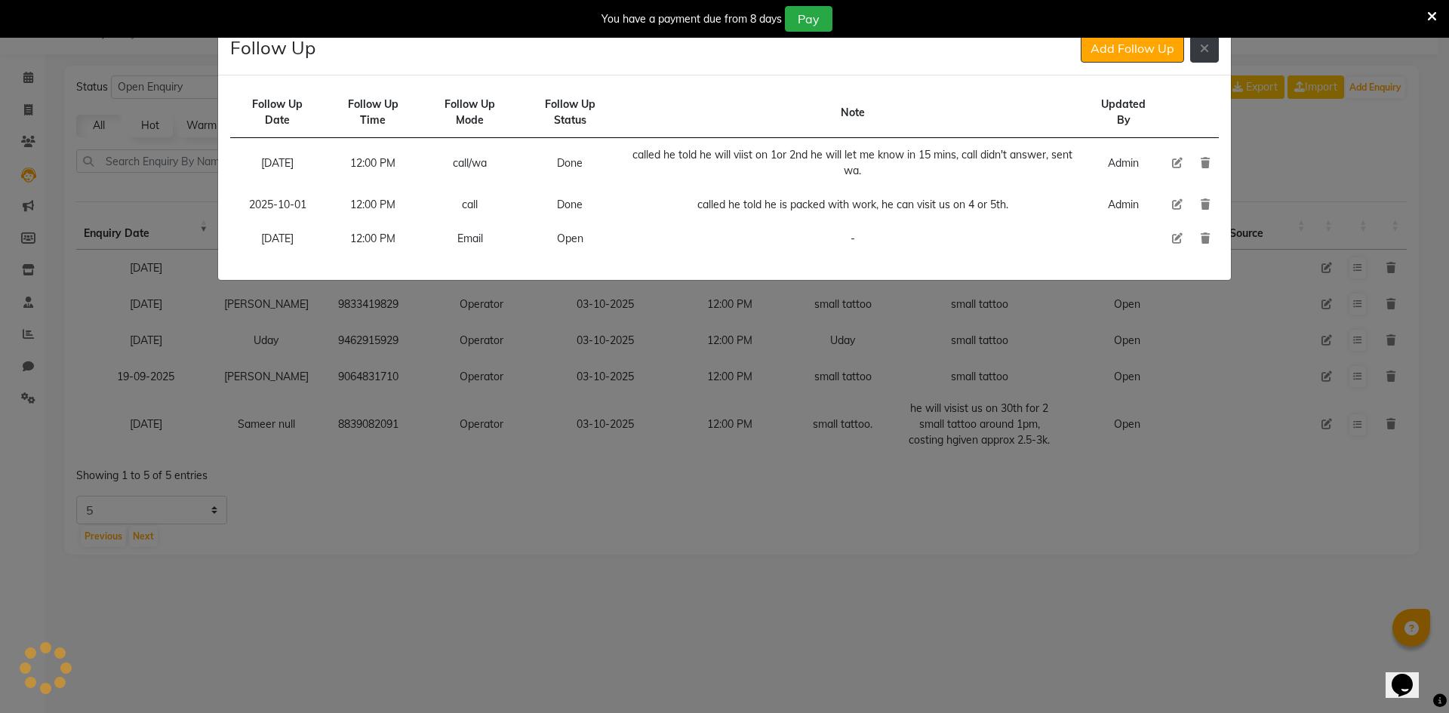
click at [1198, 57] on button at bounding box center [1205, 48] width 29 height 29
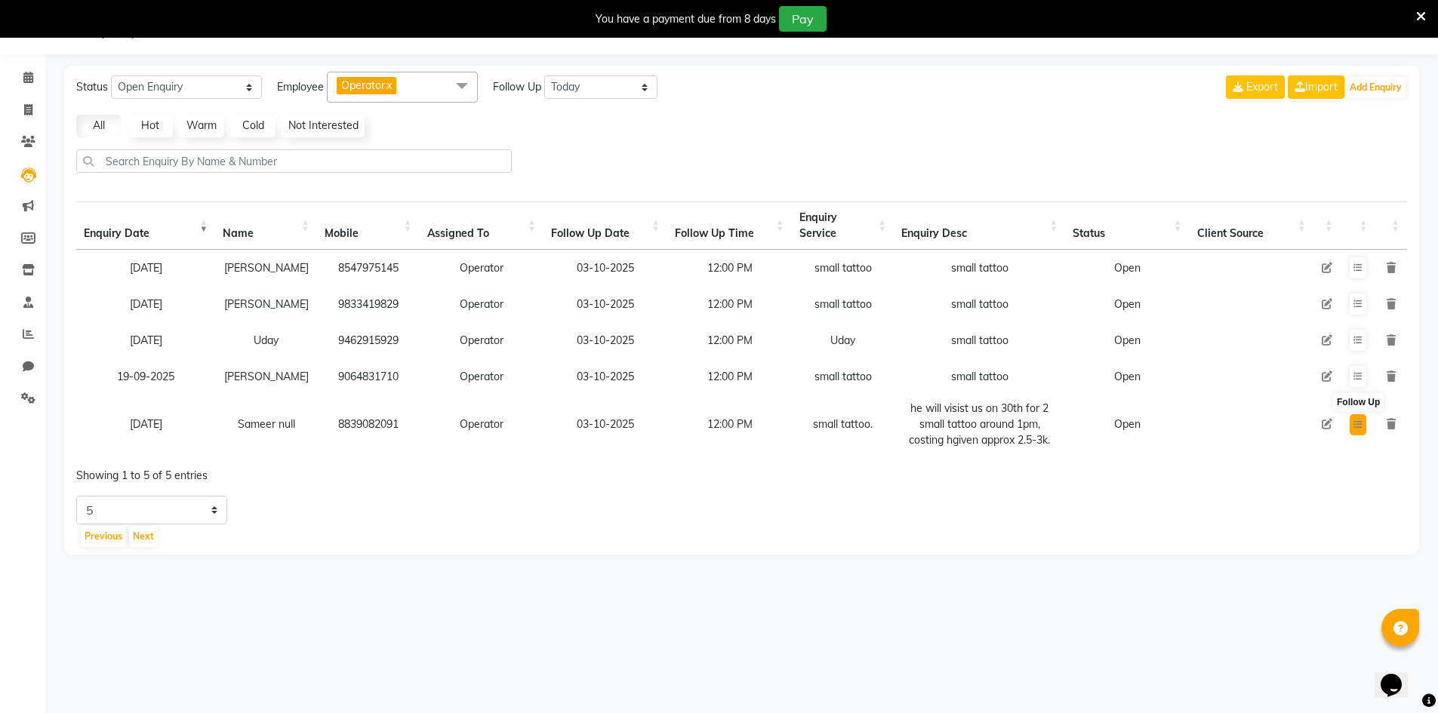
click at [1363, 429] on button at bounding box center [1358, 424] width 17 height 21
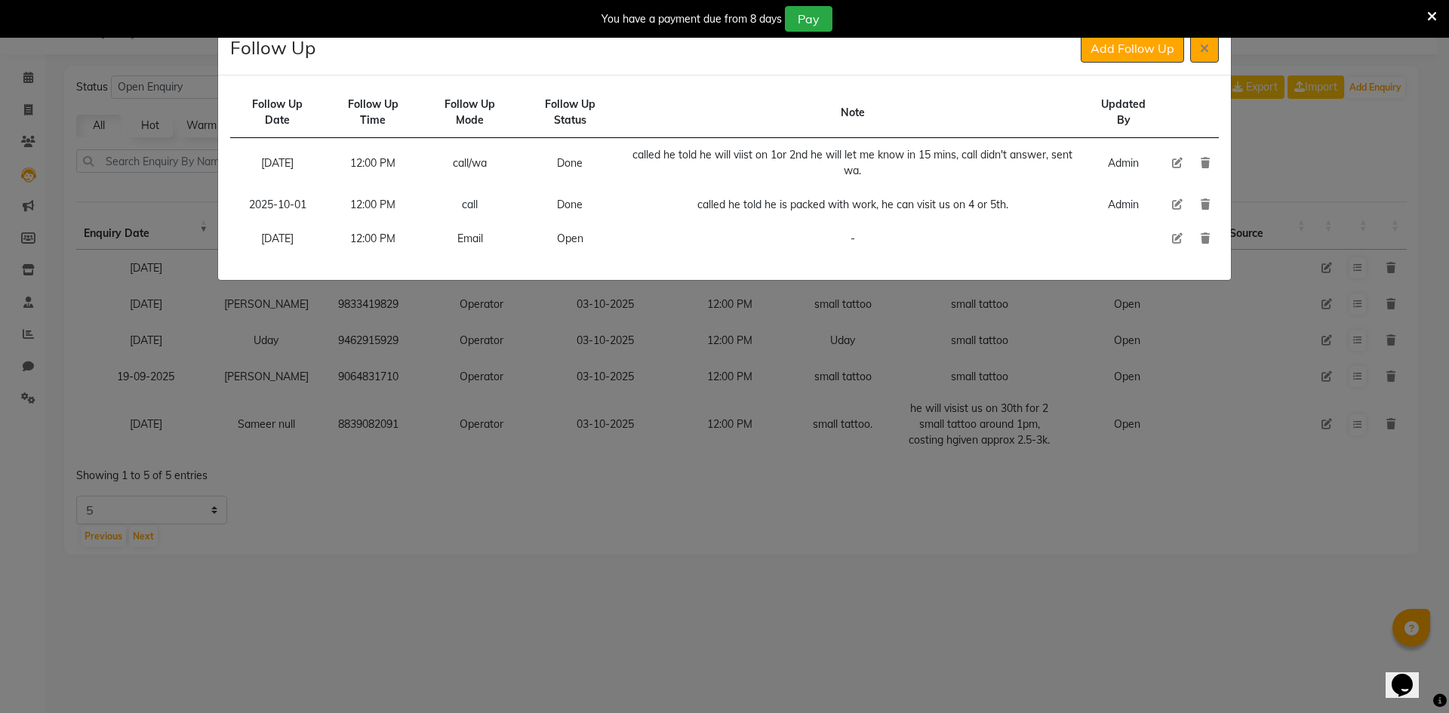
click at [1181, 240] on icon at bounding box center [1177, 238] width 11 height 11
select select "[DATE]"
select select "720"
select select "Open"
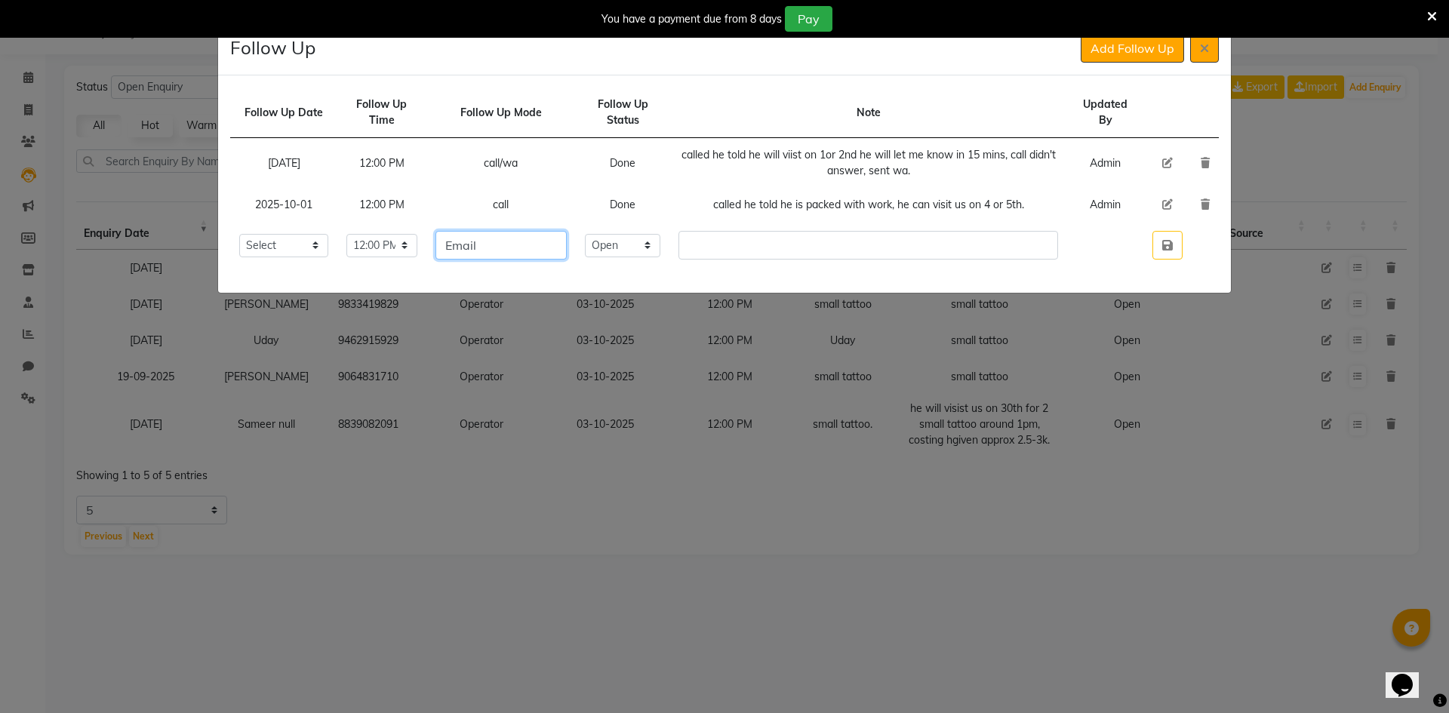
click at [550, 243] on input "Email" at bounding box center [501, 245] width 131 height 29
type input "call"
click at [656, 240] on select "Select Open Pending Done" at bounding box center [623, 245] width 76 height 23
select select "Done"
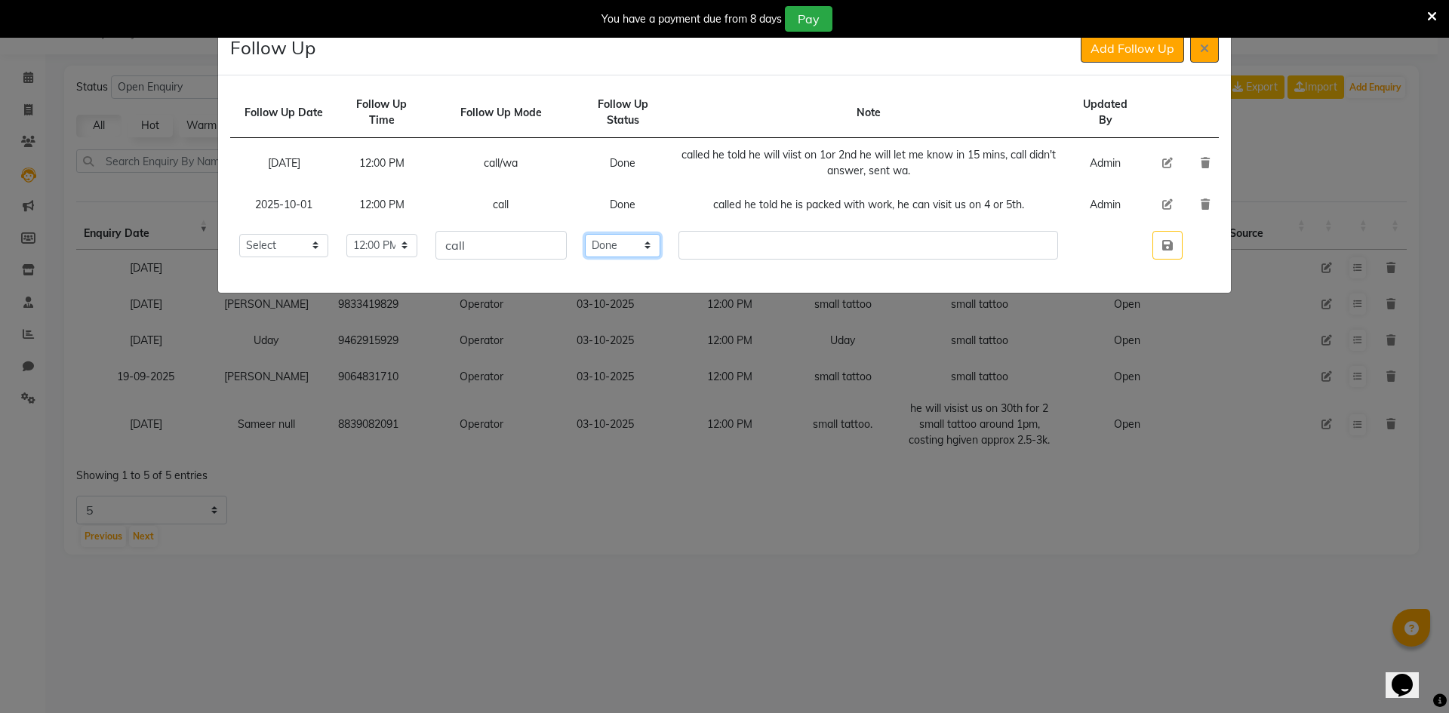
click at [614, 234] on select "Select Open Pending Done" at bounding box center [623, 245] width 76 height 23
click at [778, 260] on td at bounding box center [869, 245] width 398 height 47
click at [779, 246] on input "text" at bounding box center [869, 245] width 380 height 29
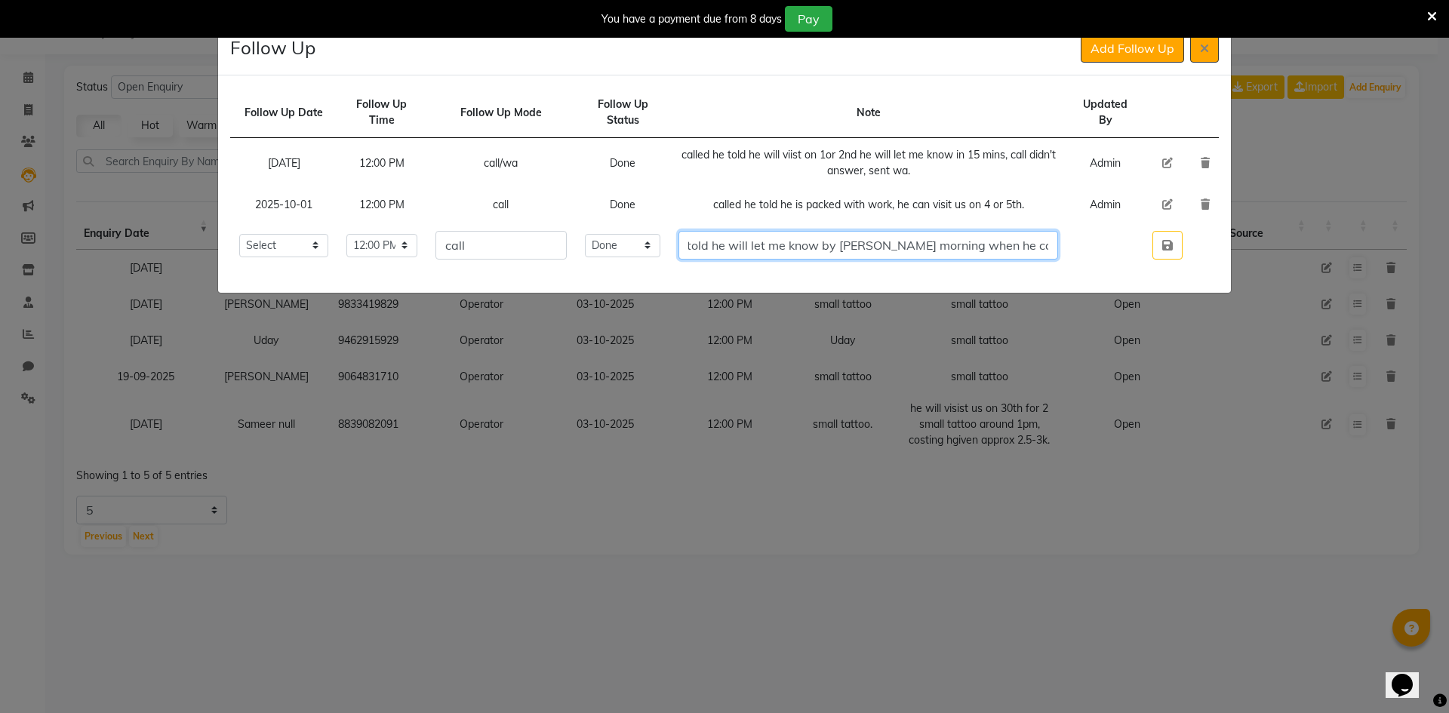
scroll to position [0, 57]
type input "called he told he will let me know by [PERSON_NAME] morning when he can visit u…"
click at [1169, 241] on icon "button" at bounding box center [1168, 245] width 11 height 12
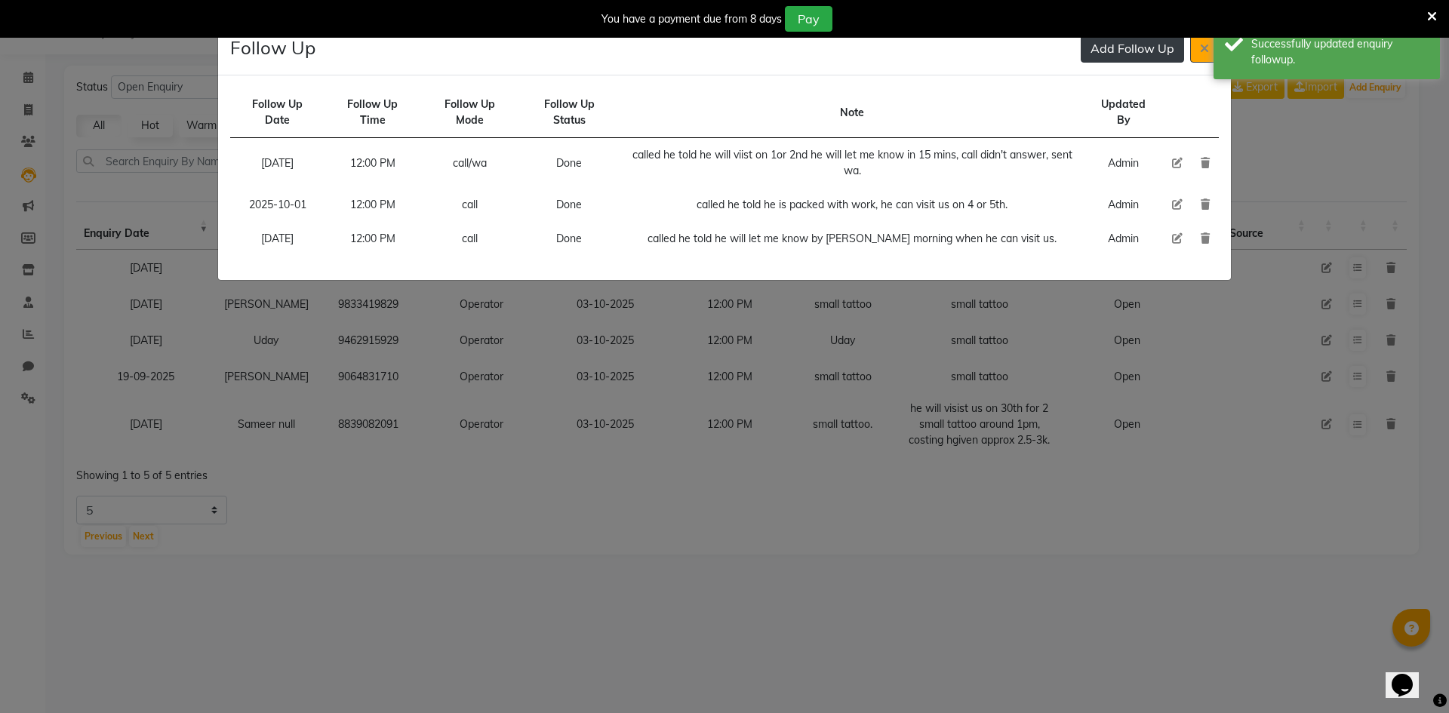
click at [1144, 53] on button "Add Follow Up" at bounding box center [1132, 48] width 103 height 29
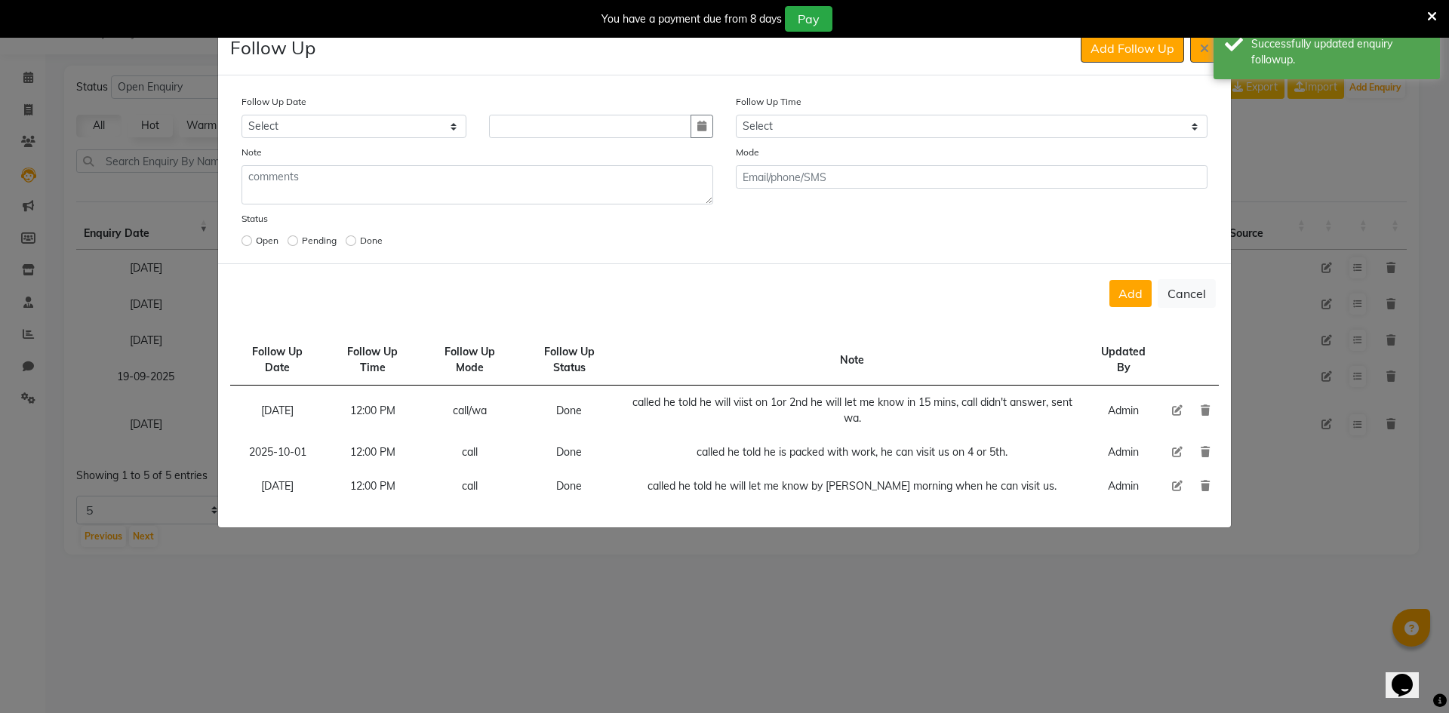
click at [864, 140] on div "Follow Up Date Select [DATE] [DATE] [DATE] ([DATE]) [DATE] ([DATE]) [DATE] ([DA…" at bounding box center [724, 173] width 989 height 158
click at [867, 129] on select "Select 07:00 AM 07:15 AM 07:30 AM 07:45 AM 08:00 AM 08:15 AM 08:30 AM 08:45 AM …" at bounding box center [972, 126] width 472 height 23
select select "720"
click at [867, 129] on select "Select 07:00 AM 07:15 AM 07:30 AM 07:45 AM 08:00 AM 08:15 AM 08:30 AM 08:45 AM …" at bounding box center [972, 126] width 472 height 23
click at [708, 131] on button "button" at bounding box center [702, 126] width 23 height 23
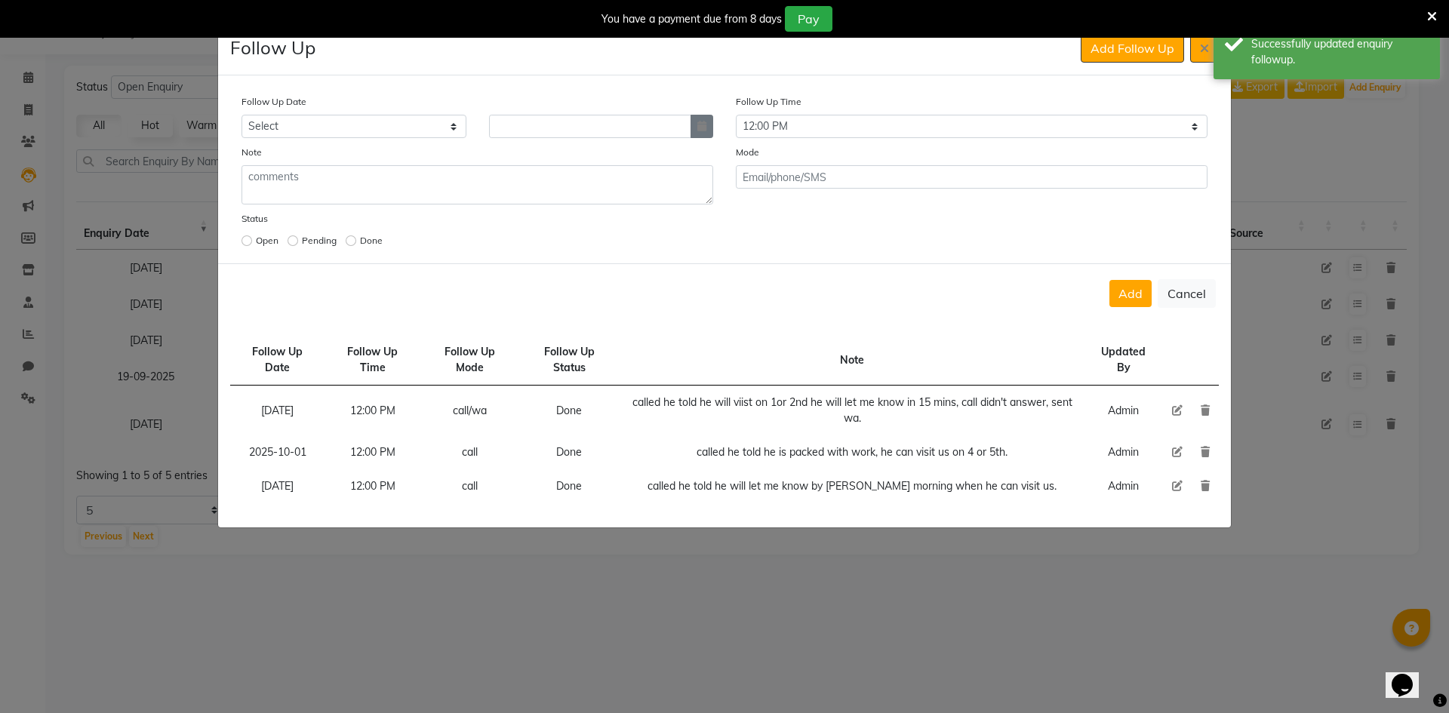
select select "10"
select select "2025"
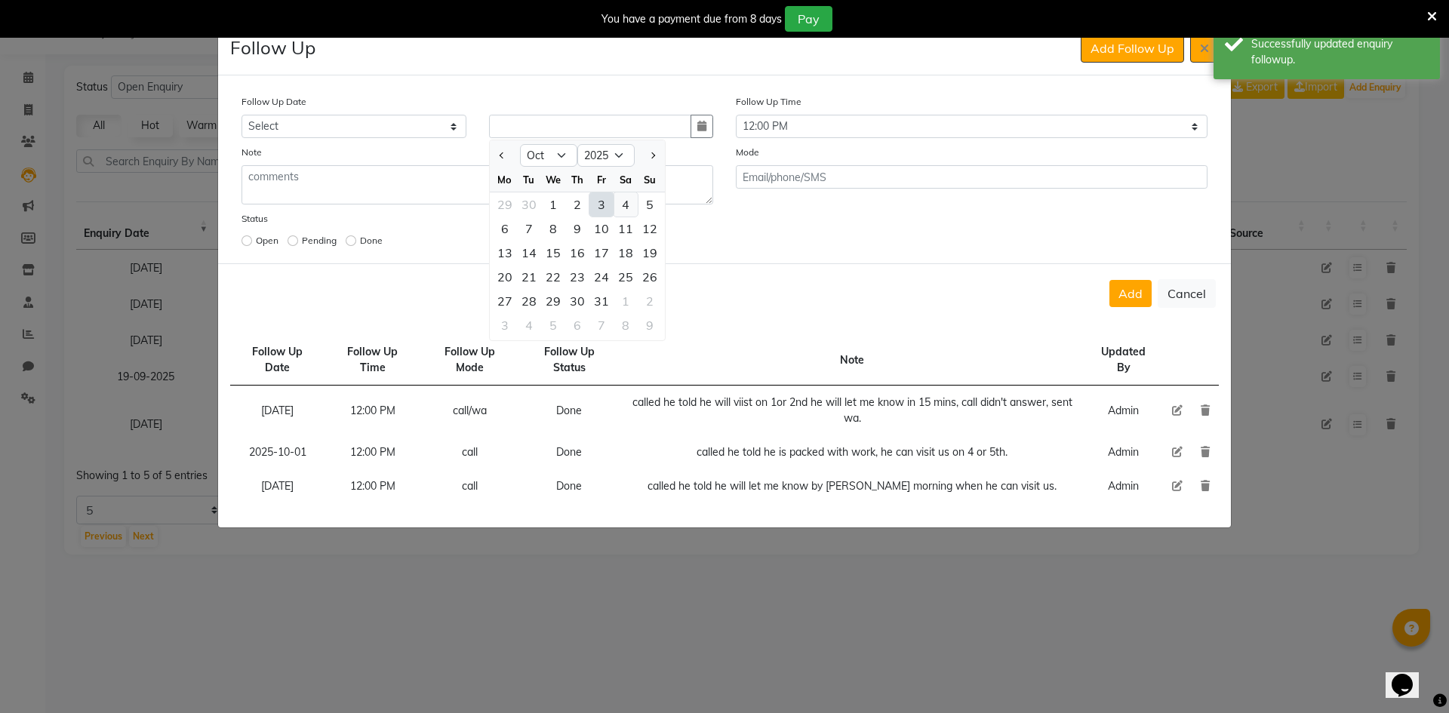
click at [629, 205] on div "4" at bounding box center [626, 205] width 24 height 24
type input "04-10-2025"
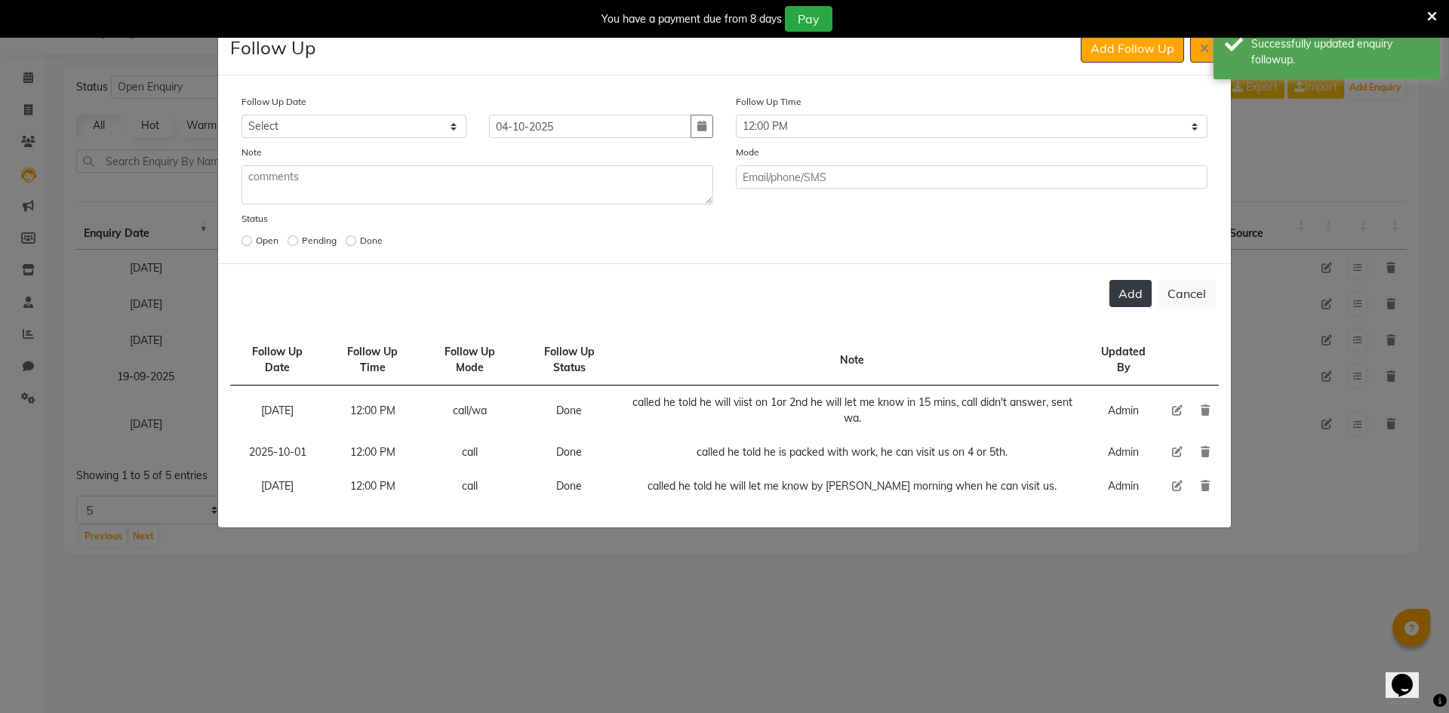
click at [1126, 283] on button "Add" at bounding box center [1131, 293] width 42 height 27
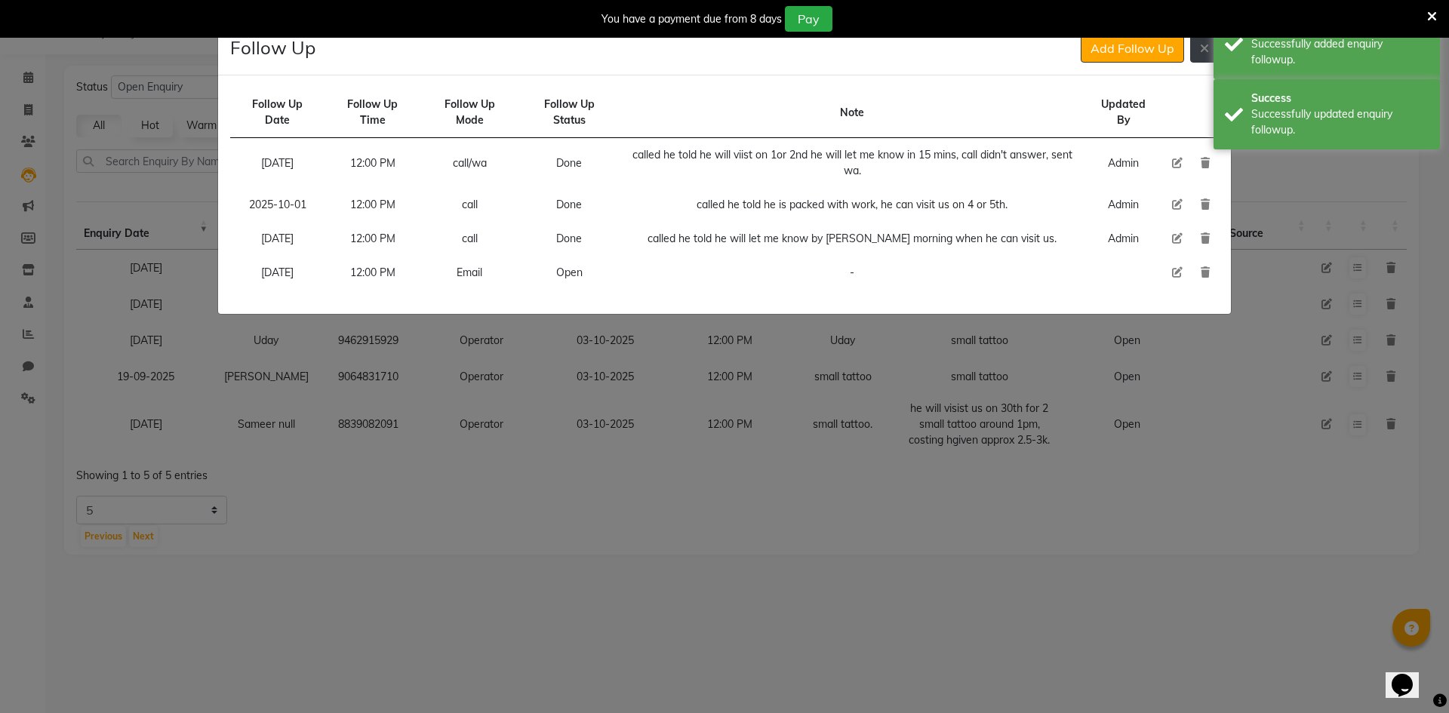
click at [1198, 60] on button at bounding box center [1205, 48] width 29 height 29
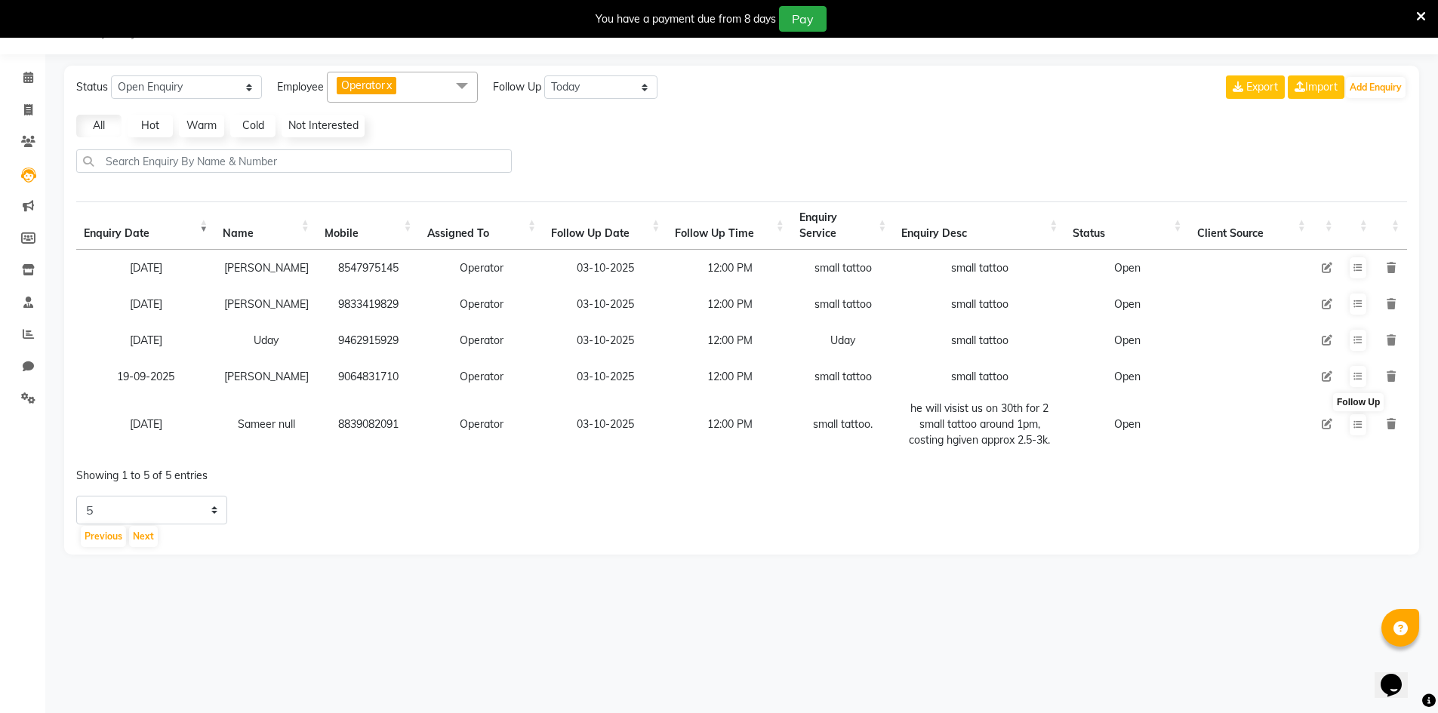
click at [378, 293] on td "9833419829" at bounding box center [368, 304] width 103 height 36
click at [1366, 273] on button at bounding box center [1358, 267] width 17 height 21
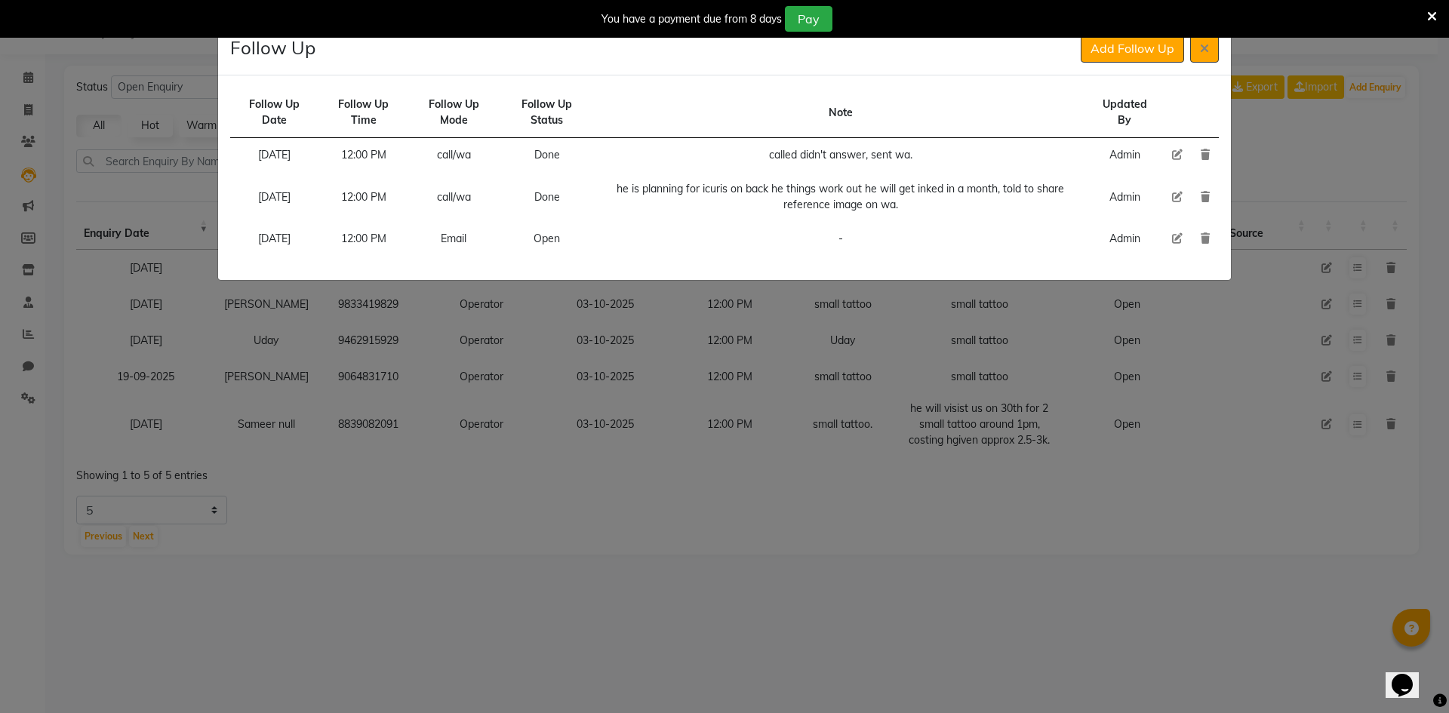
click at [1177, 242] on icon at bounding box center [1177, 238] width 11 height 11
select select "[DATE]"
select select "720"
select select "Open"
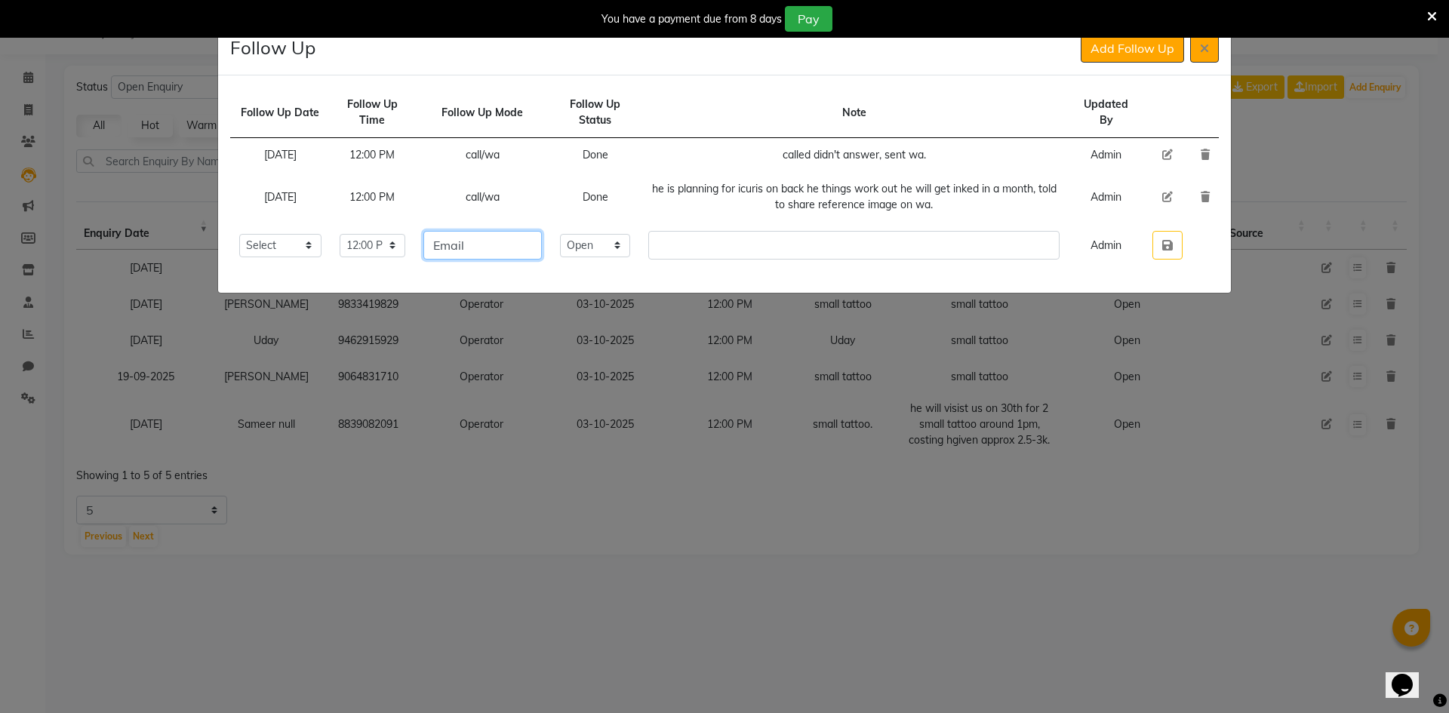
click at [520, 244] on input "Email" at bounding box center [483, 245] width 119 height 29
type input "call"
click at [615, 248] on select "Select Open Pending Done" at bounding box center [595, 245] width 70 height 23
select select "Done"
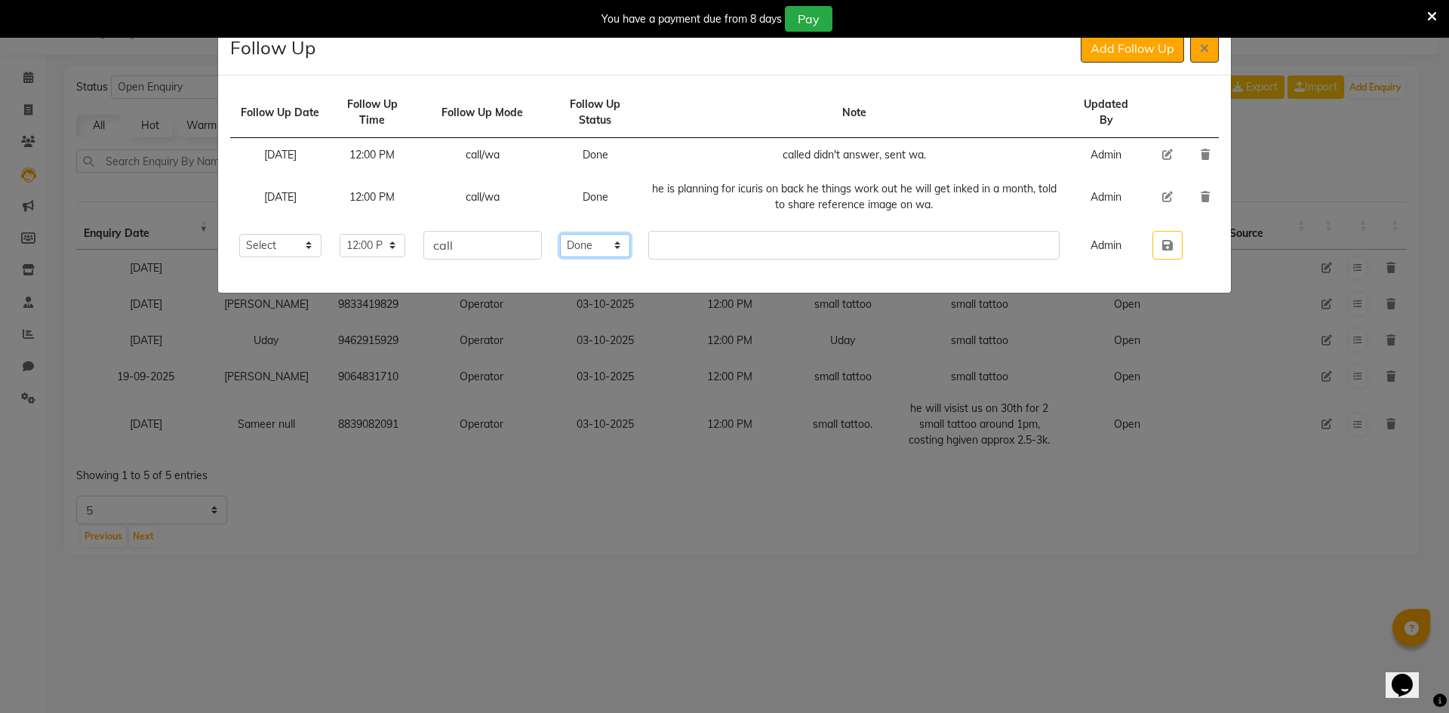
click at [587, 234] on select "Select Open Pending Done" at bounding box center [595, 245] width 70 height 23
click at [685, 248] on input "text" at bounding box center [853, 245] width 411 height 29
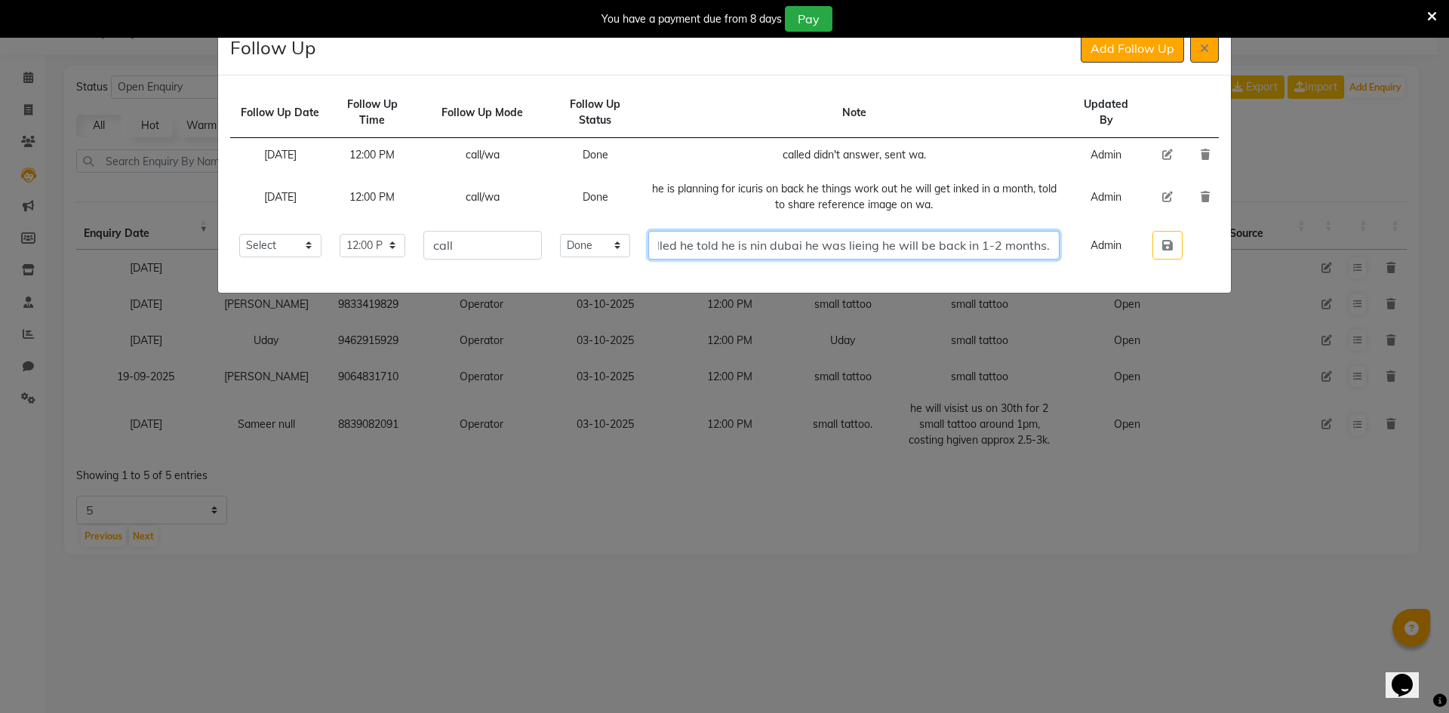
scroll to position [0, 35]
type input "called he told he is nin dubai he was lieing he will be back in 1-2 months."
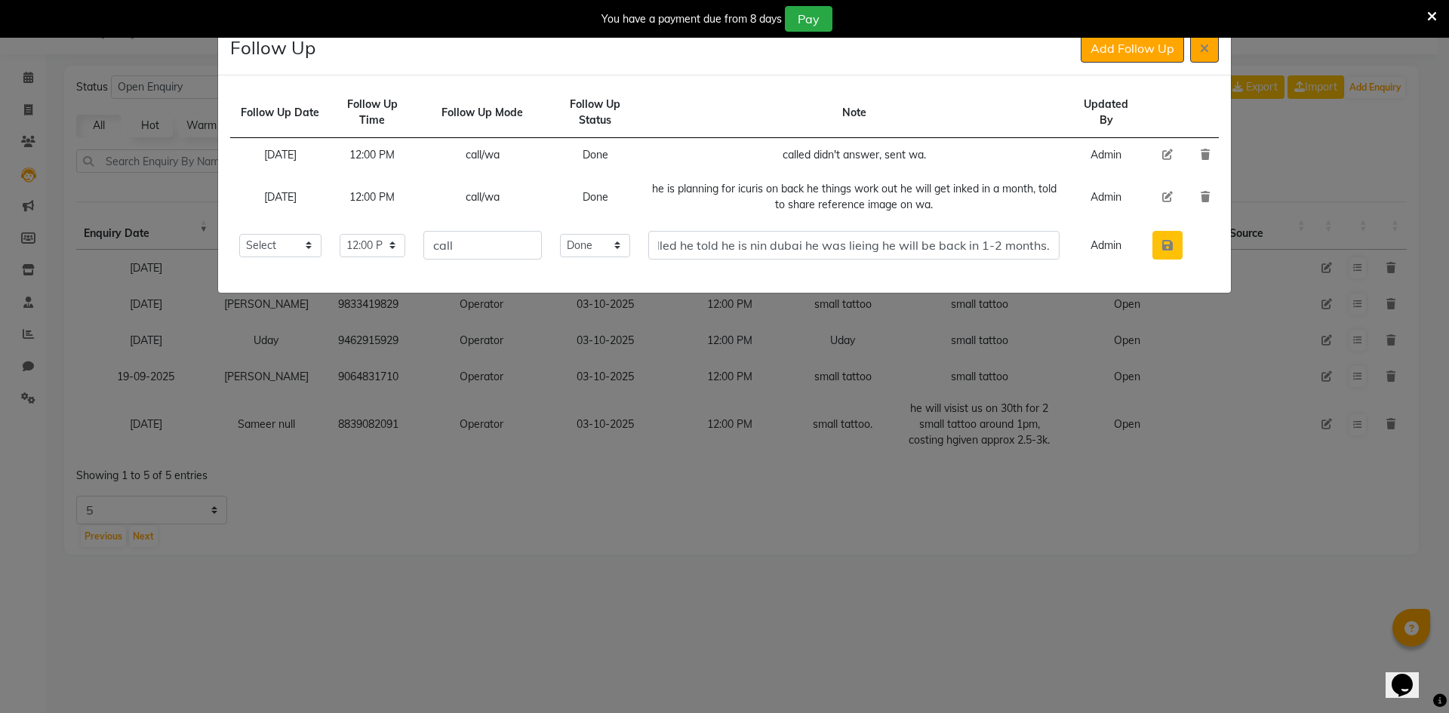
scroll to position [0, 0]
click at [1161, 248] on button "button" at bounding box center [1168, 245] width 30 height 29
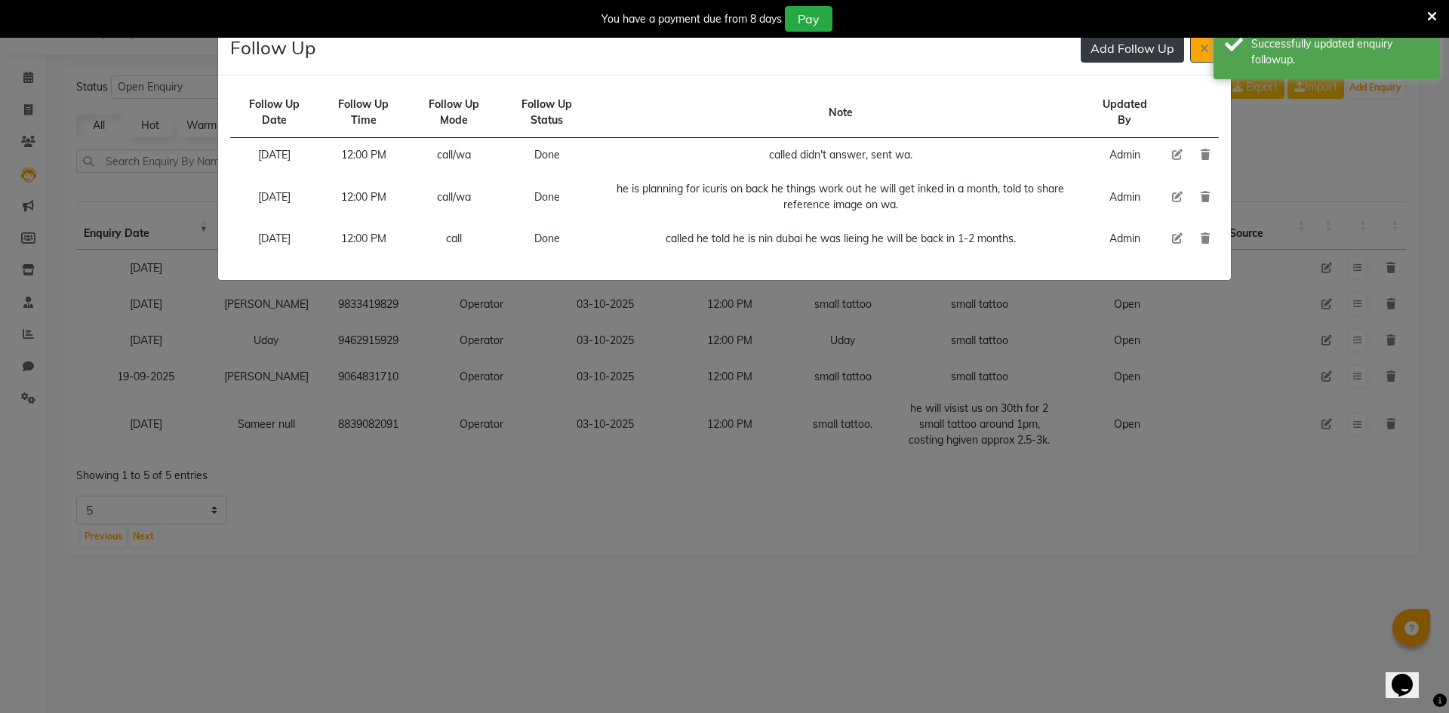
drag, startPoint x: 1119, startPoint y: 40, endPoint x: 1114, endPoint y: 48, distance: 9.5
click at [1118, 42] on button "Add Follow Up" at bounding box center [1132, 48] width 103 height 29
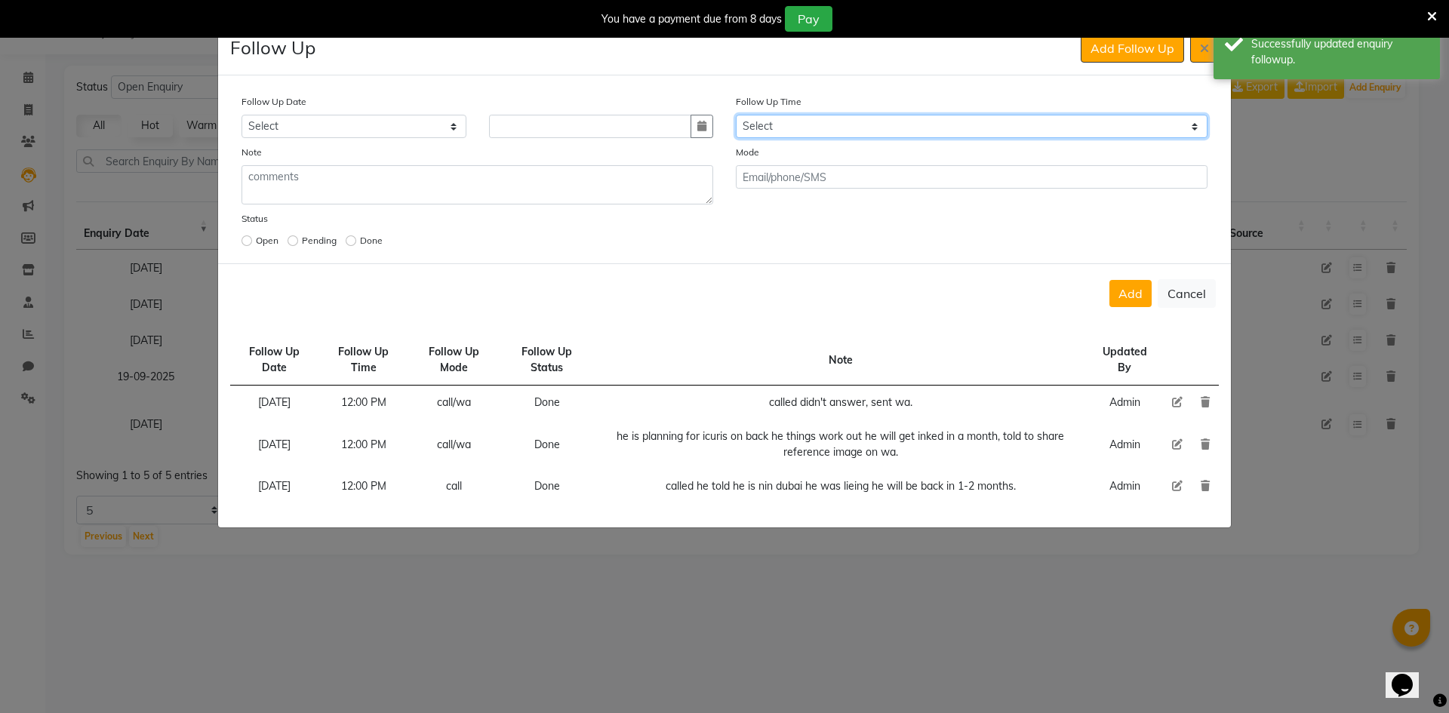
click at [796, 137] on select "Select 07:00 AM 07:15 AM 07:30 AM 07:45 AM 08:00 AM 08:15 AM 08:30 AM 08:45 AM …" at bounding box center [972, 126] width 472 height 23
select select "720"
drag, startPoint x: 796, startPoint y: 136, endPoint x: 686, endPoint y: 106, distance: 114.3
click at [791, 134] on select "Select 07:00 AM 07:15 AM 07:30 AM 07:45 AM 08:00 AM 08:15 AM 08:30 AM 08:45 AM …" at bounding box center [972, 126] width 472 height 23
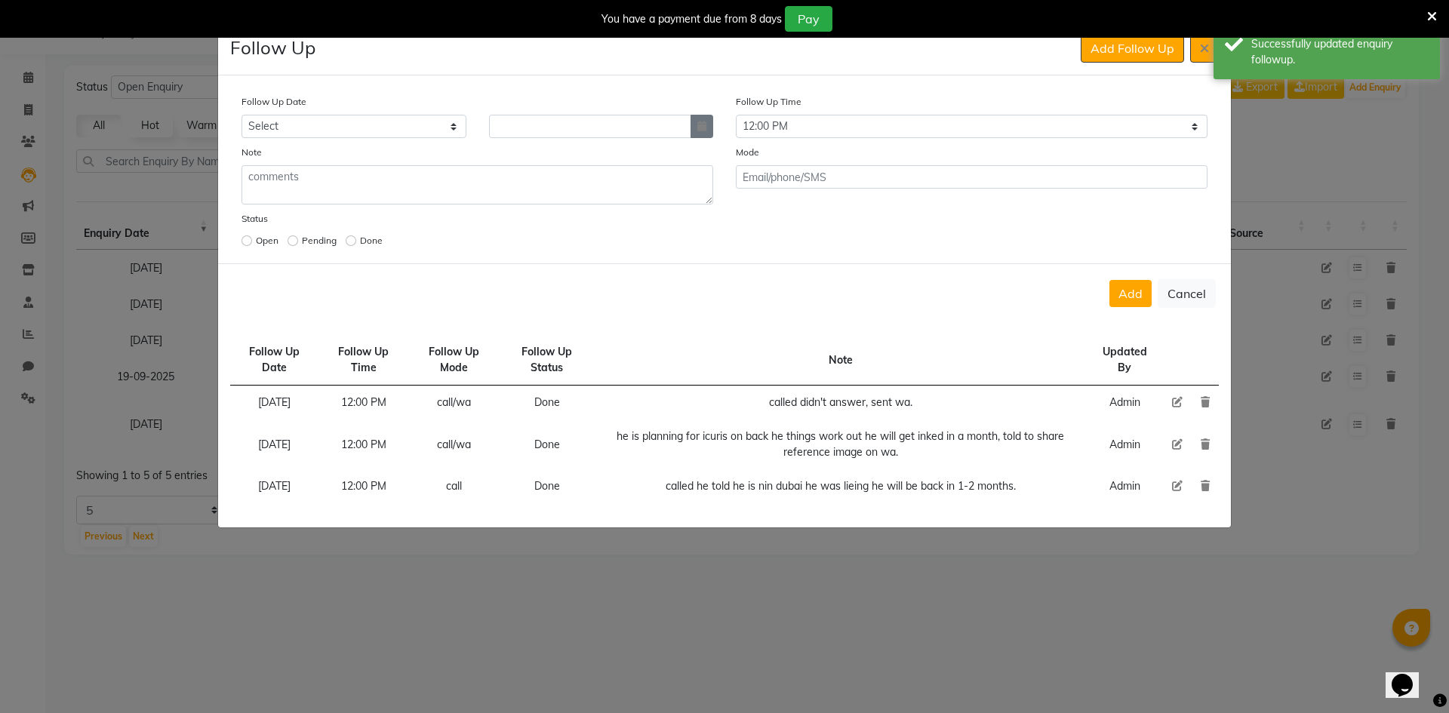
click at [699, 119] on button "button" at bounding box center [702, 126] width 23 height 23
select select "10"
select select "2025"
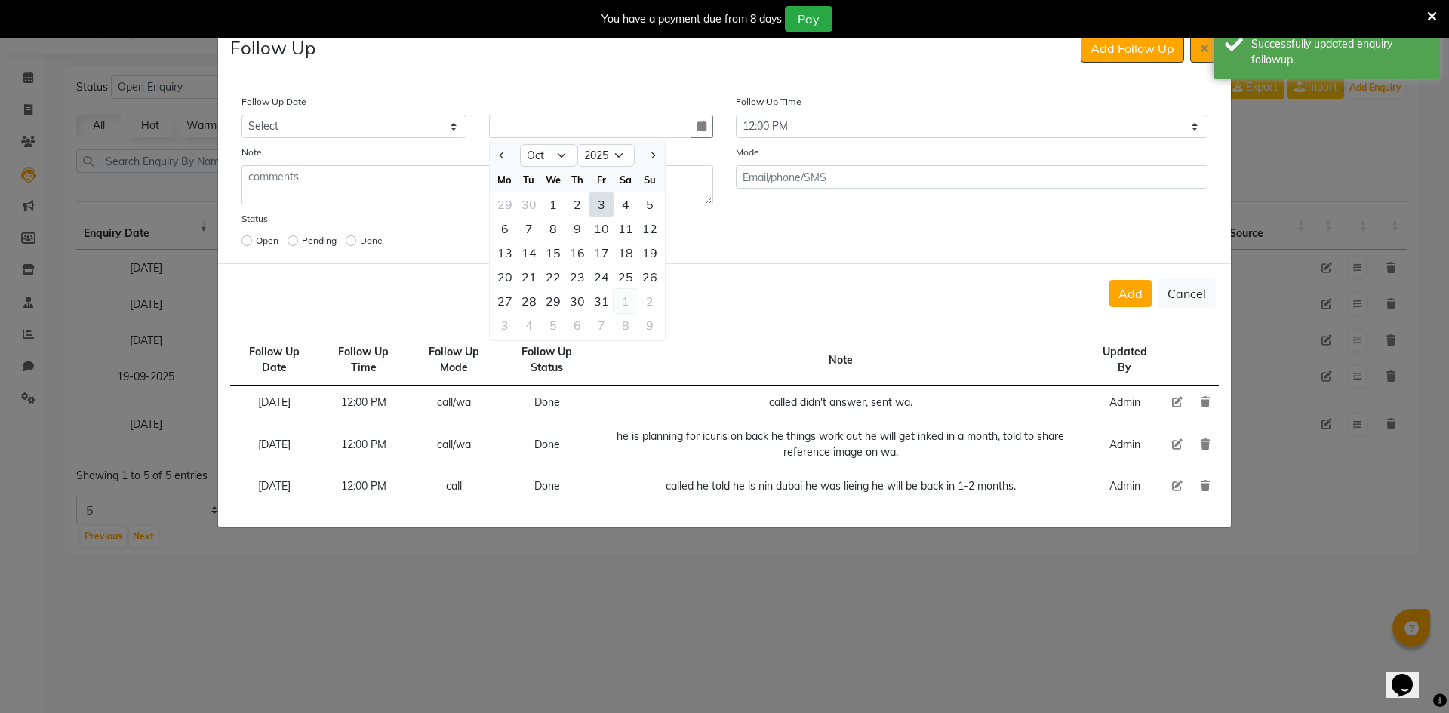
click at [624, 298] on div "1" at bounding box center [626, 301] width 24 height 24
type input "[DATE]"
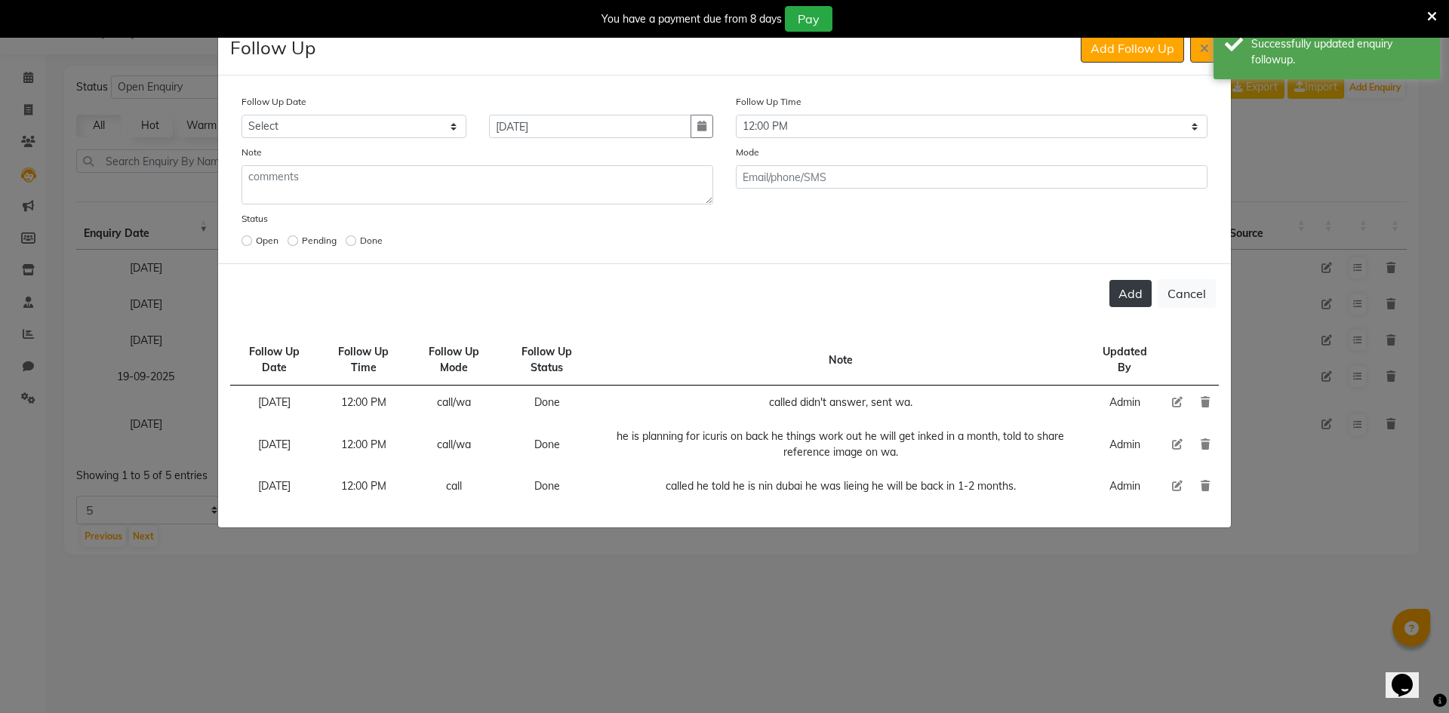
click at [1126, 300] on button "Add" at bounding box center [1131, 293] width 42 height 27
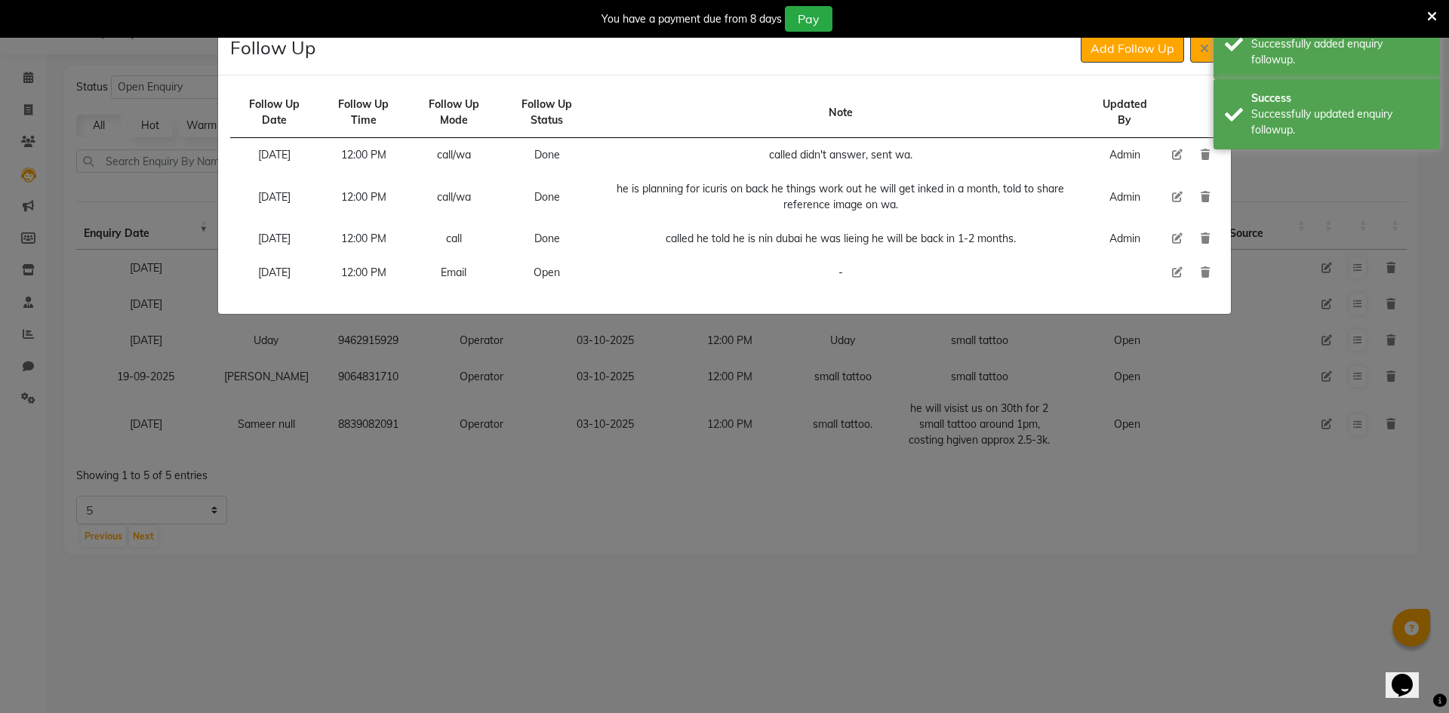
click at [1171, 270] on td at bounding box center [1177, 273] width 29 height 34
click at [1174, 270] on icon at bounding box center [1177, 272] width 11 height 11
select select "720"
select select "Open"
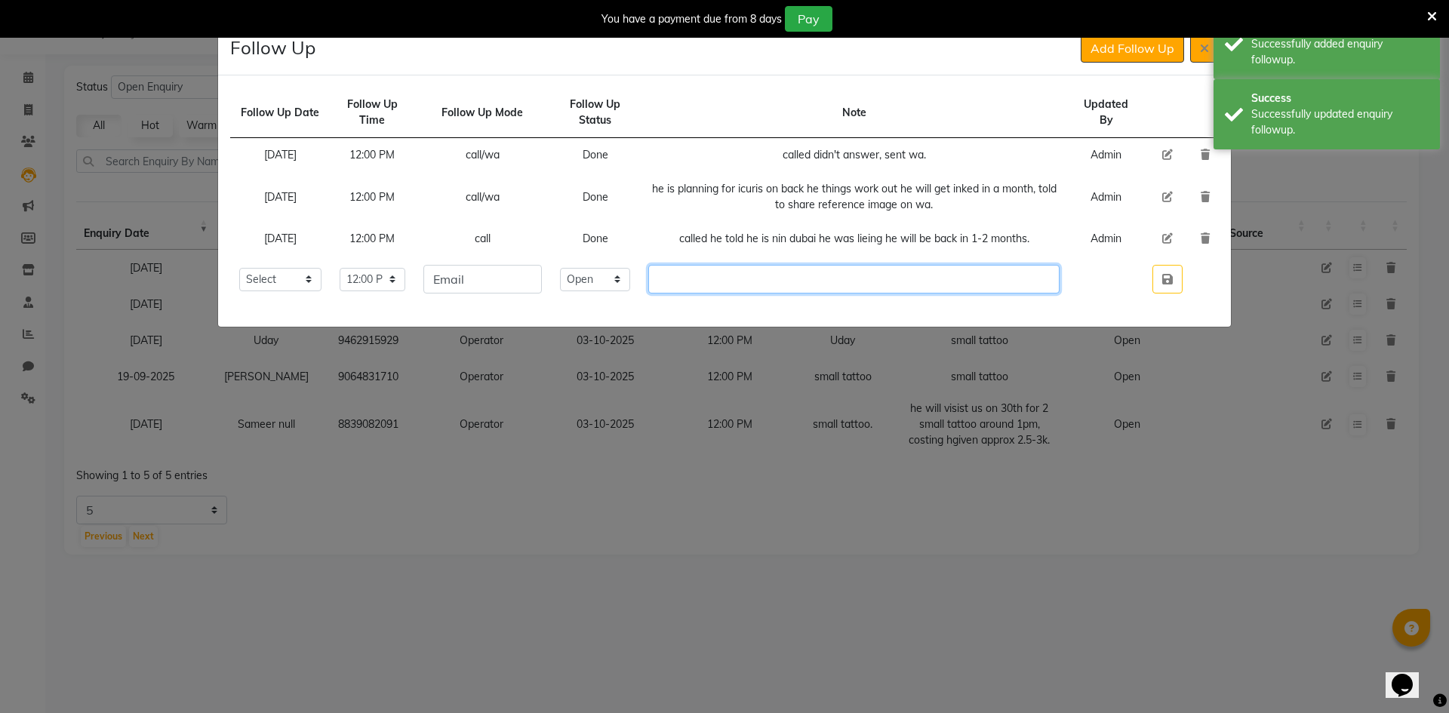
click at [746, 274] on input "text" at bounding box center [853, 279] width 411 height 29
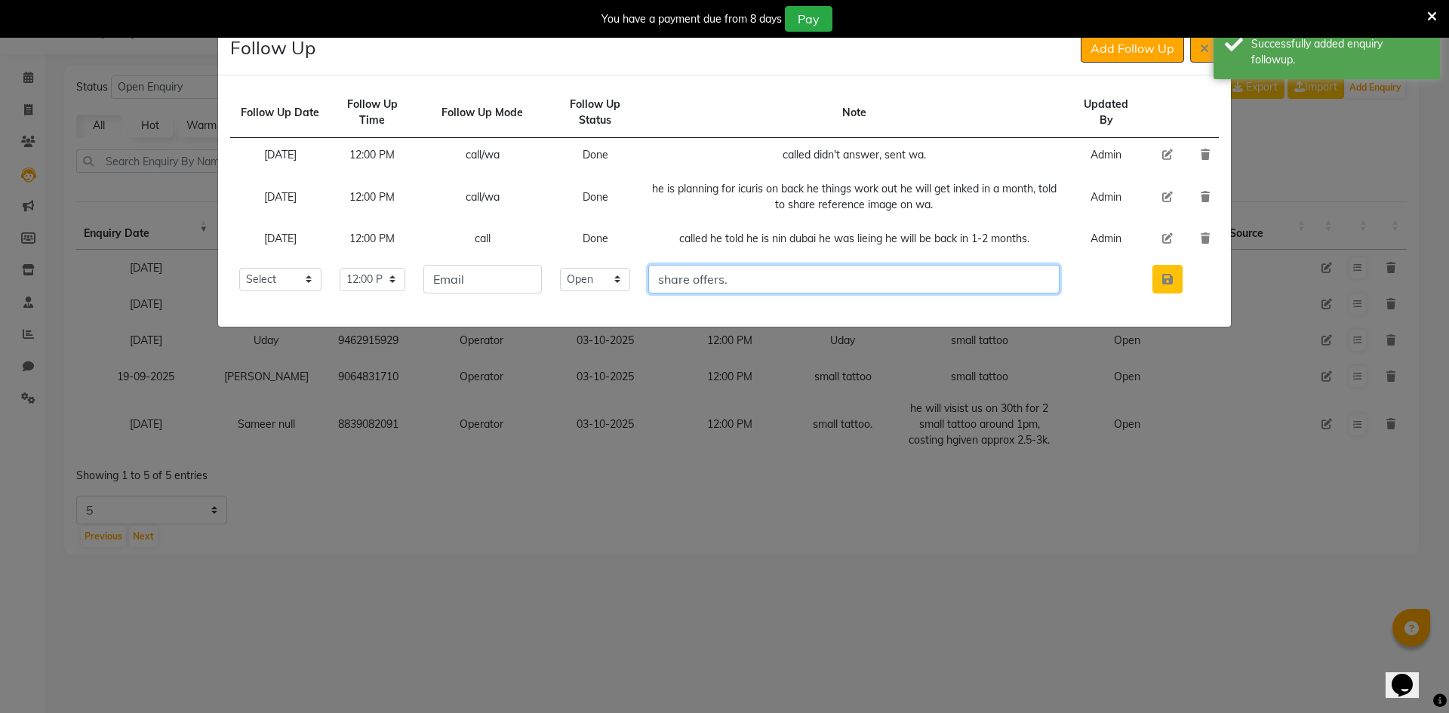
type input "share offers."
click at [1167, 285] on button "button" at bounding box center [1168, 279] width 30 height 29
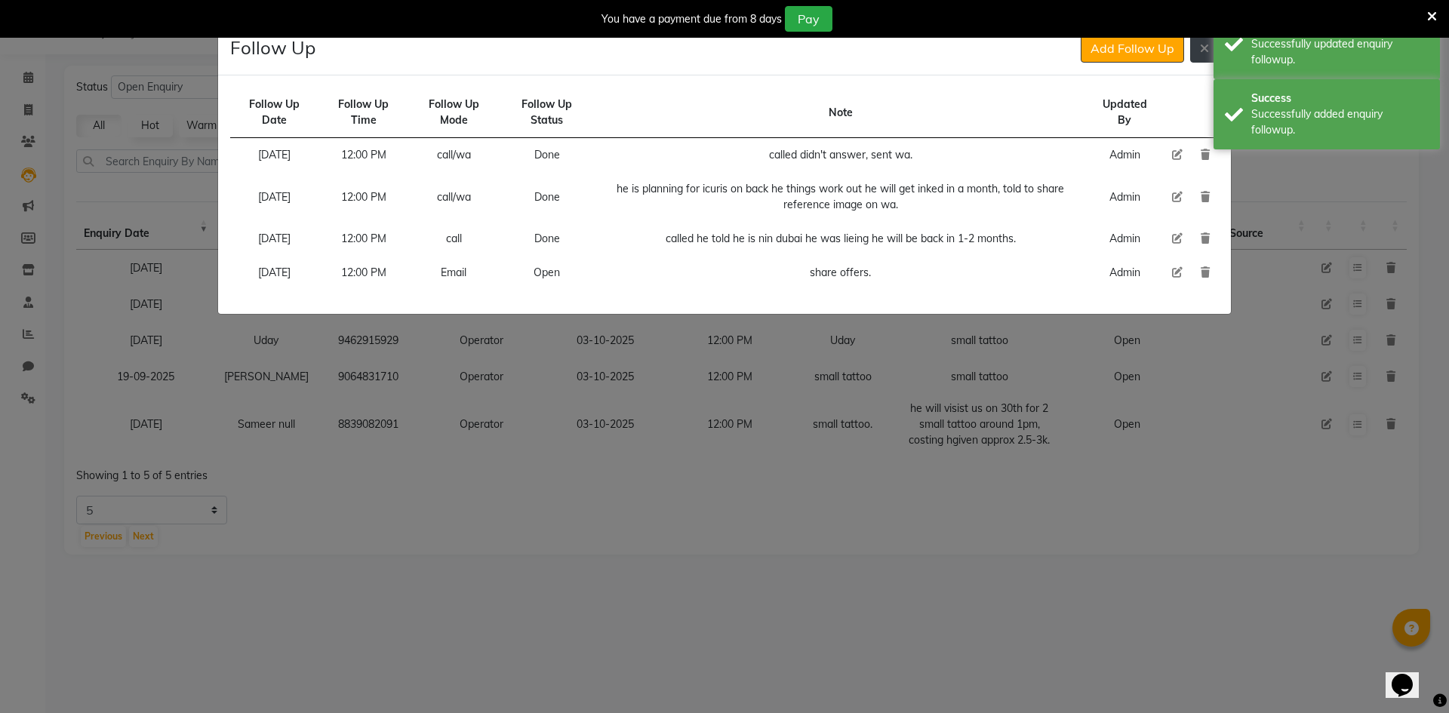
click at [1212, 57] on button at bounding box center [1205, 48] width 29 height 29
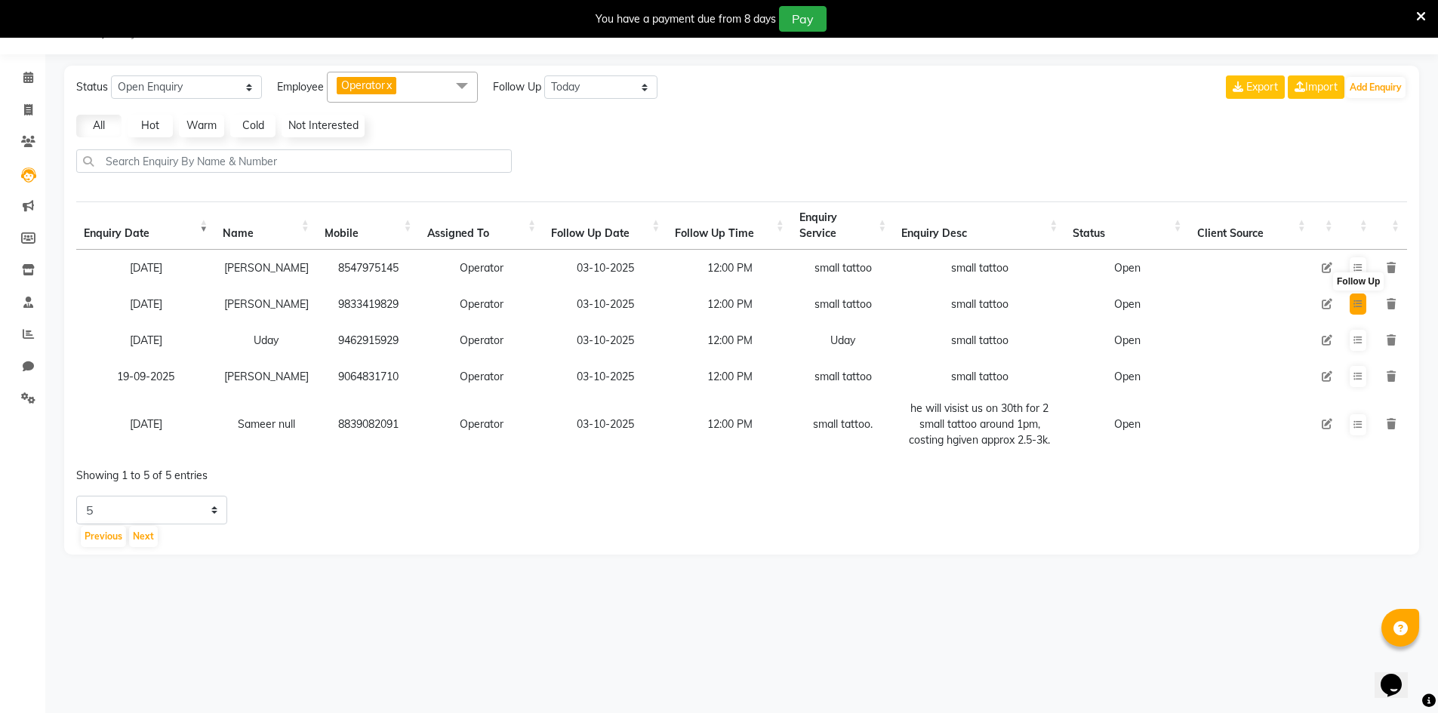
click at [1365, 308] on button at bounding box center [1358, 304] width 17 height 21
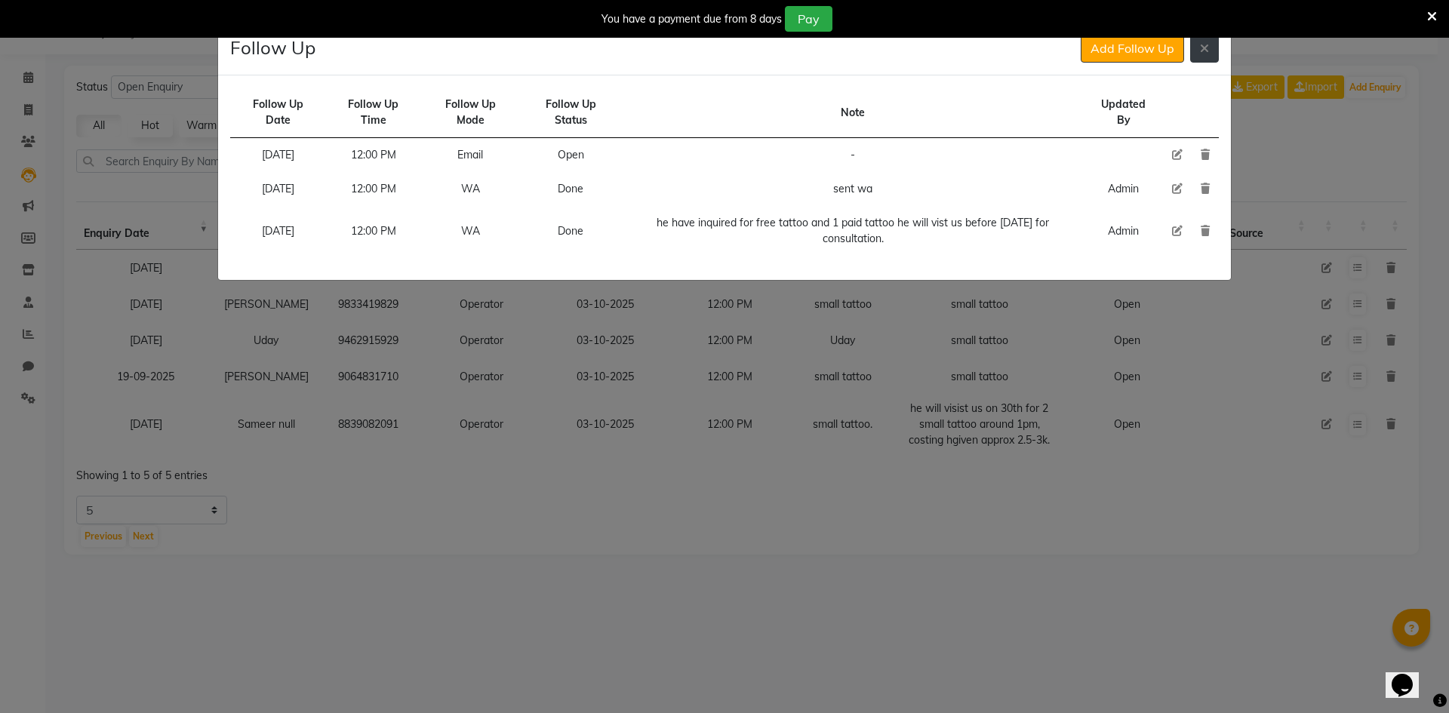
click at [1203, 54] on icon at bounding box center [1204, 48] width 9 height 12
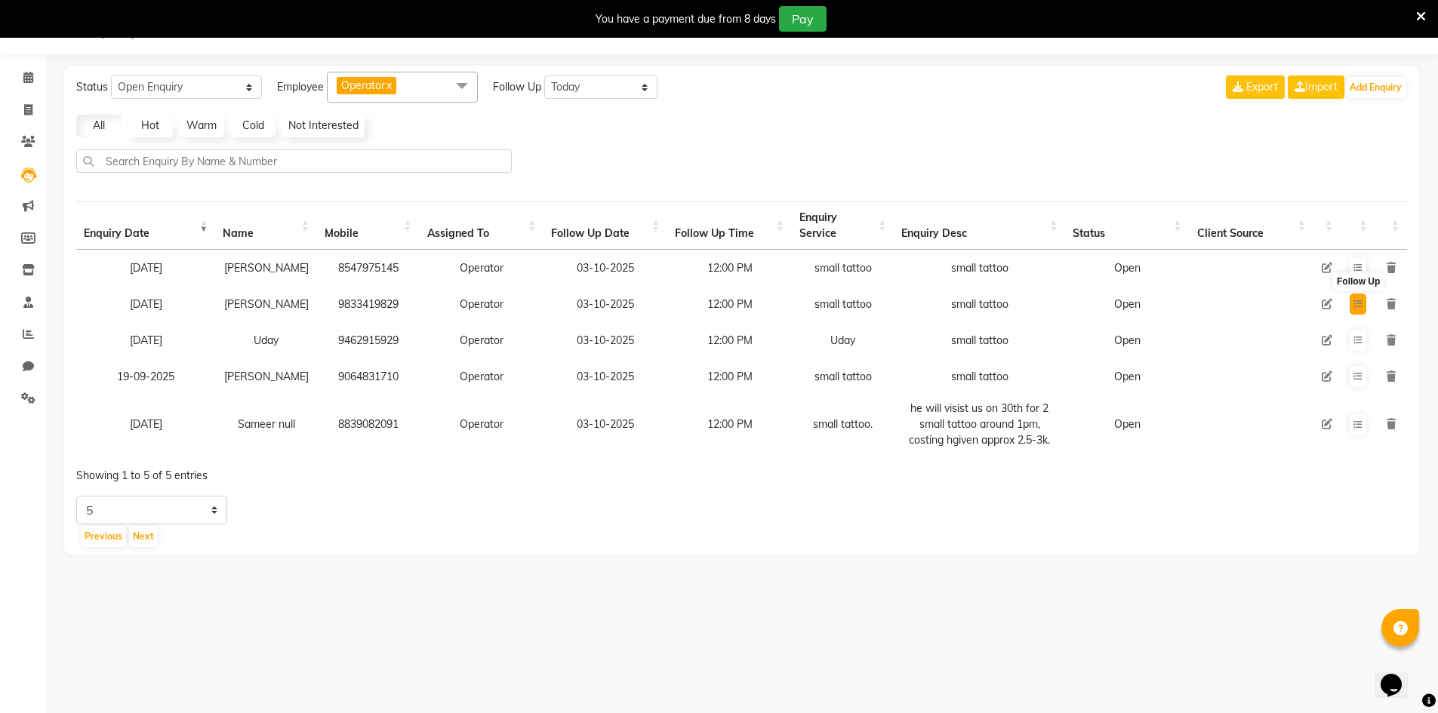
click at [1354, 303] on icon at bounding box center [1358, 304] width 9 height 9
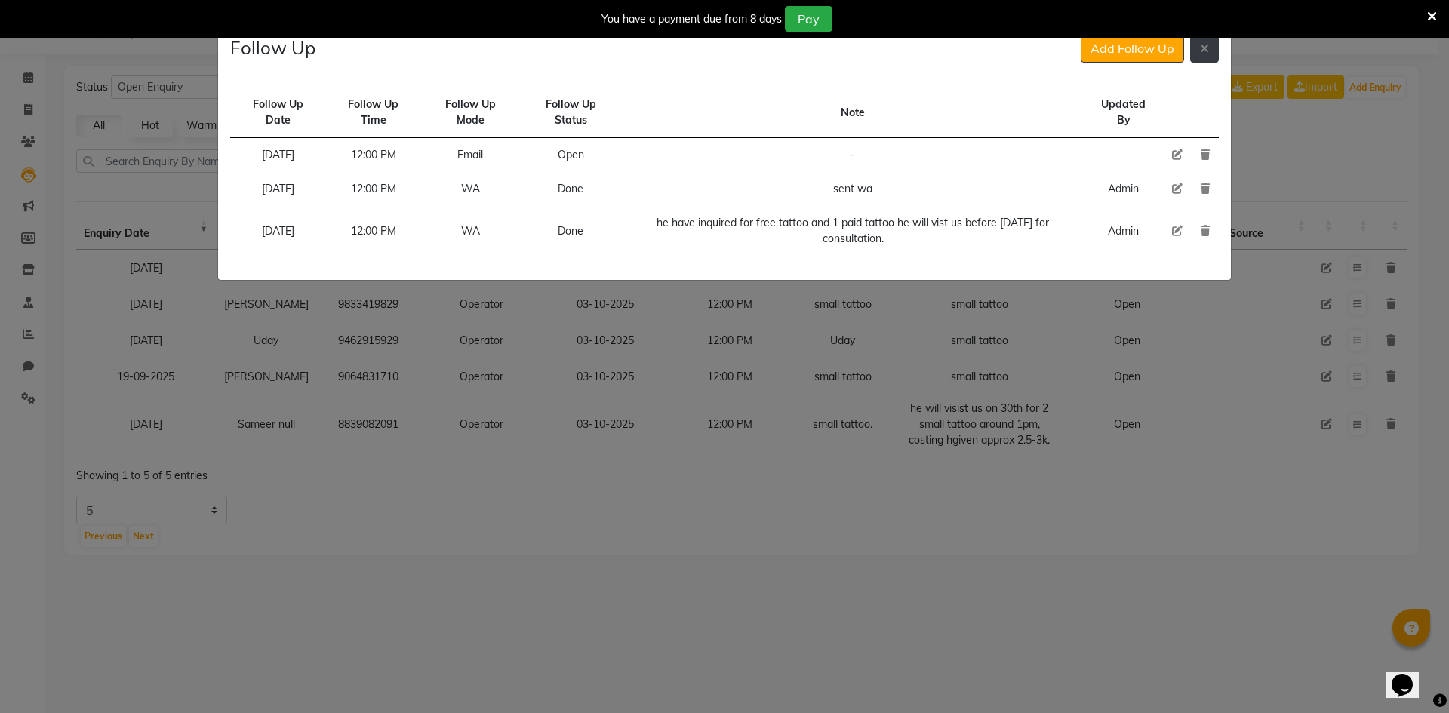
click at [1191, 54] on button at bounding box center [1205, 48] width 29 height 29
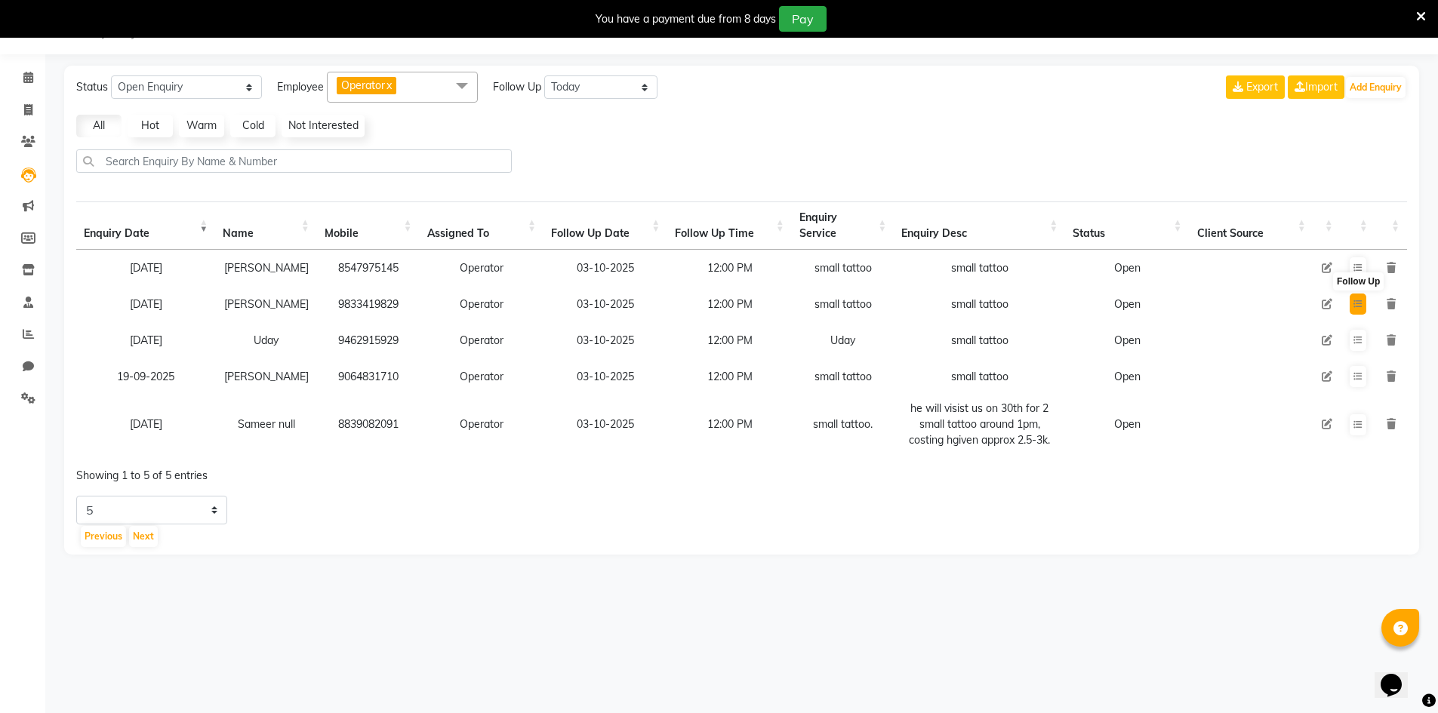
click at [1358, 302] on icon at bounding box center [1358, 304] width 9 height 9
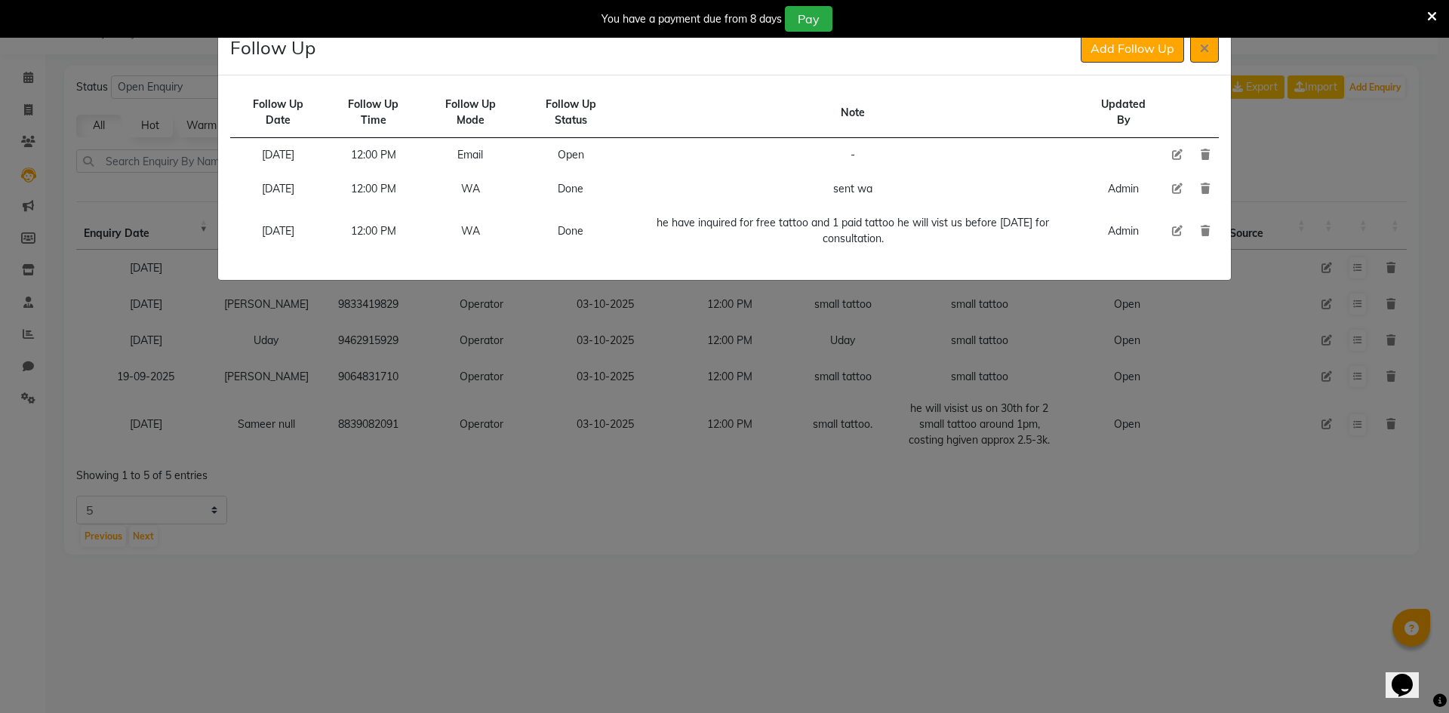
click at [1175, 158] on icon at bounding box center [1177, 154] width 11 height 11
select select "[DATE]"
select select "720"
select select "Open"
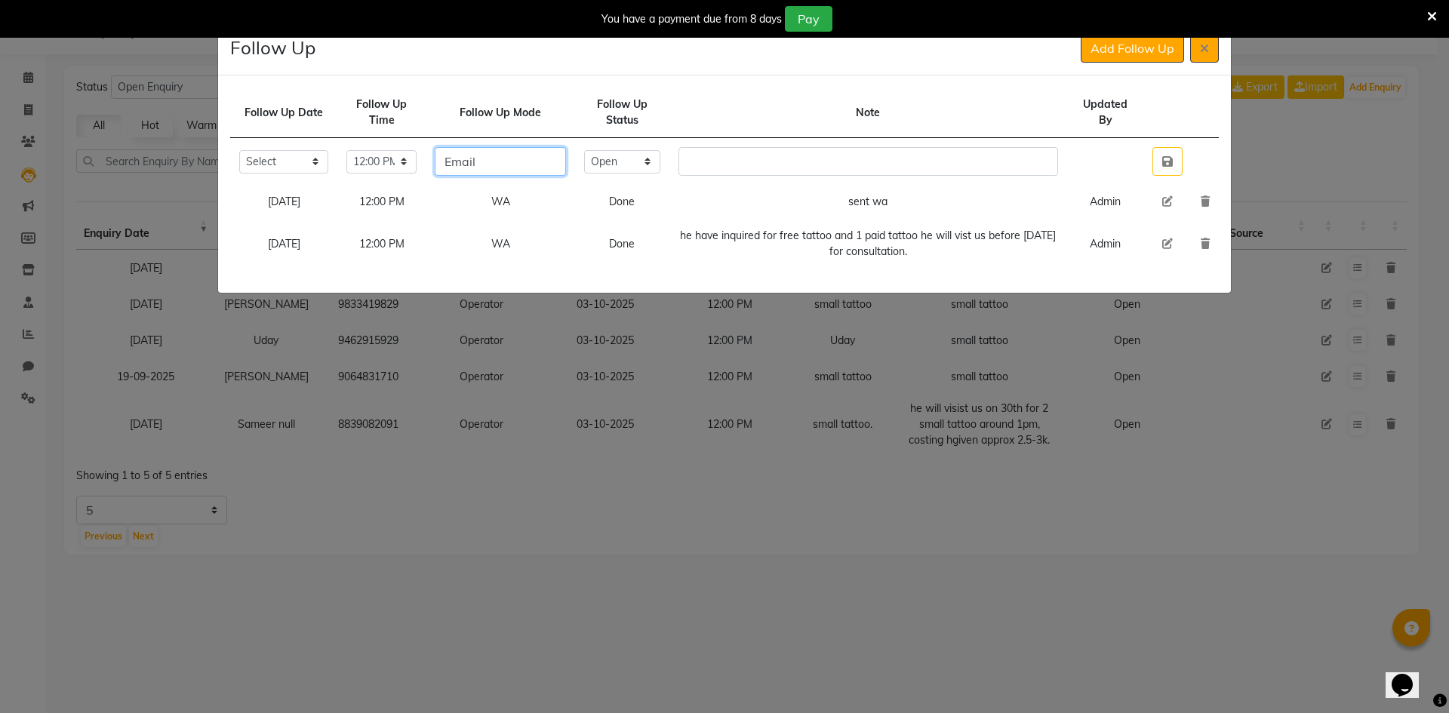
click at [549, 162] on input "Email" at bounding box center [500, 161] width 131 height 29
click at [548, 162] on input "Email" at bounding box center [500, 161] width 131 height 29
type input "call"
click at [636, 165] on select "Select Open Pending Done" at bounding box center [621, 161] width 75 height 23
click at [662, 254] on td "Done" at bounding box center [622, 244] width 94 height 50
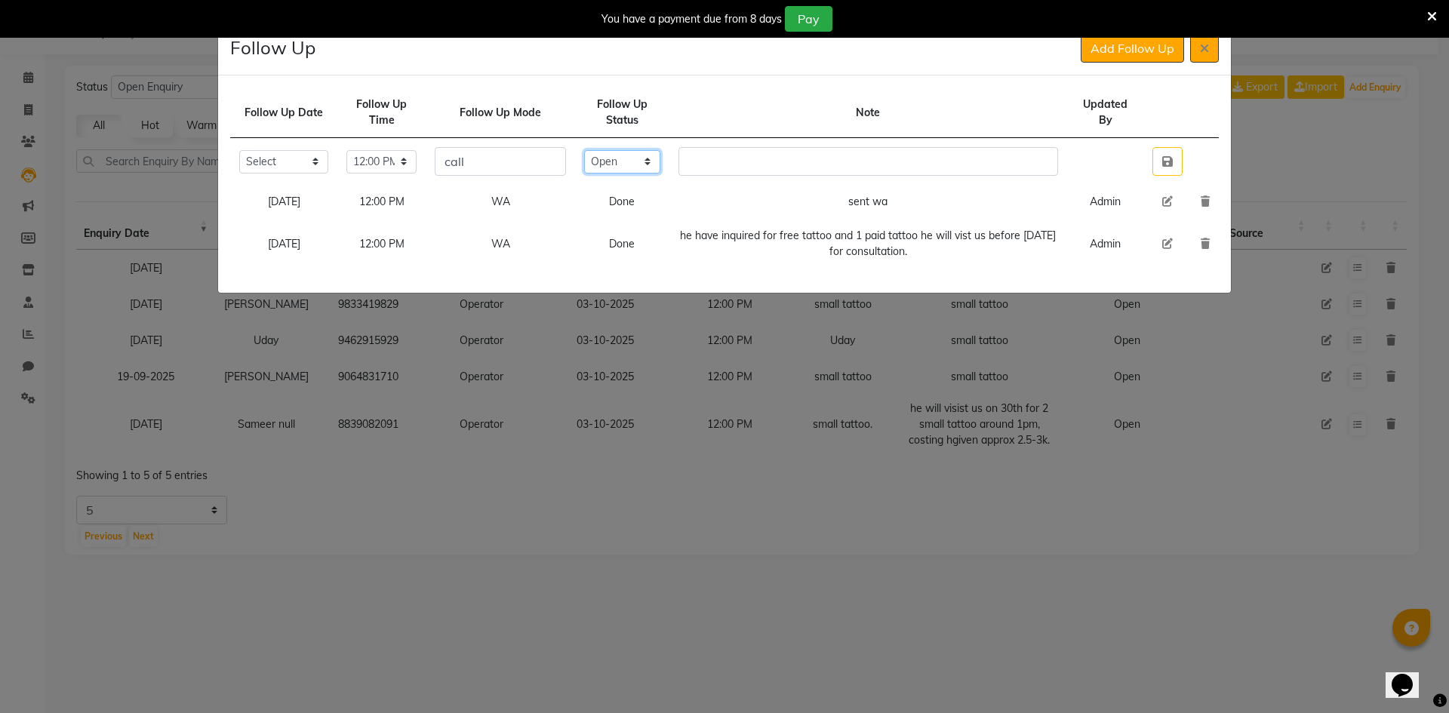
click at [660, 164] on select "Select Open Pending Done" at bounding box center [621, 161] width 75 height 23
select select "Done"
click at [614, 150] on select "Select Open Pending Done" at bounding box center [621, 161] width 75 height 23
click at [705, 148] on td at bounding box center [869, 162] width 399 height 48
click at [720, 164] on input "text" at bounding box center [869, 161] width 380 height 29
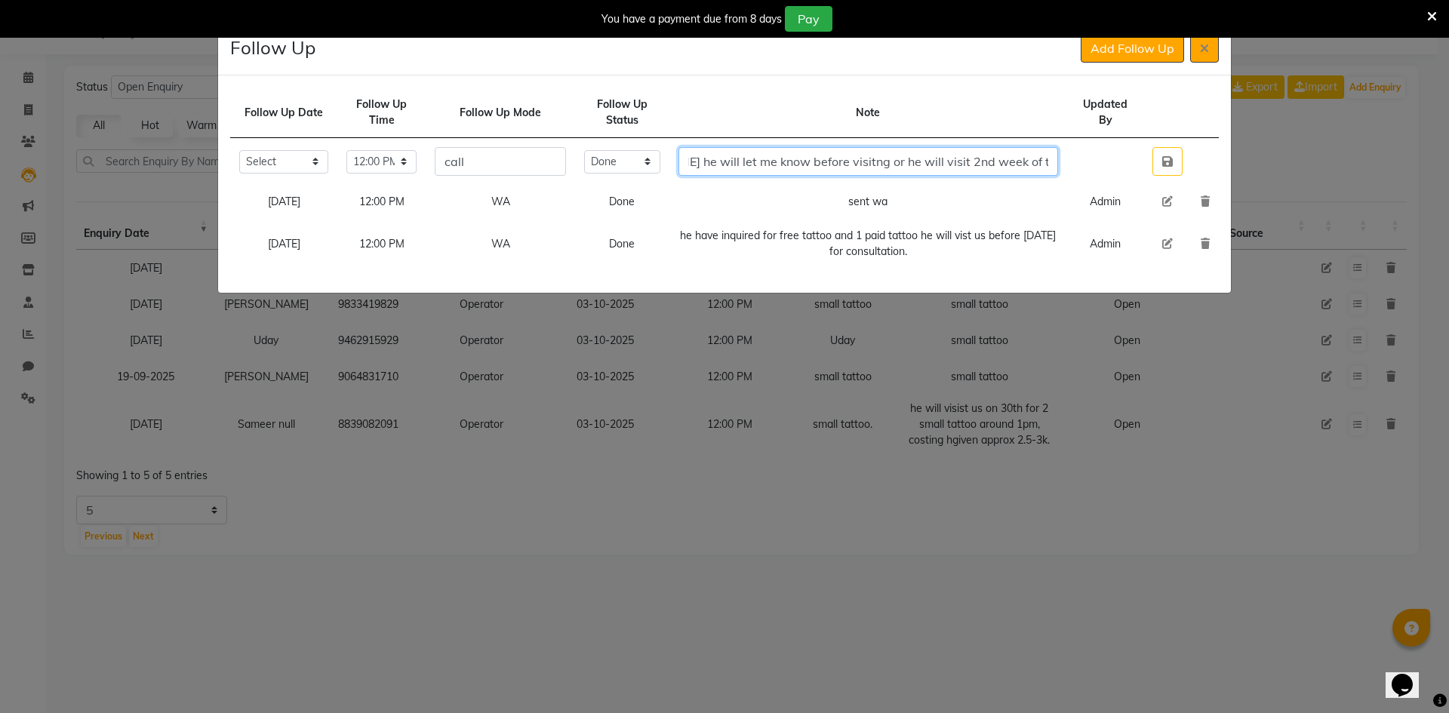
scroll to position [0, 258]
type input "called he tld he will try to visit [PERSON_NAME] he will let me know before vis…"
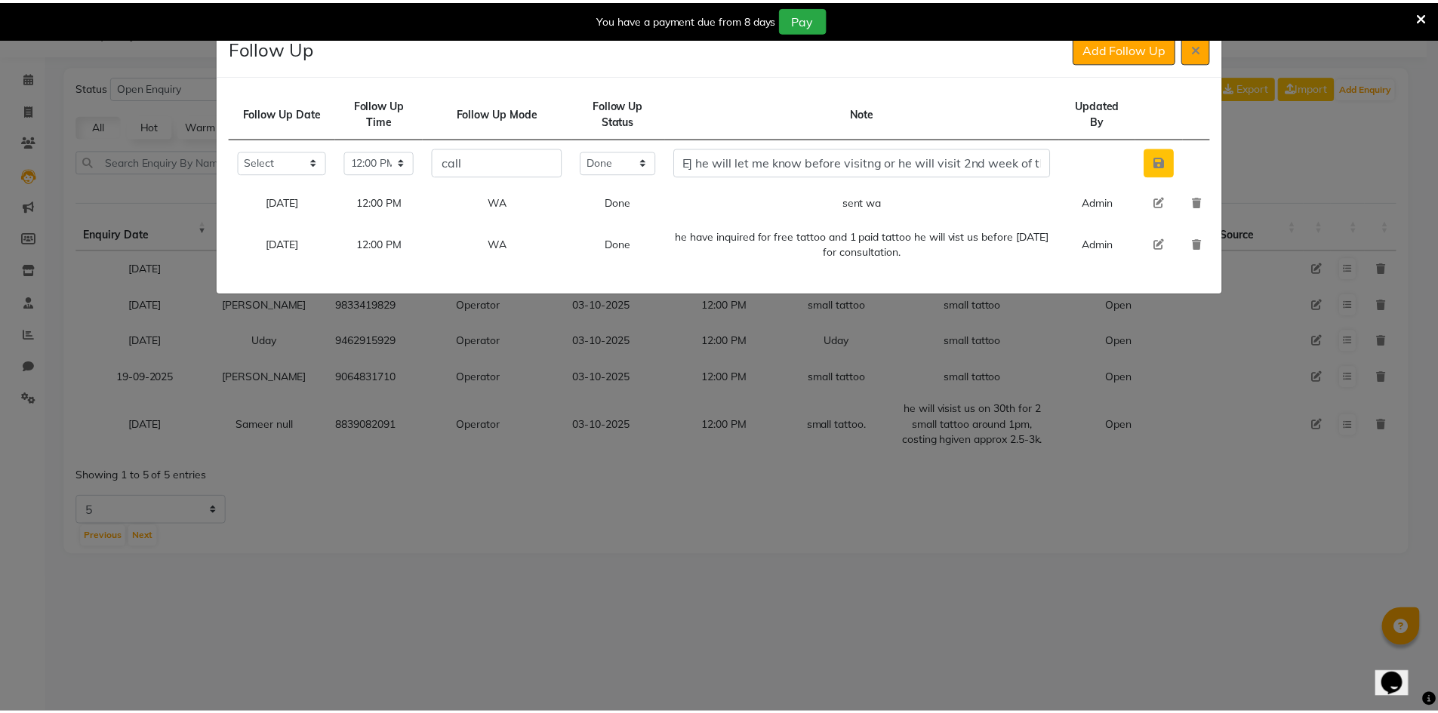
scroll to position [0, 0]
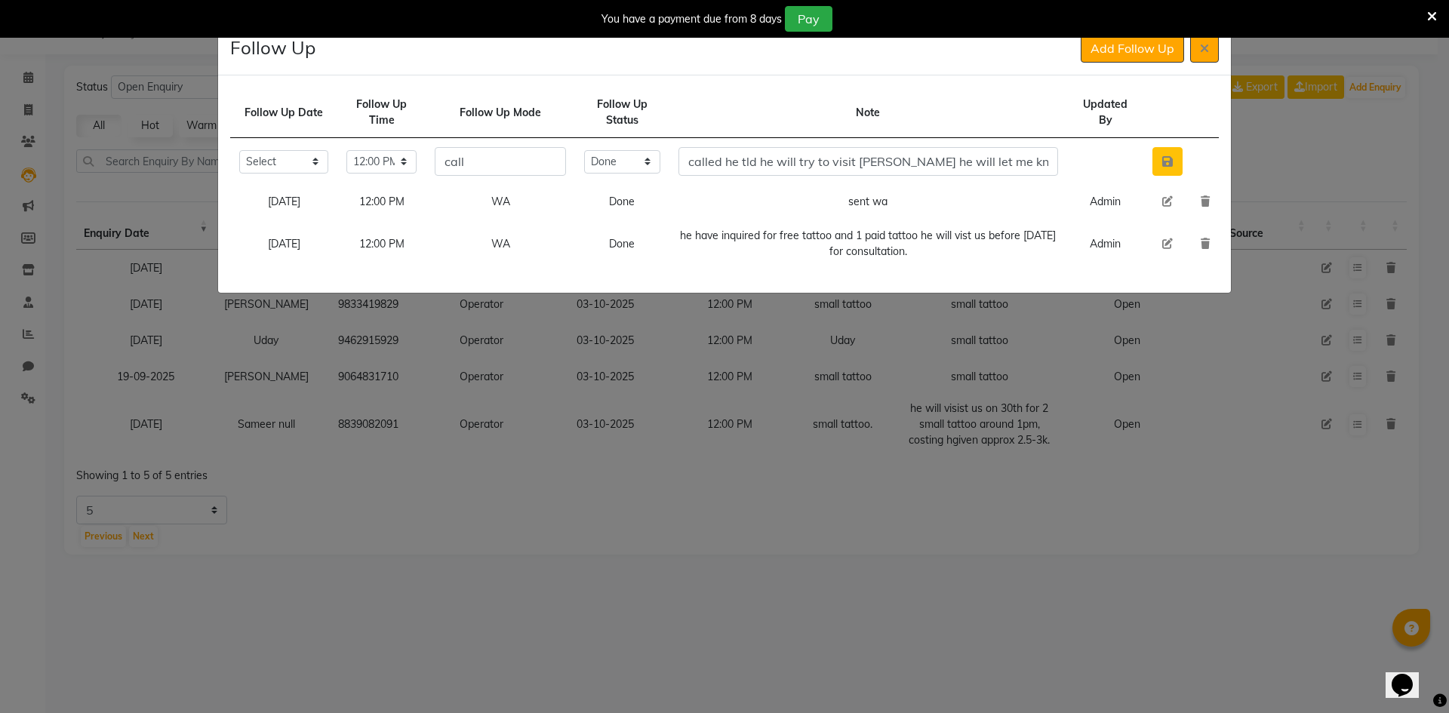
click at [1163, 166] on icon "button" at bounding box center [1168, 162] width 11 height 12
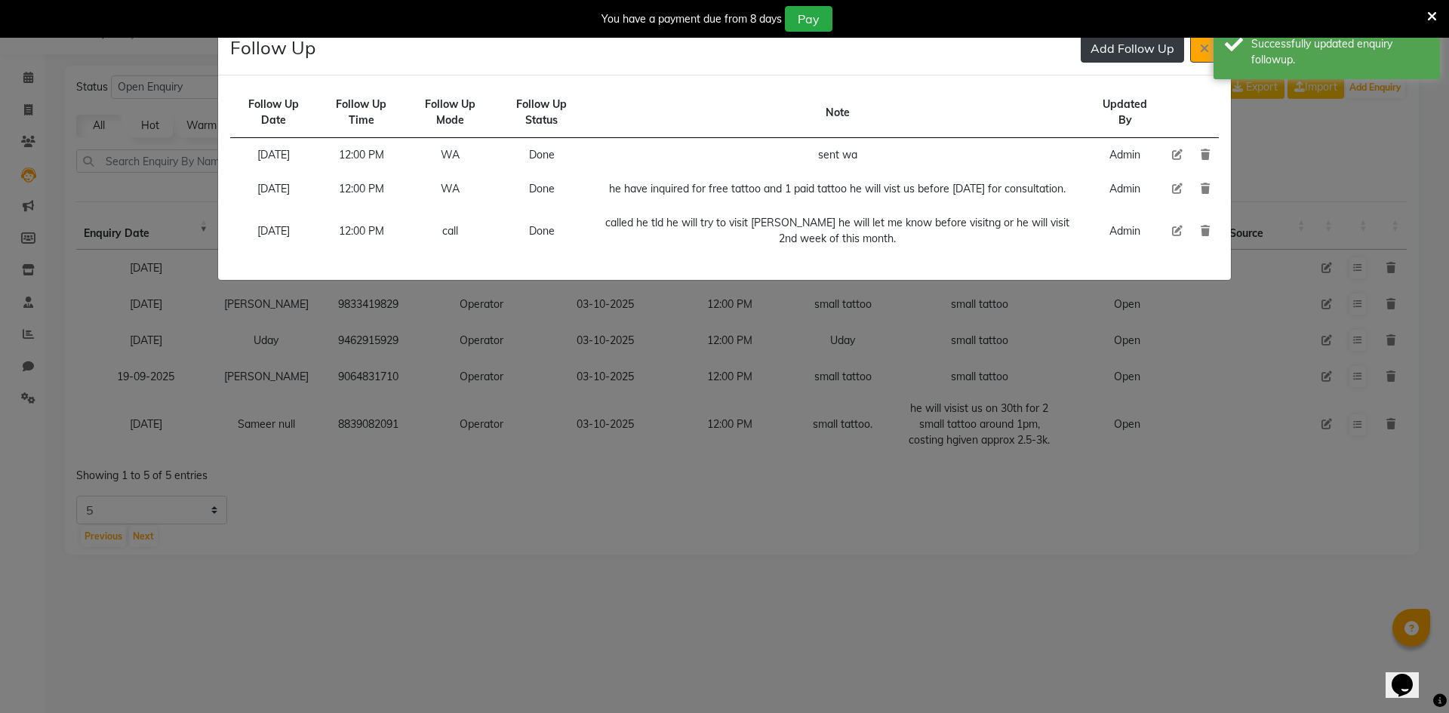
click at [1129, 60] on button "Add Follow Up" at bounding box center [1132, 48] width 103 height 29
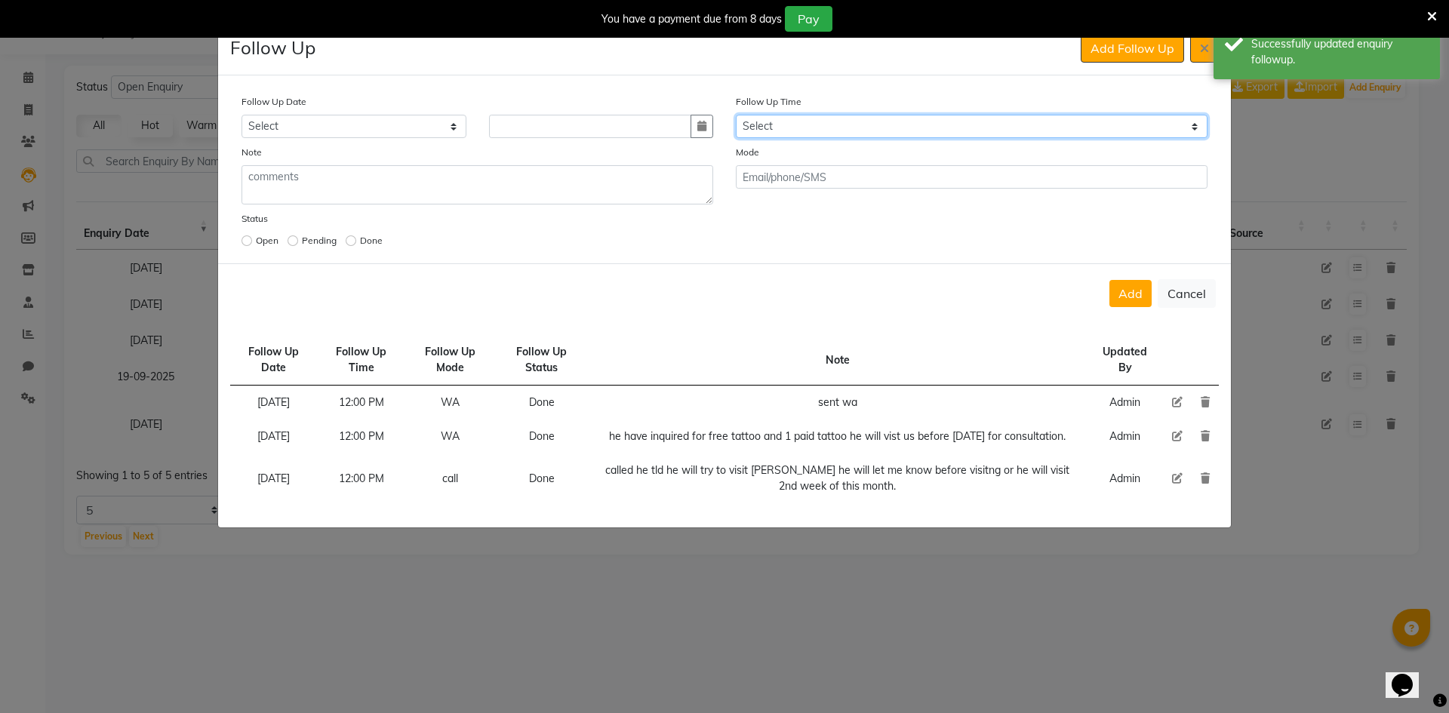
click at [947, 122] on select "Select 07:00 AM 07:15 AM 07:30 AM 07:45 AM 08:00 AM 08:15 AM 08:30 AM 08:45 AM …" at bounding box center [972, 126] width 472 height 23
select select "720"
click at [947, 122] on select "Select 07:00 AM 07:15 AM 07:30 AM 07:45 AM 08:00 AM 08:15 AM 08:30 AM 08:45 AM …" at bounding box center [972, 126] width 472 height 23
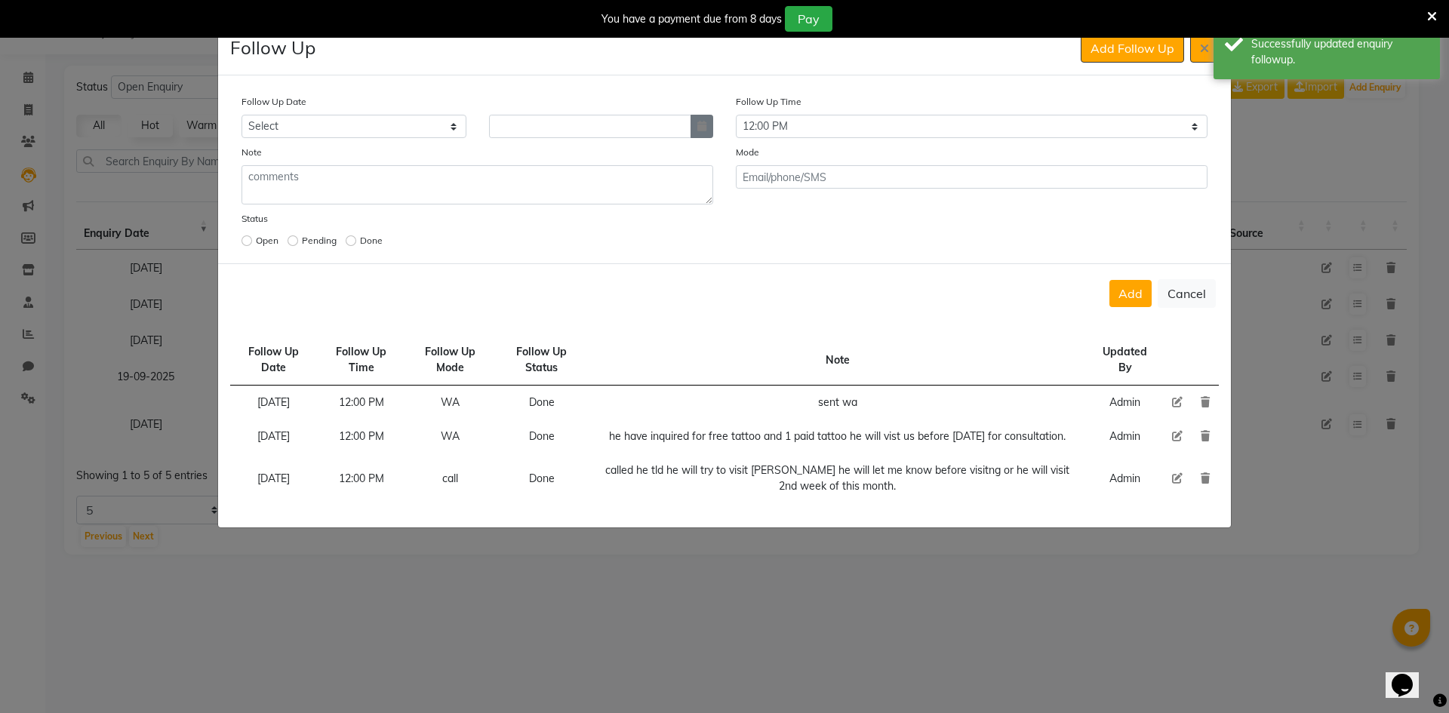
click at [705, 128] on icon "button" at bounding box center [702, 126] width 9 height 11
select select "10"
select select "2025"
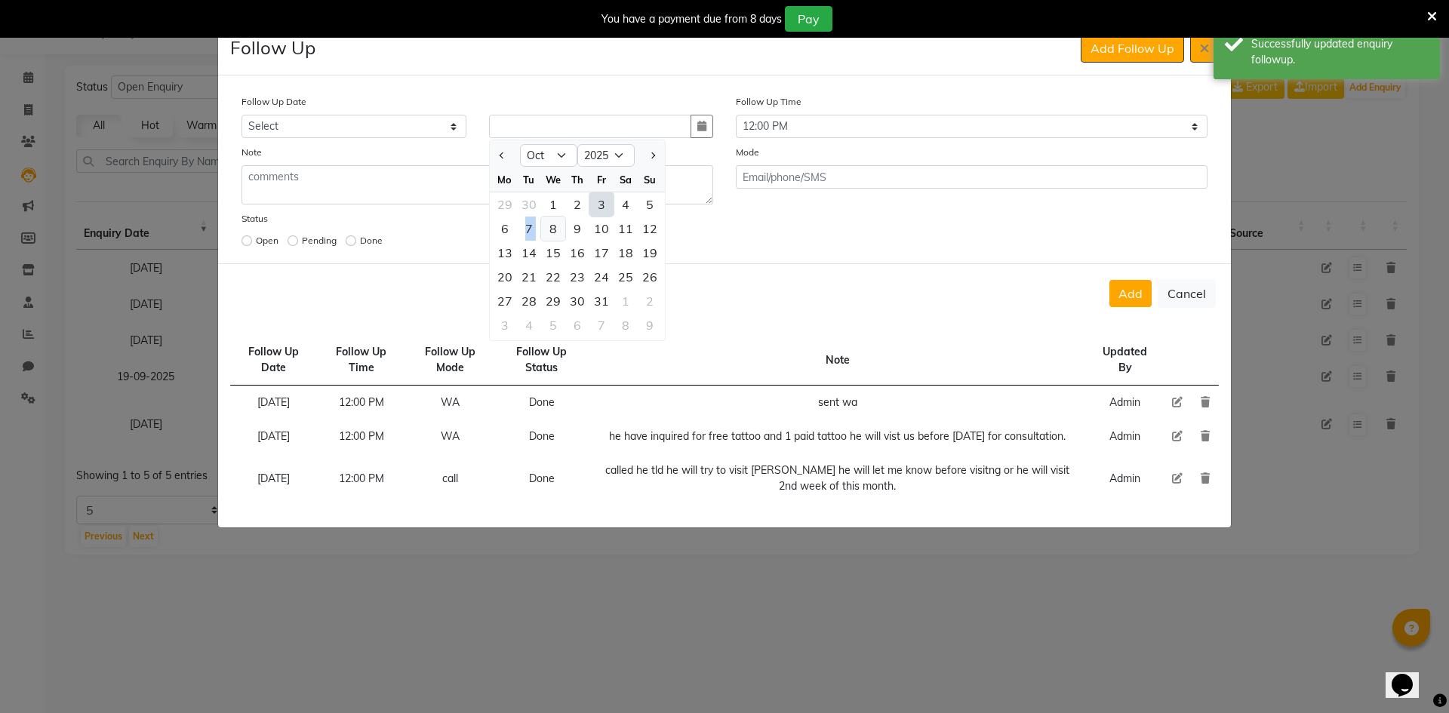
drag, startPoint x: 528, startPoint y: 233, endPoint x: 549, endPoint y: 230, distance: 20.6
click at [549, 230] on div "6 7 8 9 10 11 12" at bounding box center [577, 229] width 175 height 24
click at [549, 230] on div "8" at bounding box center [553, 229] width 24 height 24
type input "[DATE]"
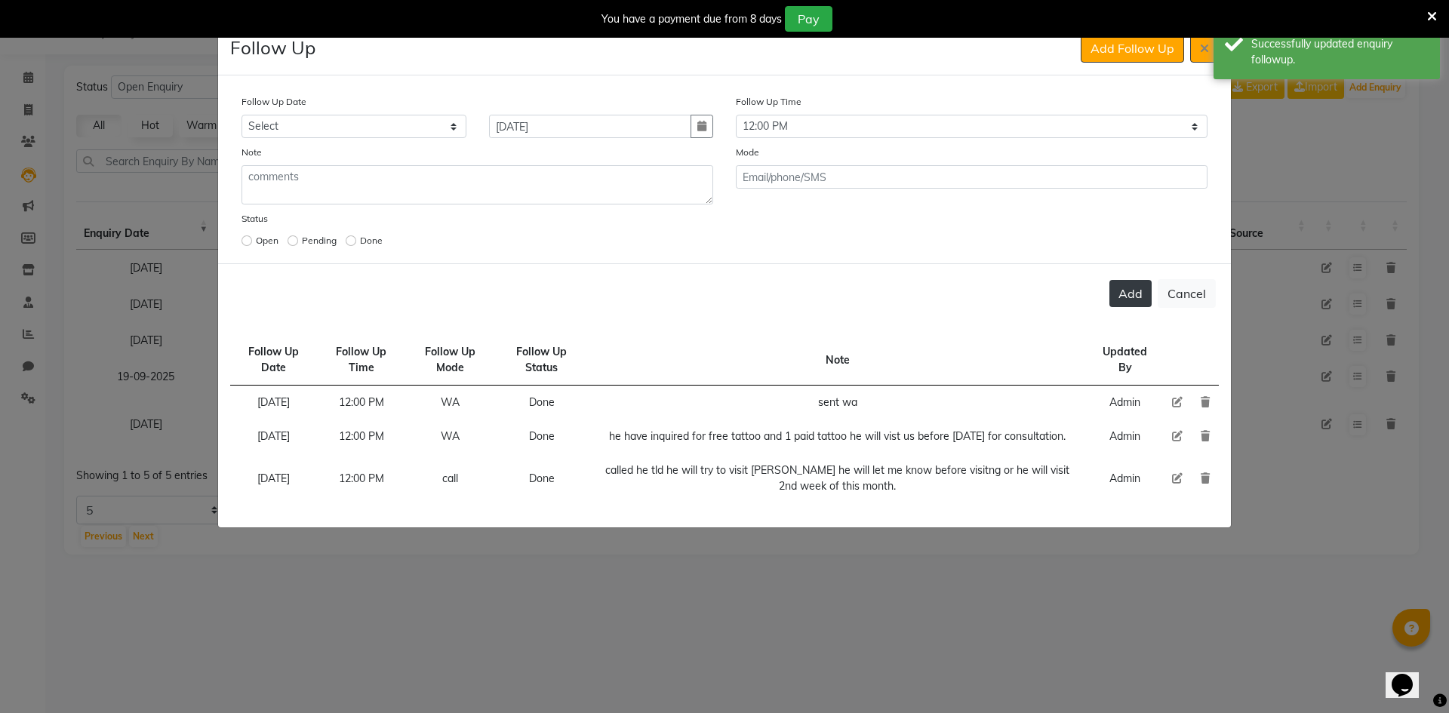
click at [1127, 292] on button "Add" at bounding box center [1131, 293] width 42 height 27
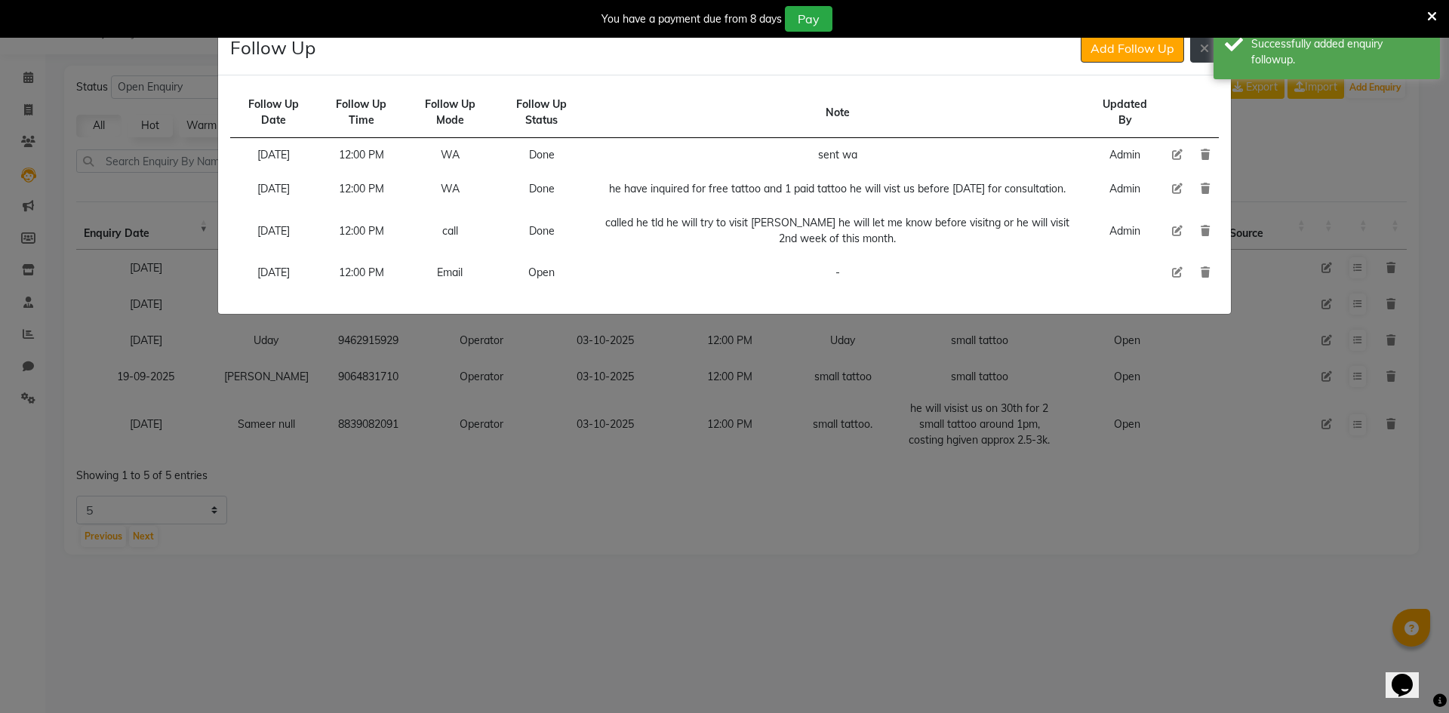
click at [1206, 46] on icon at bounding box center [1204, 48] width 9 height 12
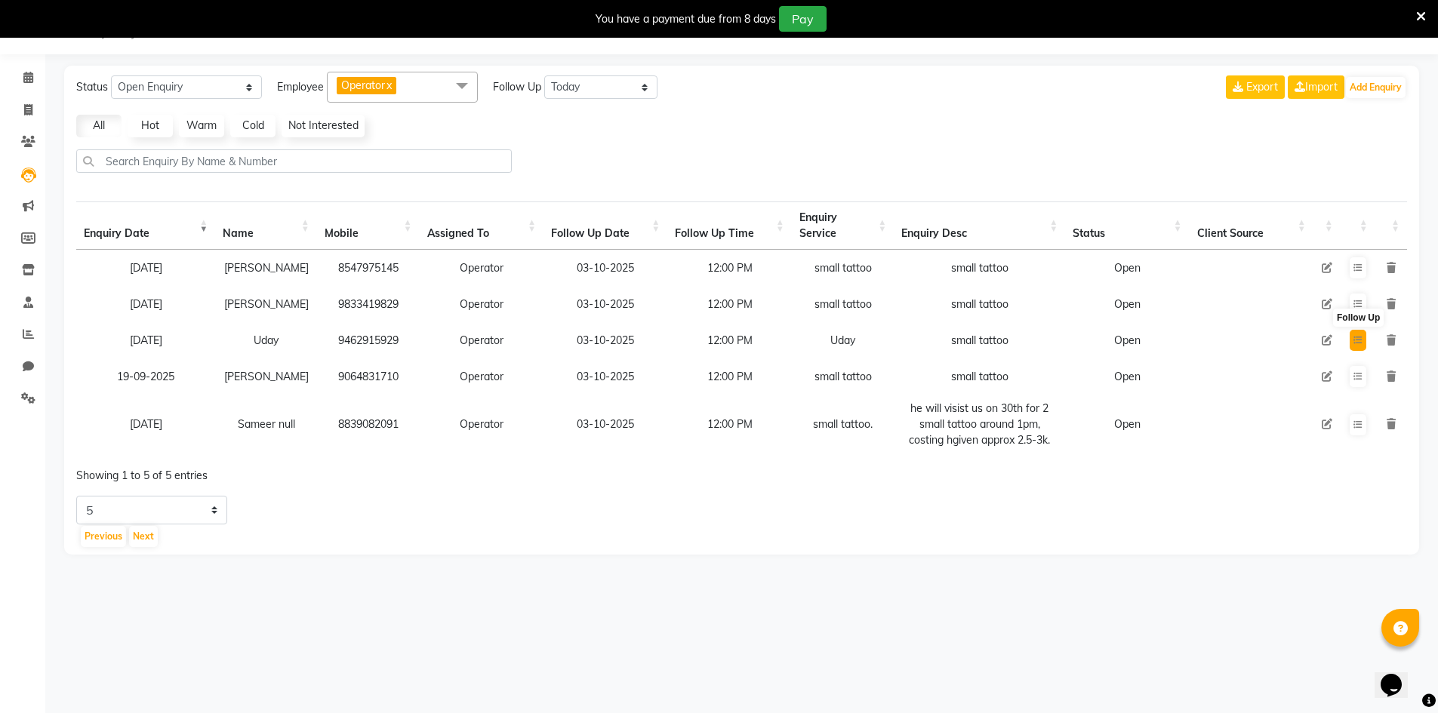
click at [1364, 345] on button at bounding box center [1358, 340] width 17 height 21
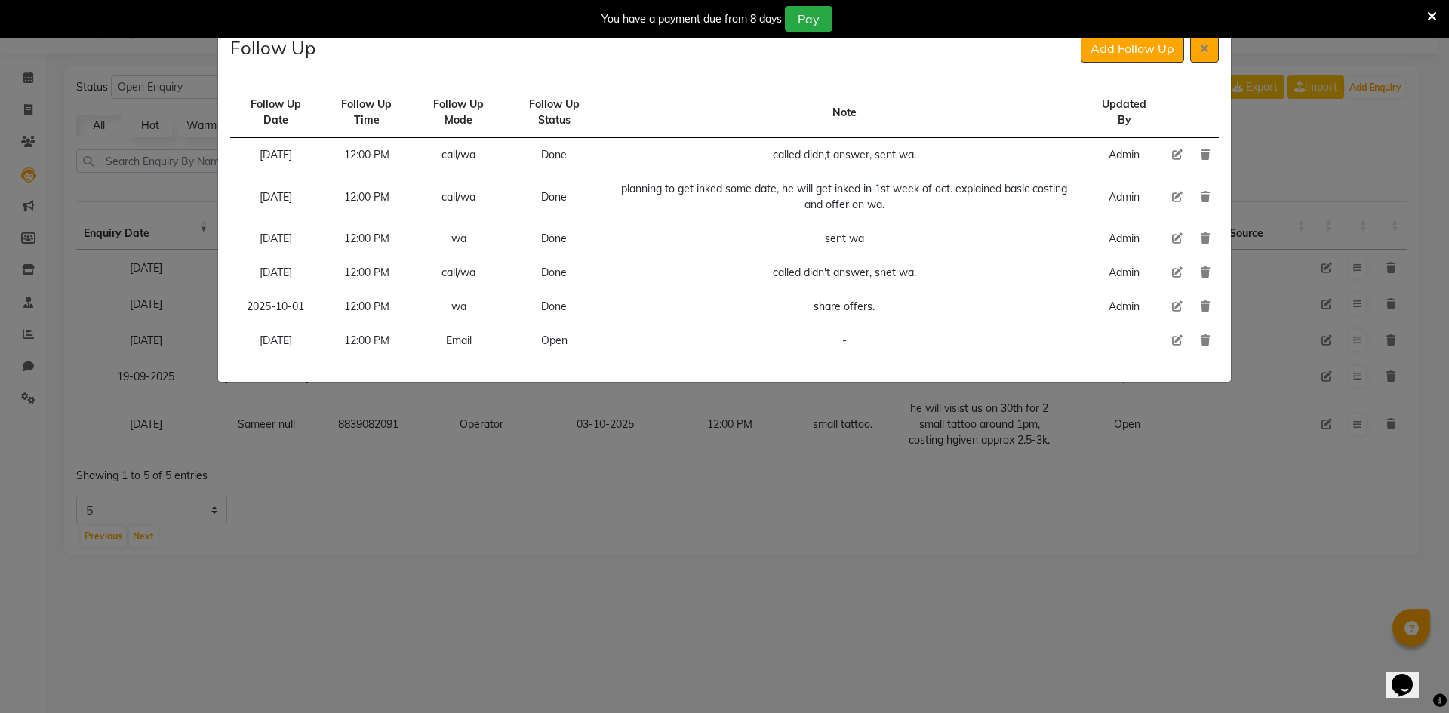
click at [1209, 37] on div "You have a payment due from 8 days Pay" at bounding box center [724, 19] width 1449 height 38
click at [1202, 48] on icon at bounding box center [1204, 48] width 9 height 12
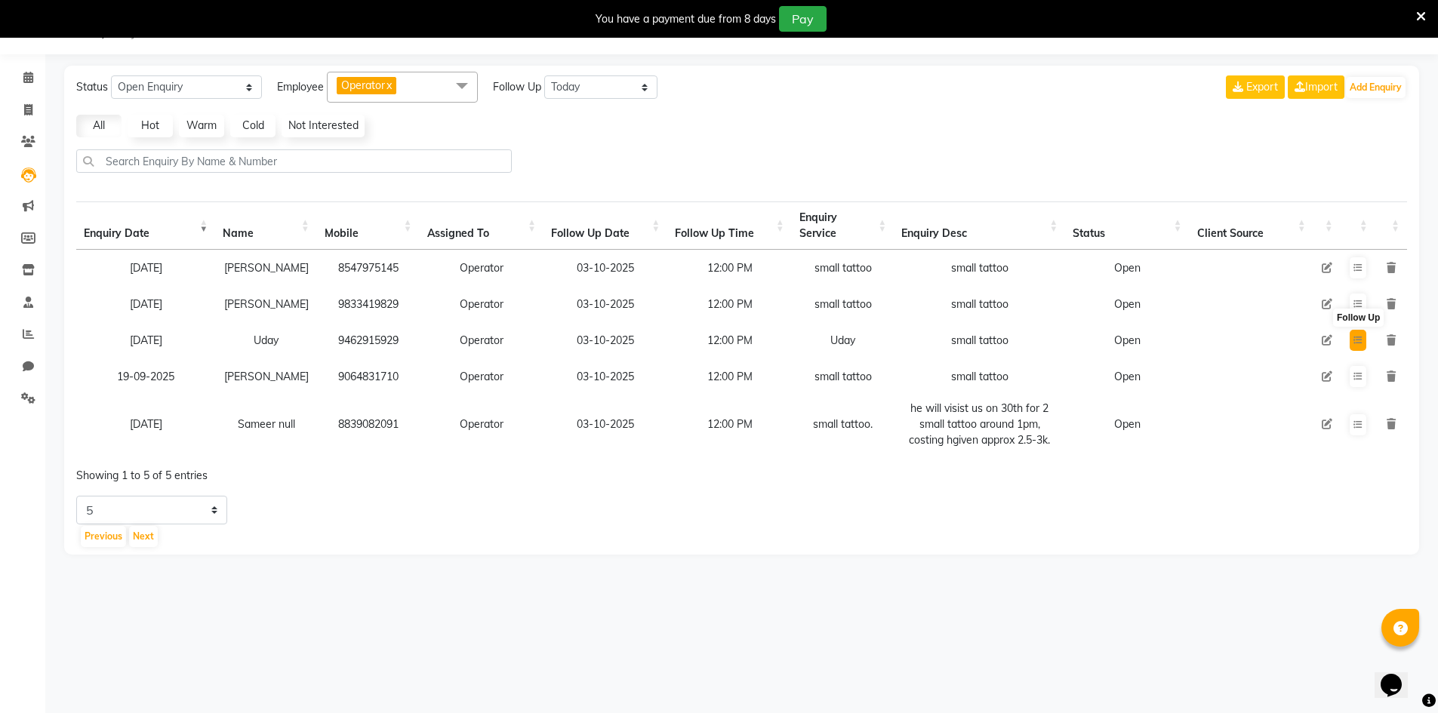
click at [1354, 343] on icon at bounding box center [1358, 340] width 9 height 9
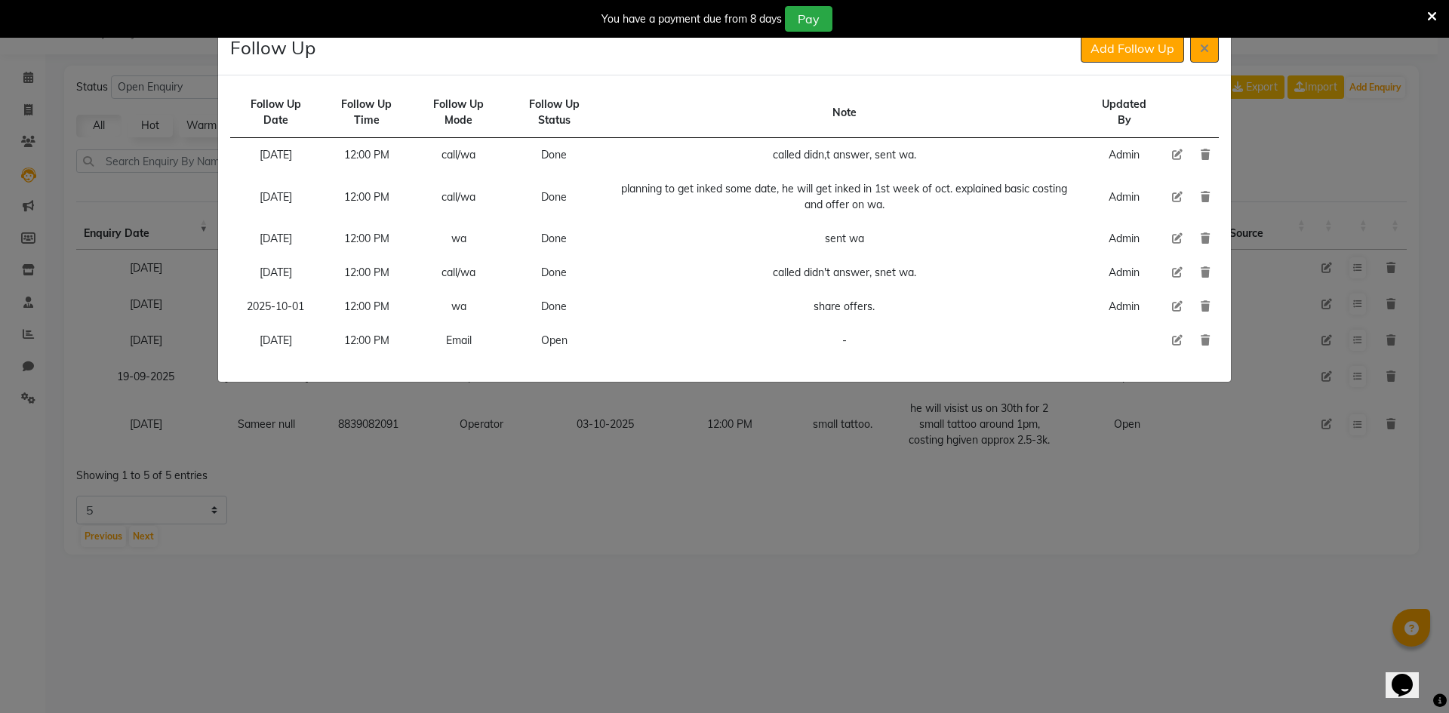
click at [1178, 340] on icon at bounding box center [1177, 340] width 11 height 11
select select "[DATE]"
select select "720"
select select "Open"
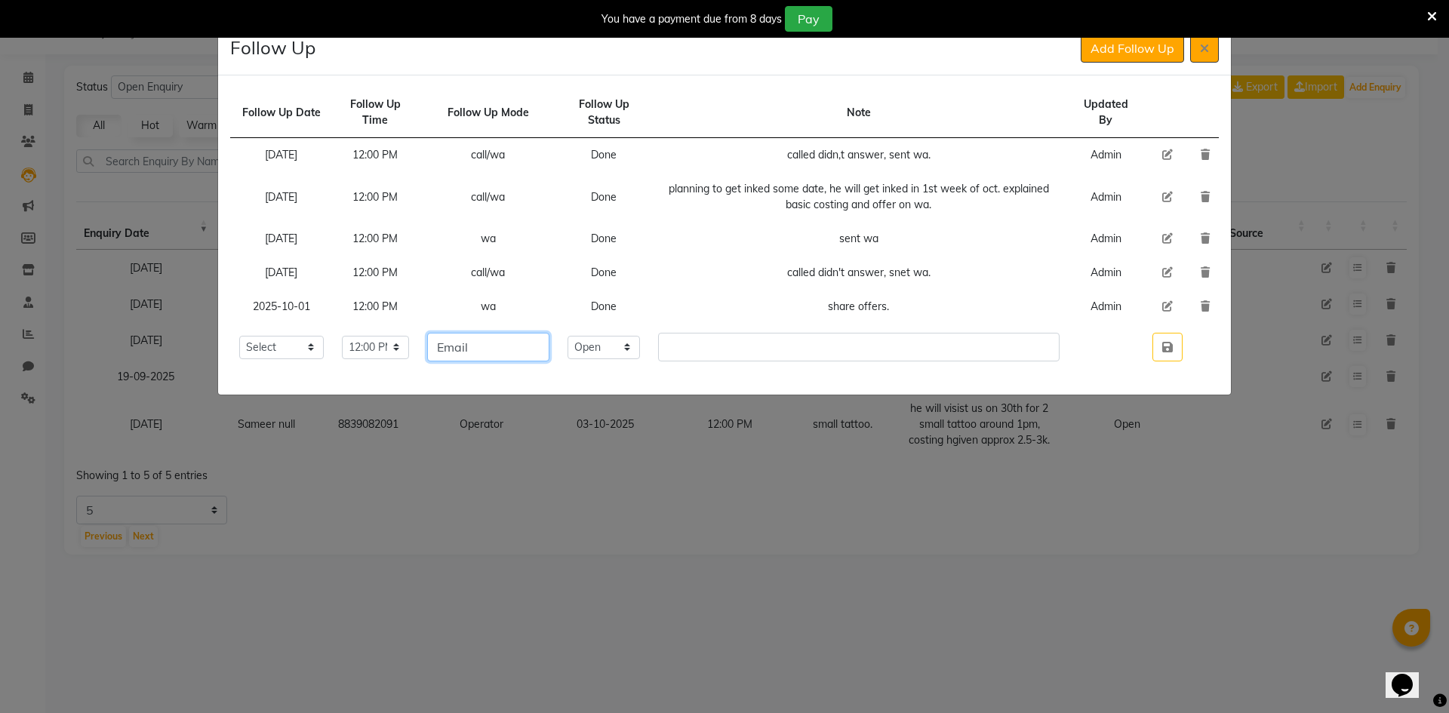
click at [519, 348] on input "Email" at bounding box center [488, 347] width 123 height 29
type input "call"
click at [607, 351] on select "Select Open Pending Done" at bounding box center [604, 347] width 72 height 23
drag, startPoint x: 609, startPoint y: 440, endPoint x: 618, endPoint y: 424, distance: 18.6
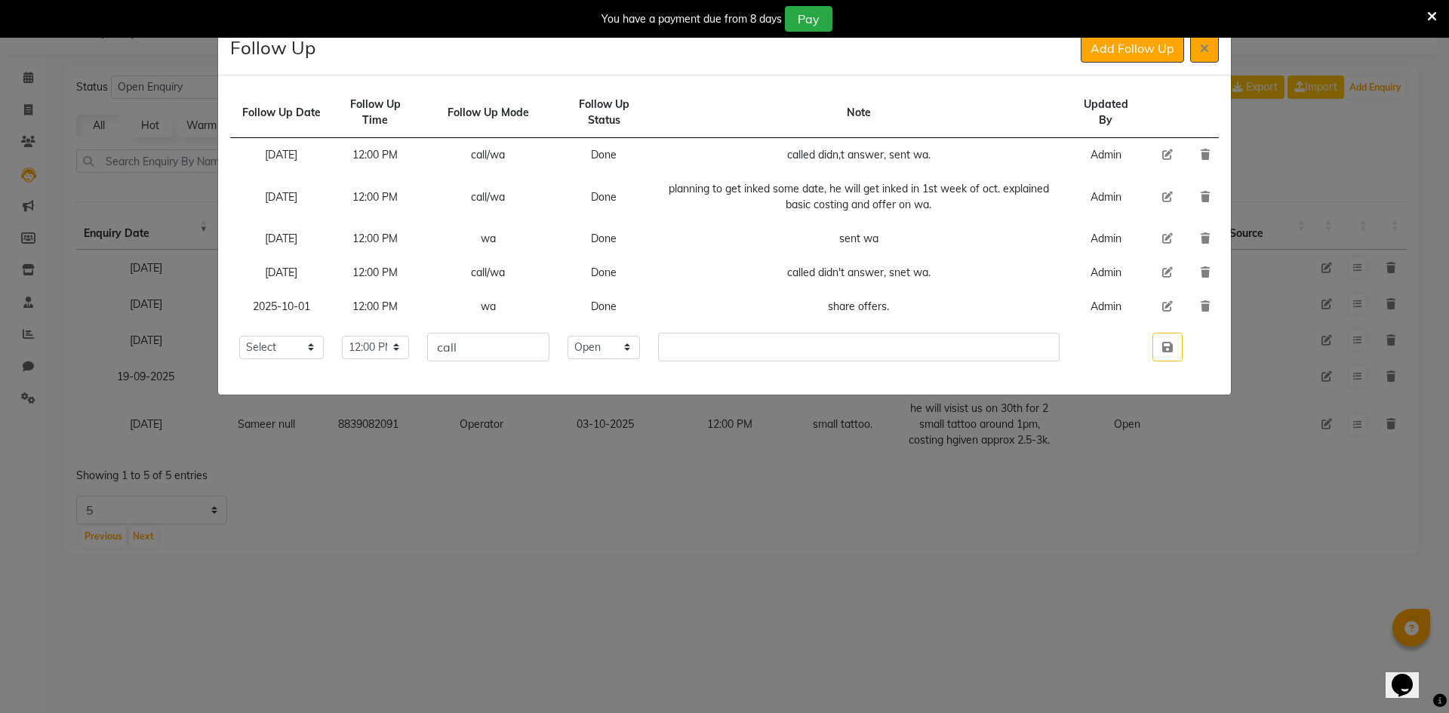
click at [611, 436] on ngb-modal-window "Follow Up Add Follow Up Follow Up Date Follow Up Time Follow Up Mode Follow Up …" at bounding box center [724, 356] width 1449 height 713
drag, startPoint x: 636, startPoint y: 348, endPoint x: 633, endPoint y: 358, distance: 10.3
click at [634, 355] on select "Select Open Pending Done" at bounding box center [604, 347] width 72 height 23
click at [596, 336] on select "Select Open Pending Done" at bounding box center [604, 347] width 72 height 23
drag, startPoint x: 634, startPoint y: 347, endPoint x: 633, endPoint y: 359, distance: 12.9
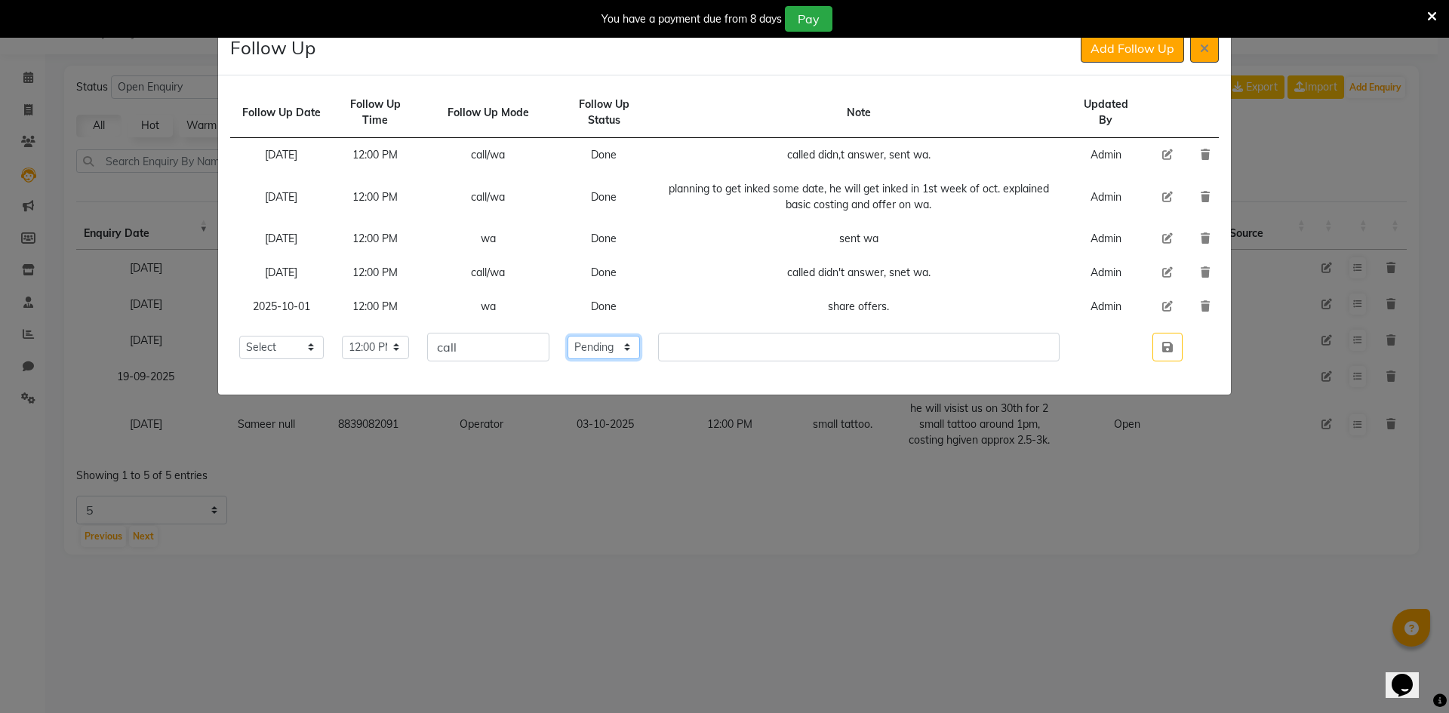
click at [633, 359] on td "Select Open Pending Done" at bounding box center [604, 347] width 91 height 47
click at [596, 336] on select "Select Open Pending Done" at bounding box center [604, 347] width 72 height 23
click at [703, 355] on input "text" at bounding box center [859, 347] width 402 height 29
click at [640, 343] on select "Select Open Pending Done" at bounding box center [604, 347] width 72 height 23
click at [596, 336] on select "Select Open Pending Done" at bounding box center [604, 347] width 72 height 23
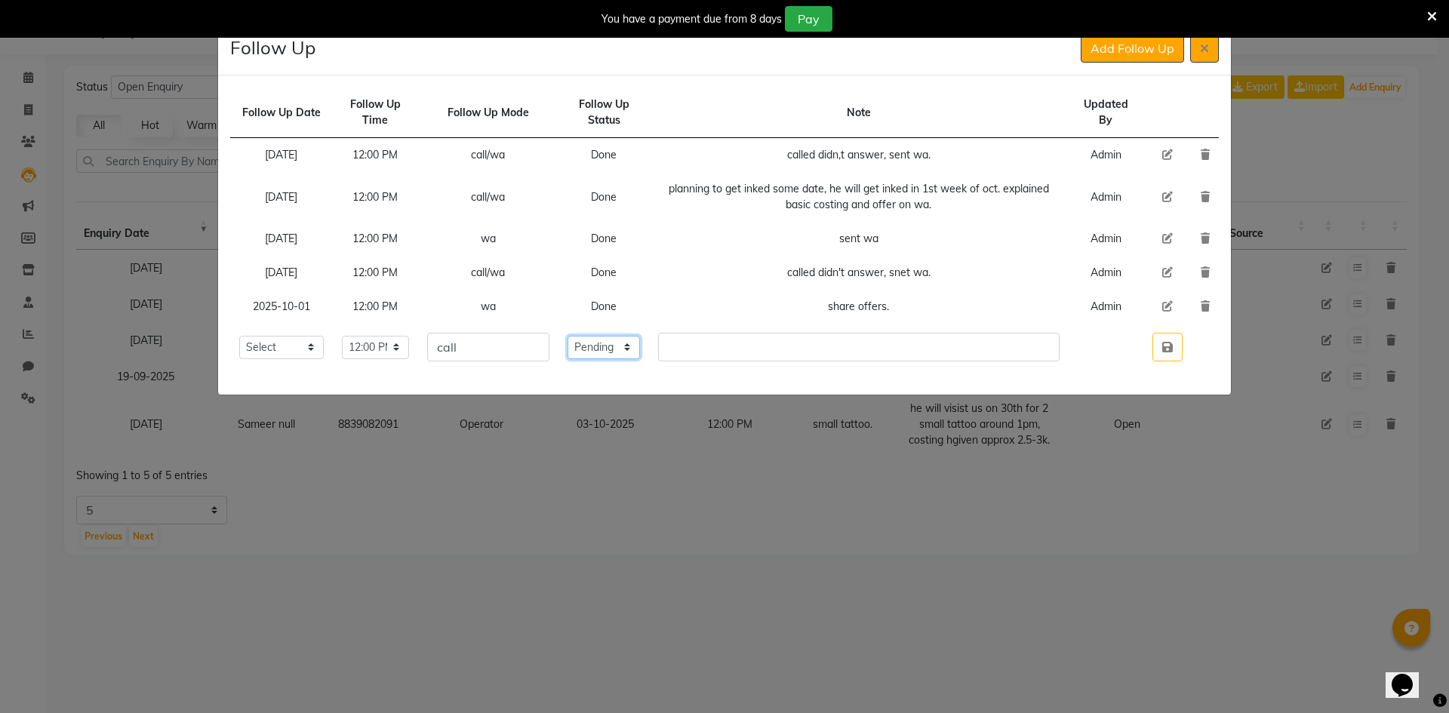
click at [640, 346] on select "Select Open Pending Done" at bounding box center [604, 347] width 72 height 23
select select "Done"
click at [596, 336] on select "Select Open Pending Done" at bounding box center [604, 347] width 72 height 23
click at [707, 355] on input "text" at bounding box center [859, 347] width 402 height 29
type input "a"
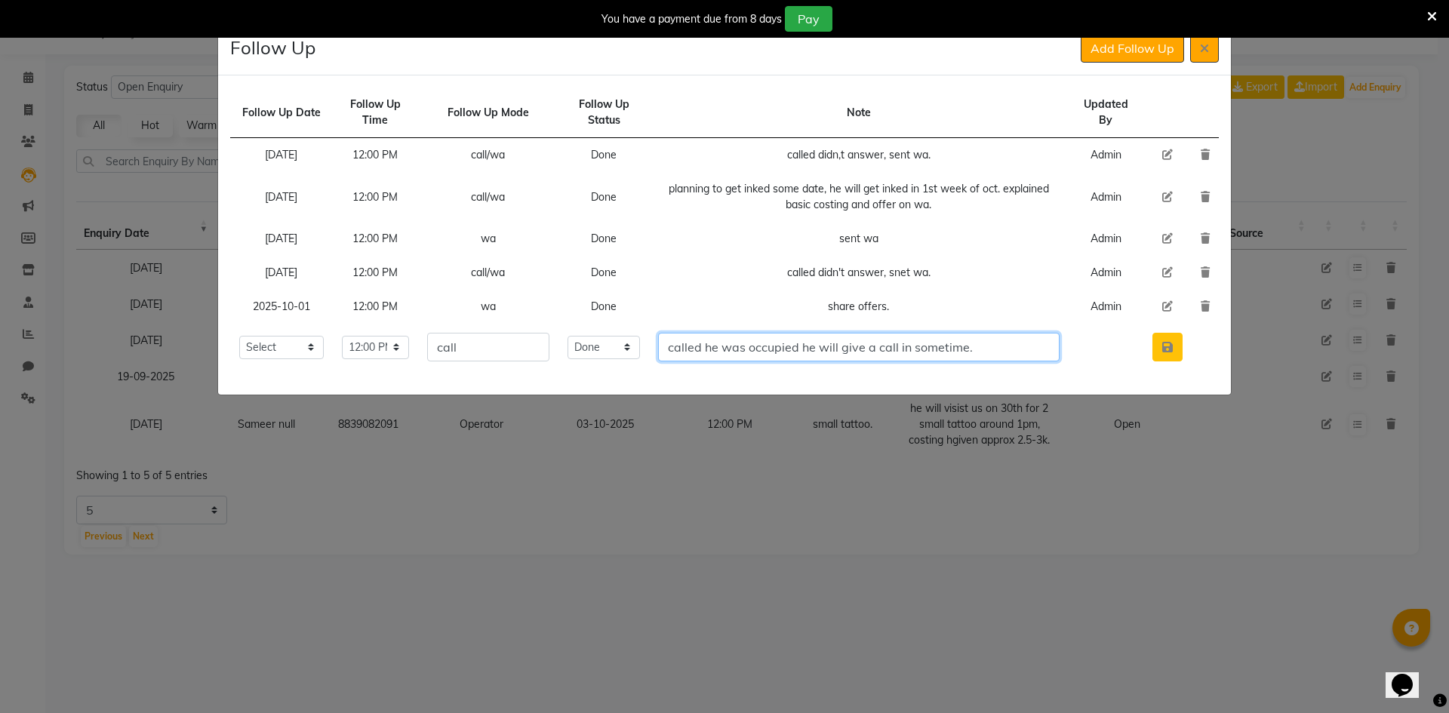
type input "called he was occupied he will give a call in sometime."
click at [1174, 346] on button "button" at bounding box center [1168, 347] width 30 height 29
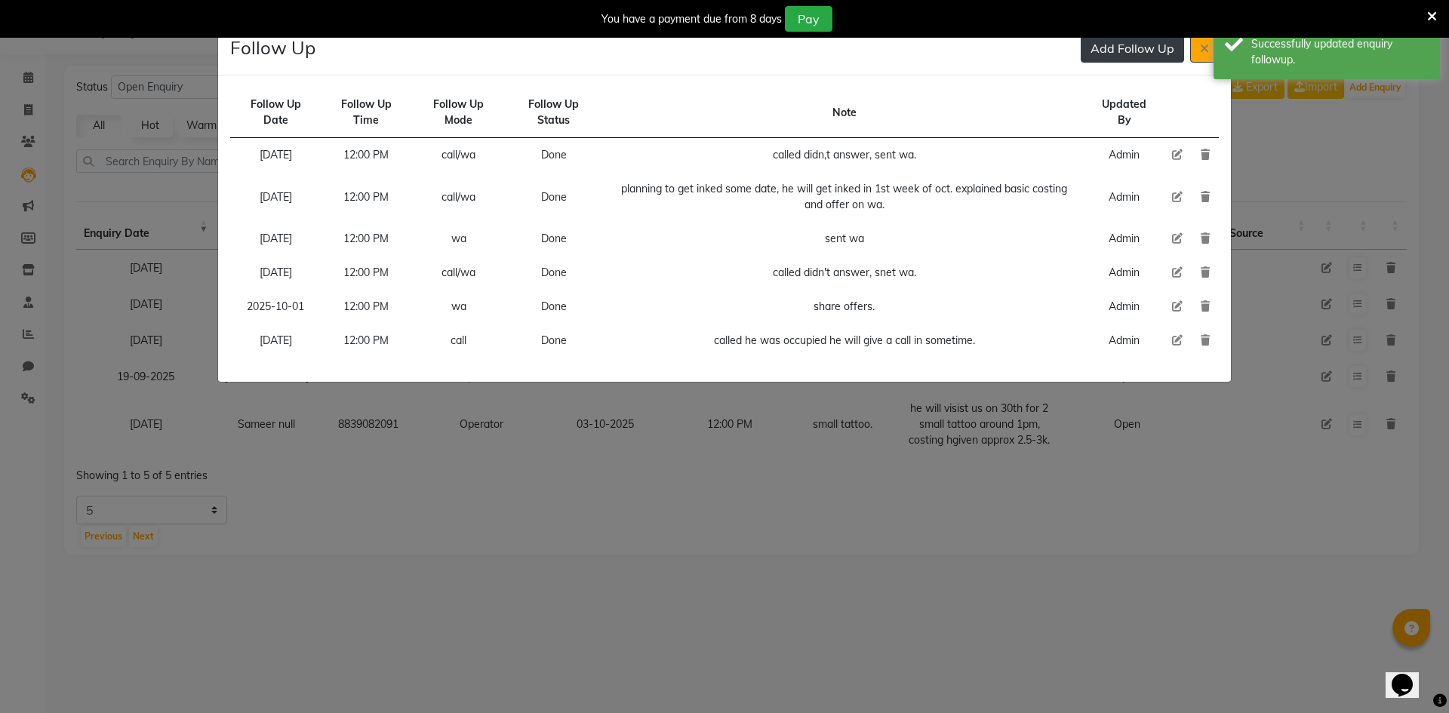
click at [1101, 62] on button "Add Follow Up" at bounding box center [1132, 48] width 103 height 29
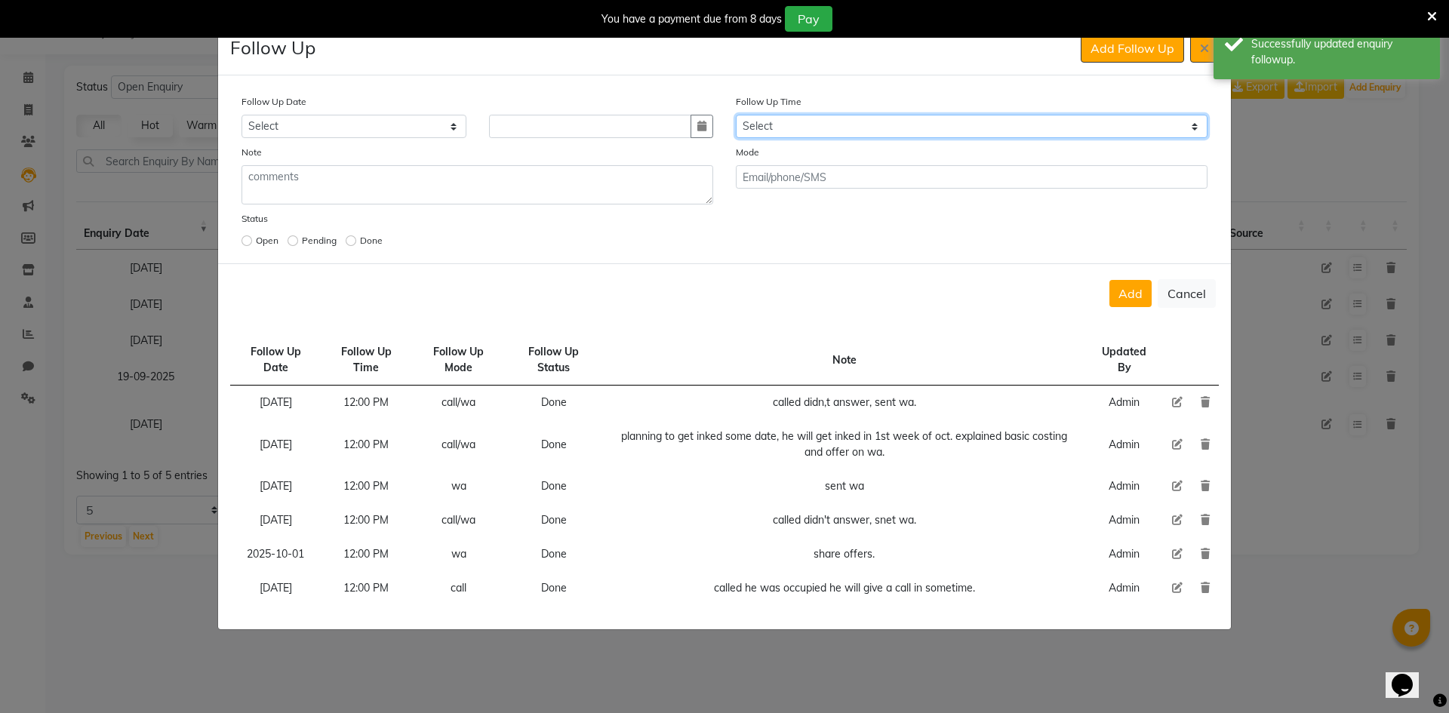
click at [880, 131] on select "Select 07:00 AM 07:15 AM 07:30 AM 07:45 AM 08:00 AM 08:15 AM 08:30 AM 08:45 AM …" at bounding box center [972, 126] width 472 height 23
select select "720"
click at [880, 131] on select "Select 07:00 AM 07:15 AM 07:30 AM 07:45 AM 08:00 AM 08:15 AM 08:30 AM 08:45 AM …" at bounding box center [972, 126] width 472 height 23
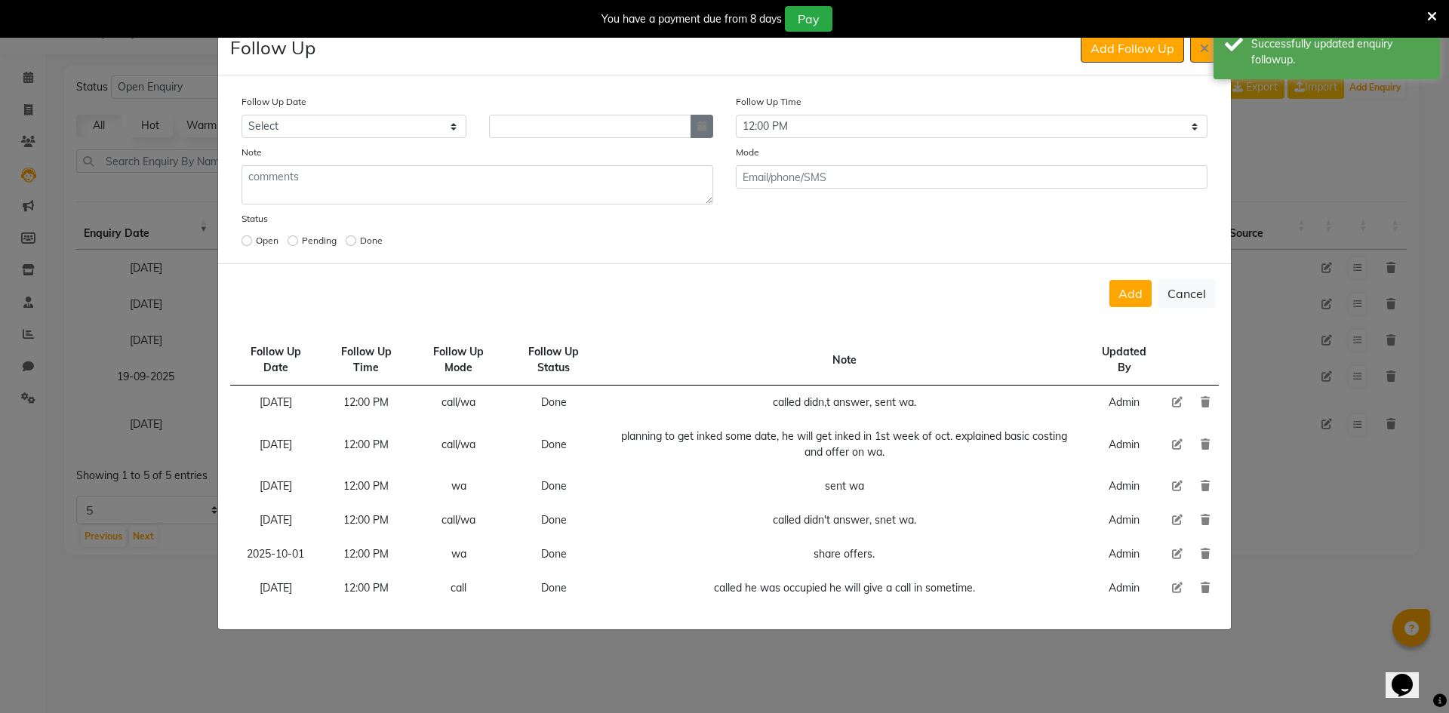
click at [696, 129] on button "button" at bounding box center [702, 126] width 23 height 23
select select "10"
select select "2025"
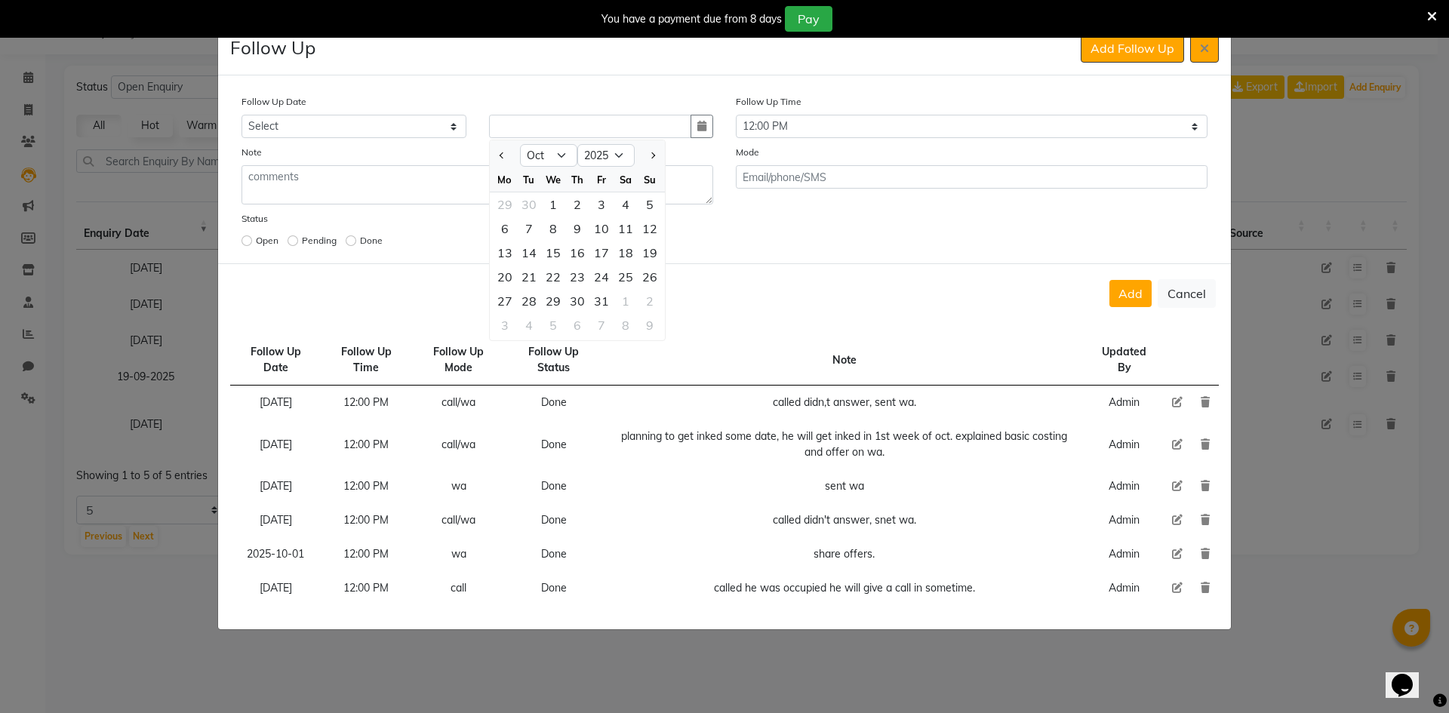
click at [1171, 589] on td at bounding box center [1177, 588] width 29 height 34
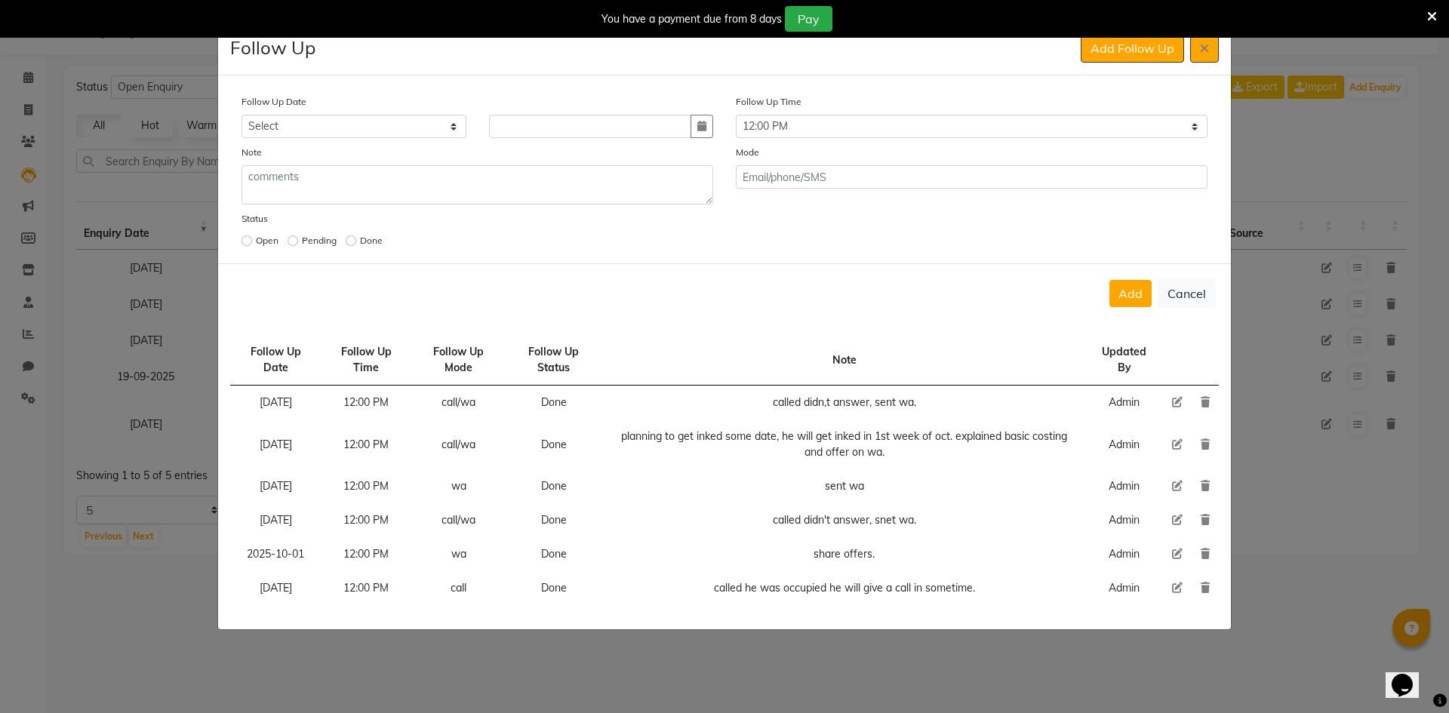
click at [1174, 587] on icon at bounding box center [1177, 588] width 11 height 11
select select "[DATE]"
select select "720"
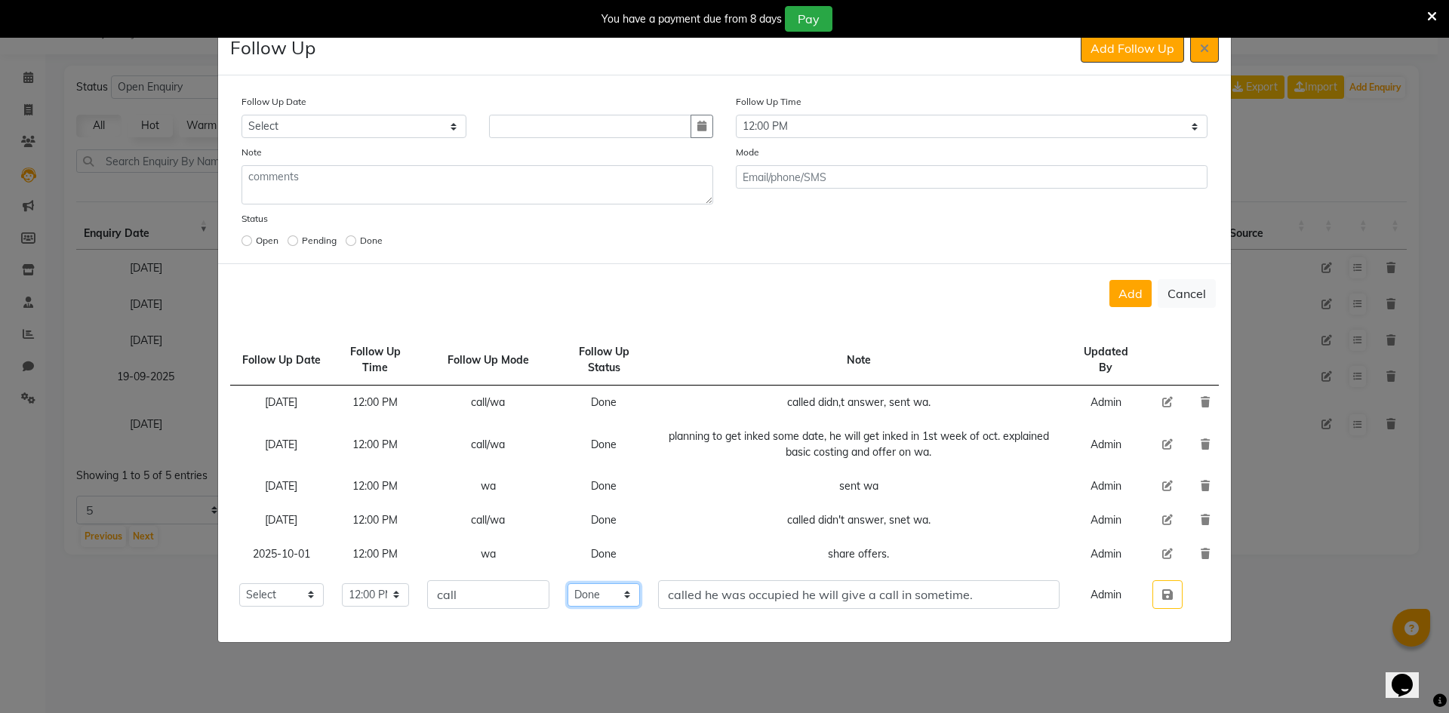
click at [621, 584] on select "Select Open Pending Done" at bounding box center [604, 595] width 72 height 23
select select "Open"
click at [596, 584] on select "Select Open Pending Done" at bounding box center [604, 595] width 72 height 23
drag, startPoint x: 1163, startPoint y: 600, endPoint x: 1137, endPoint y: 432, distance: 170.3
click at [1163, 599] on icon "button" at bounding box center [1168, 595] width 11 height 12
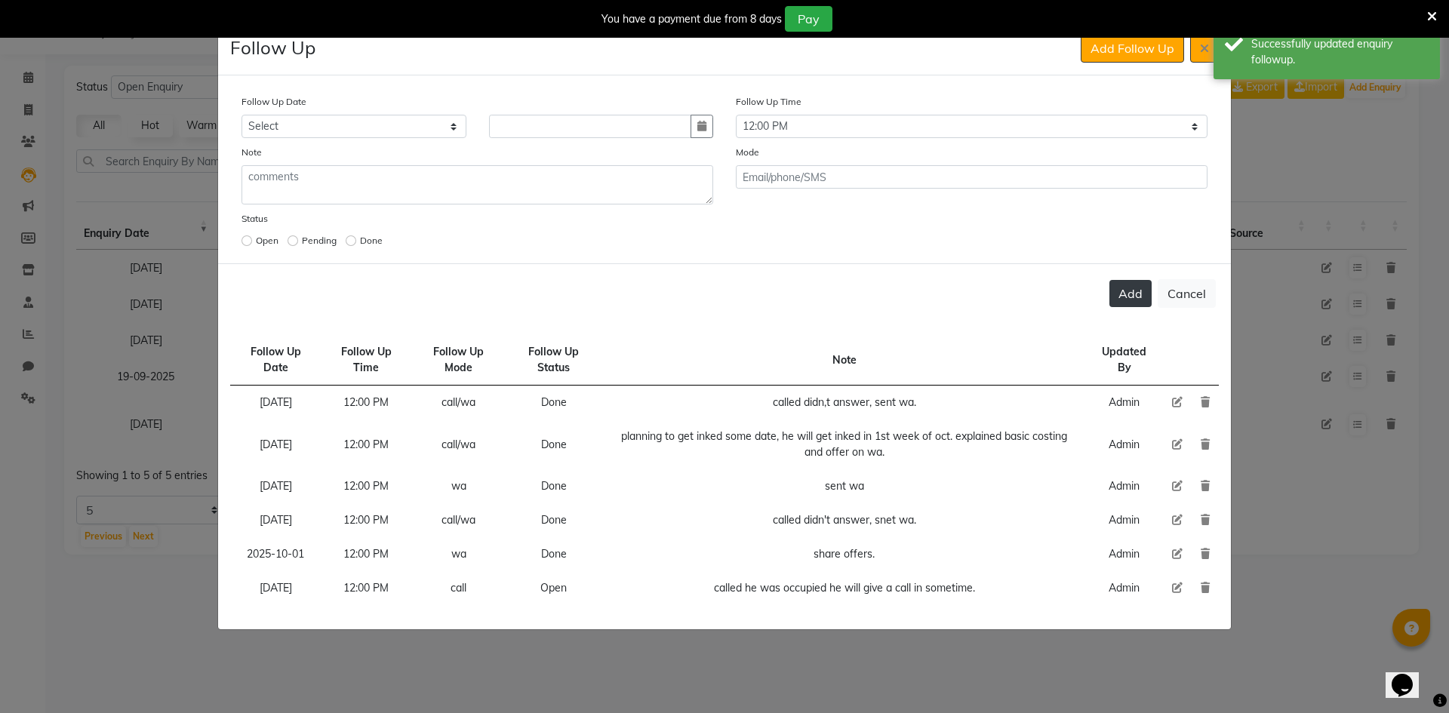
click at [1140, 282] on button "Add" at bounding box center [1131, 293] width 42 height 27
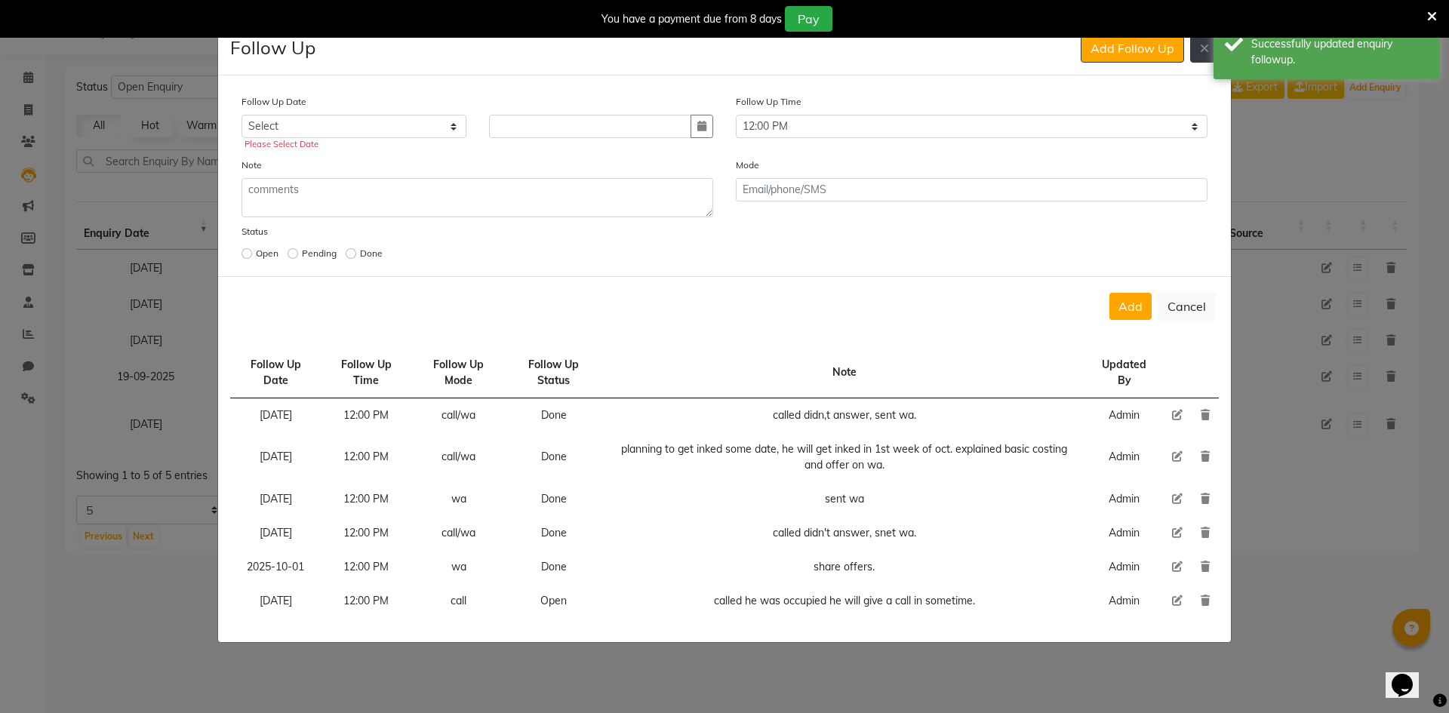
click at [1203, 60] on button at bounding box center [1205, 48] width 29 height 29
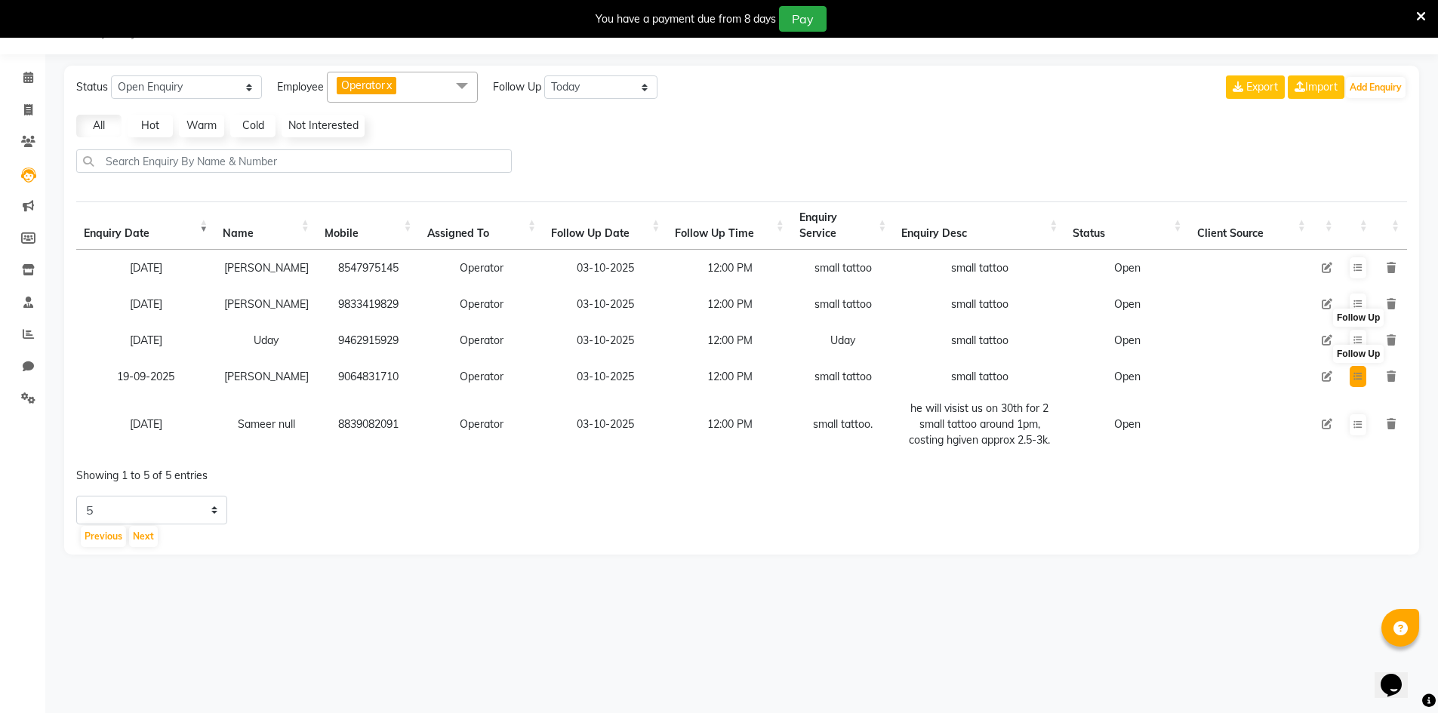
click at [1354, 377] on icon at bounding box center [1358, 376] width 9 height 9
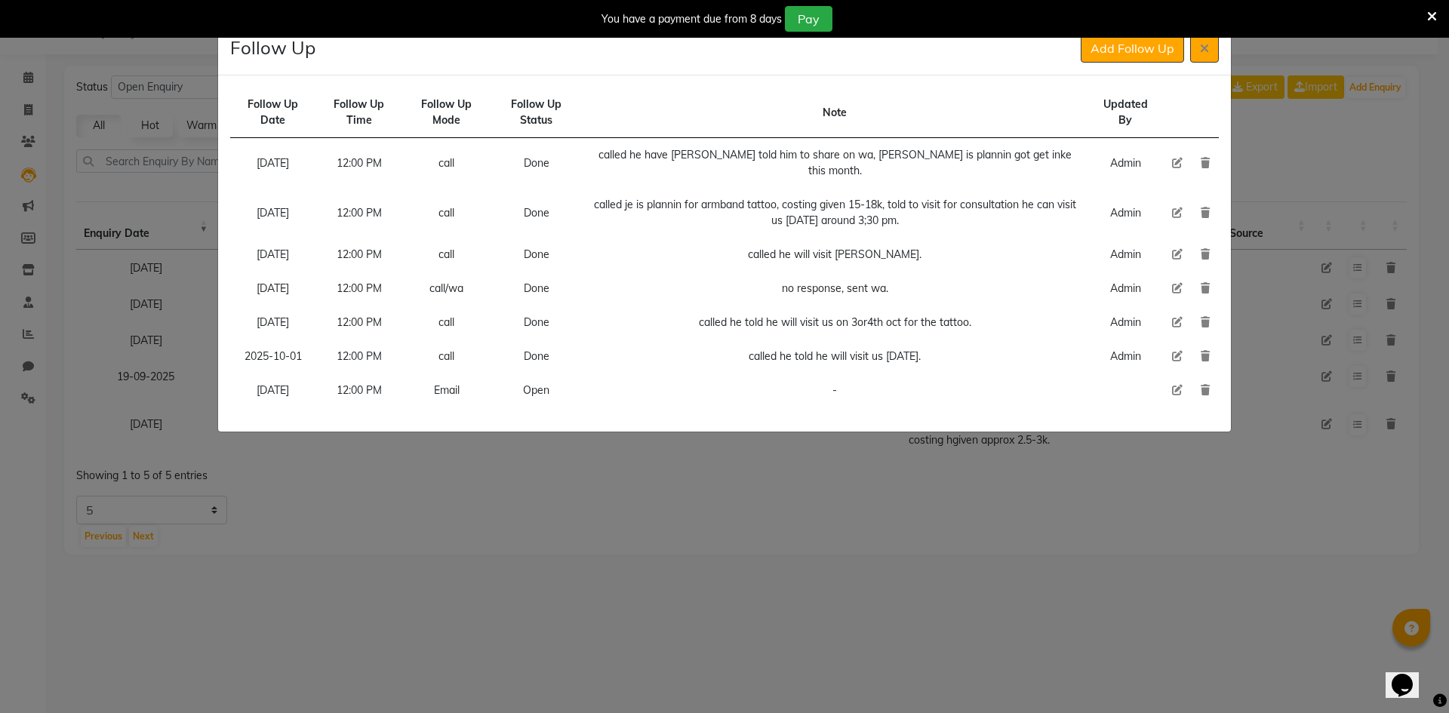
click at [1178, 385] on icon at bounding box center [1177, 390] width 11 height 11
select select "[DATE]"
select select "720"
select select "Open"
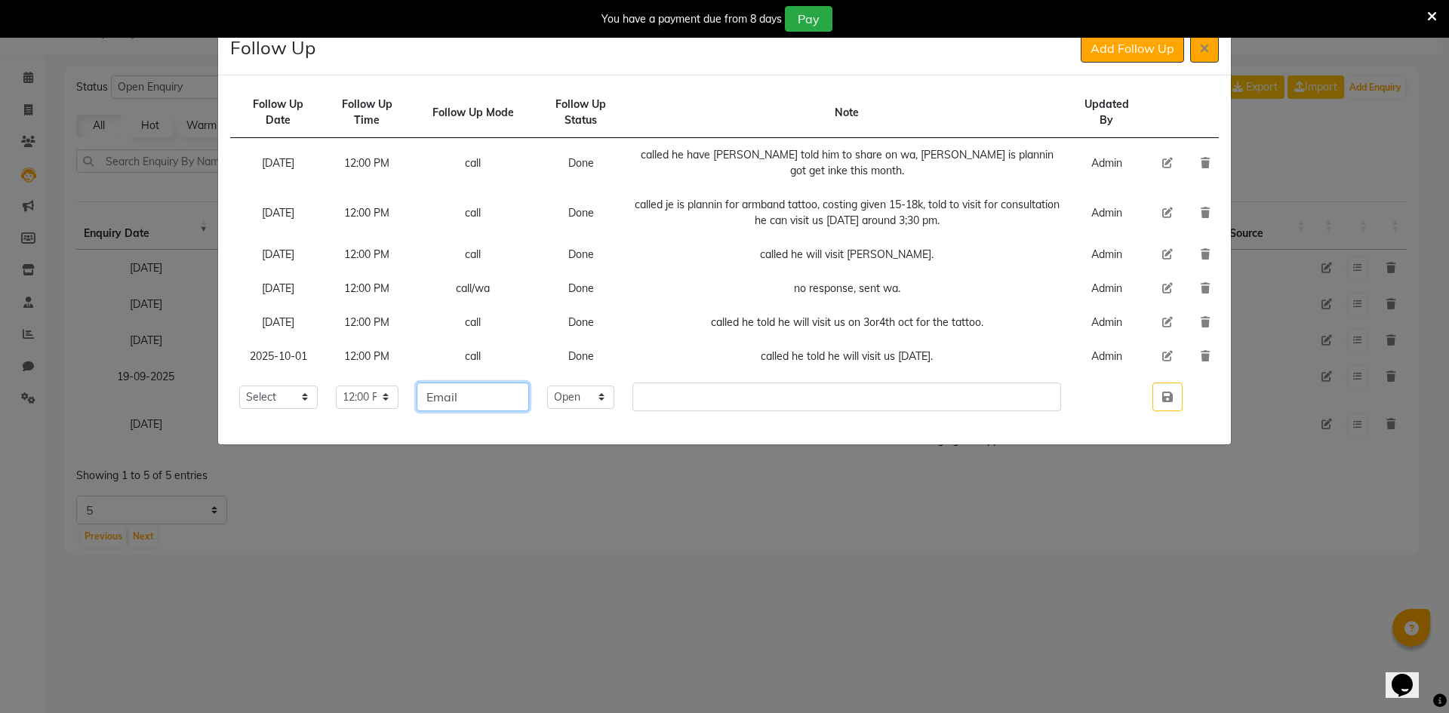
click at [521, 388] on input "Email" at bounding box center [473, 397] width 112 height 29
type input "call"
click at [624, 398] on td "Select Open Pending Done" at bounding box center [580, 397] width 85 height 47
click at [615, 402] on select "Select Open Pending Done" at bounding box center [580, 397] width 67 height 23
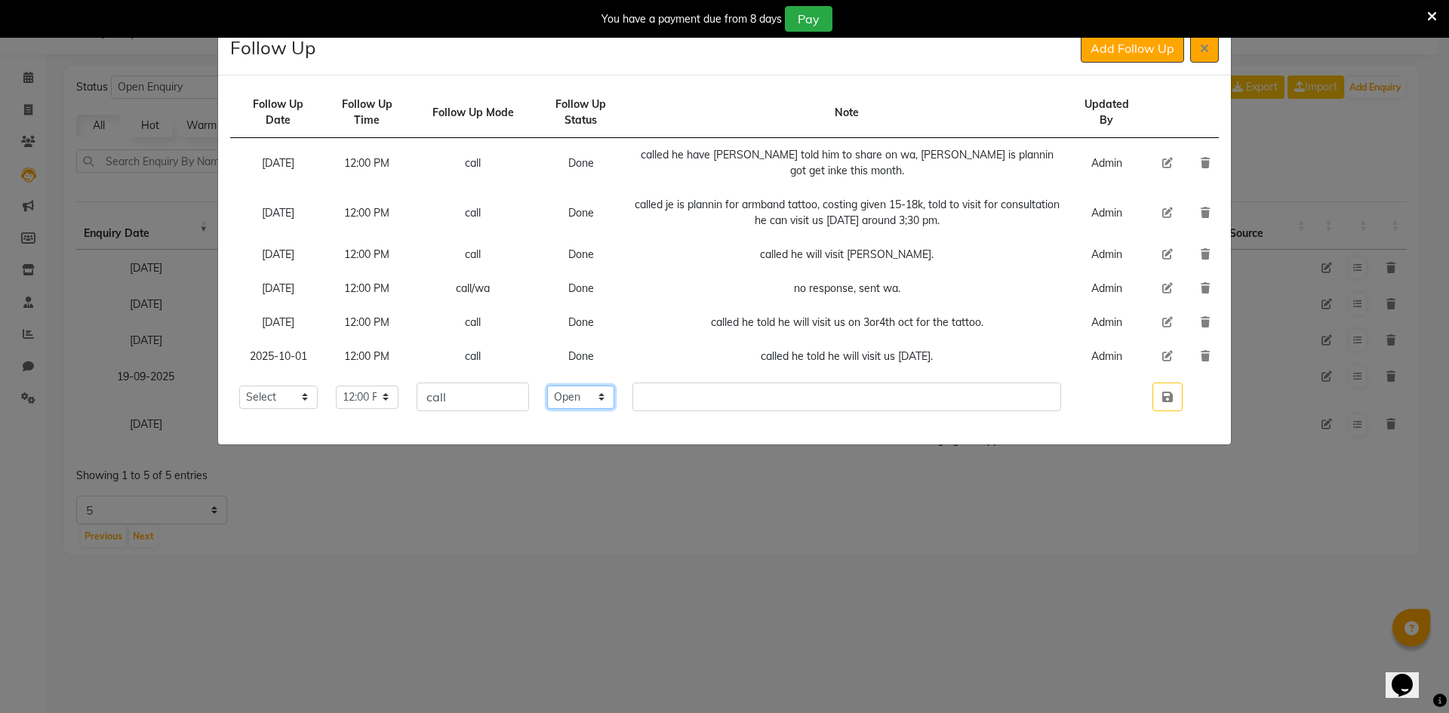
select select "Done"
click at [571, 386] on select "Select Open Pending Done" at bounding box center [580, 397] width 67 height 23
click at [684, 384] on input "text" at bounding box center [847, 397] width 428 height 29
type input "called he told he will be there."
click at [1165, 396] on icon "button" at bounding box center [1168, 397] width 11 height 12
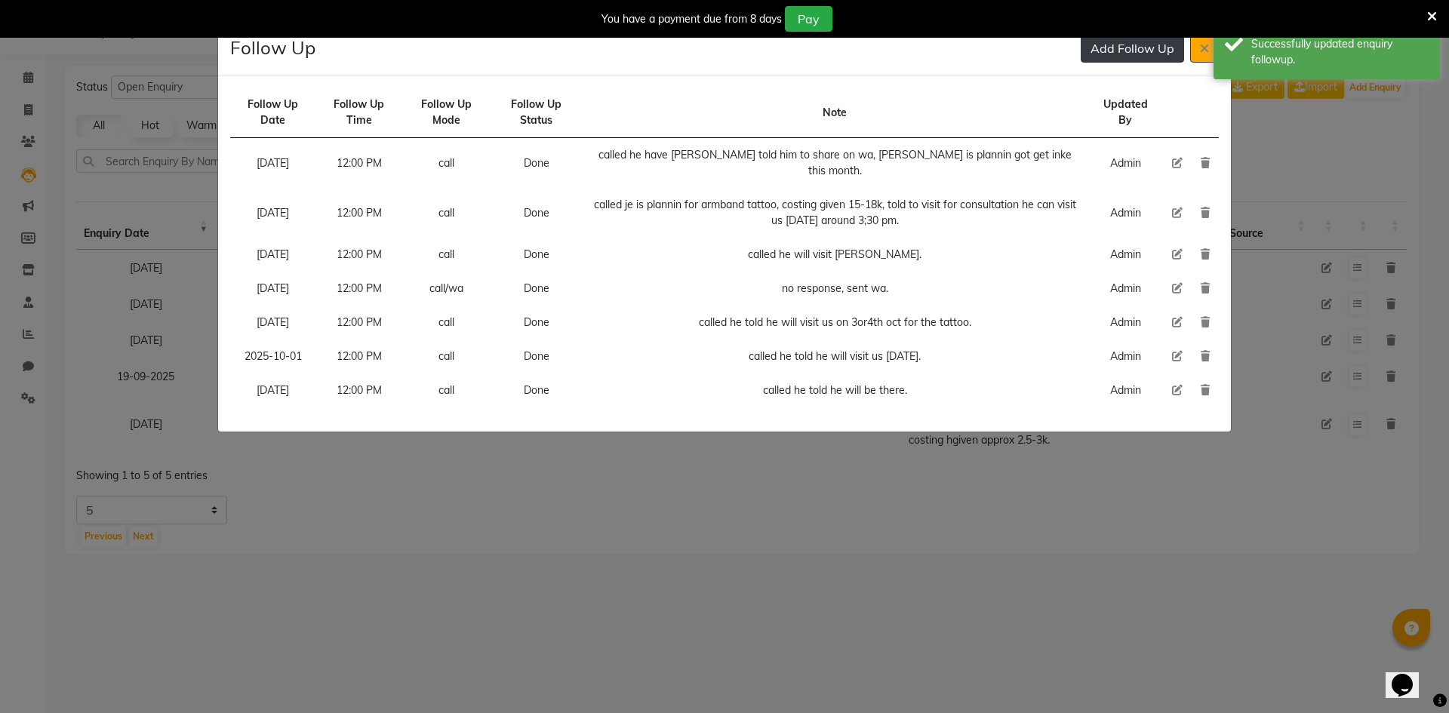
click at [1110, 59] on button "Add Follow Up" at bounding box center [1132, 48] width 103 height 29
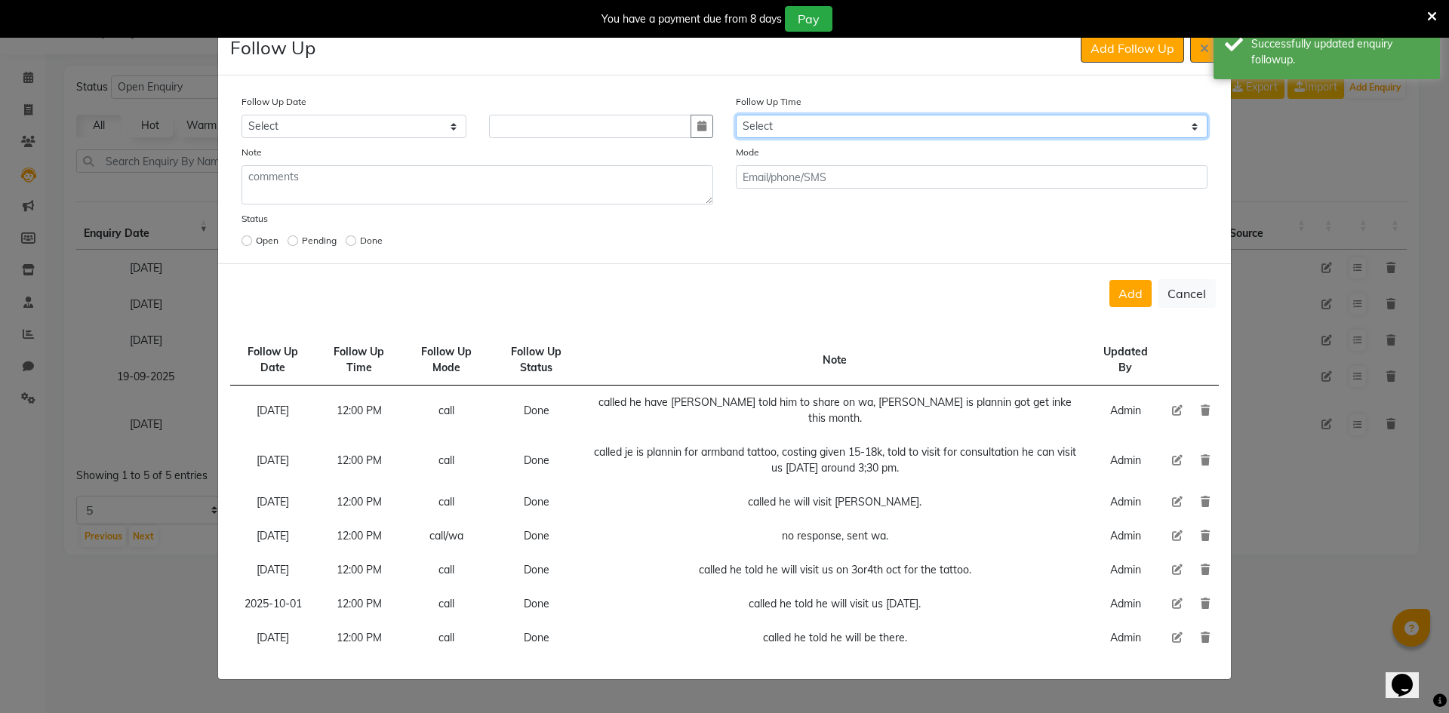
click at [978, 119] on select "Select 07:00 AM 07:15 AM 07:30 AM 07:45 AM 08:00 AM 08:15 AM 08:30 AM 08:45 AM …" at bounding box center [972, 126] width 472 height 23
select select "720"
click at [978, 120] on select "Select 07:00 AM 07:15 AM 07:30 AM 07:45 AM 08:00 AM 08:15 AM 08:30 AM 08:45 AM …" at bounding box center [972, 126] width 472 height 23
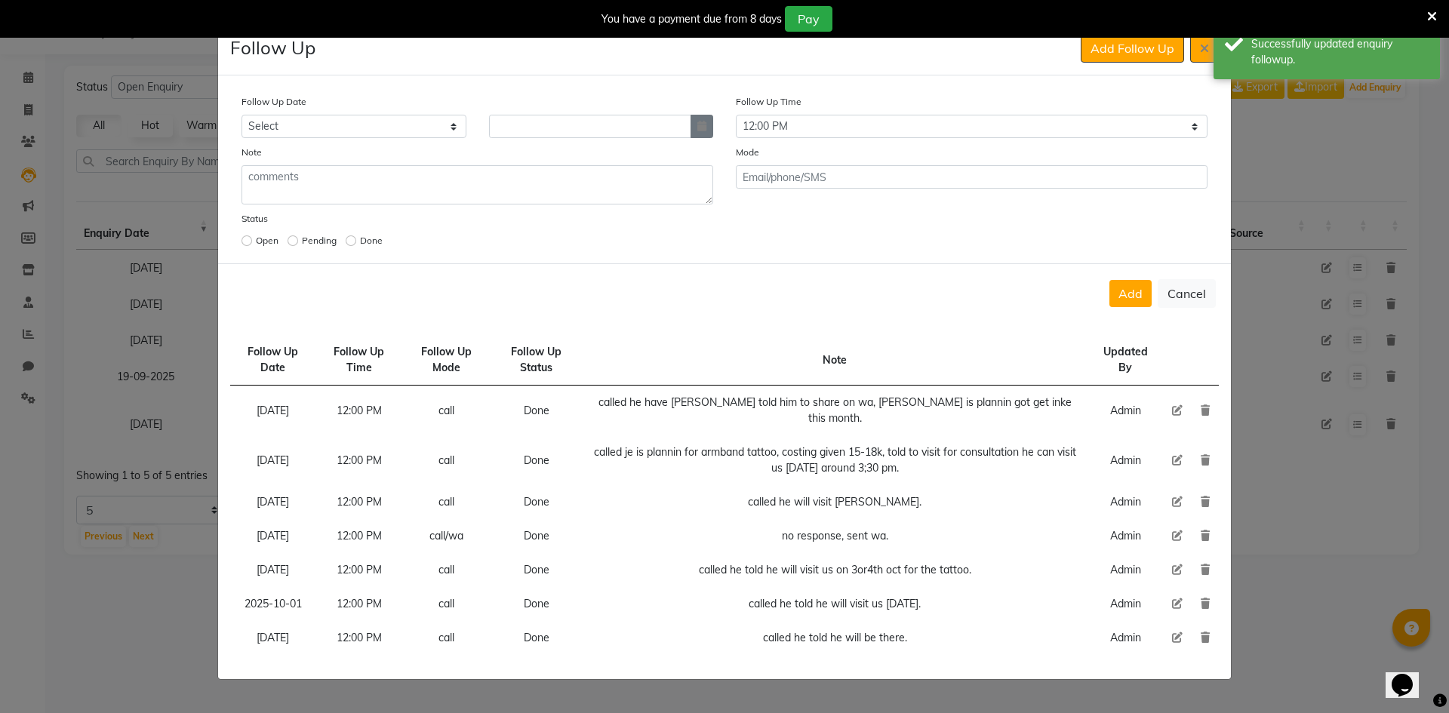
click at [707, 122] on button "button" at bounding box center [702, 126] width 23 height 23
select select "10"
select select "2025"
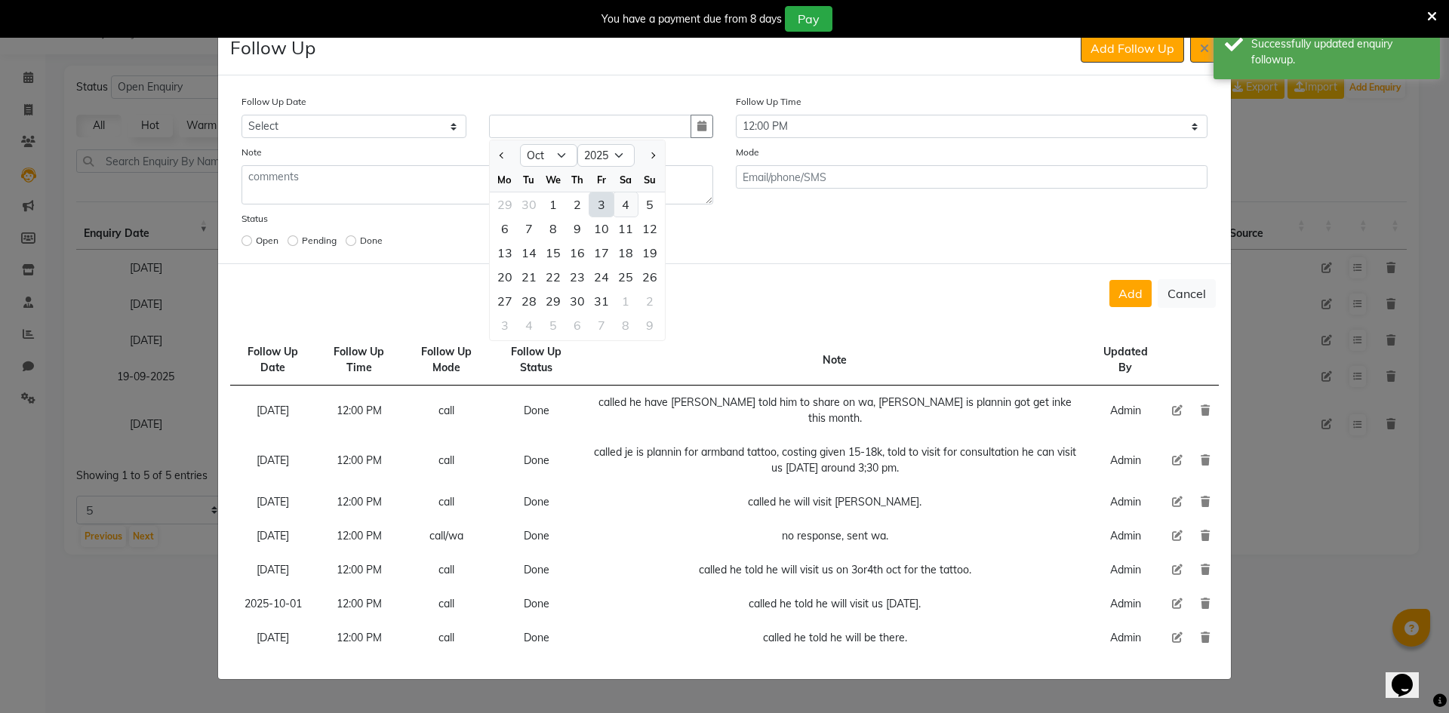
click at [625, 210] on div "4" at bounding box center [626, 205] width 24 height 24
type input "04-10-2025"
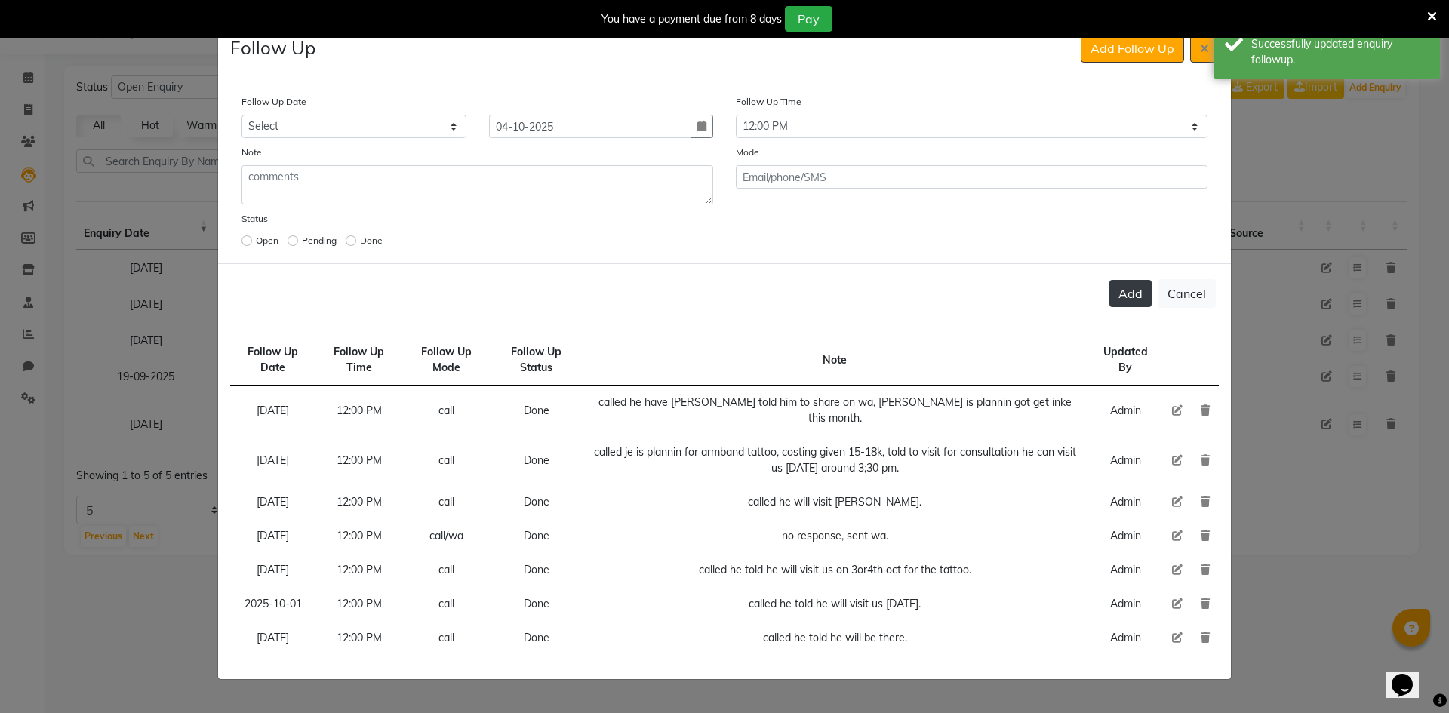
click at [1123, 302] on button "Add" at bounding box center [1131, 293] width 42 height 27
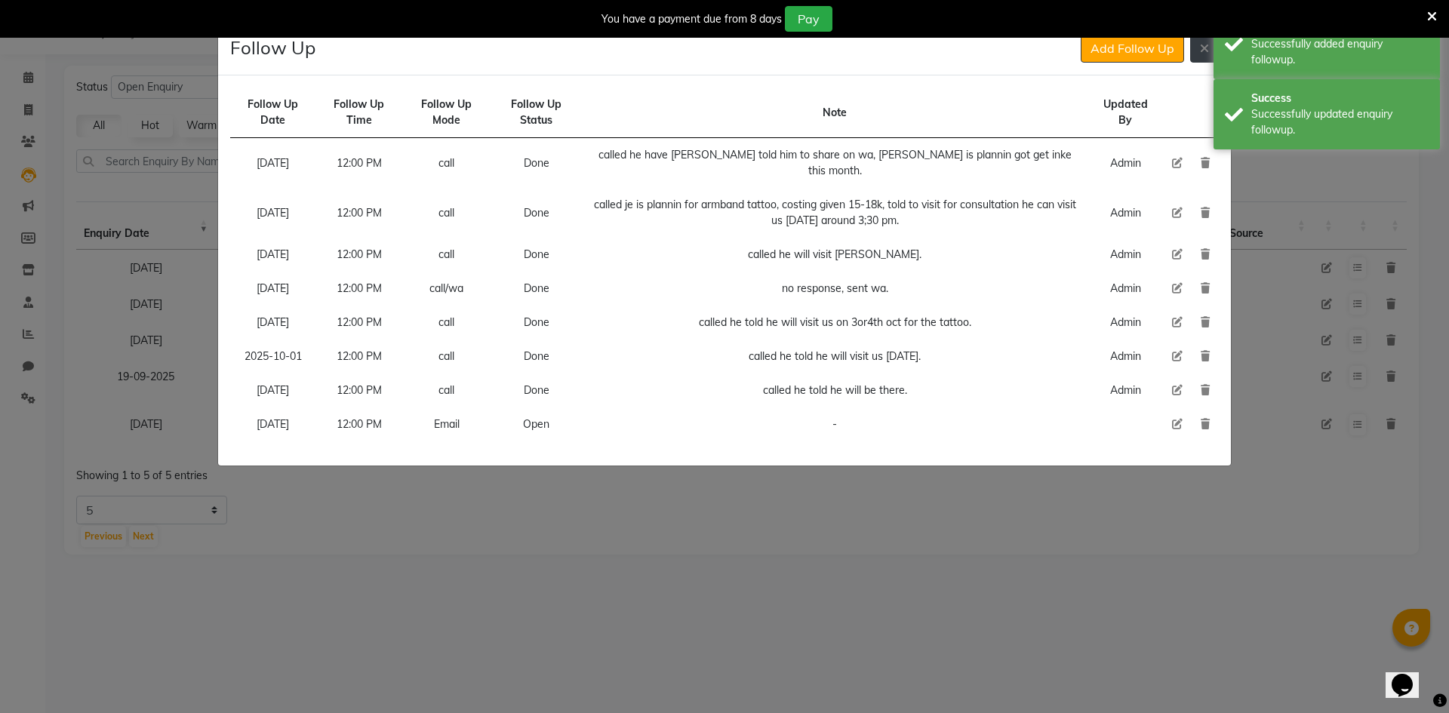
click at [1203, 51] on icon at bounding box center [1204, 48] width 9 height 12
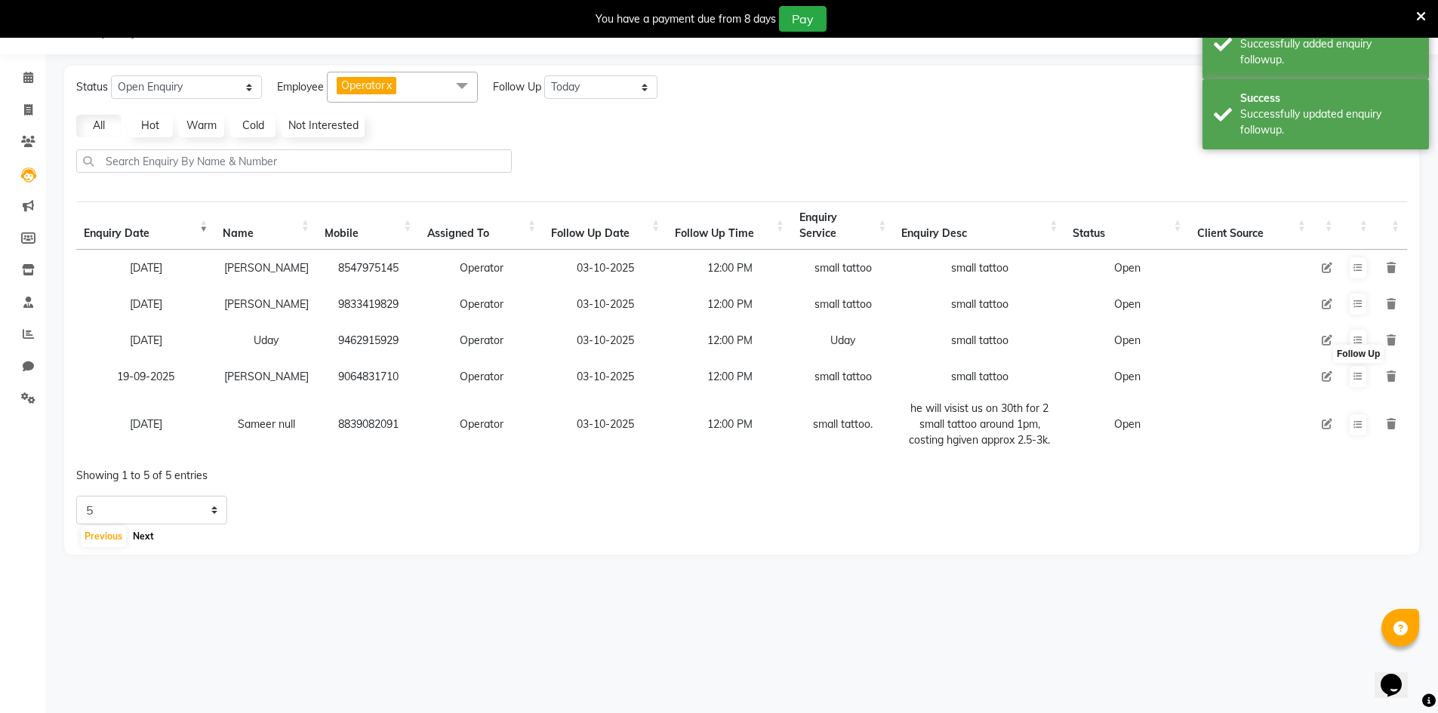
click at [140, 547] on button "Next" at bounding box center [143, 536] width 29 height 21
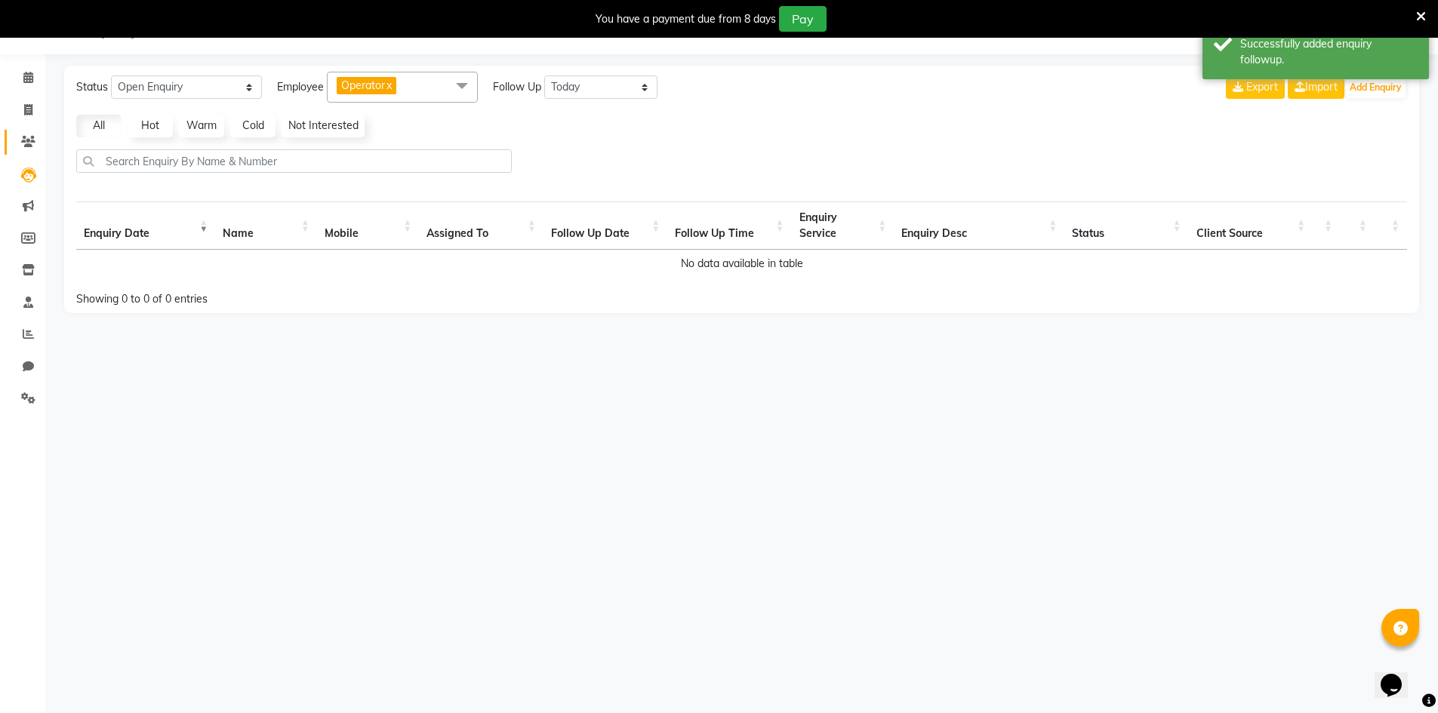
click at [24, 146] on icon at bounding box center [28, 141] width 14 height 11
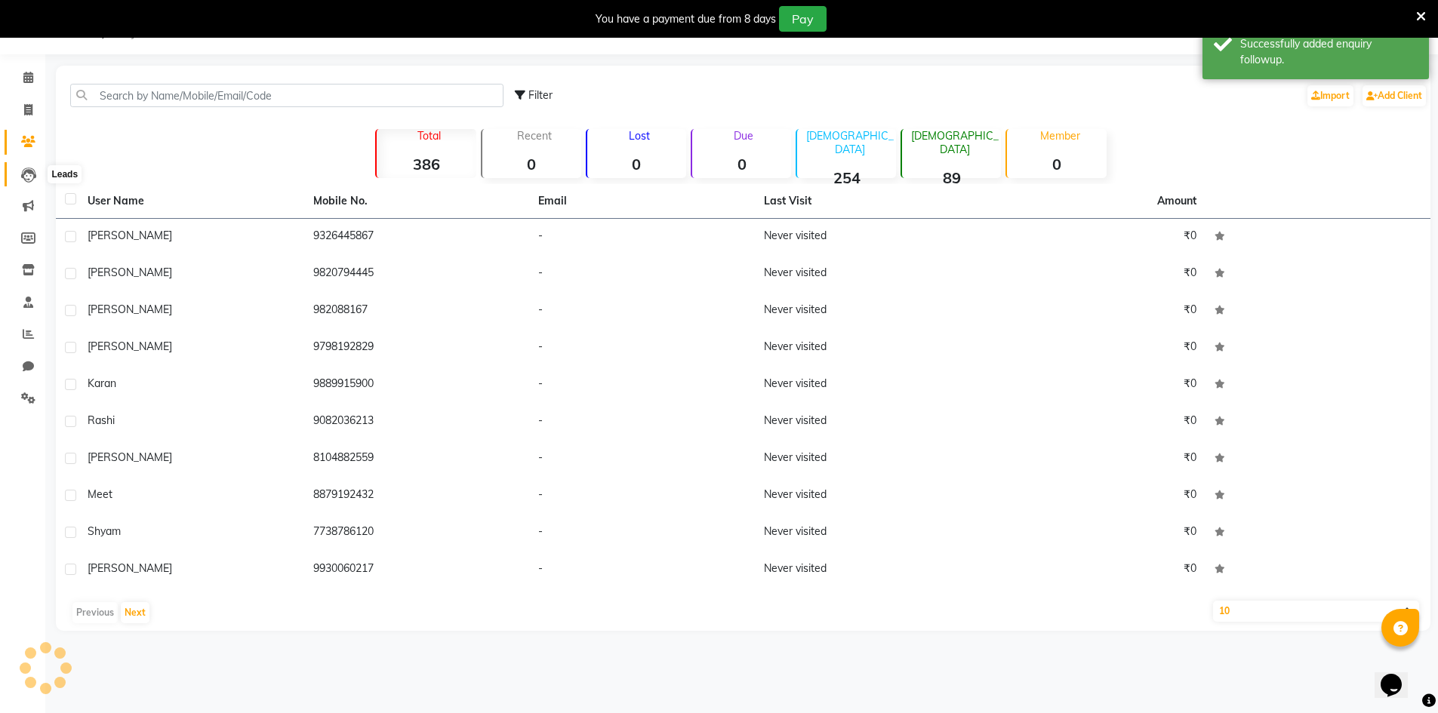
click at [23, 172] on icon at bounding box center [28, 175] width 15 height 15
select select "10"
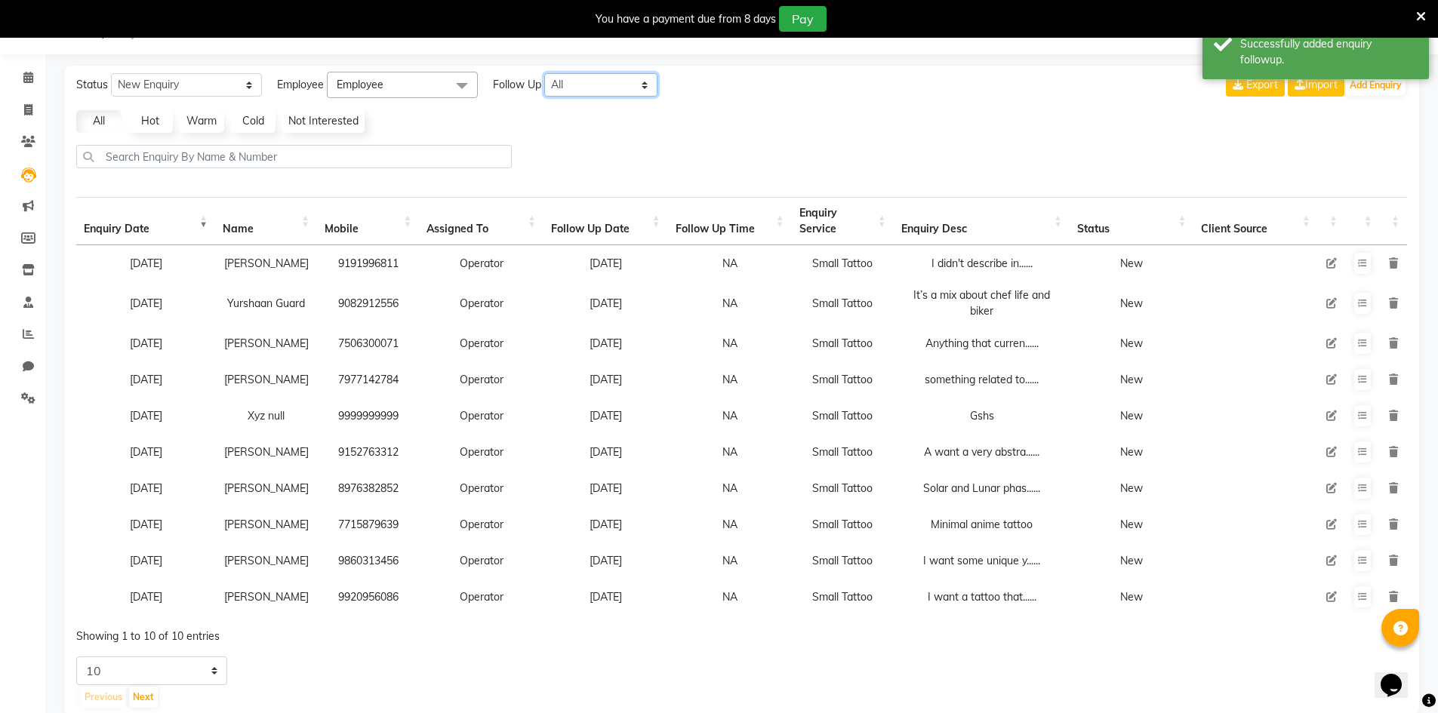
click at [614, 95] on select "All [DATE] [DATE] This Week This Month Custom" at bounding box center [600, 84] width 113 height 23
select select "today"
click at [545, 73] on select "All [DATE] [DATE] This Week This Month Custom" at bounding box center [600, 84] width 113 height 23
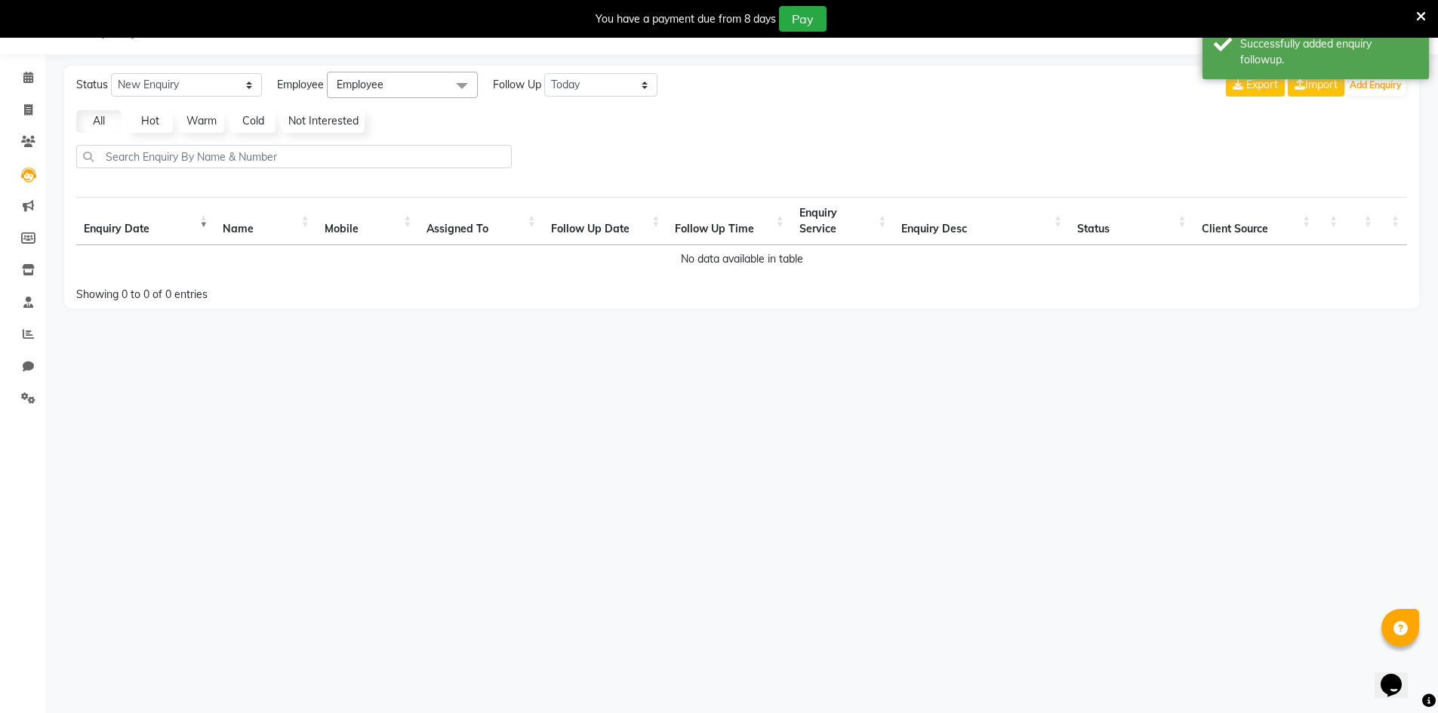
click at [457, 83] on span at bounding box center [462, 86] width 30 height 29
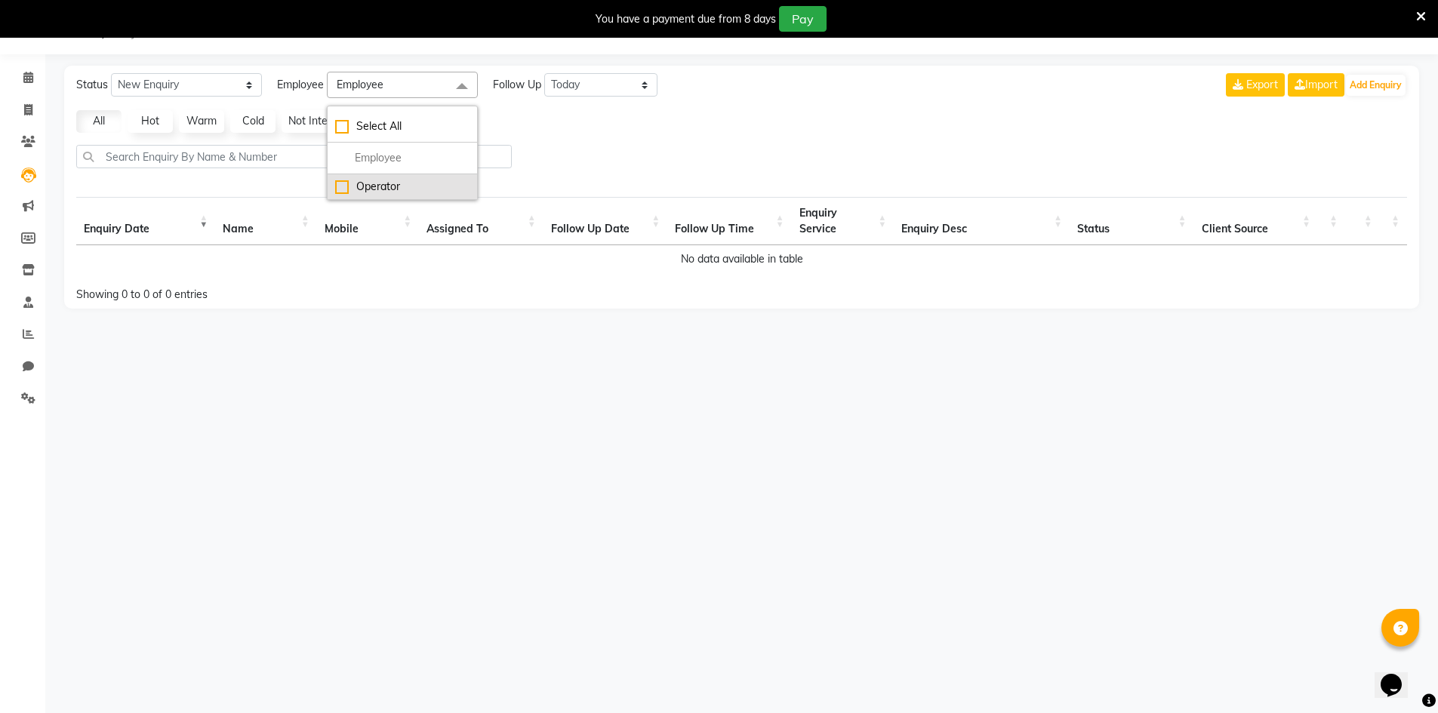
click at [426, 178] on li "Operator" at bounding box center [402, 186] width 149 height 25
checkbox input "true"
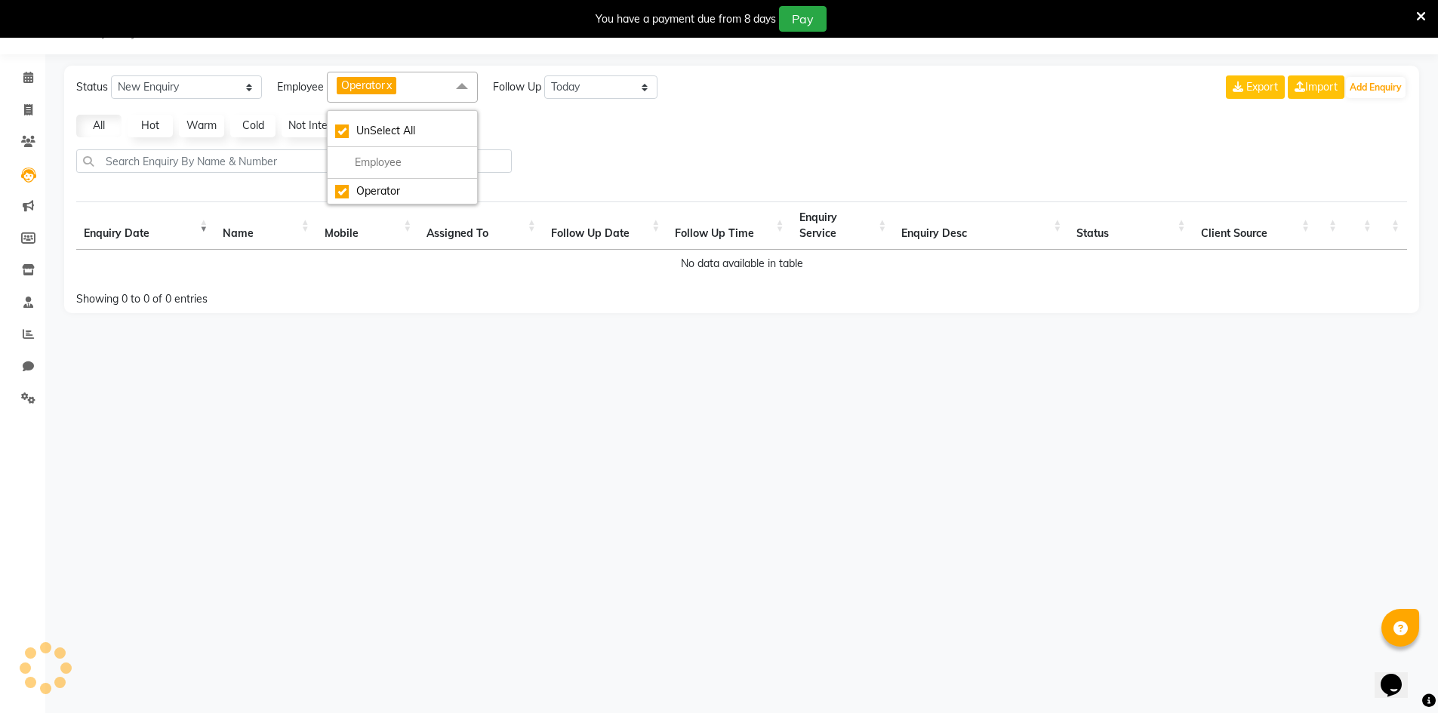
click at [578, 149] on div "Status New Enquiry Open Enquiry Converted Enquiry All All New Open Converted Em…" at bounding box center [741, 190] width 1355 height 248
click at [251, 88] on select "New Enquiry Open Enquiry Converted Enquiry All" at bounding box center [186, 86] width 151 height 23
select select "Open"
click at [111, 75] on select "New Enquiry Open Enquiry Converted Enquiry All" at bounding box center [186, 86] width 151 height 23
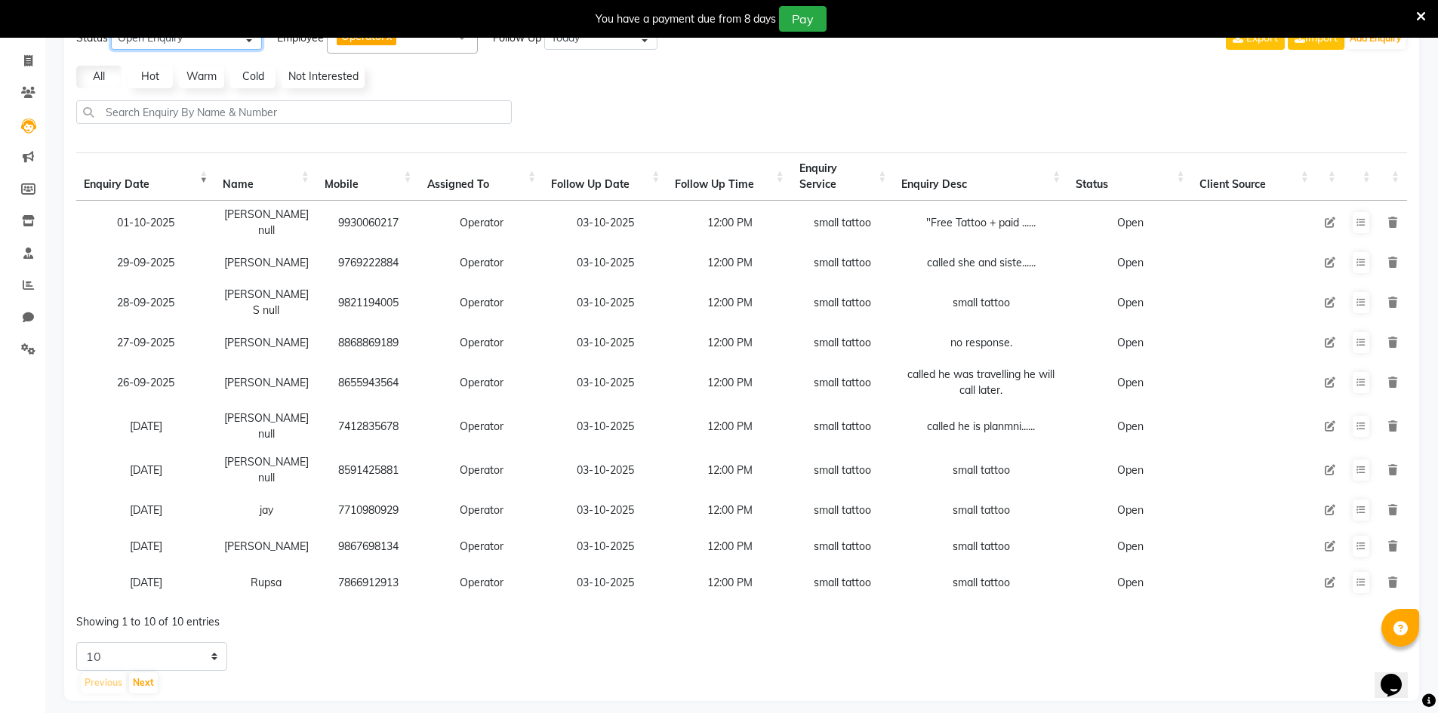
scroll to position [94, 0]
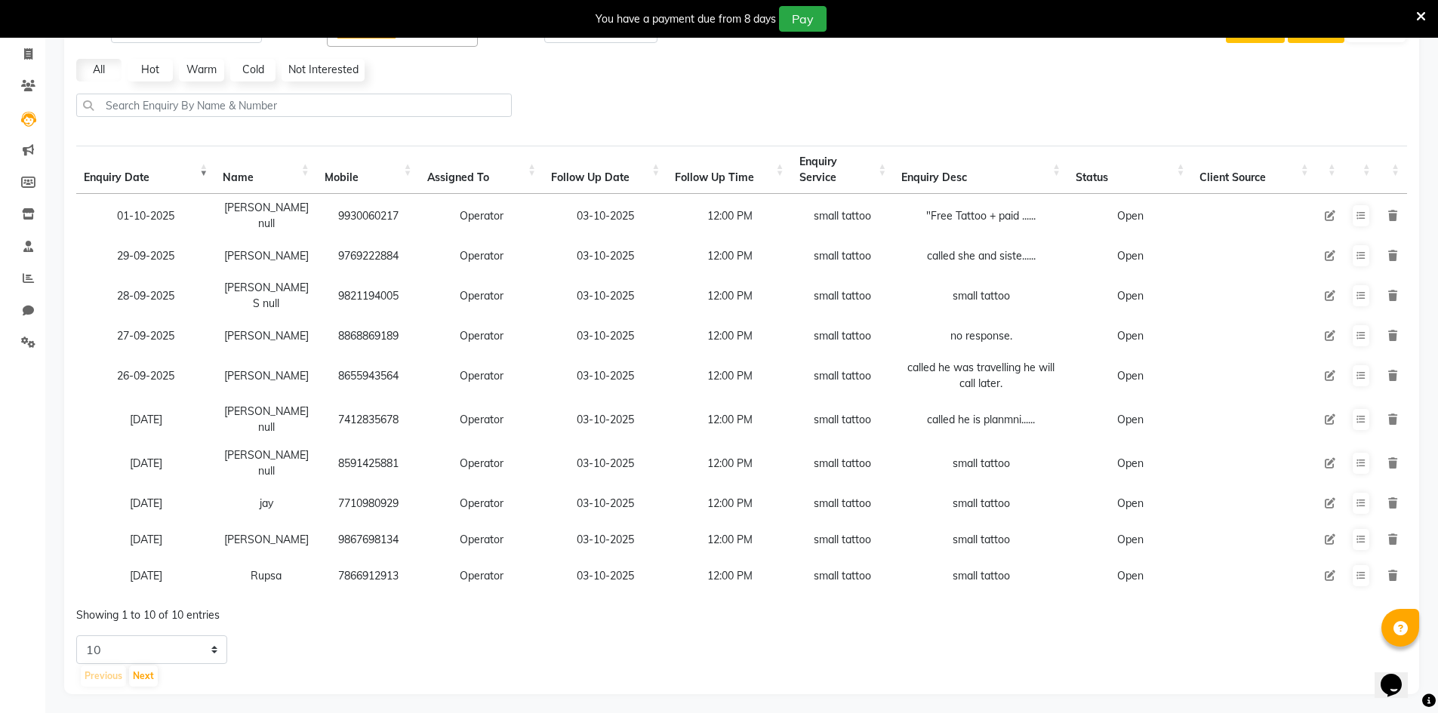
click at [207, 629] on div "Status New Enquiry Open Enquiry Converted Enquiry All All New Open Converted Em…" at bounding box center [741, 352] width 1355 height 685
click at [206, 638] on select "5 10 20 50" at bounding box center [151, 650] width 151 height 29
select select "20"
click at [76, 636] on select "5 10 20 50" at bounding box center [151, 650] width 151 height 29
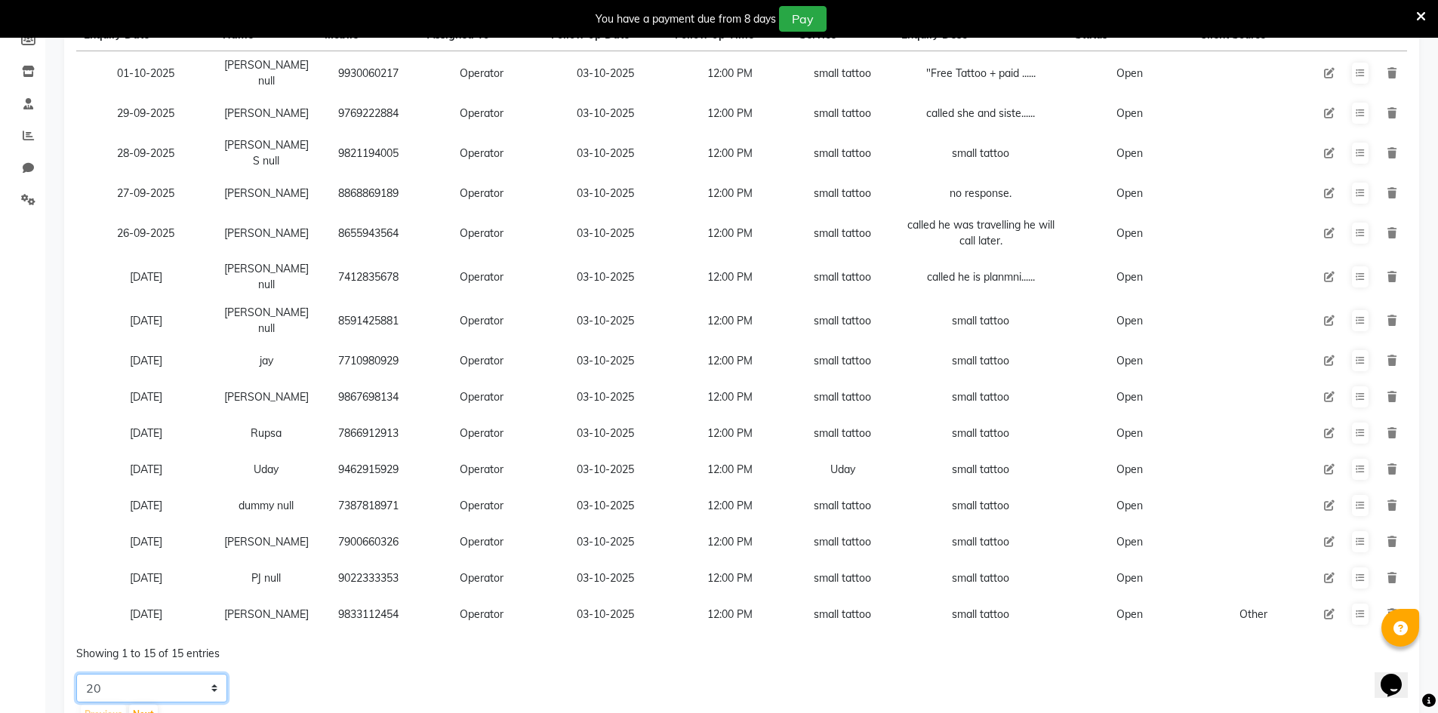
scroll to position [199, 0]
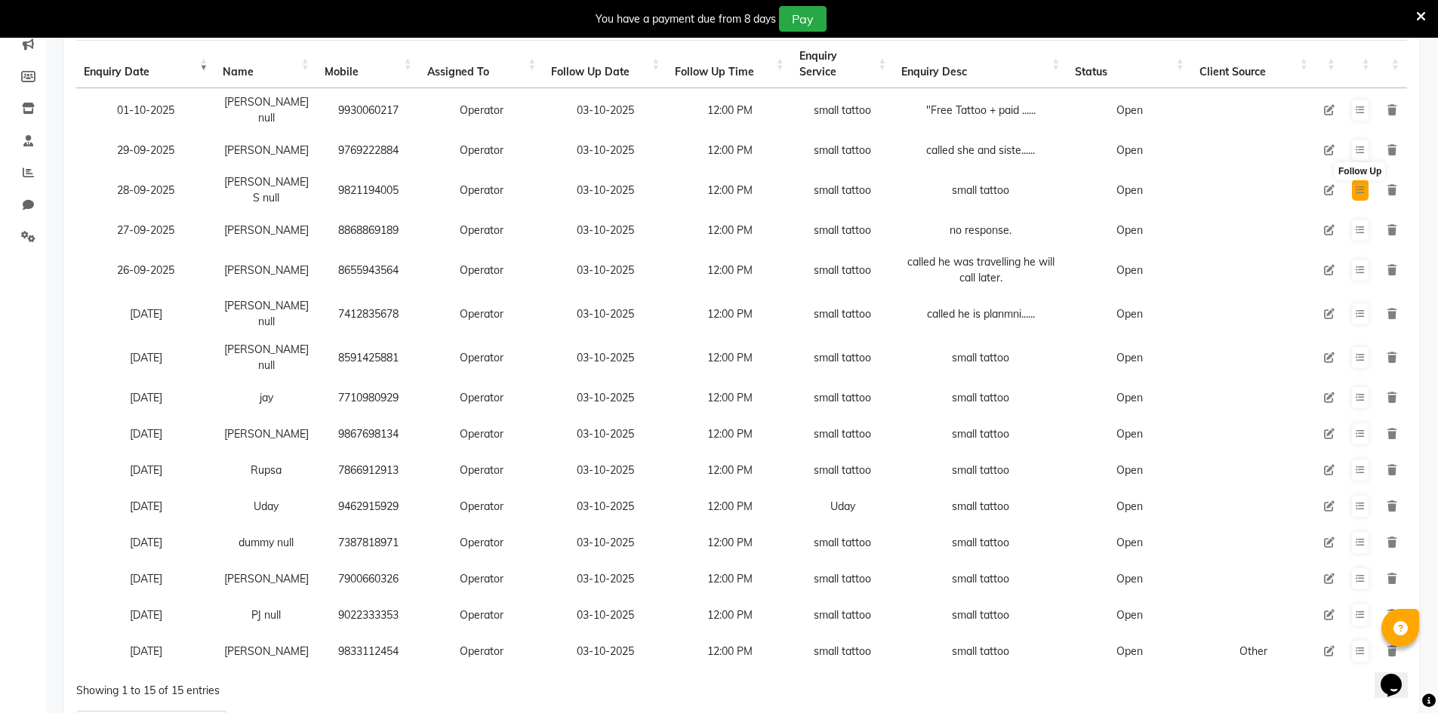
click at [1358, 186] on icon at bounding box center [1360, 190] width 9 height 9
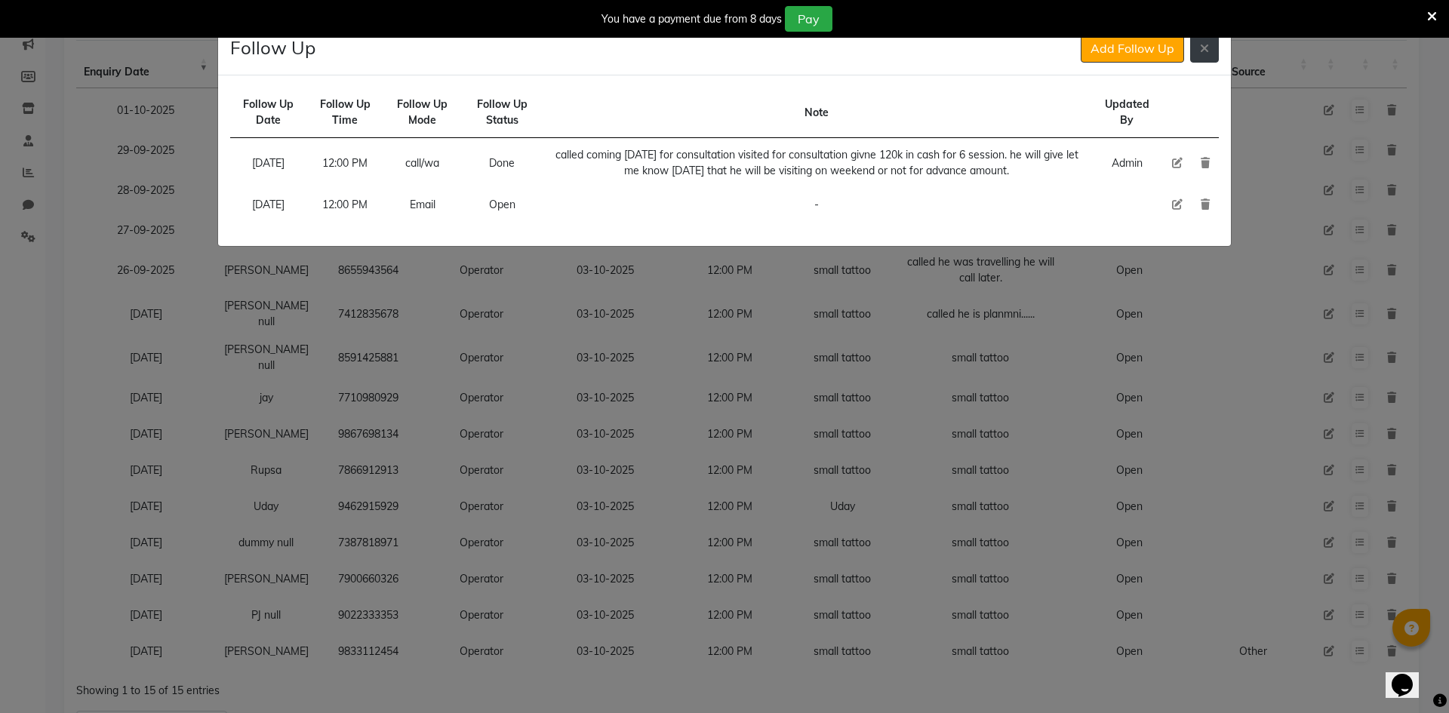
click at [1201, 57] on button at bounding box center [1205, 48] width 29 height 29
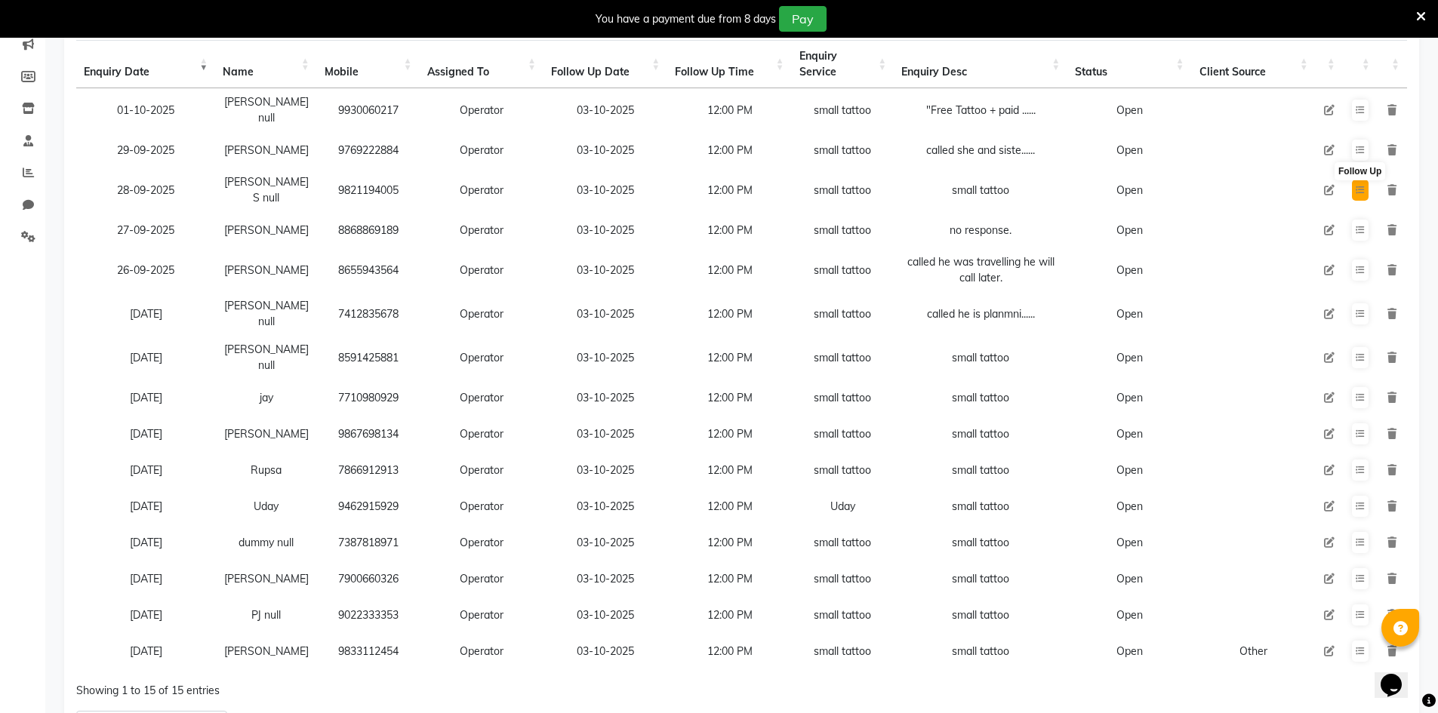
click at [1360, 186] on icon at bounding box center [1360, 190] width 9 height 9
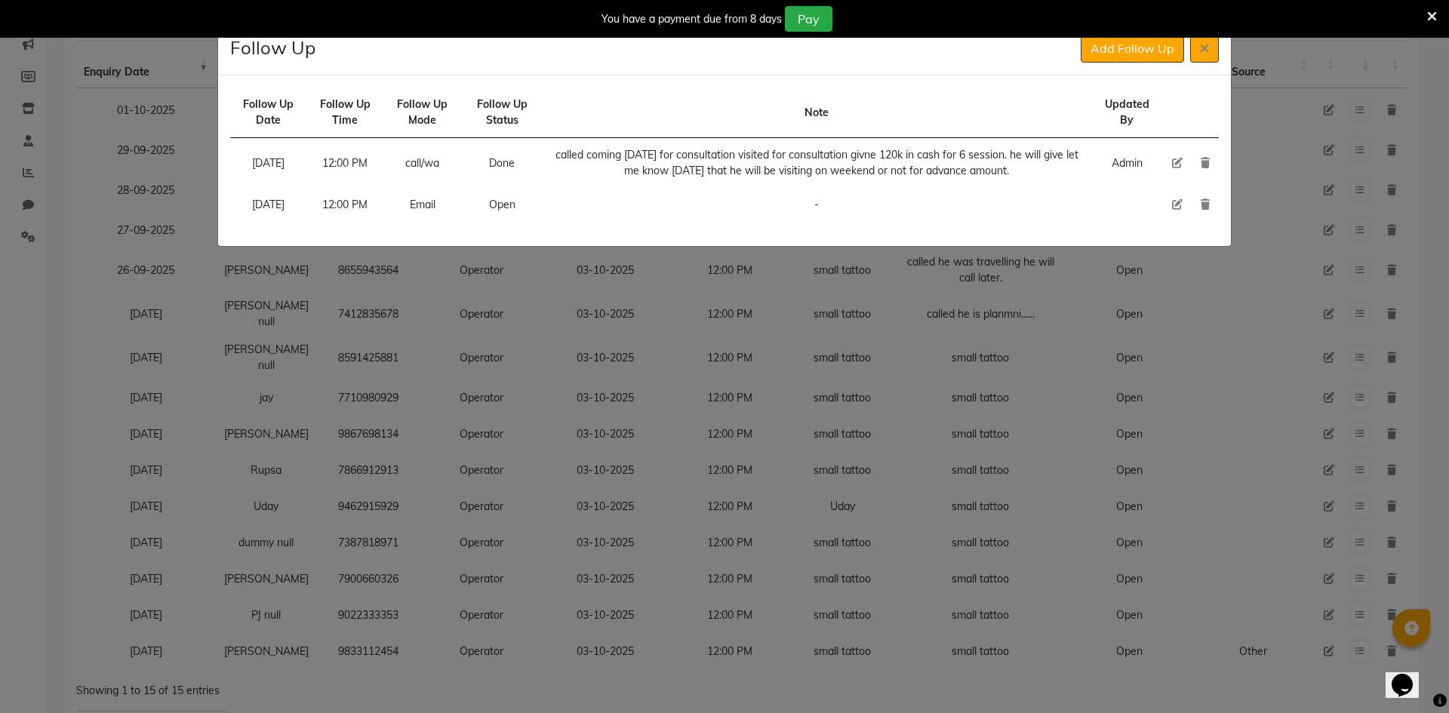
click at [1175, 210] on icon at bounding box center [1177, 204] width 11 height 11
select select "[DATE]"
select select "720"
select select "Open"
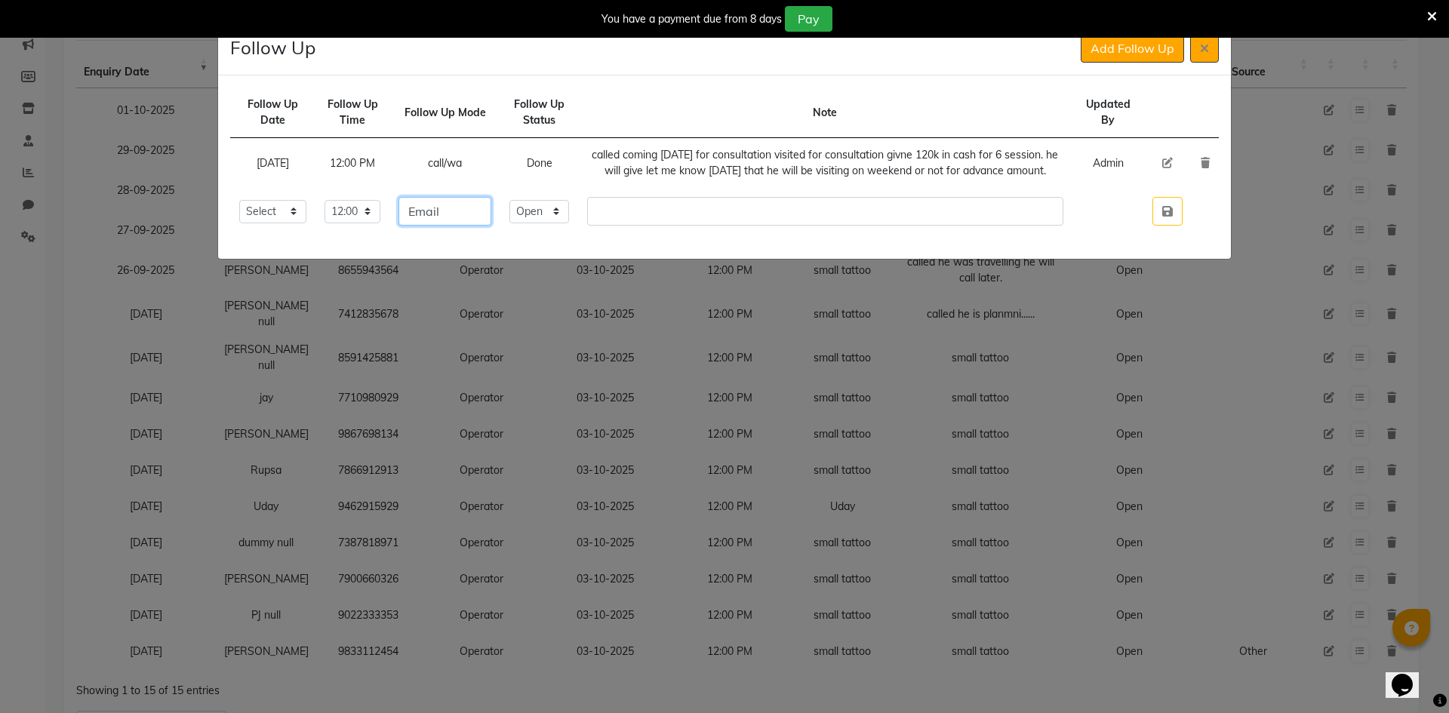
click at [472, 224] on input "Email" at bounding box center [445, 211] width 93 height 29
type input "call/wa"
click at [667, 226] on input "text" at bounding box center [825, 211] width 476 height 29
type input "c"
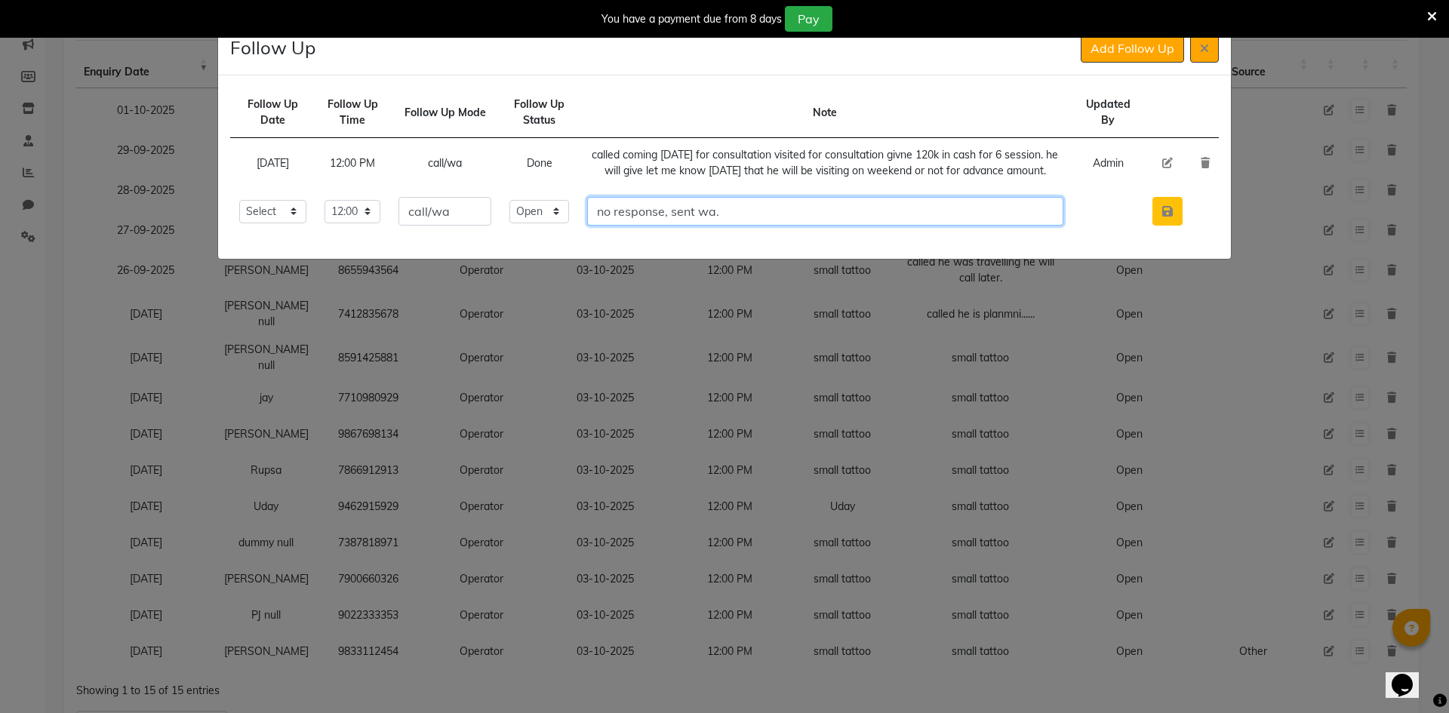
type input "no response, sent wa."
click at [1154, 226] on button "button" at bounding box center [1168, 211] width 30 height 29
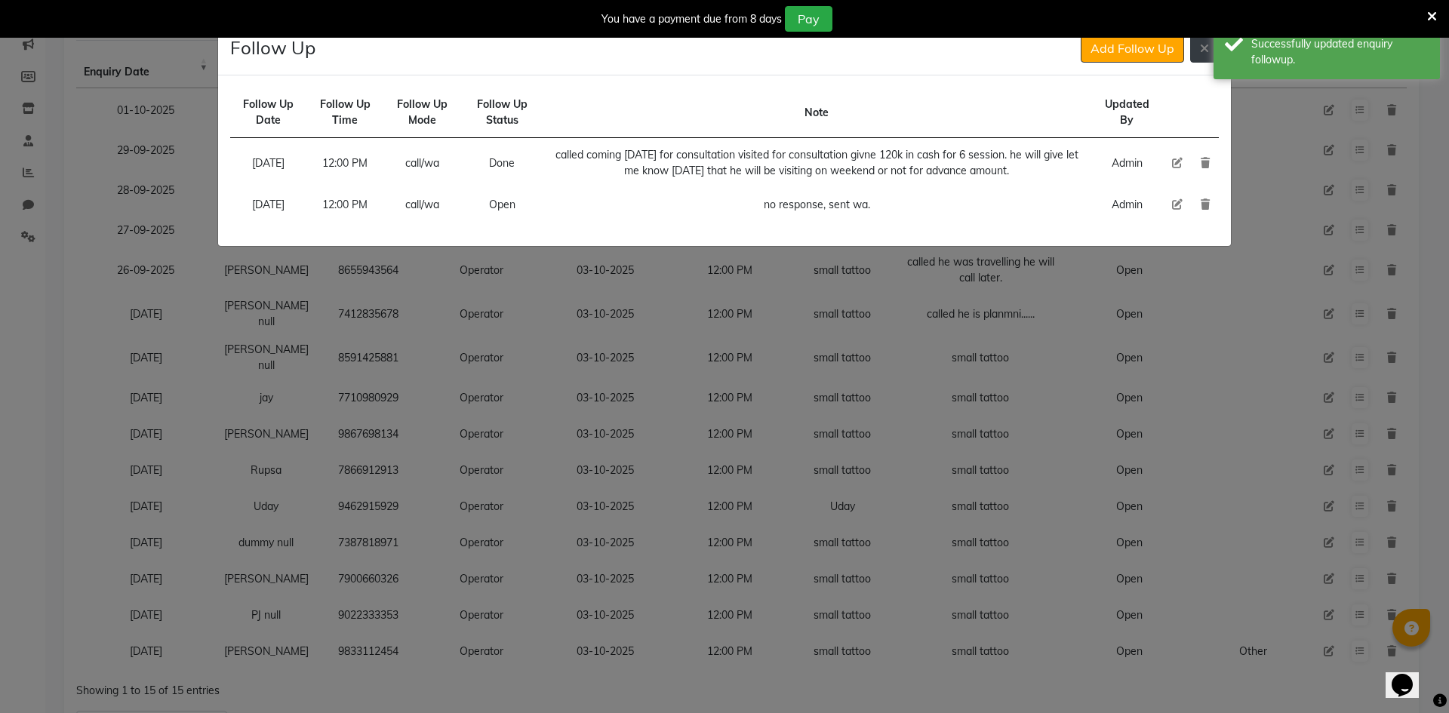
click at [1211, 41] on button at bounding box center [1205, 48] width 29 height 29
